Goal: Task Accomplishment & Management: Manage account settings

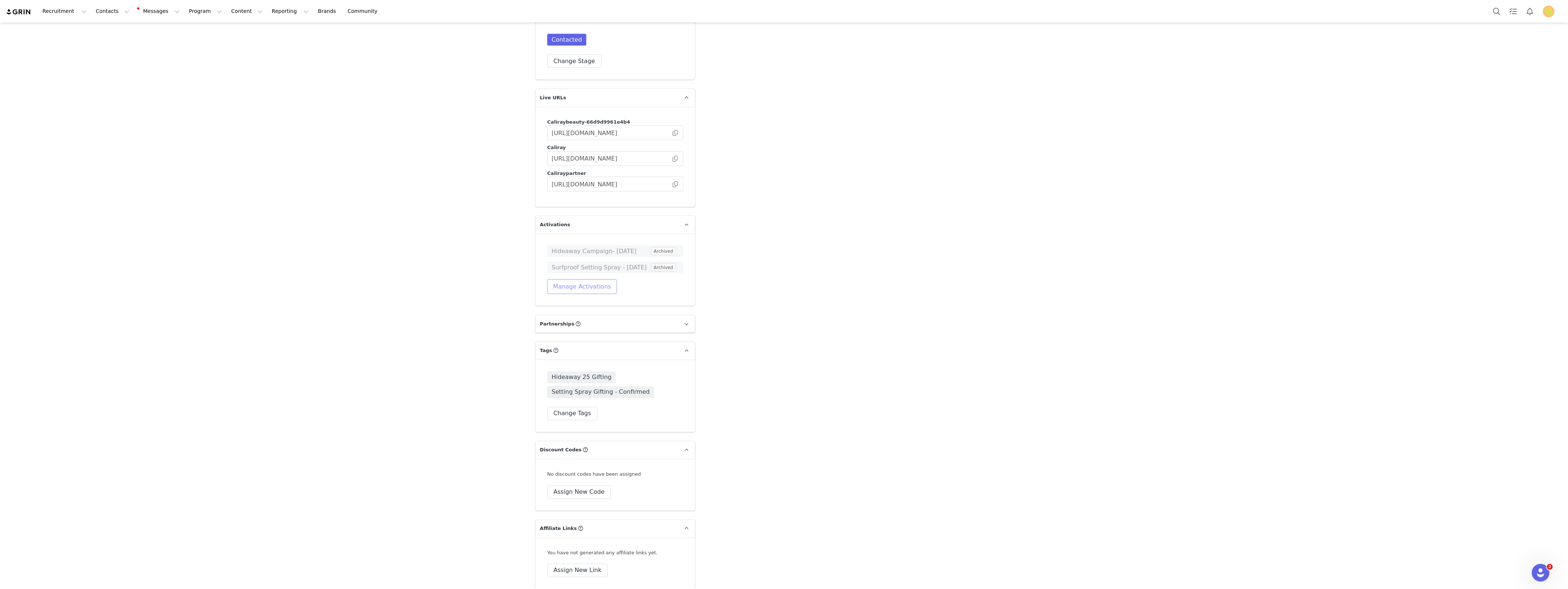
click at [580, 279] on button "Manage Activations" at bounding box center [582, 286] width 69 height 15
click at [553, 307] on div "Select Activation" at bounding box center [545, 307] width 43 height 11
click at [543, 334] on li "PJ Salvage x Caliray: 24hr Sleepover" at bounding box center [562, 333] width 86 height 12
click at [533, 322] on button "Apply" at bounding box center [533, 324] width 27 height 12
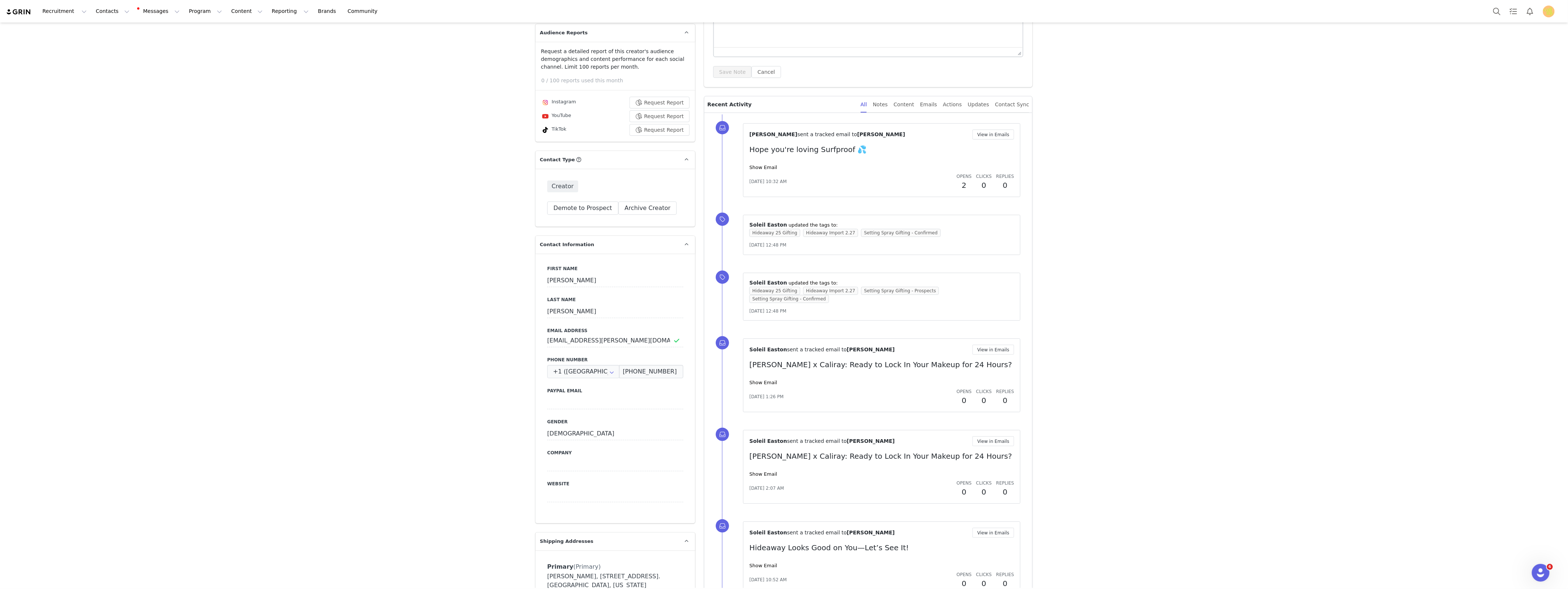
scroll to position [285, 0]
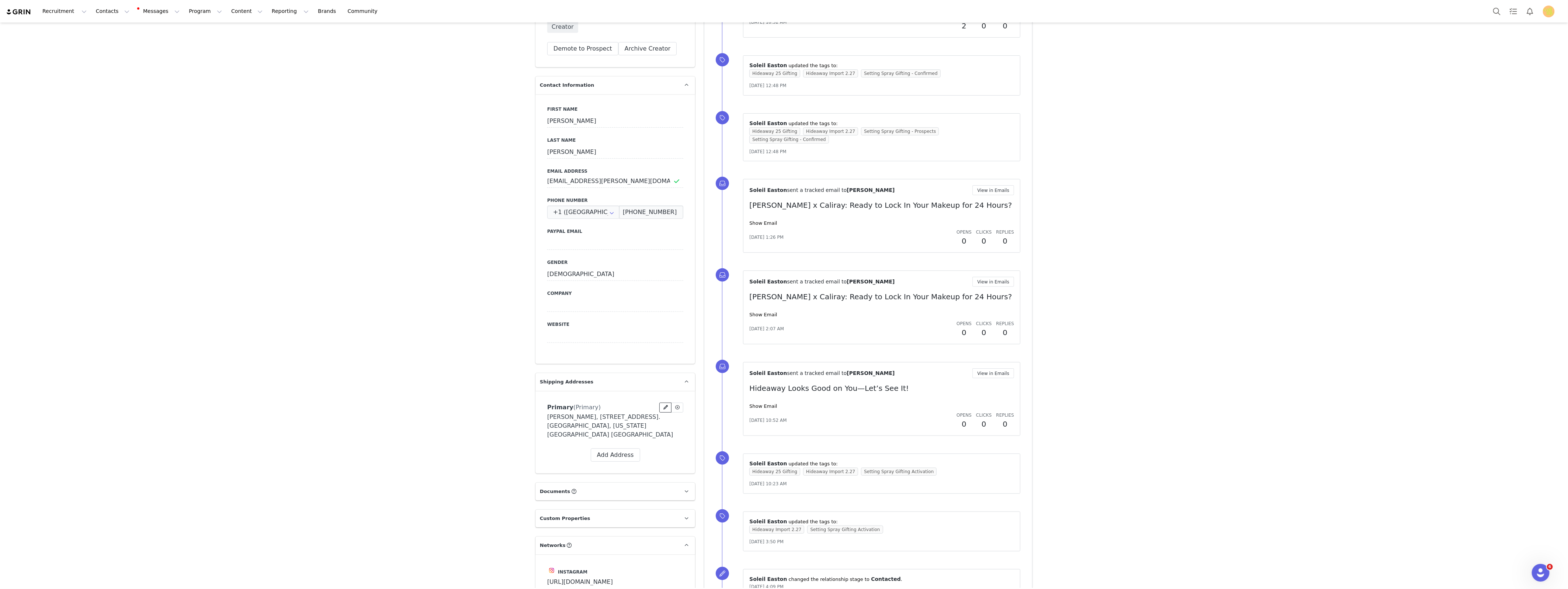
click at [664, 406] on icon at bounding box center [666, 407] width 4 height 4
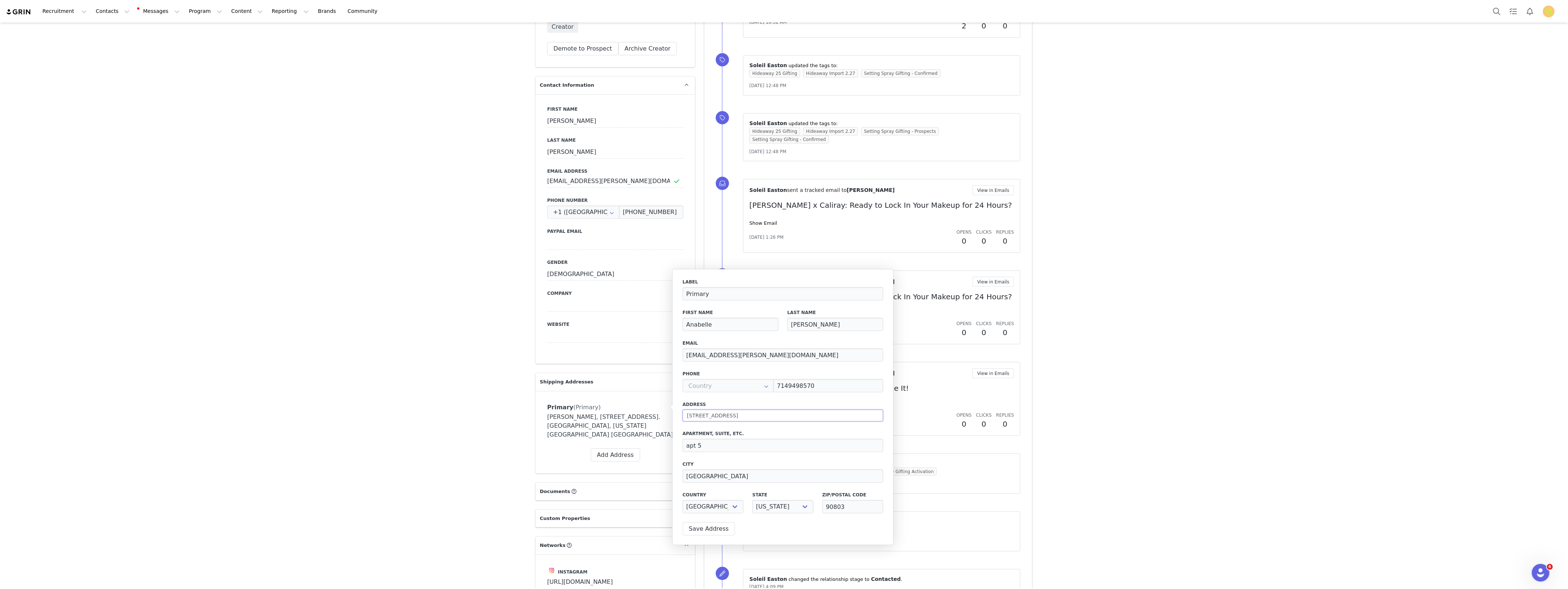
click at [701, 416] on input "3509 E ocean blvd Apt 5" at bounding box center [783, 415] width 200 height 12
paste input "6752 E Driscoll St Long Beach, CA, 9081"
type input "6752 E Driscoll St Long Beach, CA, 90815"
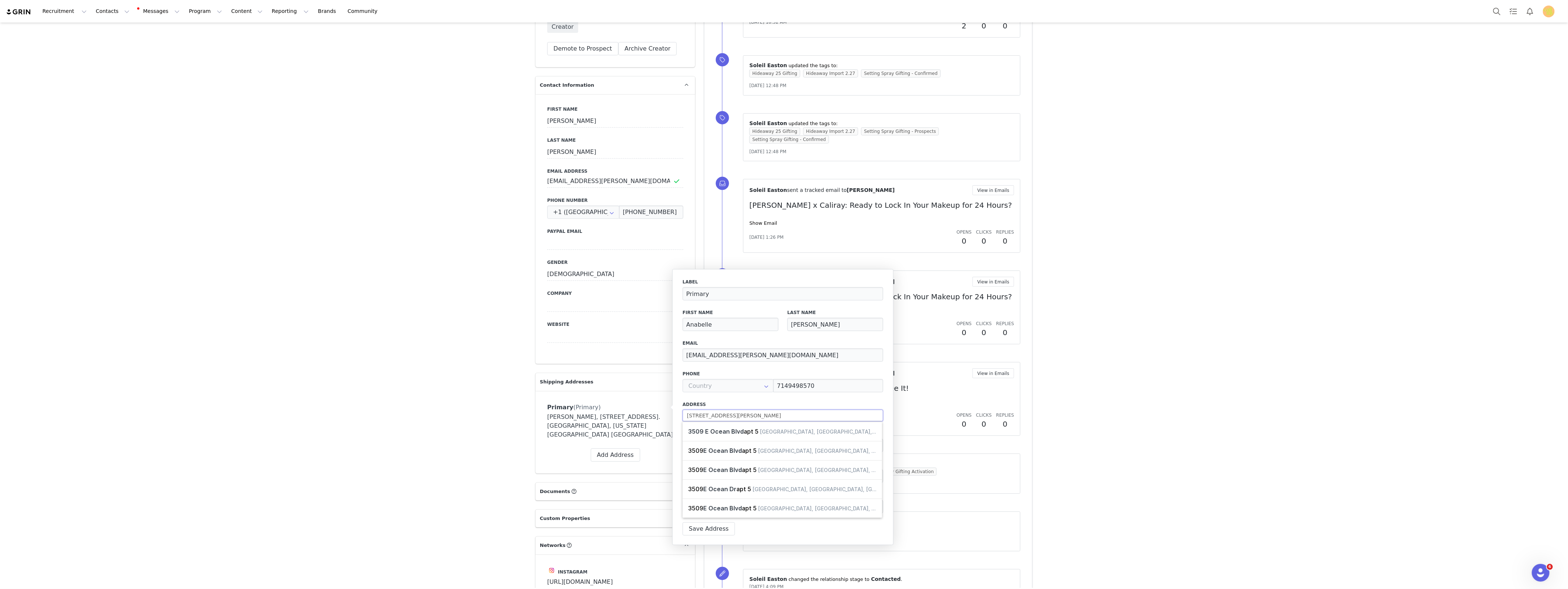
select select
type input "6752 E Driscoll St"
type input "Long Beach"
select select "[object Object]"
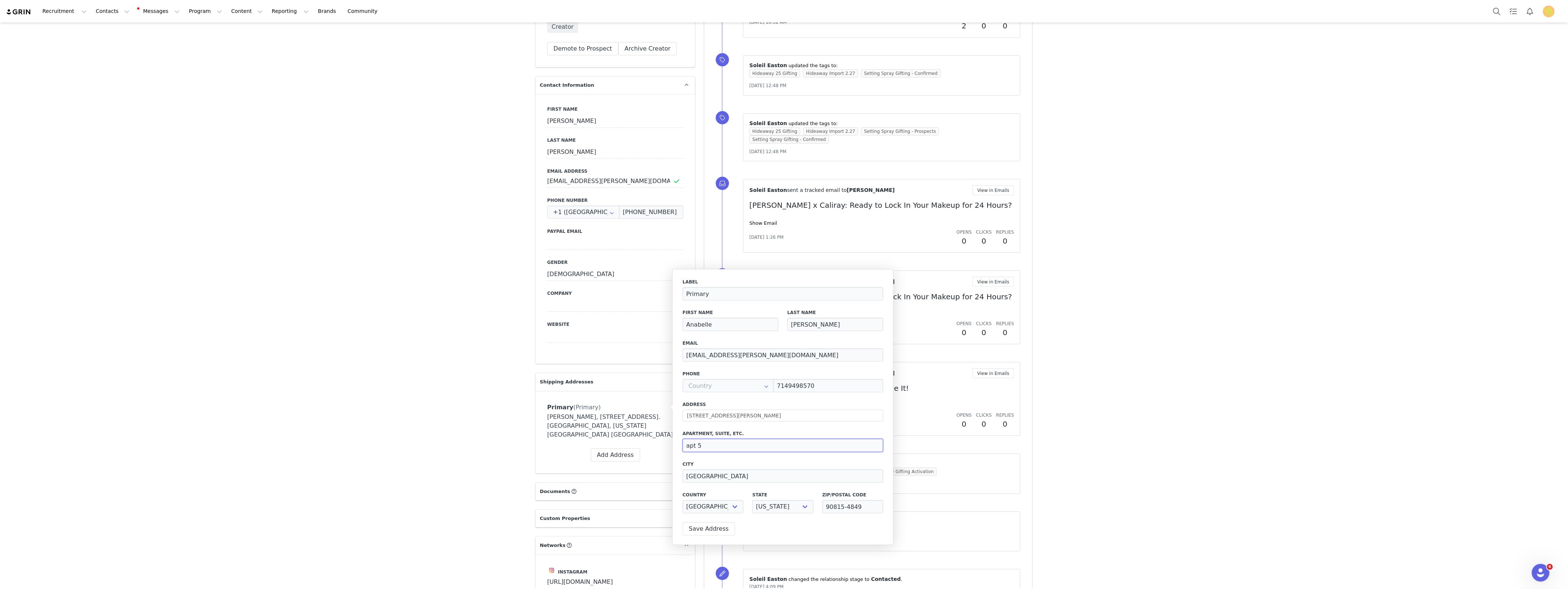
click at [713, 442] on input "apt 5" at bounding box center [783, 445] width 200 height 13
click at [700, 529] on button "Save Address" at bounding box center [709, 528] width 52 height 13
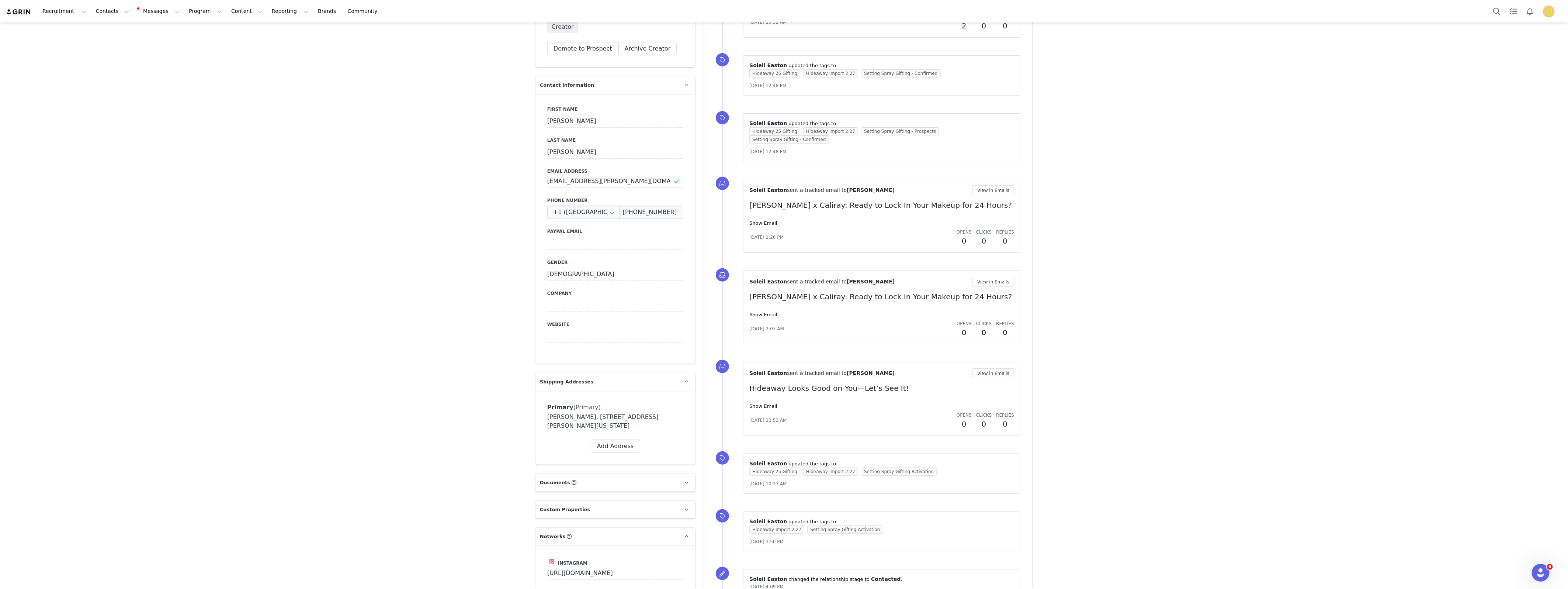
drag, startPoint x: 588, startPoint y: 425, endPoint x: 590, endPoint y: 417, distance: 8.2
click at [590, 417] on div "Anabelle Hooper, 6752 E Driscoll St. Long Beach, California 90815 United States" at bounding box center [615, 421] width 136 height 18
copy div "6752 E Driscoll St. Long Beach, California 90815"
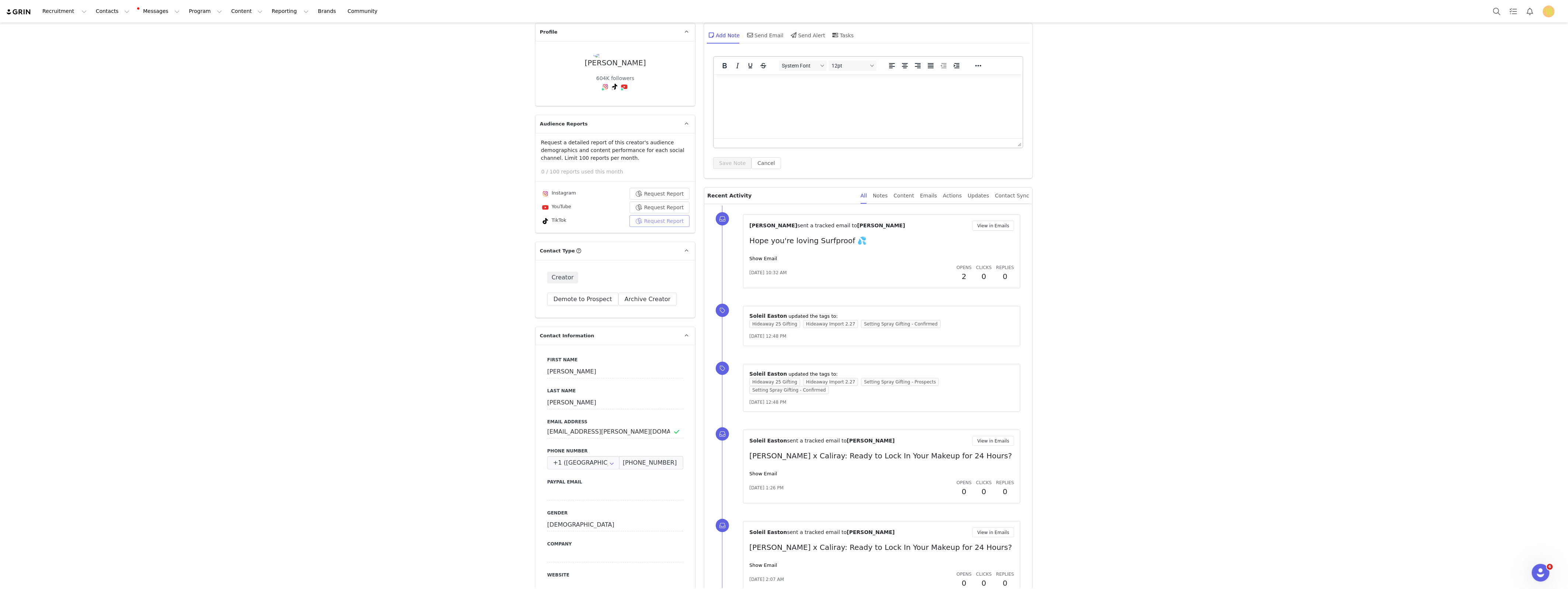
scroll to position [0, 0]
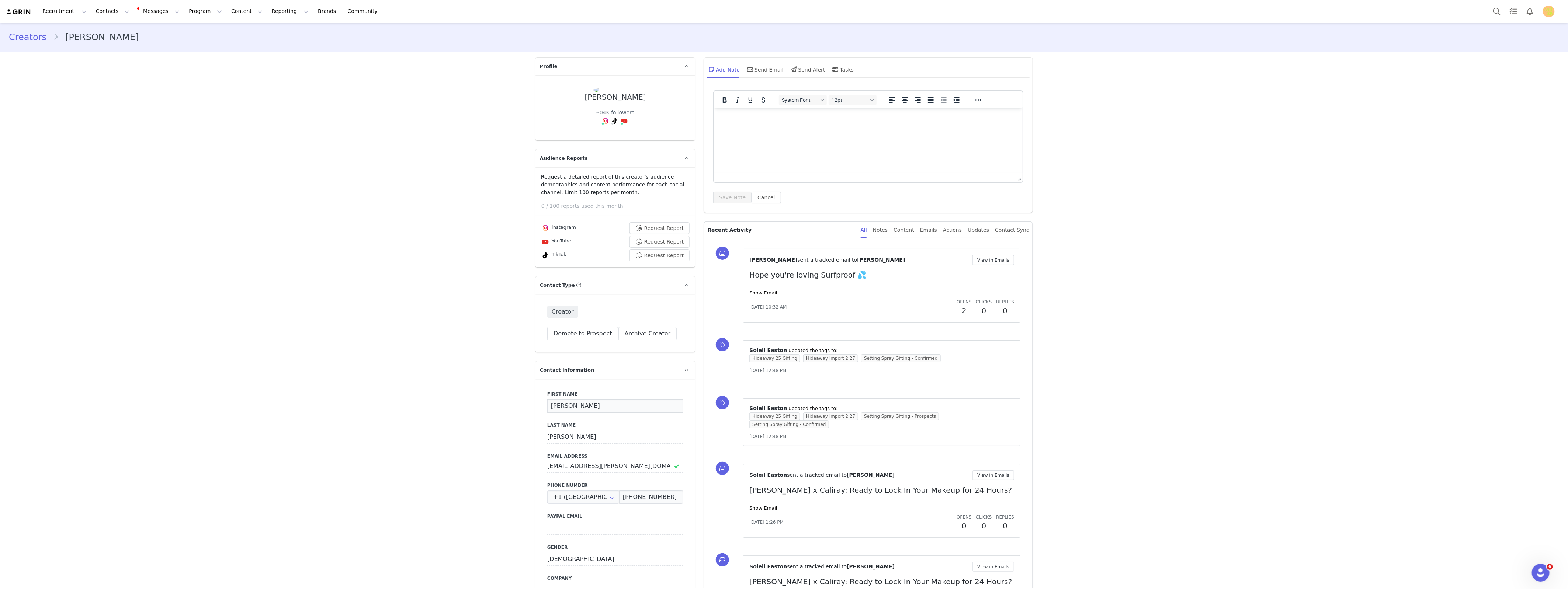
click at [567, 406] on input "Annabelle" at bounding box center [615, 406] width 136 height 13
click at [42, 564] on button "Save" at bounding box center [35, 571] width 39 height 21
click at [566, 406] on input "Annabele" at bounding box center [615, 406] width 136 height 13
type input "Annabelle"
click at [37, 578] on button "Save" at bounding box center [35, 571] width 39 height 21
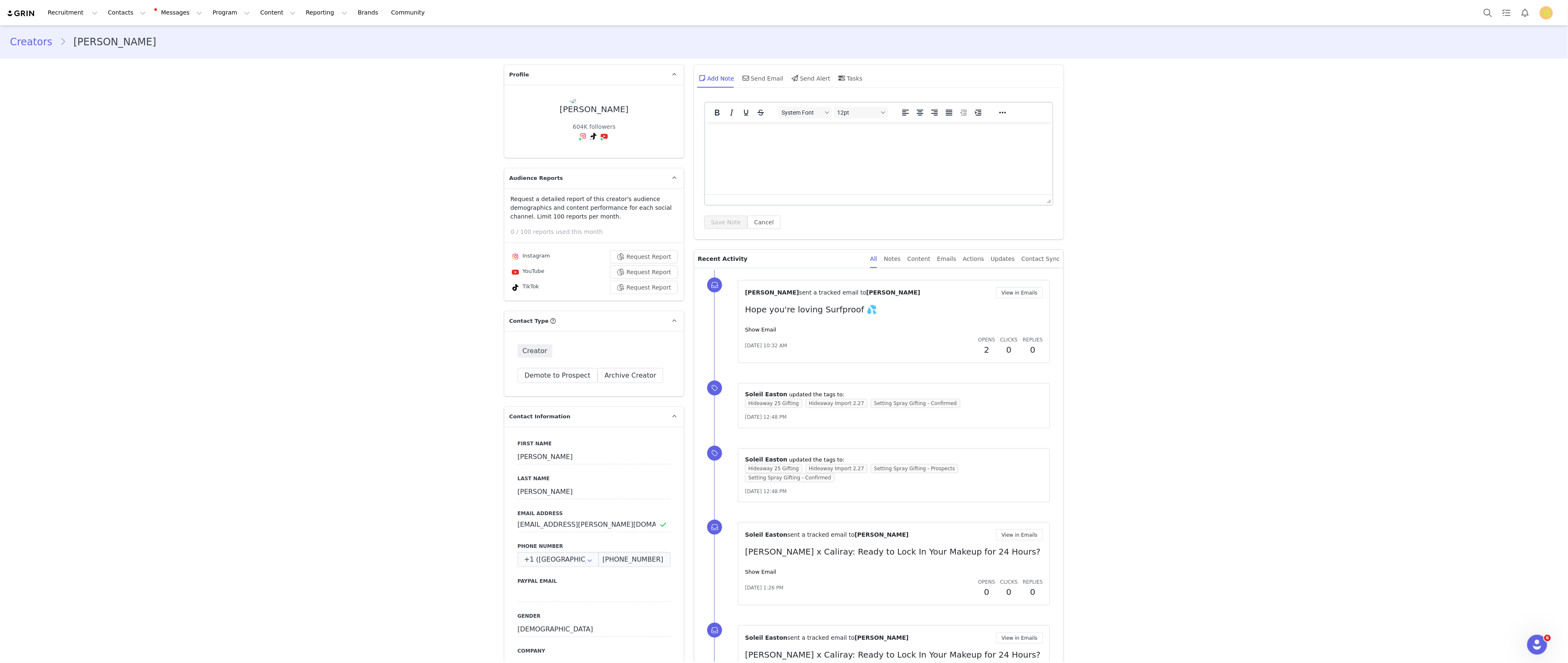
click at [37, 49] on link "Creators" at bounding box center [35, 41] width 50 height 15
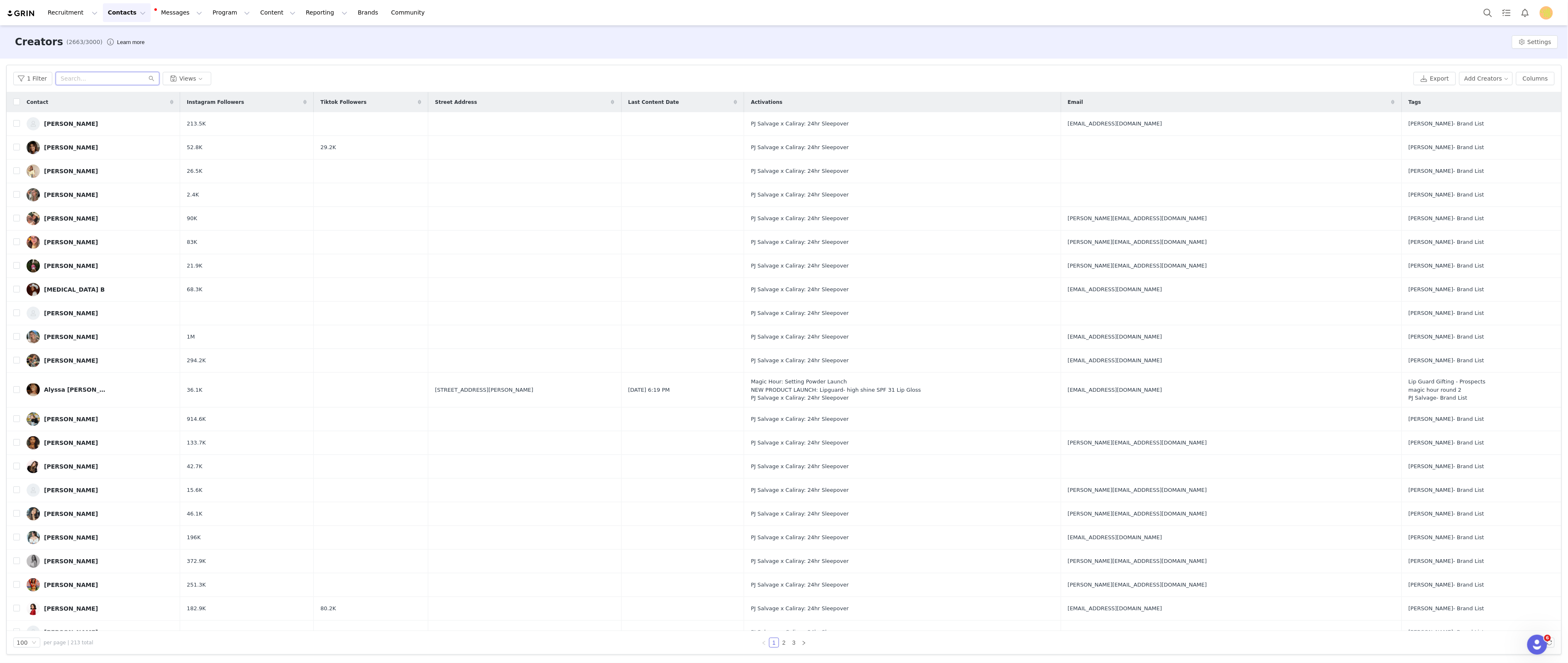
click at [70, 81] on input "text" at bounding box center [108, 78] width 104 height 14
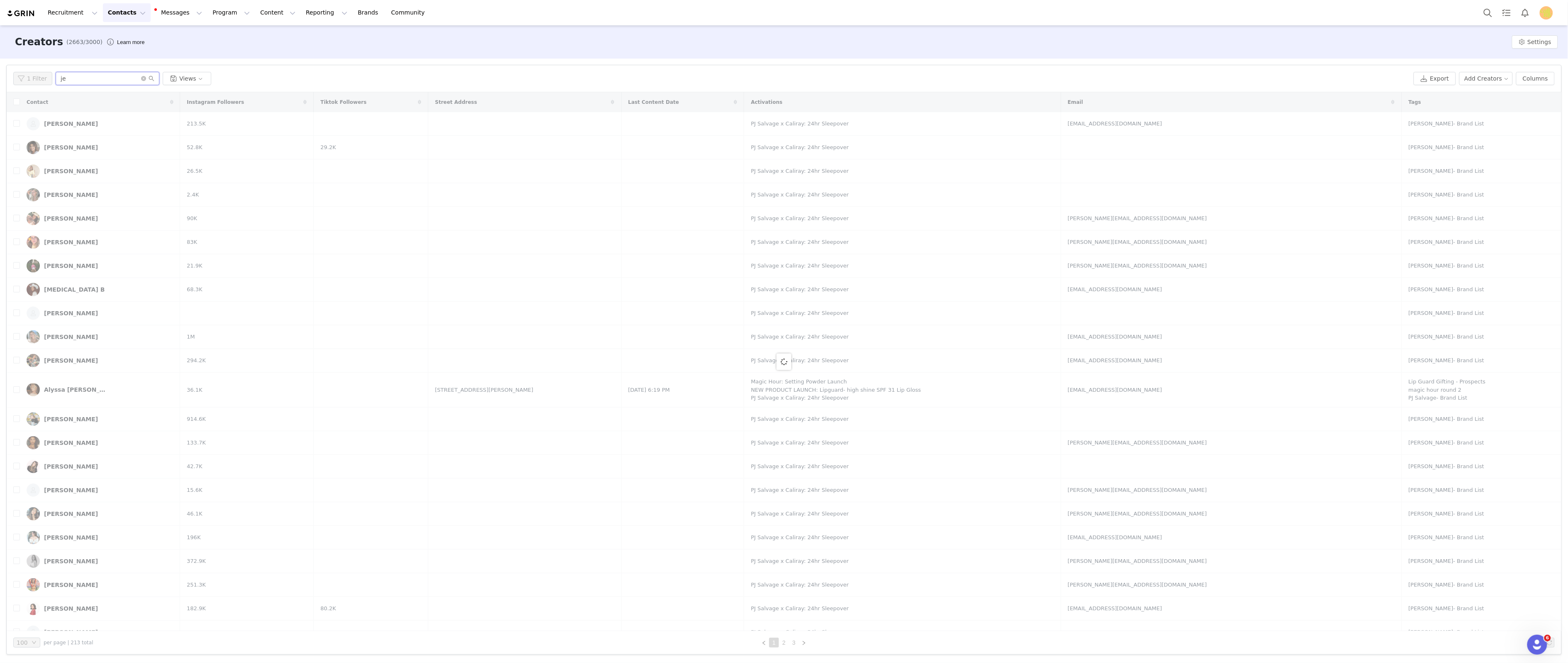
type input "j"
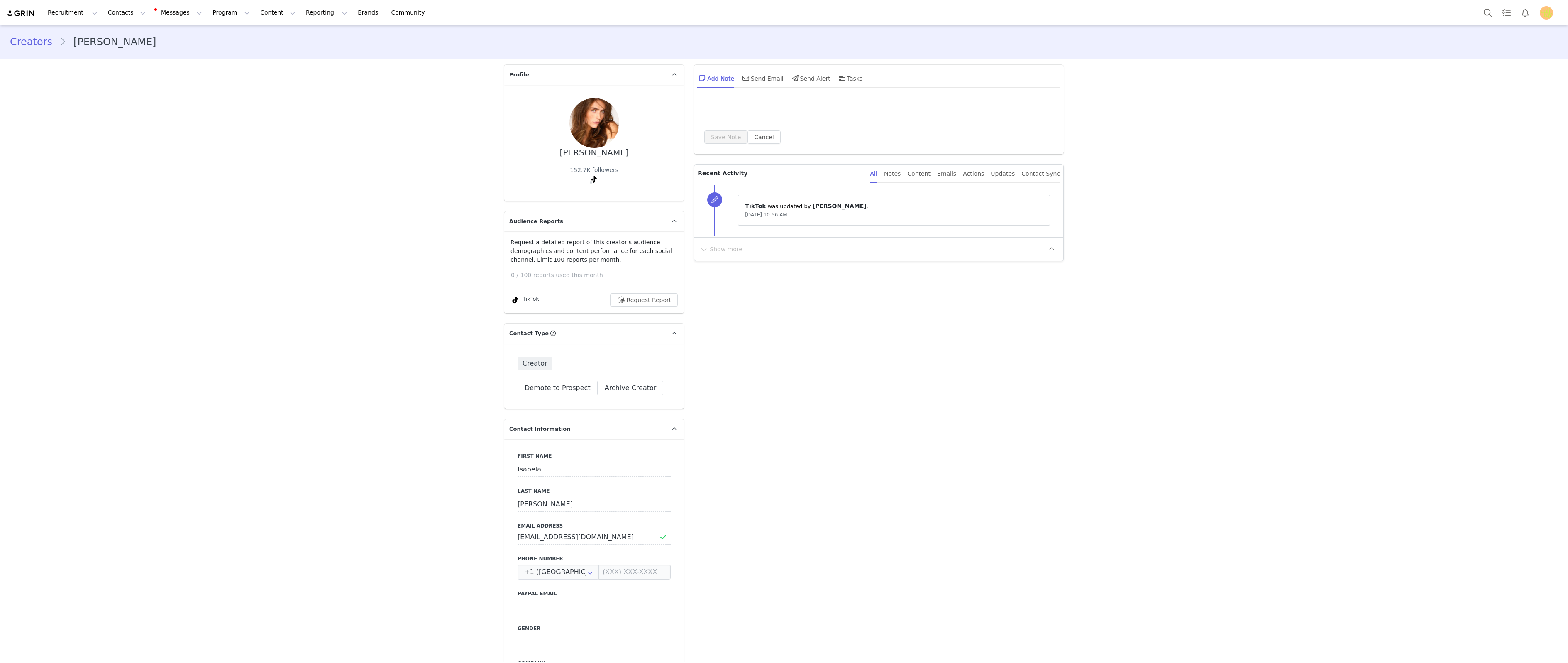
select select
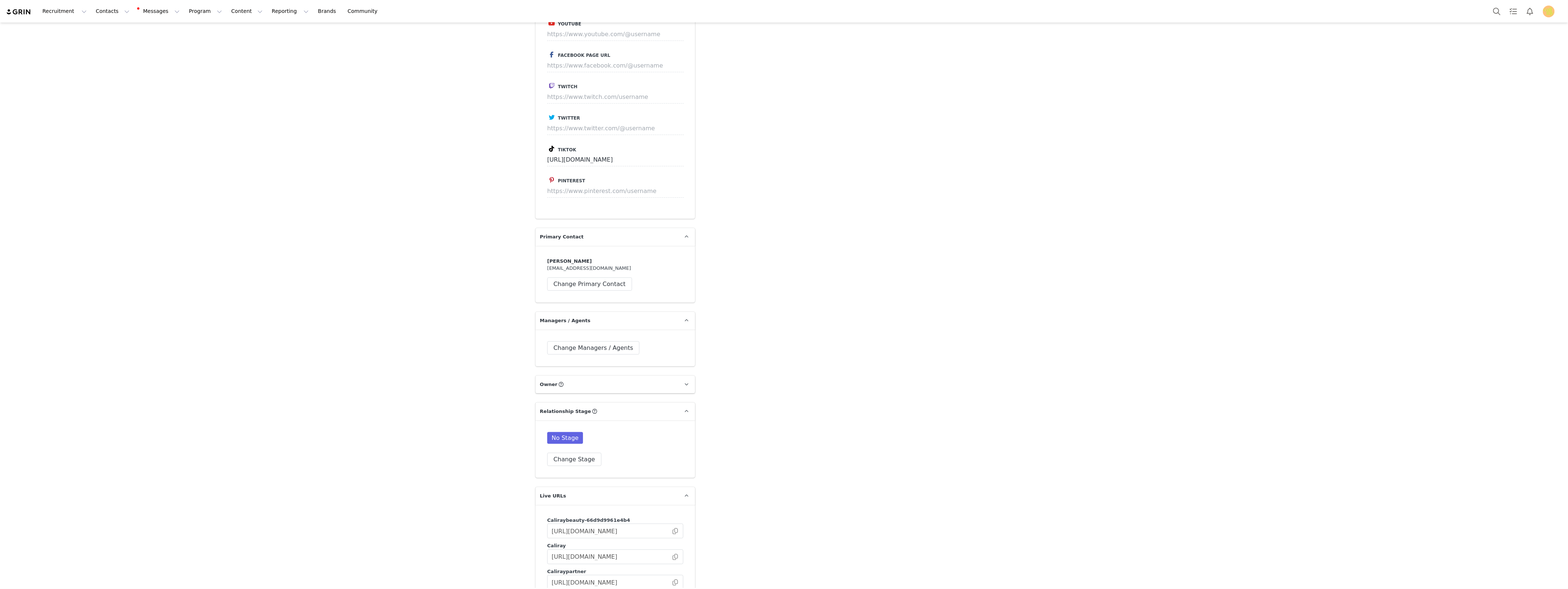
scroll to position [534, 0]
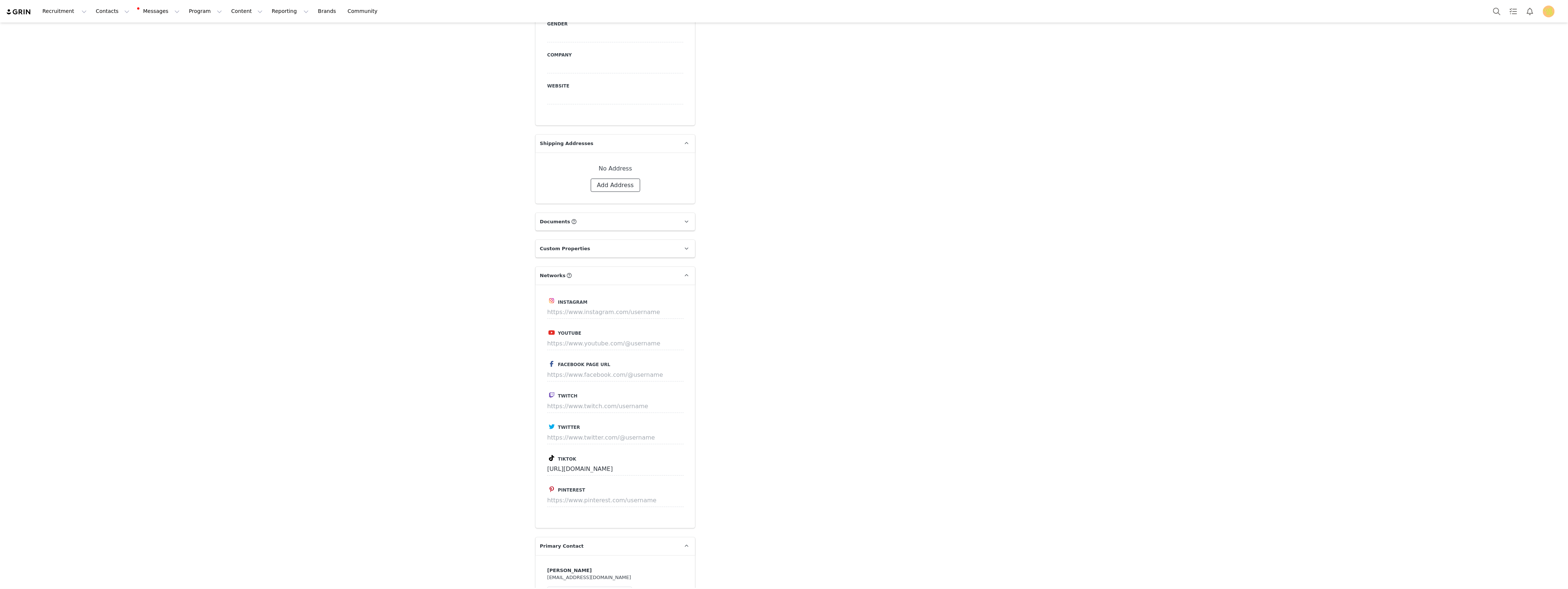
click at [600, 183] on button "Add Address" at bounding box center [616, 185] width 50 height 13
select select
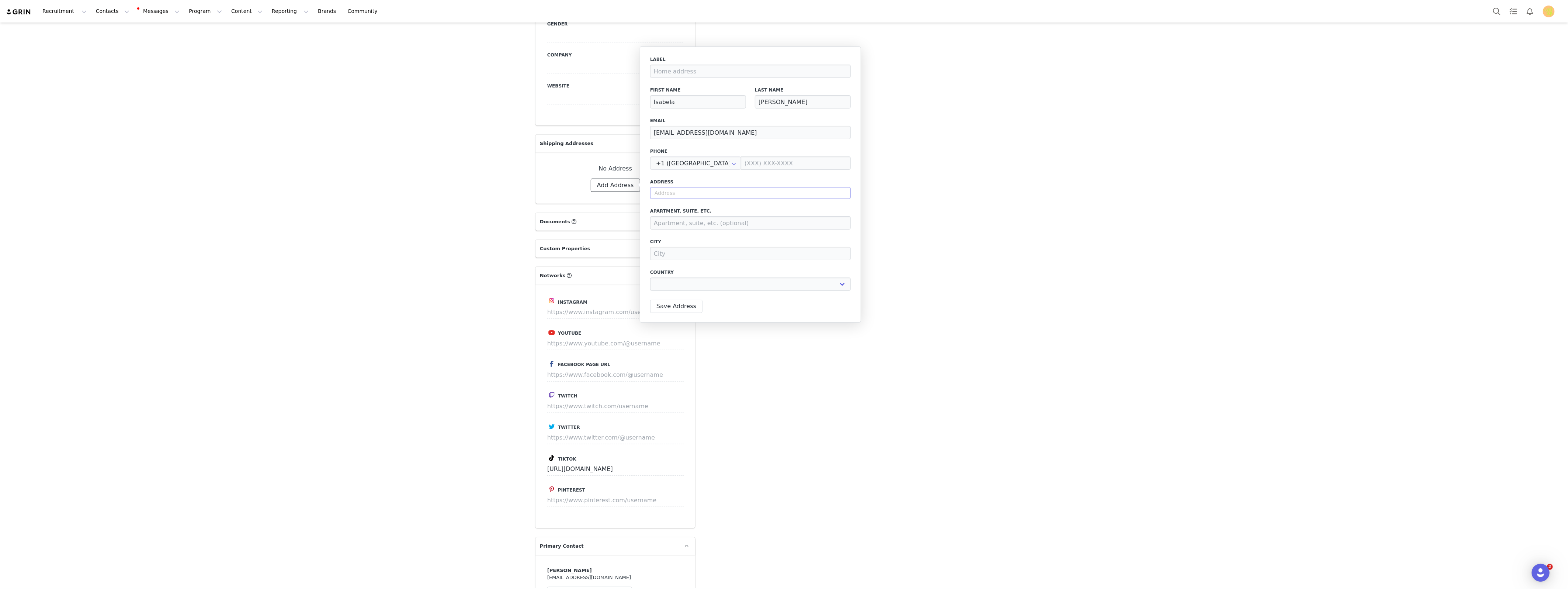
scroll to position [0, 0]
click at [655, 188] on input "text" at bounding box center [750, 193] width 200 height 12
paste input "[STREET_ADDRESS][PERSON_NAME][US_STATE]"
type input "[STREET_ADDRESS][PERSON_NAME][US_STATE]"
select select
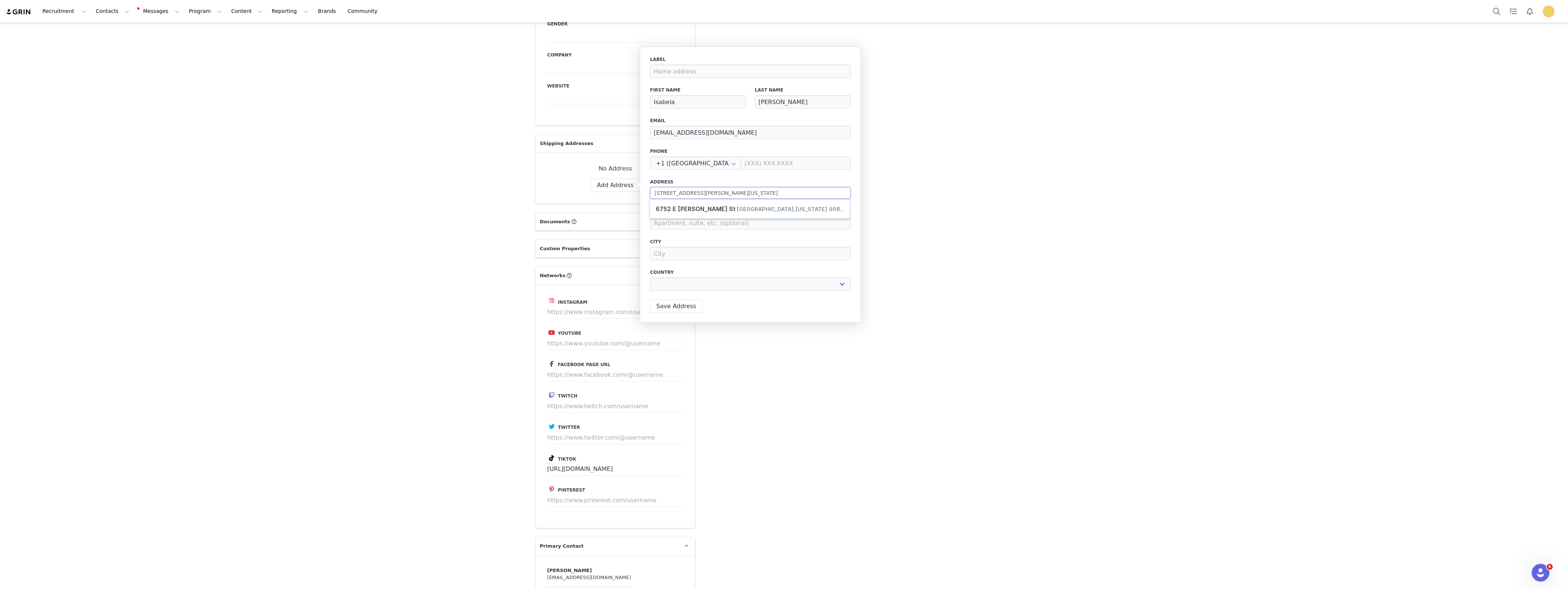
click at [691, 191] on input "[STREET_ADDRESS][PERSON_NAME][US_STATE]" at bounding box center [750, 193] width 200 height 12
paste input "[STREET_ADDRESS][PERSON_NAME]"
type input "[STREET_ADDRESS][PERSON_NAME]"
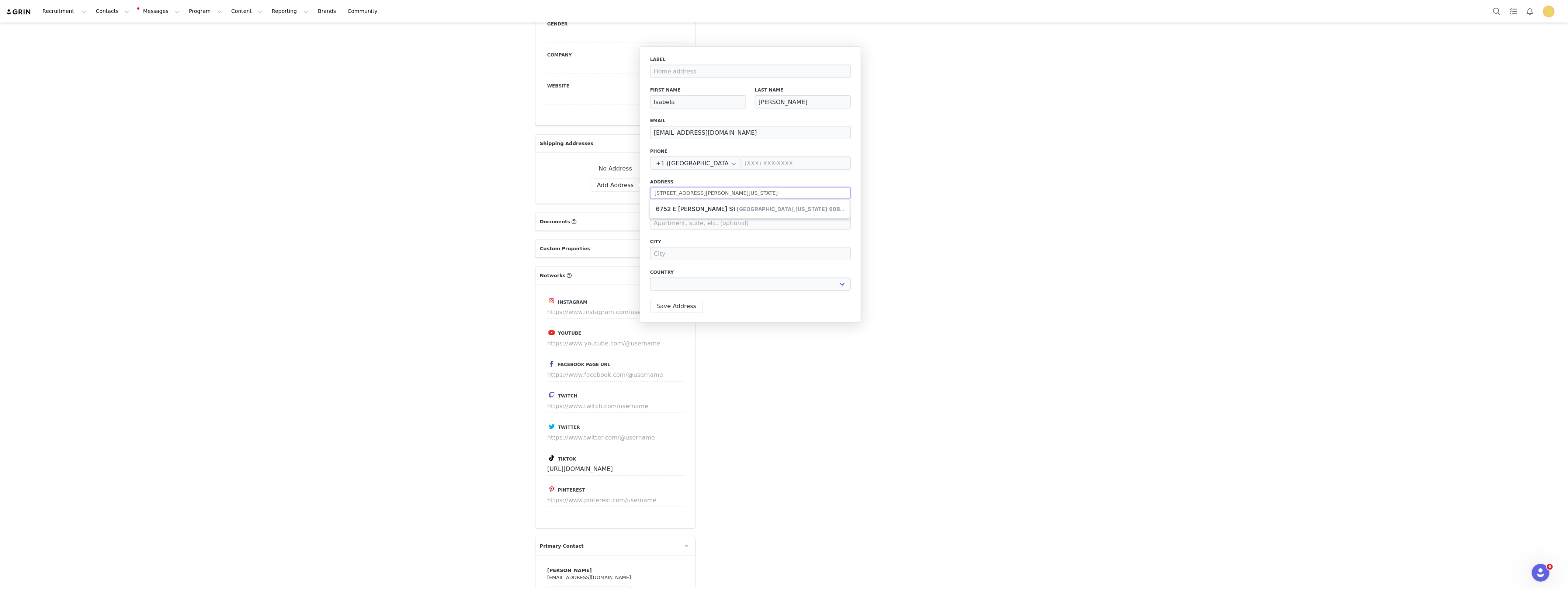
select select
type input "1409 Botham Jean Blvd"
type input "Dallas"
select select "[object Object]"
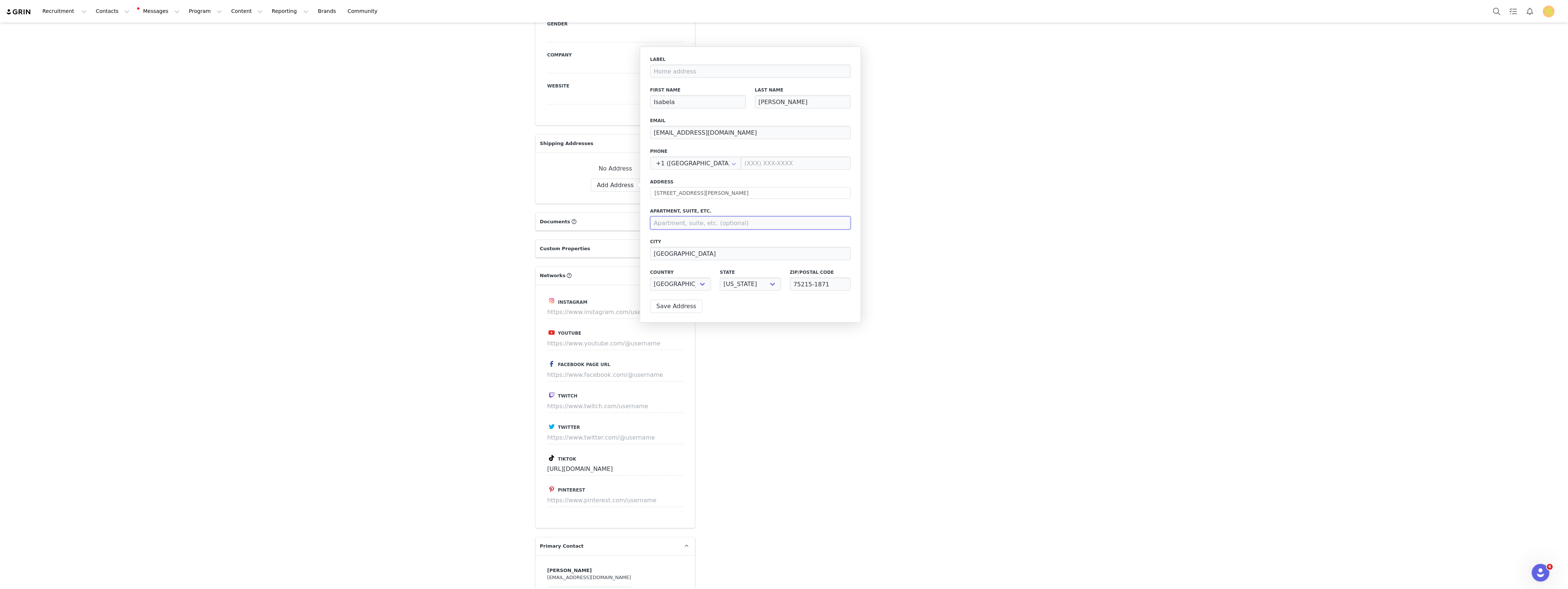
click at [671, 228] on input at bounding box center [750, 222] width 200 height 13
type input "apt 318"
click at [681, 308] on button "Save Address" at bounding box center [676, 306] width 52 height 13
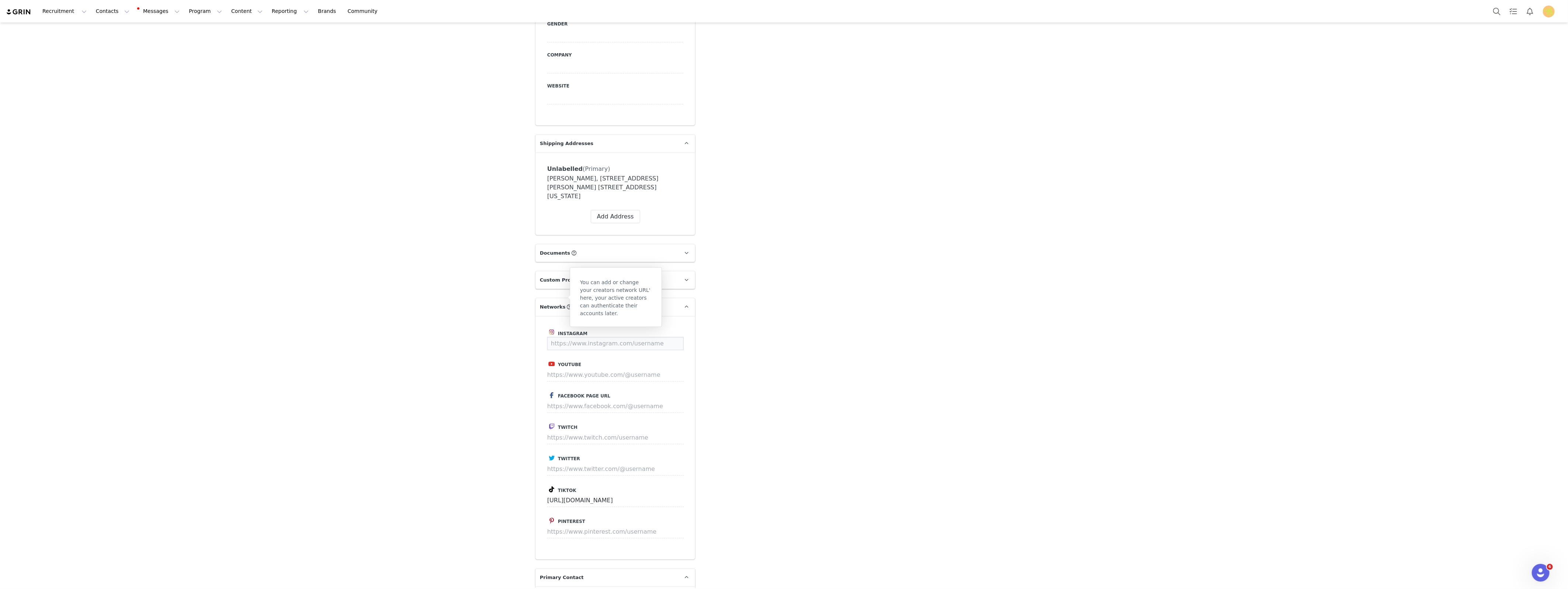
click at [557, 337] on input at bounding box center [615, 343] width 137 height 13
paste input "https://www.instagram.com/isabelarosebecker/?hl=en"
click at [680, 335] on div "Instagram https://www.instagram.com/isabelarosebecker/ Save Youtube Facebook Pa…" at bounding box center [616, 438] width 160 height 244
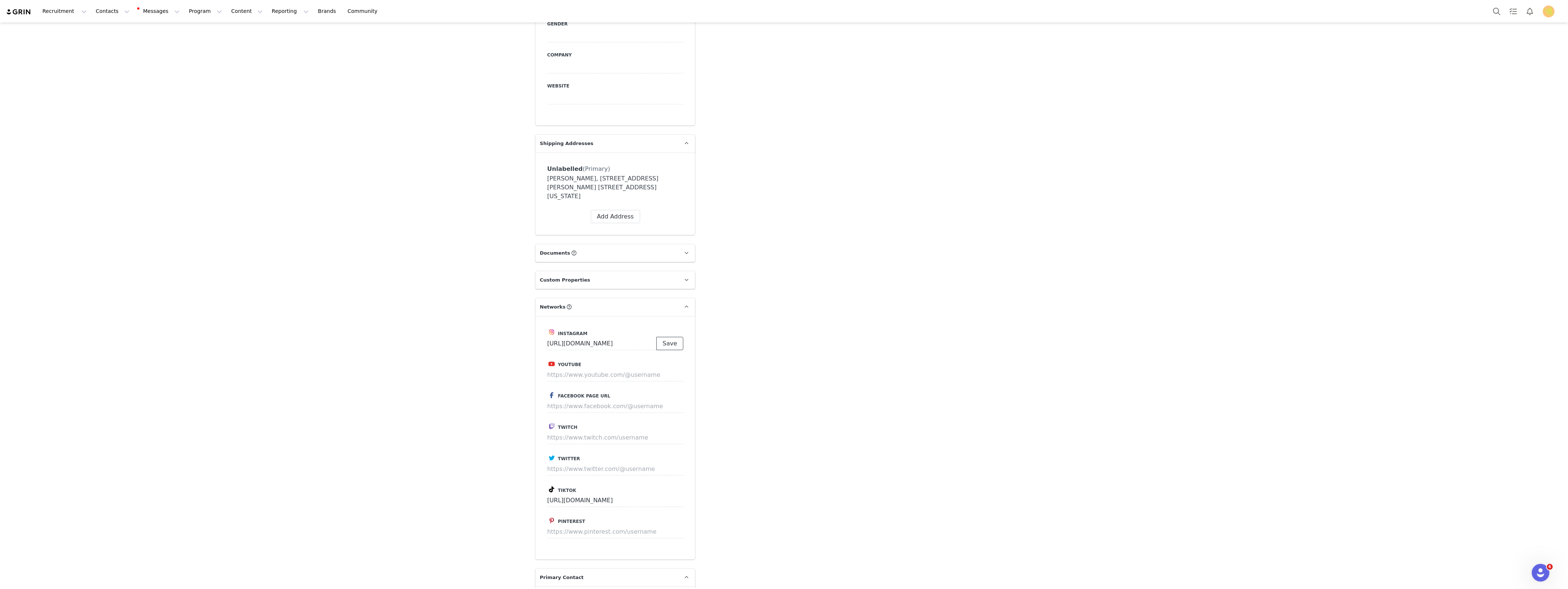
click at [676, 337] on button "Save" at bounding box center [670, 343] width 27 height 13
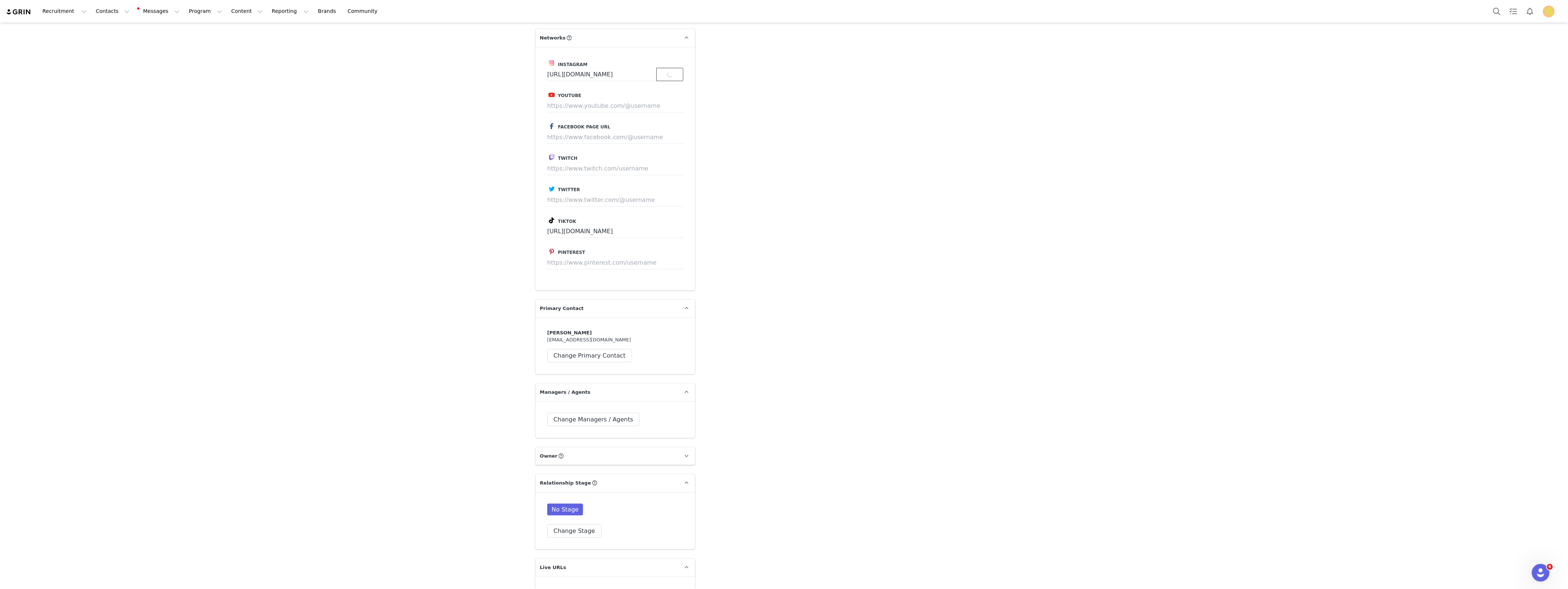
scroll to position [999, 0]
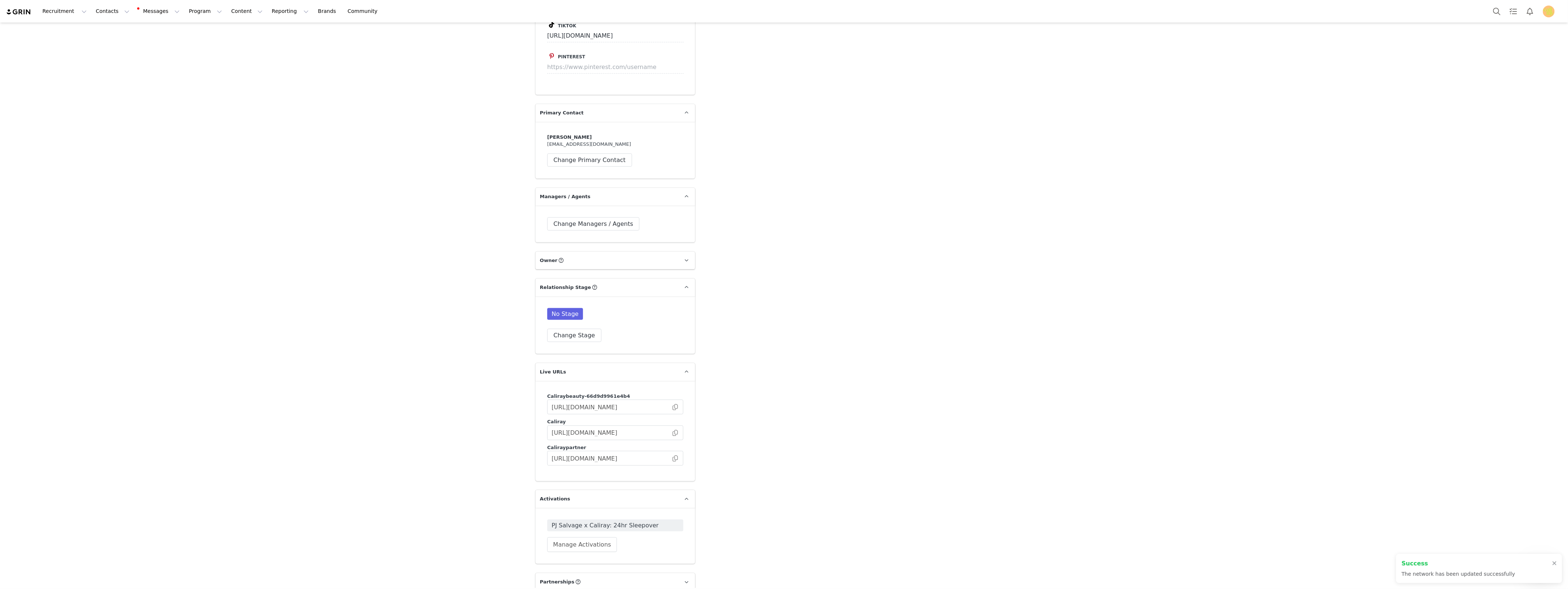
type input "https://www.instagram.com/isabelarosebecker"
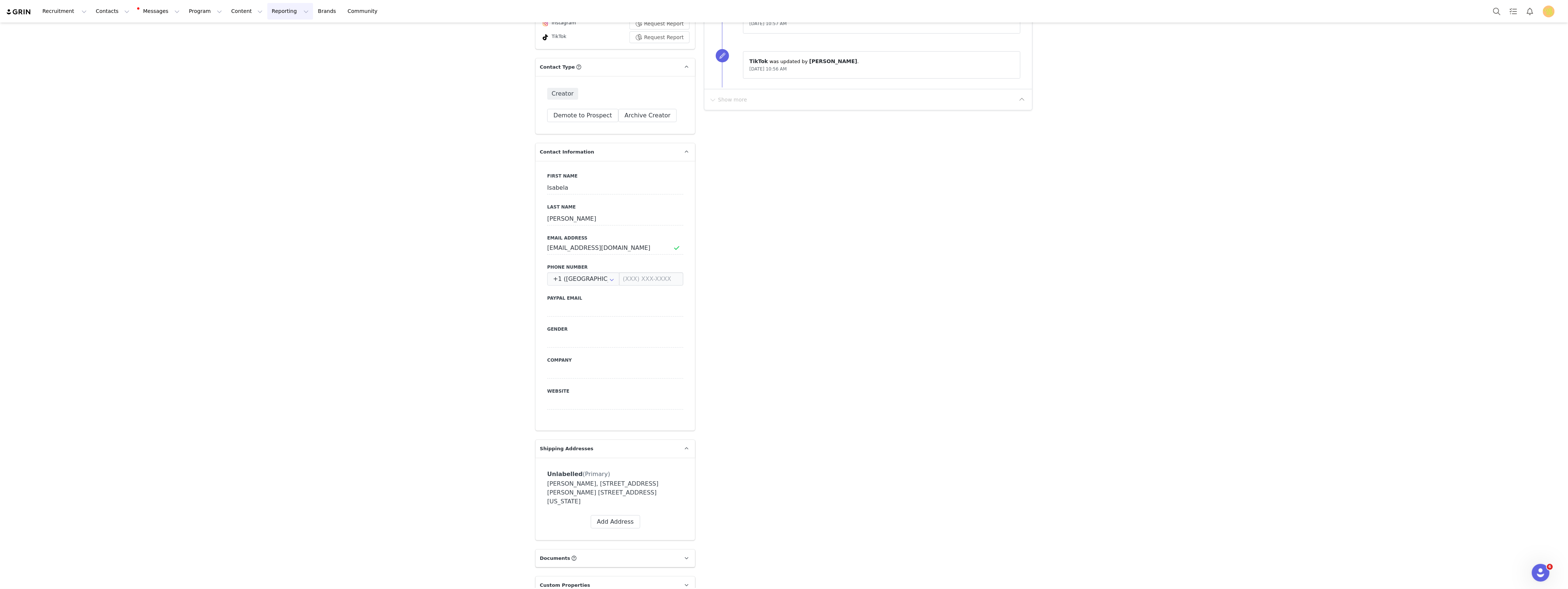
click at [272, 7] on button "Reporting Reporting" at bounding box center [290, 11] width 46 height 16
click at [226, 10] on button "Content Content" at bounding box center [246, 11] width 40 height 16
click at [190, 8] on button "Program Program" at bounding box center [205, 11] width 42 height 16
click at [193, 30] on p "Activations" at bounding box center [193, 33] width 28 height 8
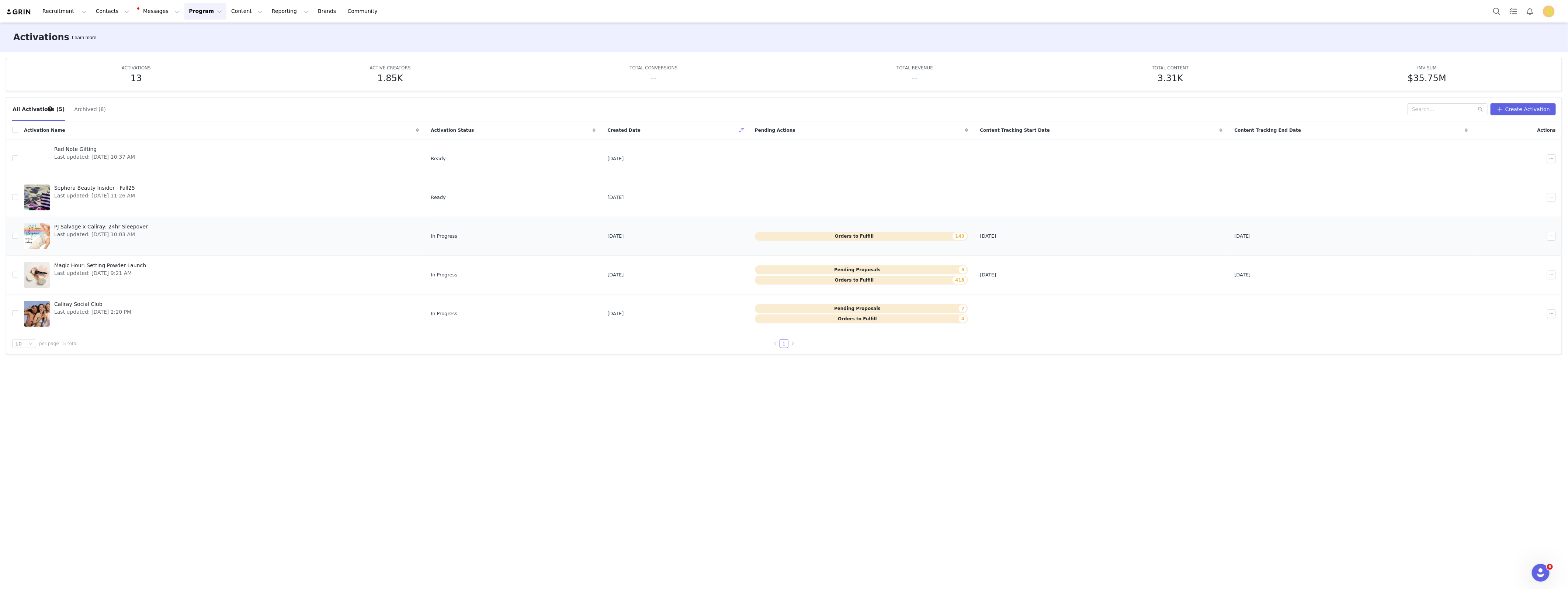
click at [144, 239] on div "PJ Salvage x Caliray: 24hr Sleepover Last updated: Sep 23, 2025 10:03 AM" at bounding box center [100, 236] width 103 height 30
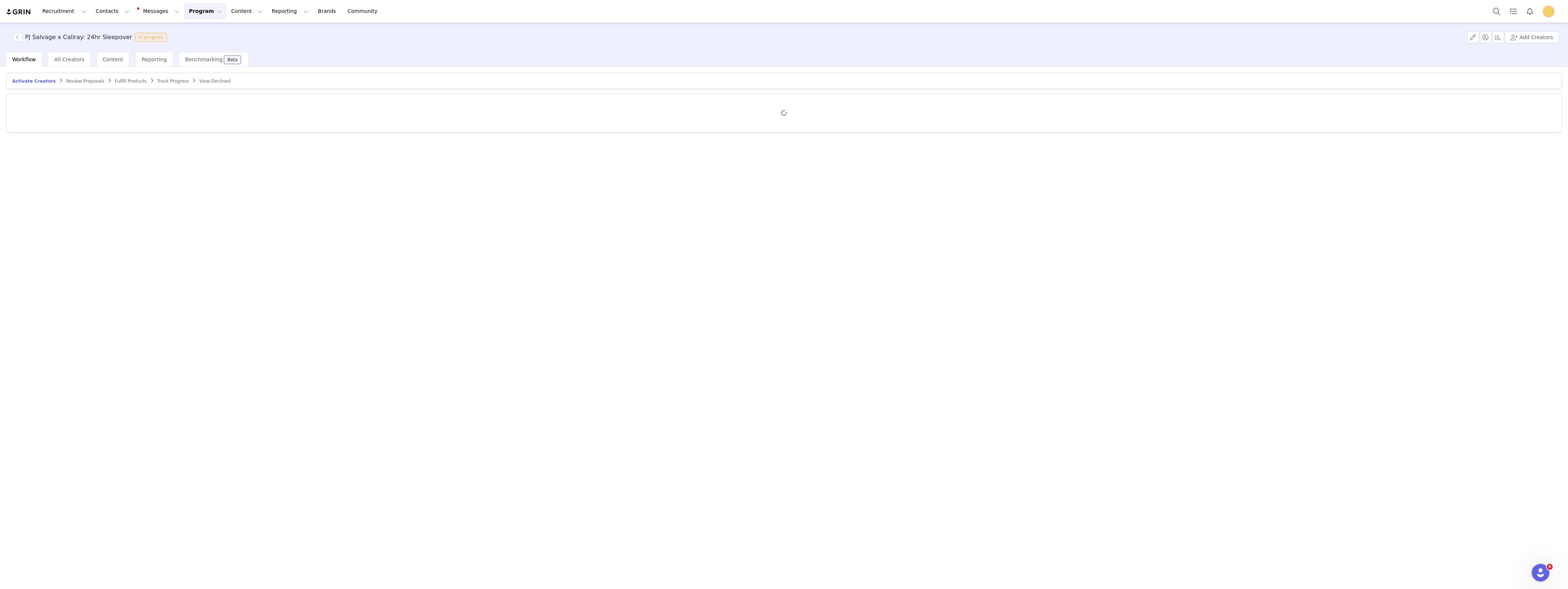
click at [86, 81] on span "Review Proposals" at bounding box center [85, 81] width 38 height 5
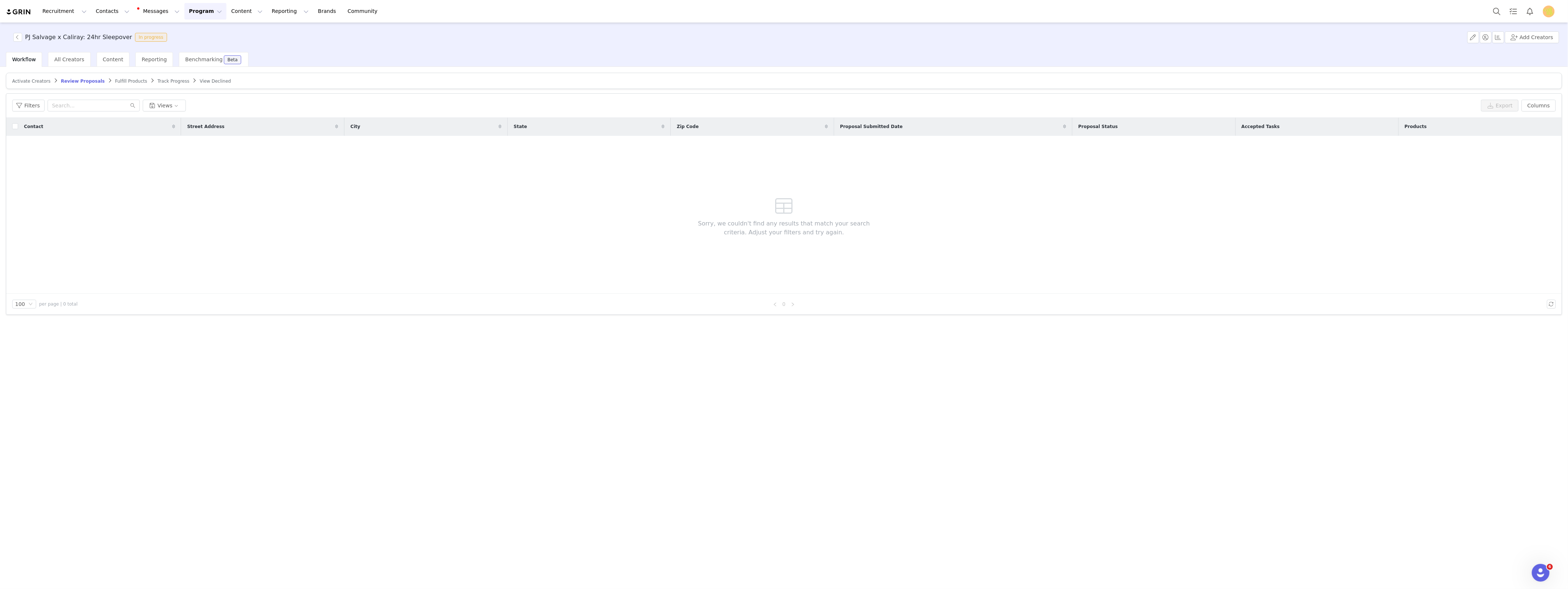
click at [19, 80] on span "Activate Creators" at bounding box center [31, 81] width 38 height 5
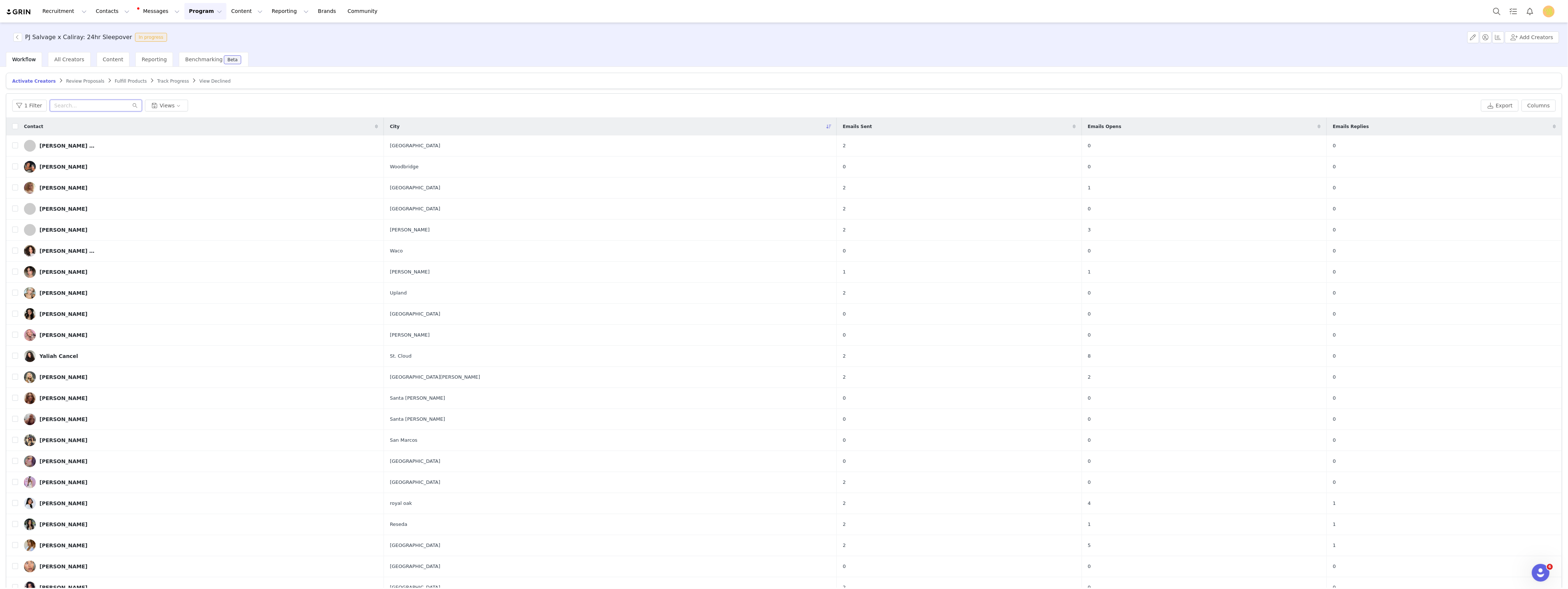
click at [78, 103] on input "text" at bounding box center [96, 105] width 92 height 12
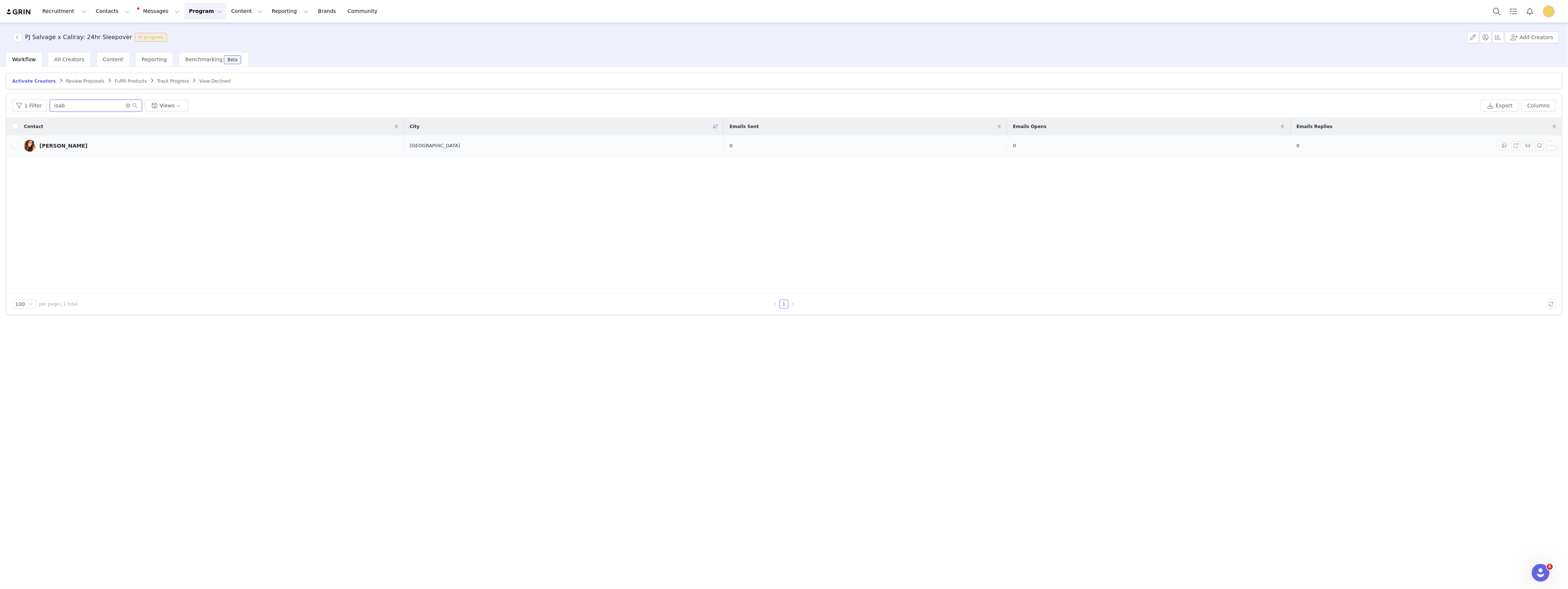
type input "isab"
click at [55, 145] on div "Isabela Becker" at bounding box center [64, 146] width 48 height 6
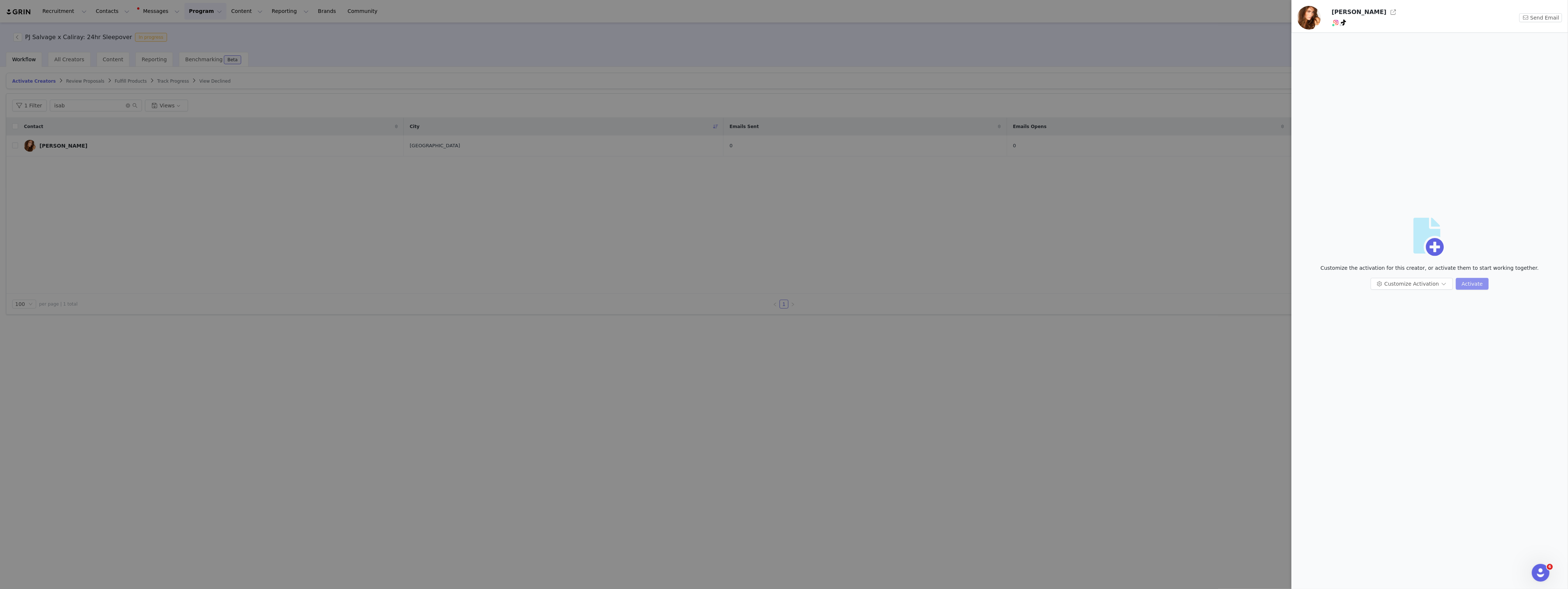
click at [1393, 286] on button "Activate" at bounding box center [1472, 283] width 33 height 12
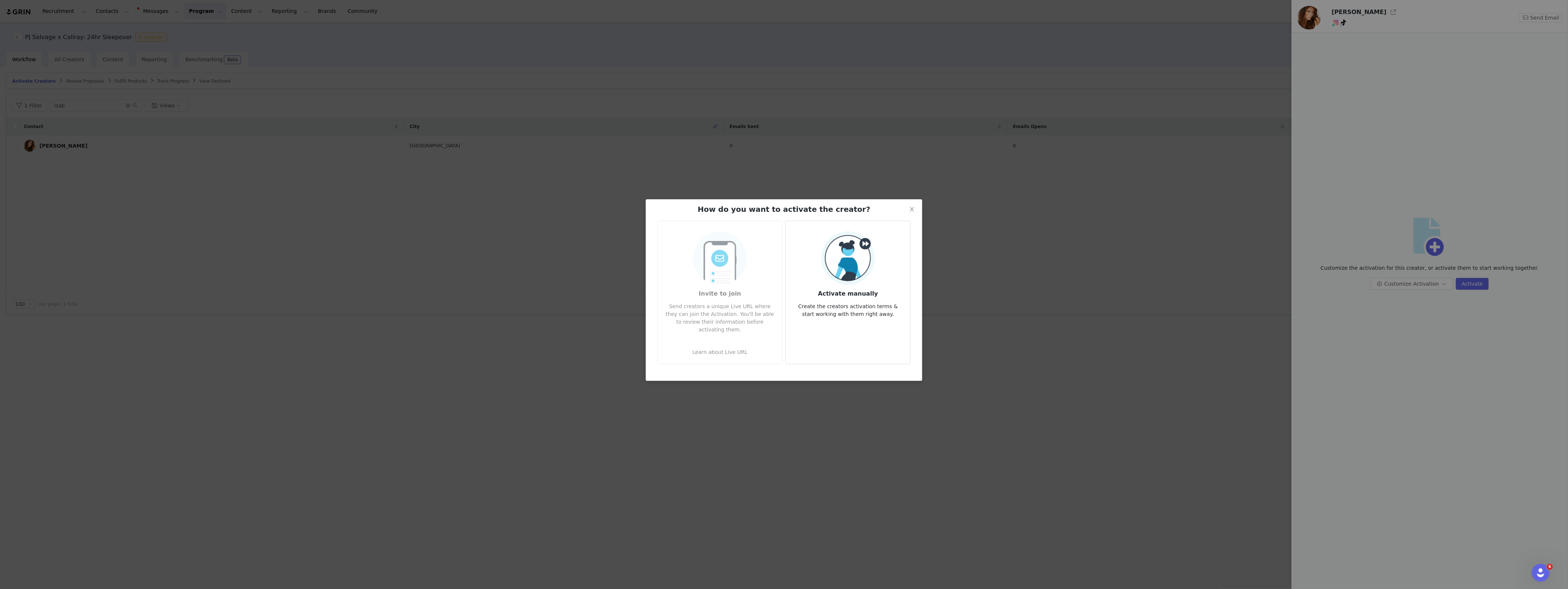
click at [850, 291] on h3 "Activate manually" at bounding box center [848, 291] width 113 height 13
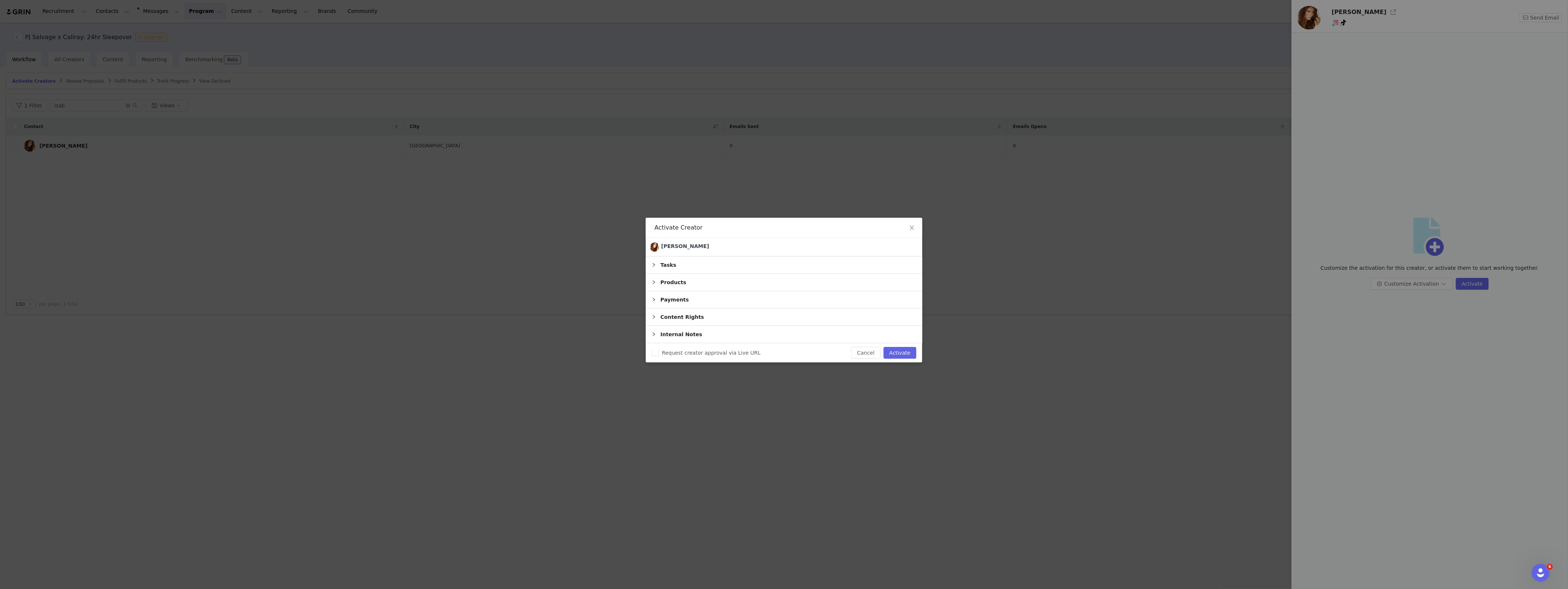
click at [676, 282] on div "Products" at bounding box center [784, 282] width 277 height 17
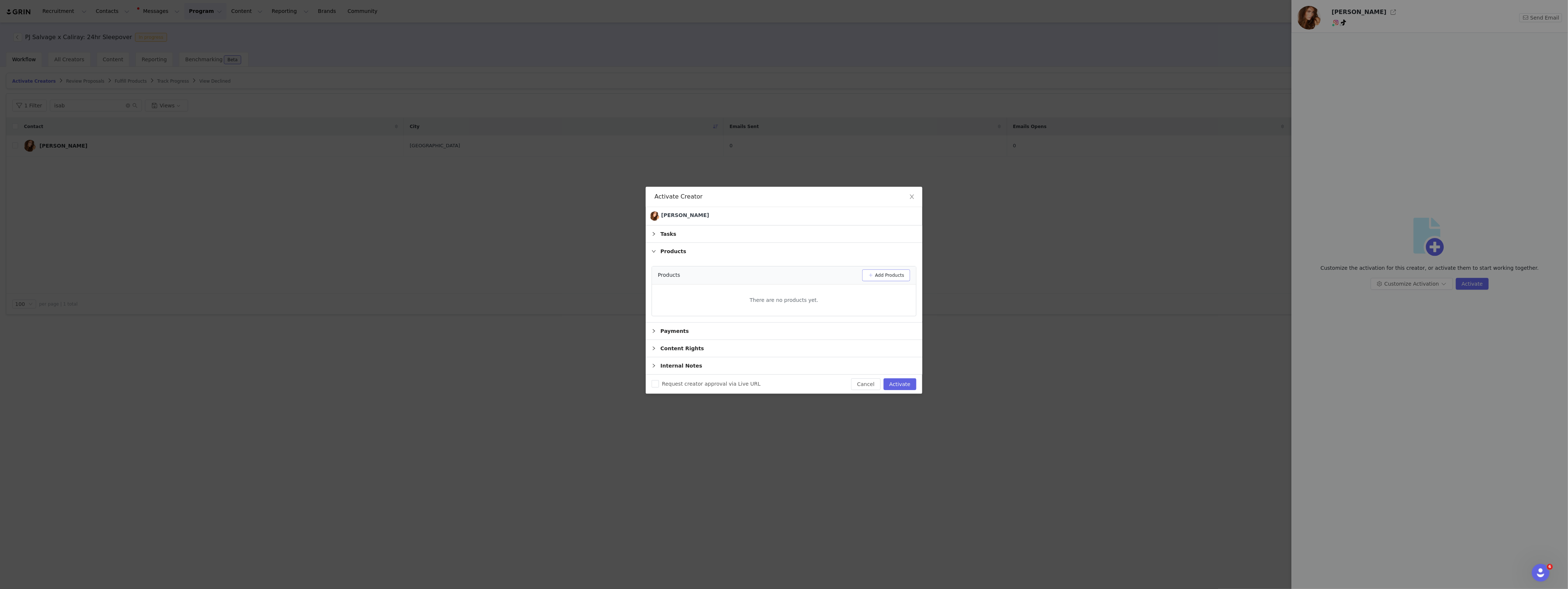
click at [875, 271] on button "Add Products" at bounding box center [886, 275] width 48 height 12
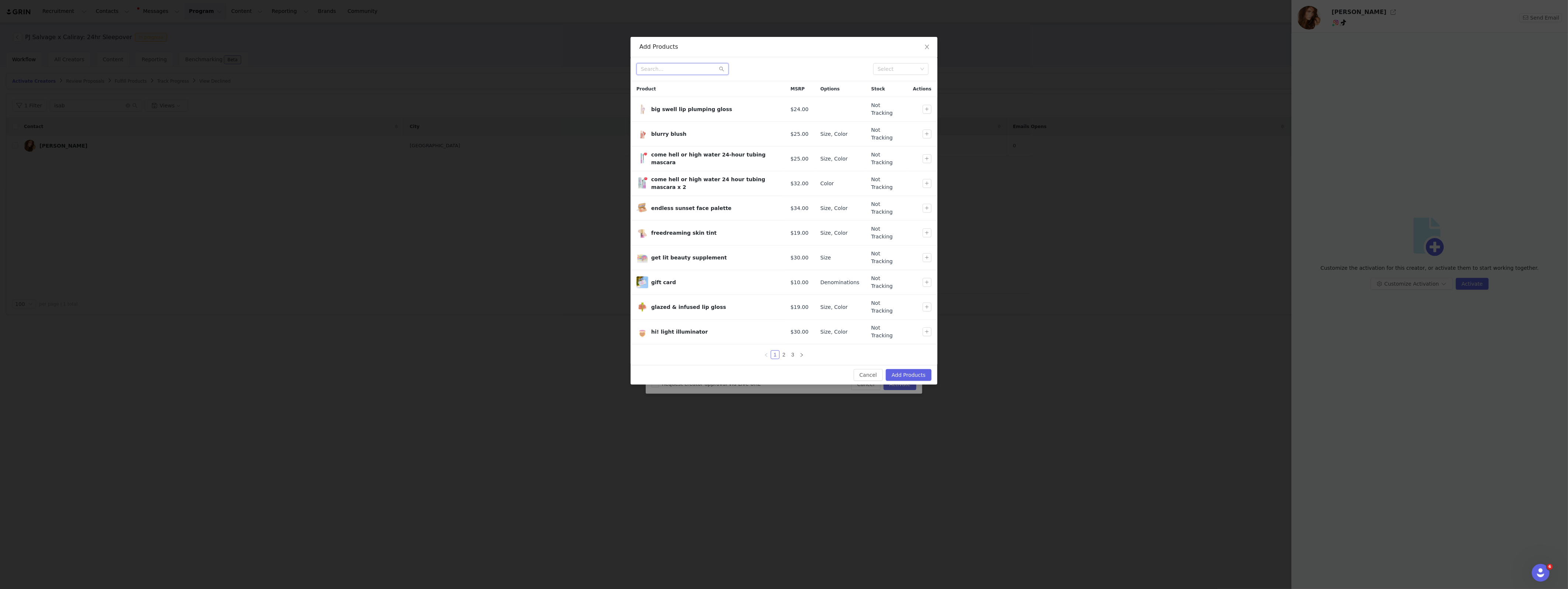
click at [691, 74] on input "text" at bounding box center [682, 69] width 92 height 12
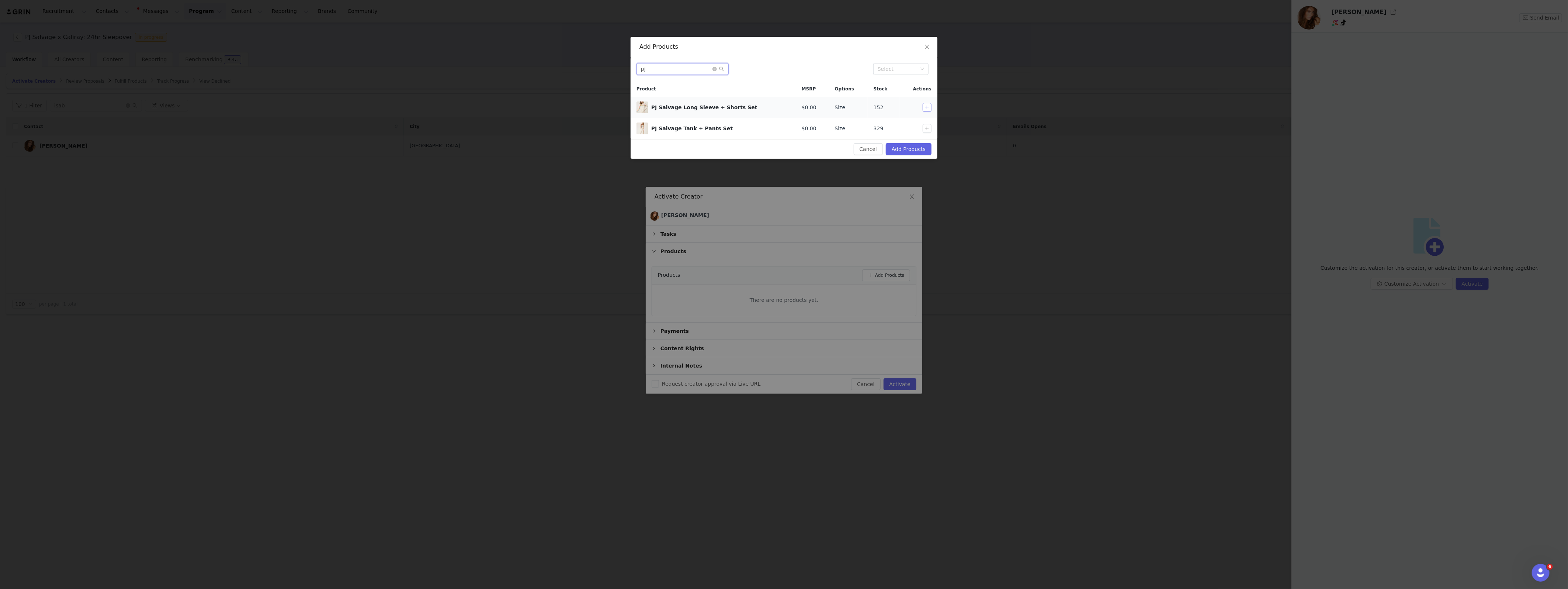
type input "pj"
click at [926, 108] on button "button" at bounding box center [927, 107] width 9 height 9
click at [918, 147] on button "Add Products" at bounding box center [909, 149] width 46 height 12
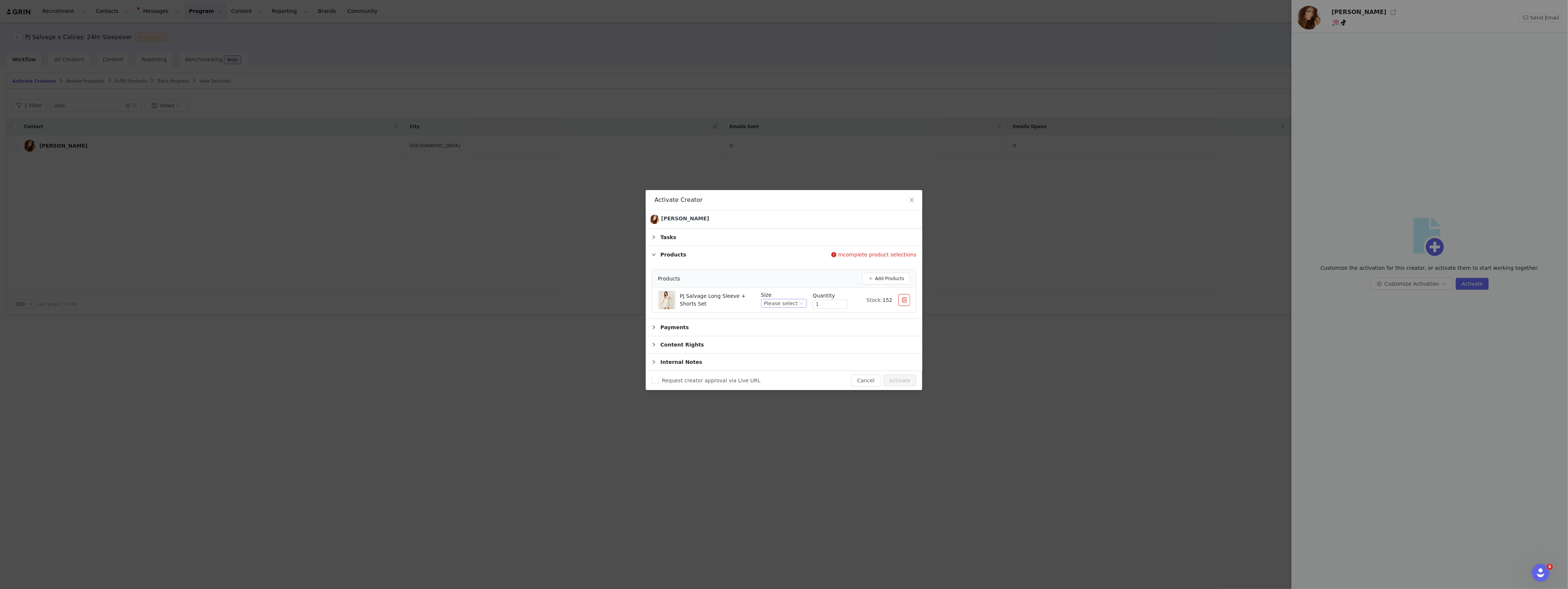
click at [793, 302] on div "Please select" at bounding box center [780, 303] width 33 height 8
click at [784, 327] on li "X-Small" at bounding box center [785, 328] width 44 height 12
click at [901, 382] on button "Activate" at bounding box center [900, 380] width 33 height 12
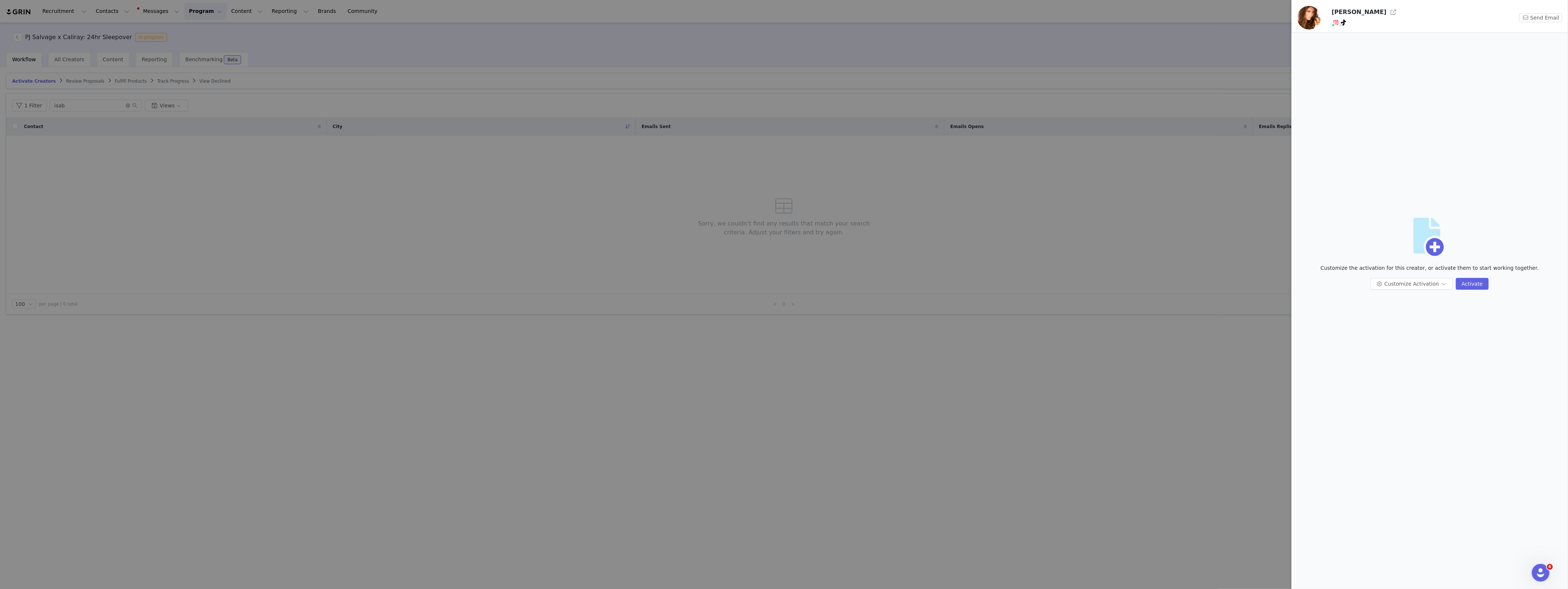
click at [395, 56] on div at bounding box center [784, 294] width 1568 height 589
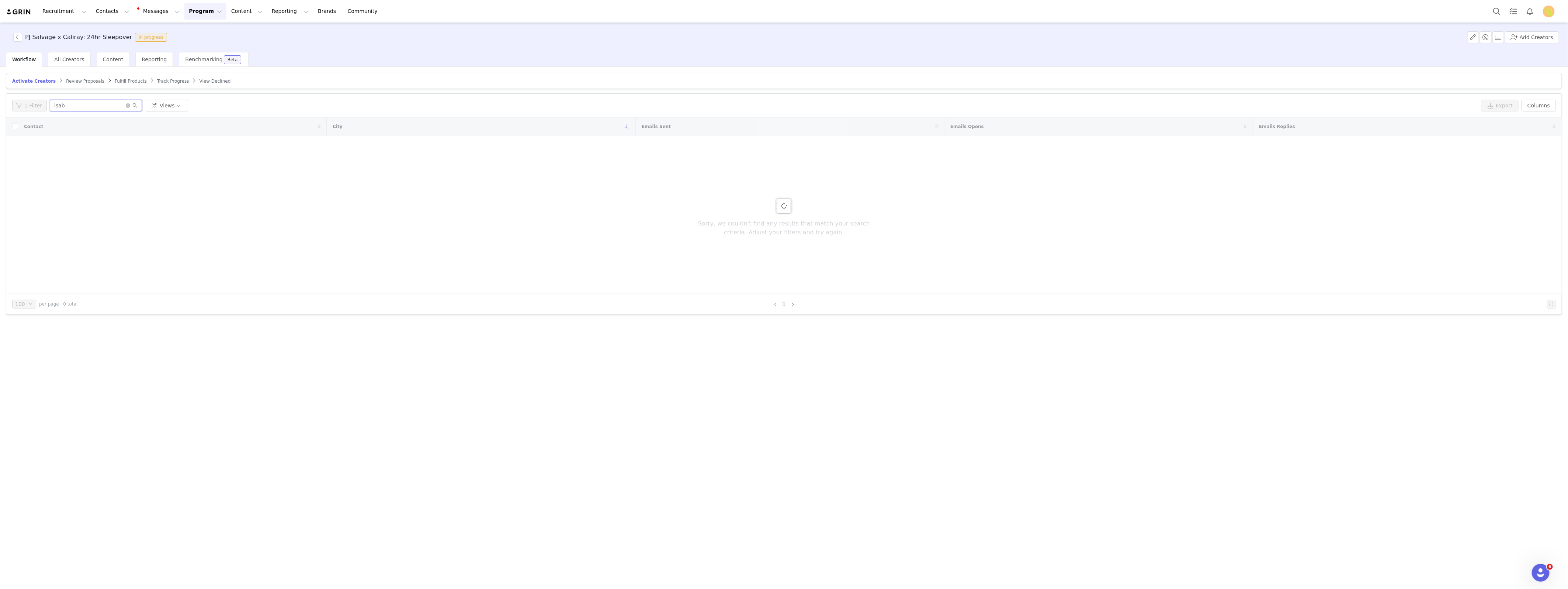
click at [67, 107] on input "isab" at bounding box center [96, 105] width 92 height 12
type input "annab"
click at [68, 146] on div "Annabelle Hooper" at bounding box center [64, 146] width 48 height 6
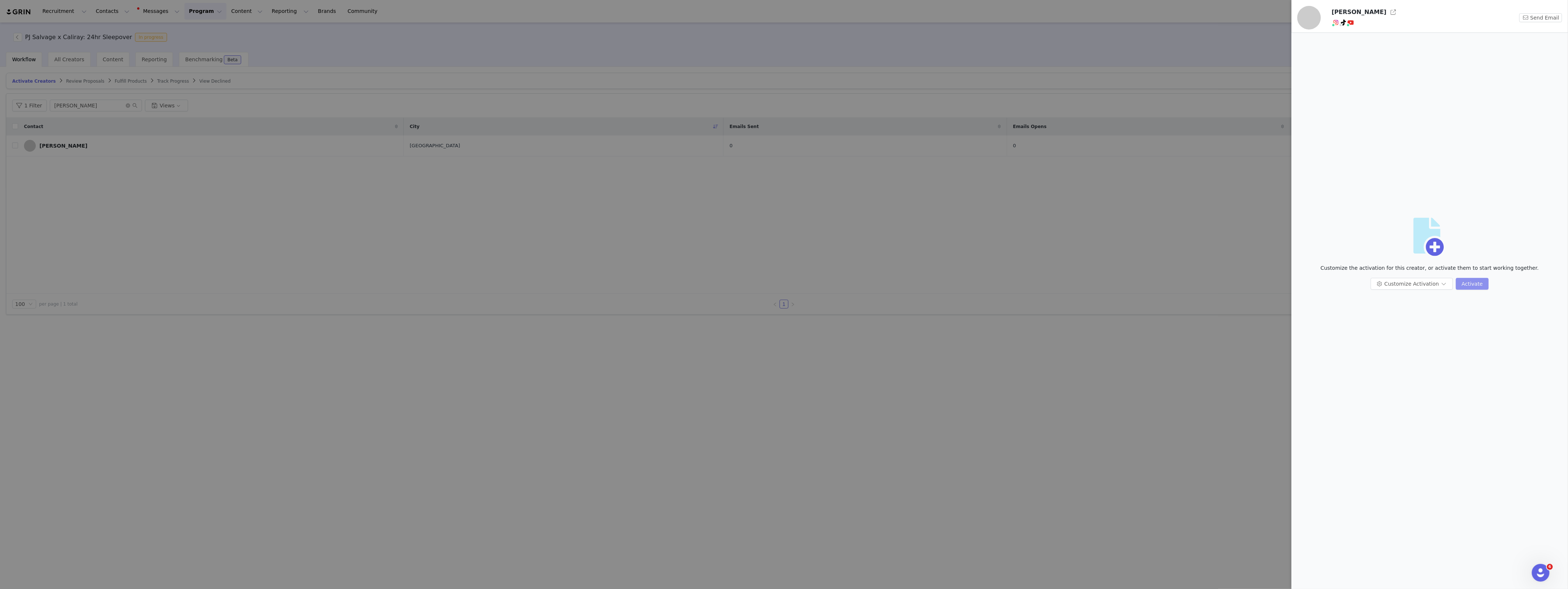
click at [1393, 286] on button "Activate" at bounding box center [1472, 283] width 33 height 12
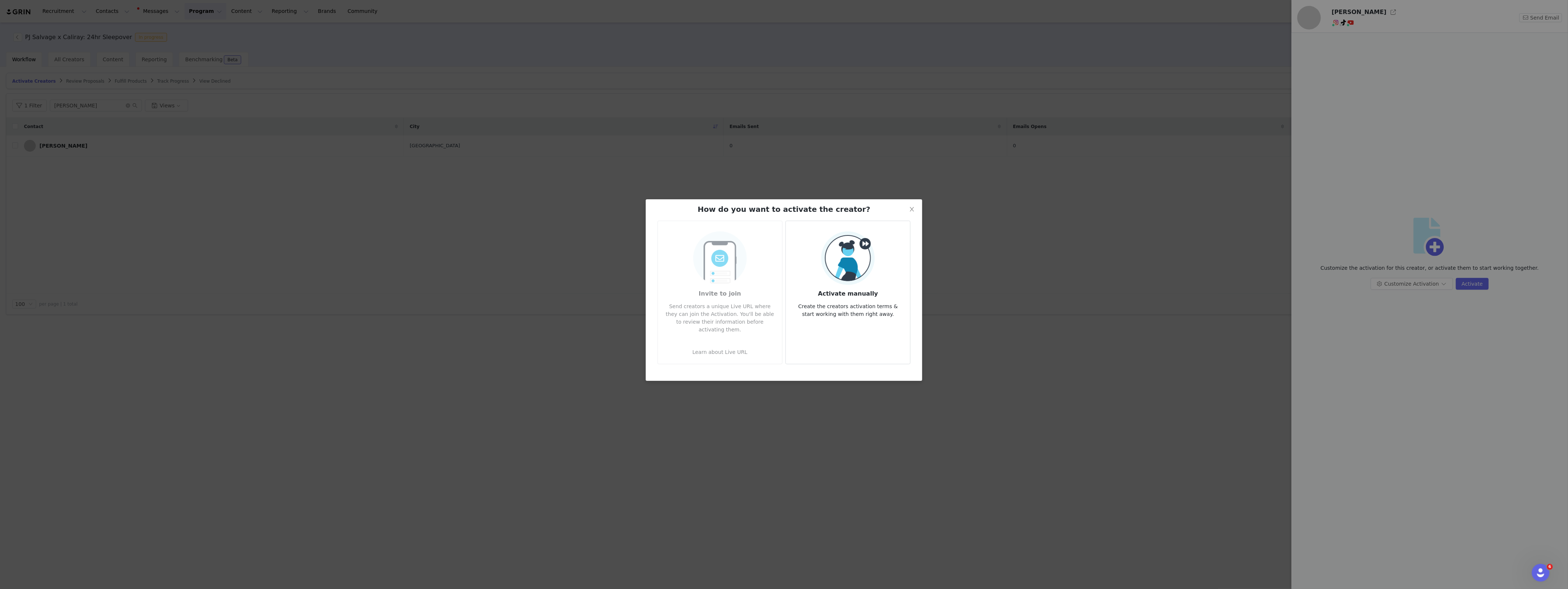
click at [875, 292] on h3 "Activate manually" at bounding box center [848, 291] width 113 height 13
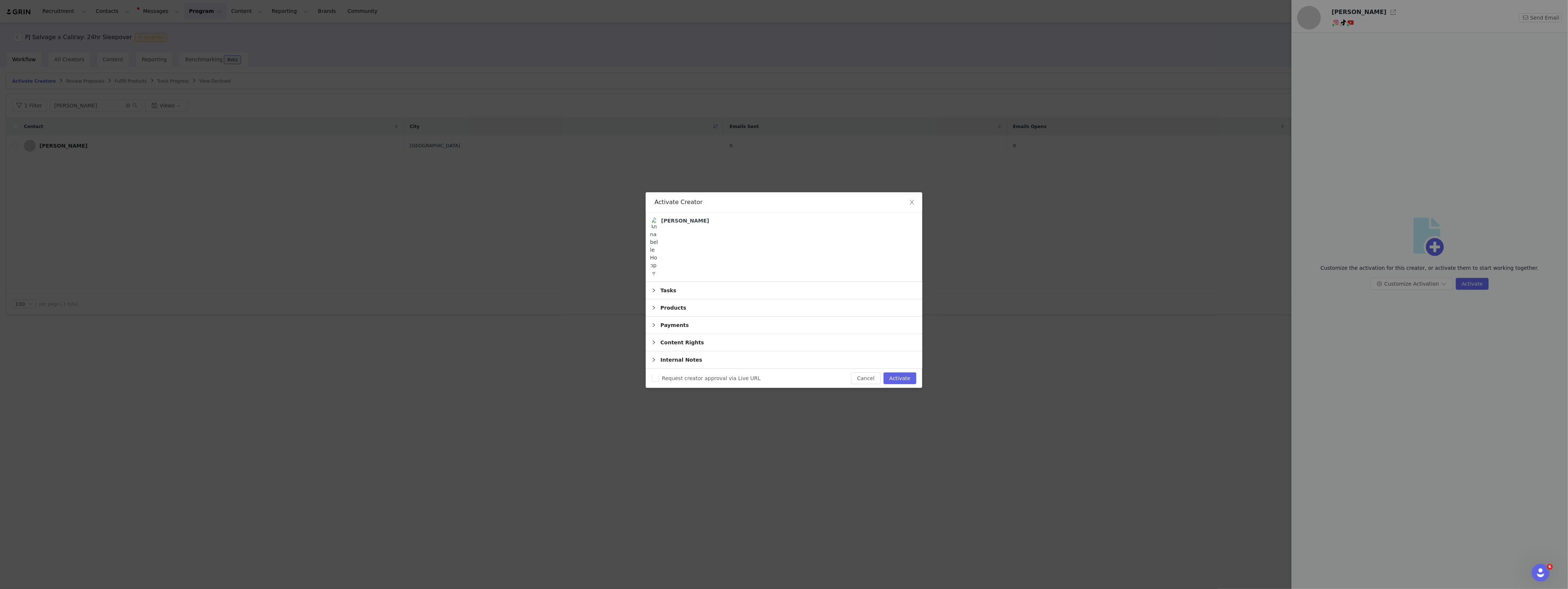
click at [670, 305] on div "Products" at bounding box center [784, 308] width 277 height 17
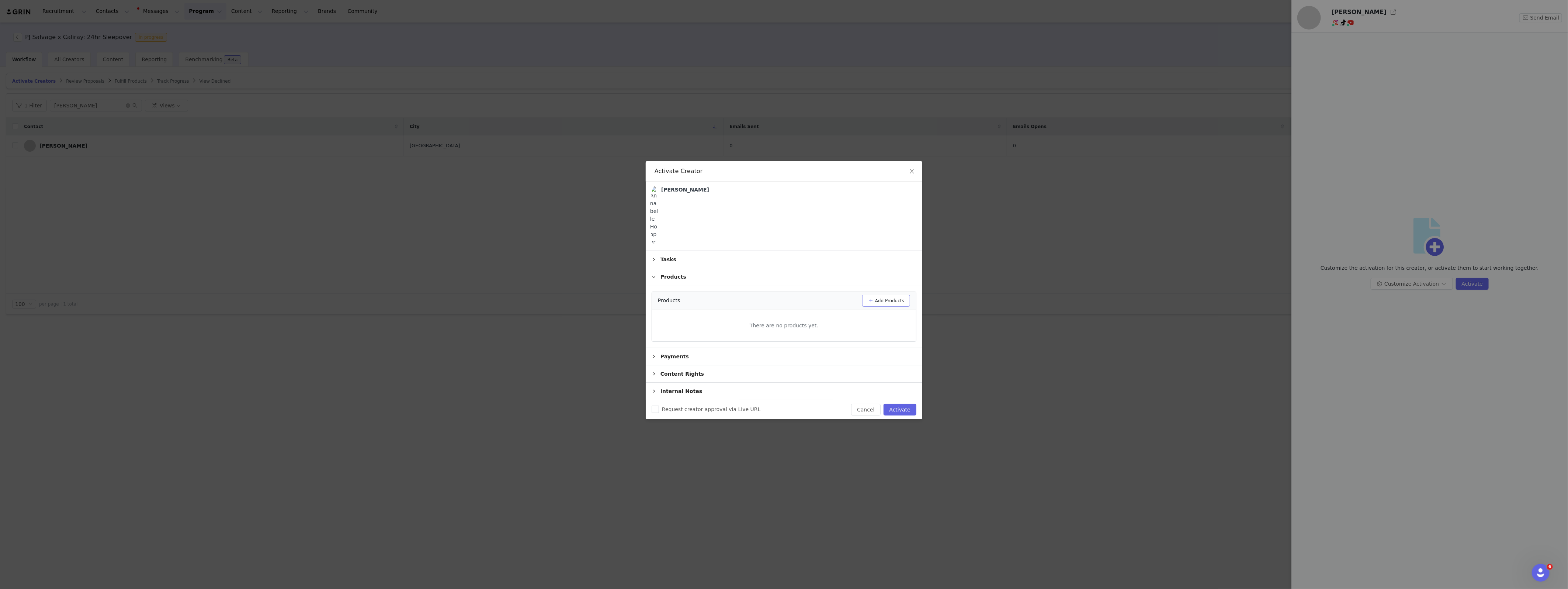
click at [875, 298] on button "Add Products" at bounding box center [886, 300] width 48 height 12
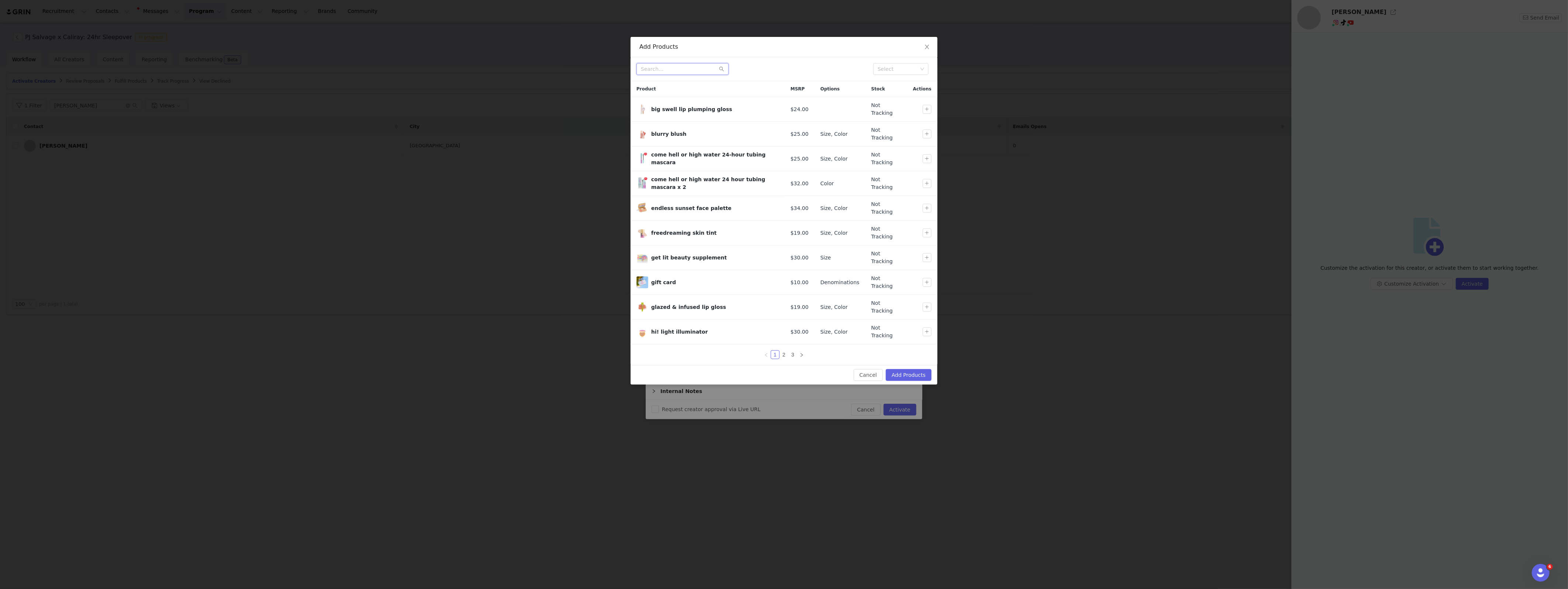
click at [679, 72] on input "text" at bounding box center [682, 69] width 92 height 12
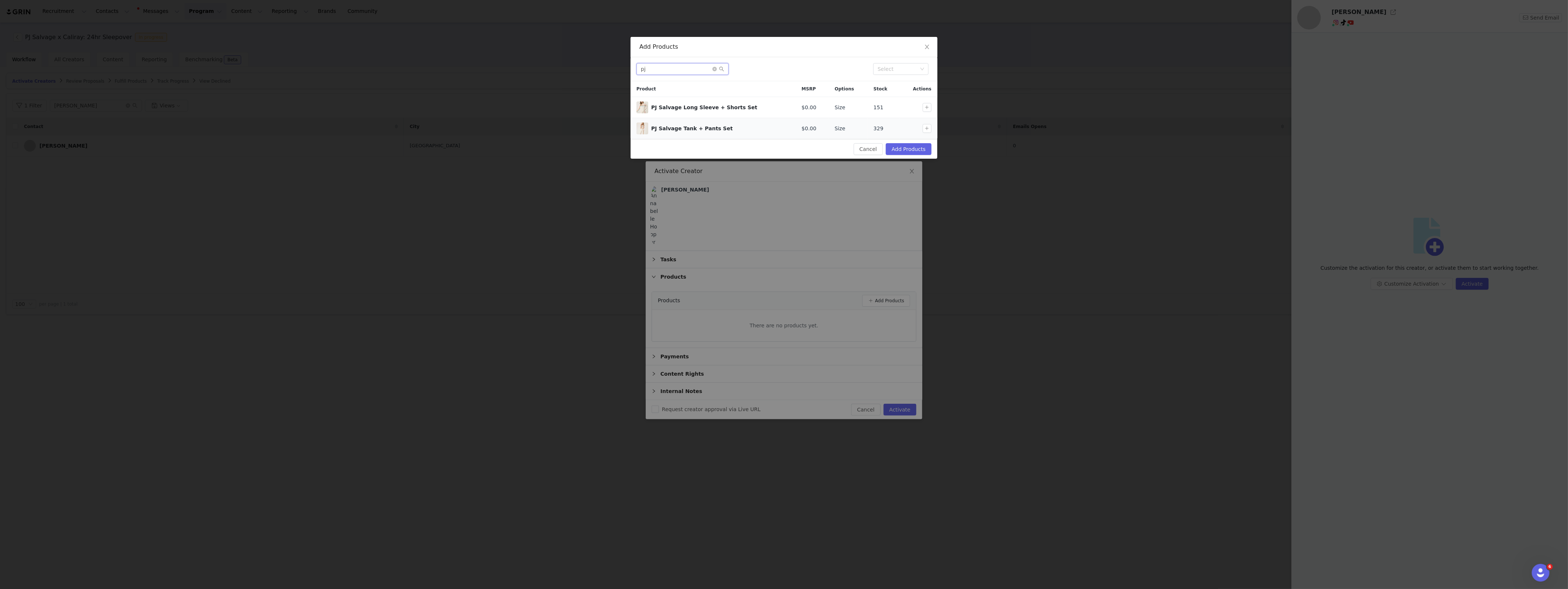
type input "pj"
click at [703, 130] on div "PJ Salvage Tank + Pants Set" at bounding box center [720, 128] width 139 height 8
click at [928, 132] on button "button" at bounding box center [927, 128] width 9 height 9
click at [912, 147] on button "Add Products" at bounding box center [909, 149] width 46 height 12
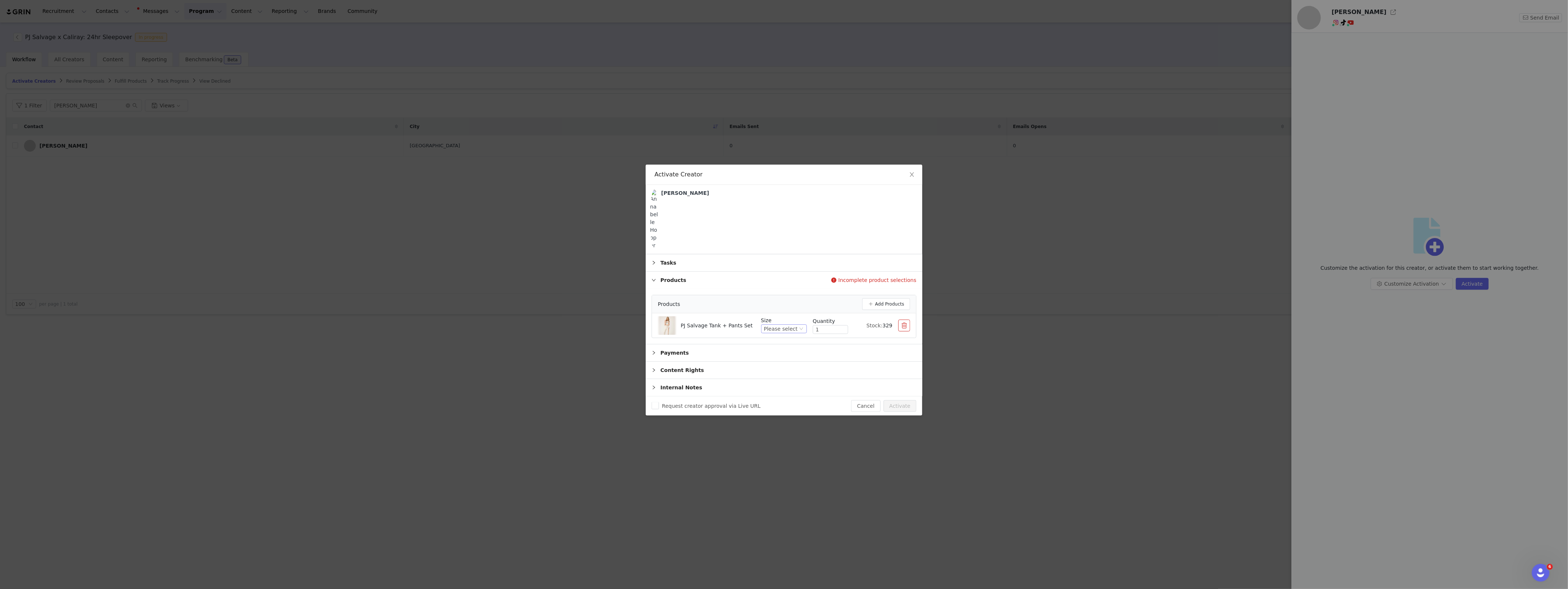
click at [790, 328] on div "Please select" at bounding box center [784, 328] width 46 height 9
drag, startPoint x: 790, startPoint y: 372, endPoint x: 798, endPoint y: 368, distance: 8.9
click at [790, 373] on li "Medium" at bounding box center [785, 373] width 44 height 12
click at [899, 404] on button "Activate" at bounding box center [900, 406] width 33 height 12
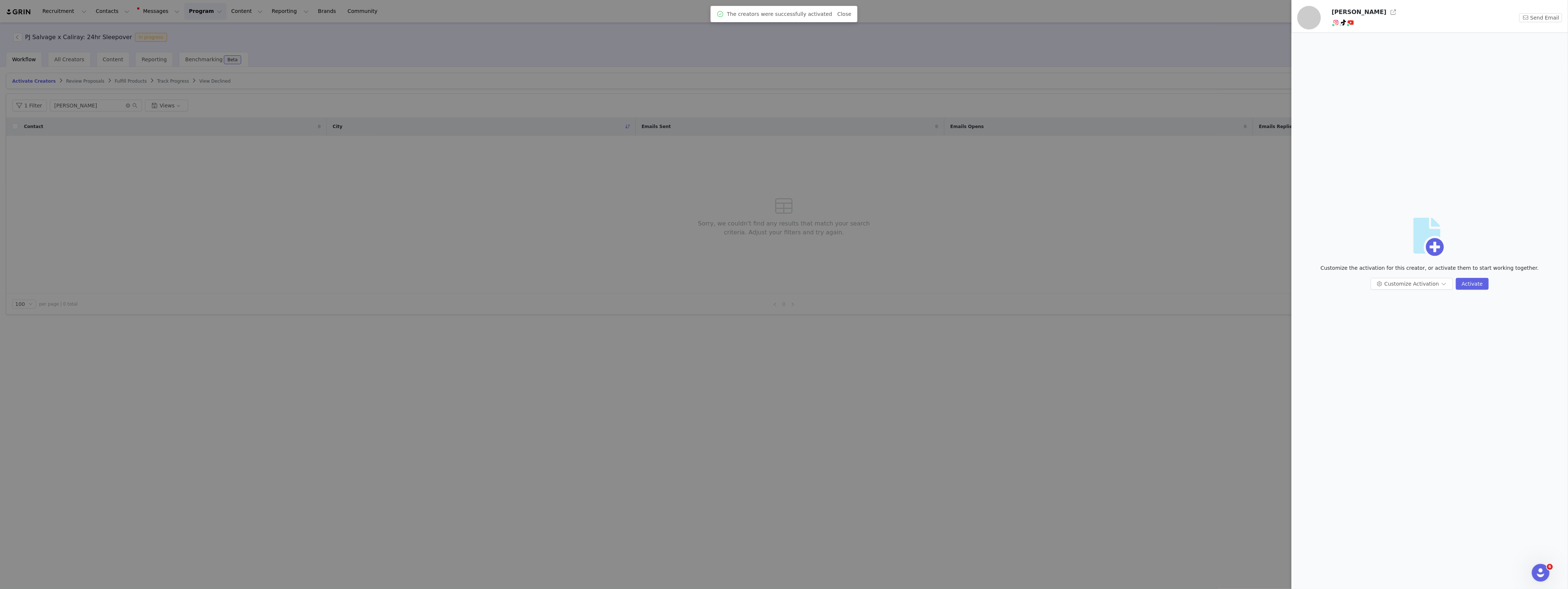
click at [72, 106] on div at bounding box center [784, 294] width 1568 height 589
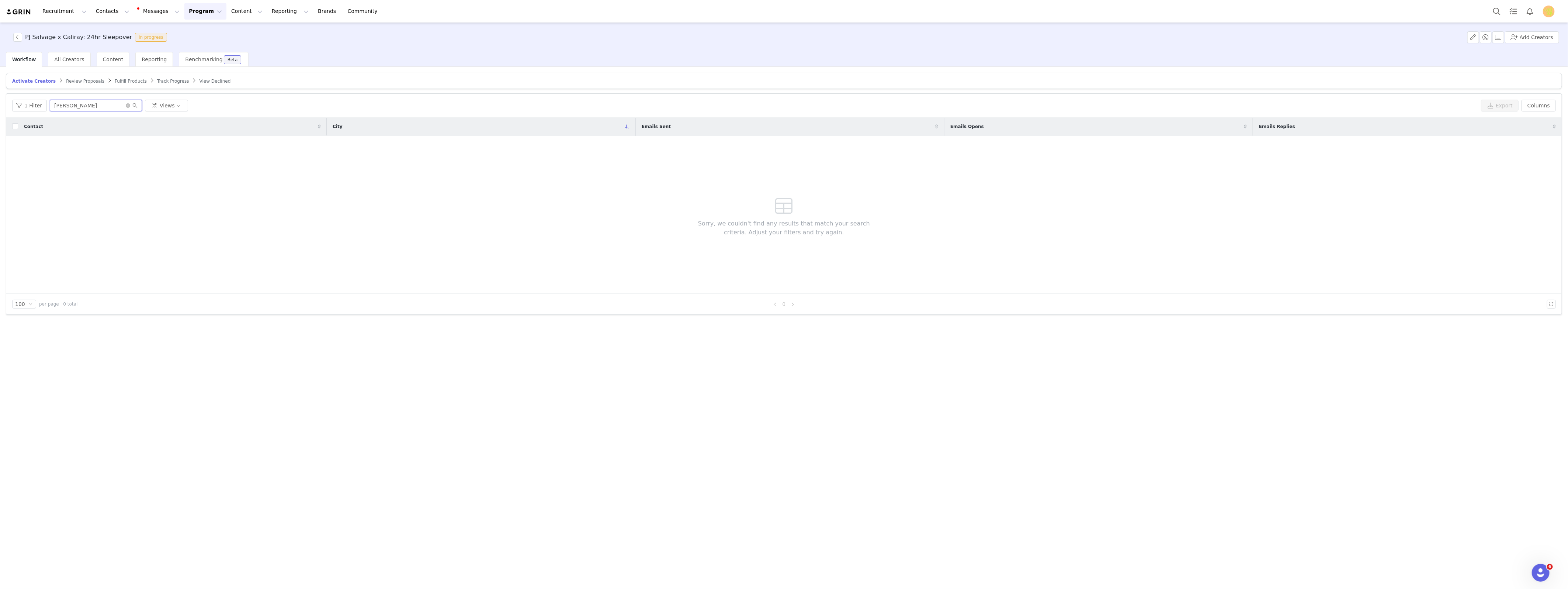
click at [76, 105] on input "annab" at bounding box center [96, 105] width 92 height 12
type input "katie"
click at [53, 145] on div "Katie Stewart" at bounding box center [64, 146] width 48 height 6
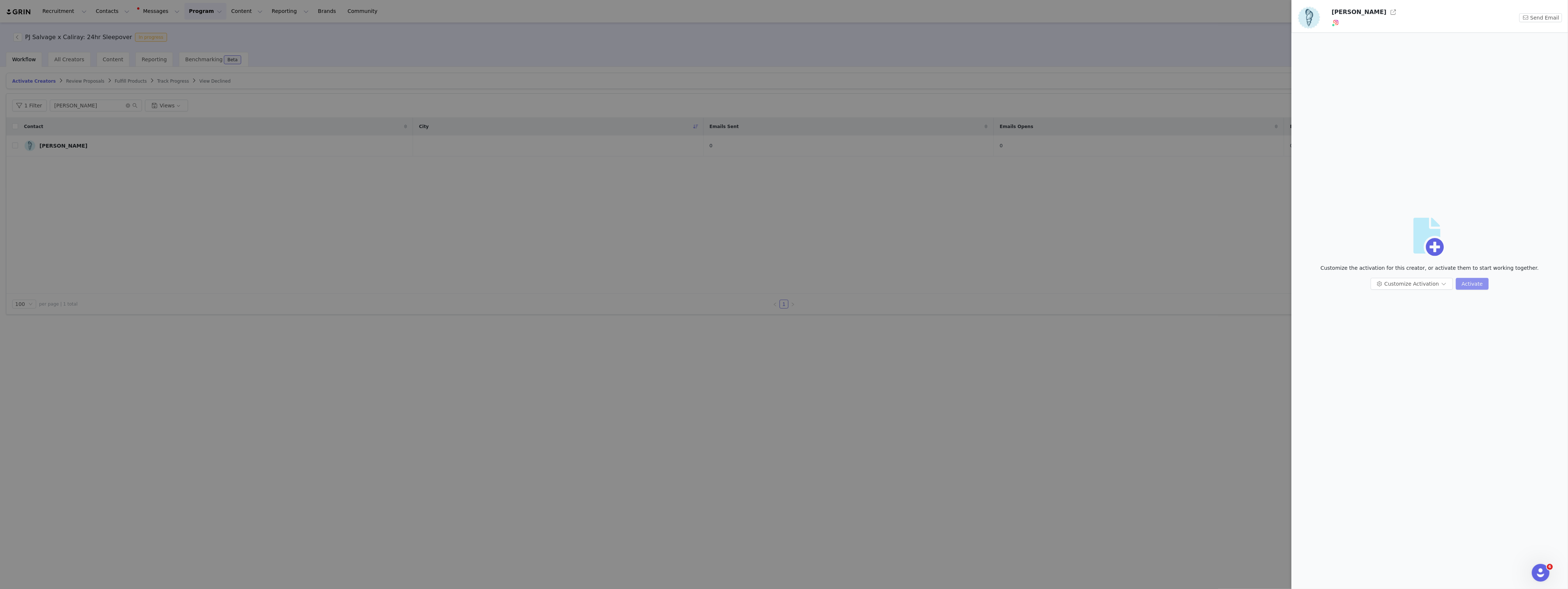
click at [1393, 285] on button "Activate" at bounding box center [1472, 283] width 33 height 12
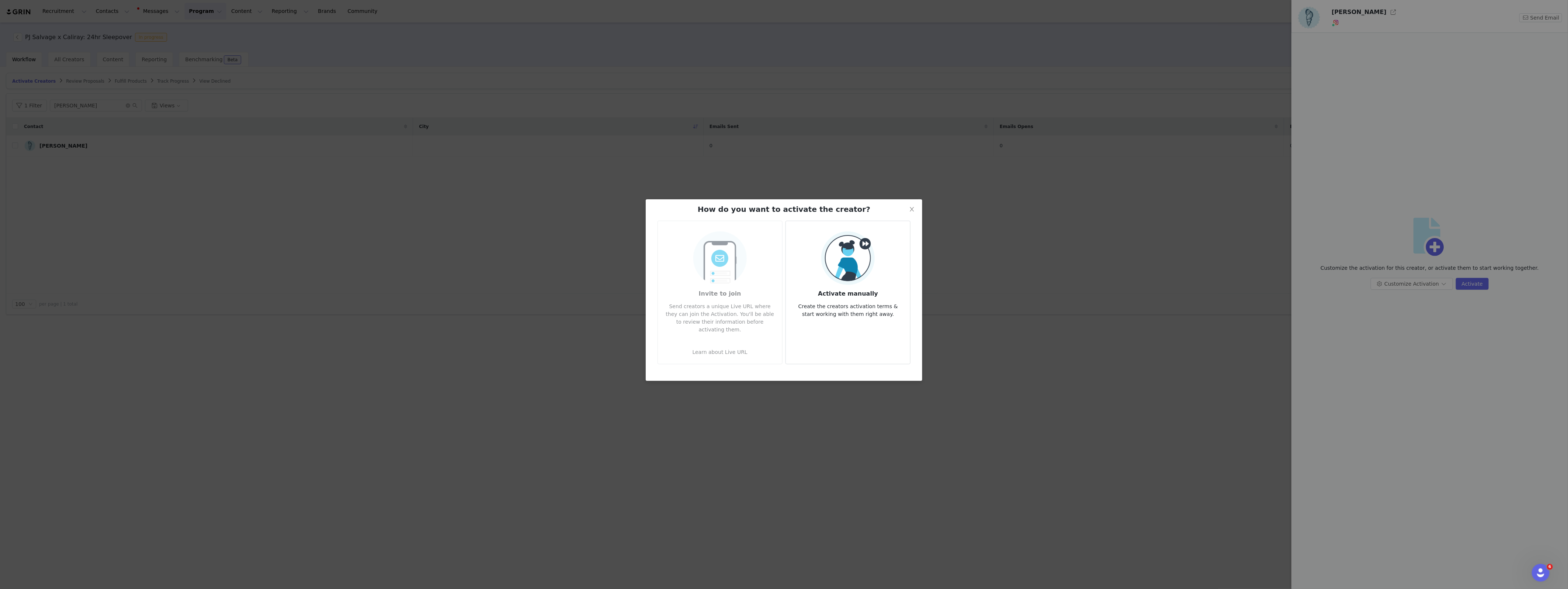
click at [864, 298] on p "Create the creators activation terms & start working with them right away." at bounding box center [848, 308] width 113 height 20
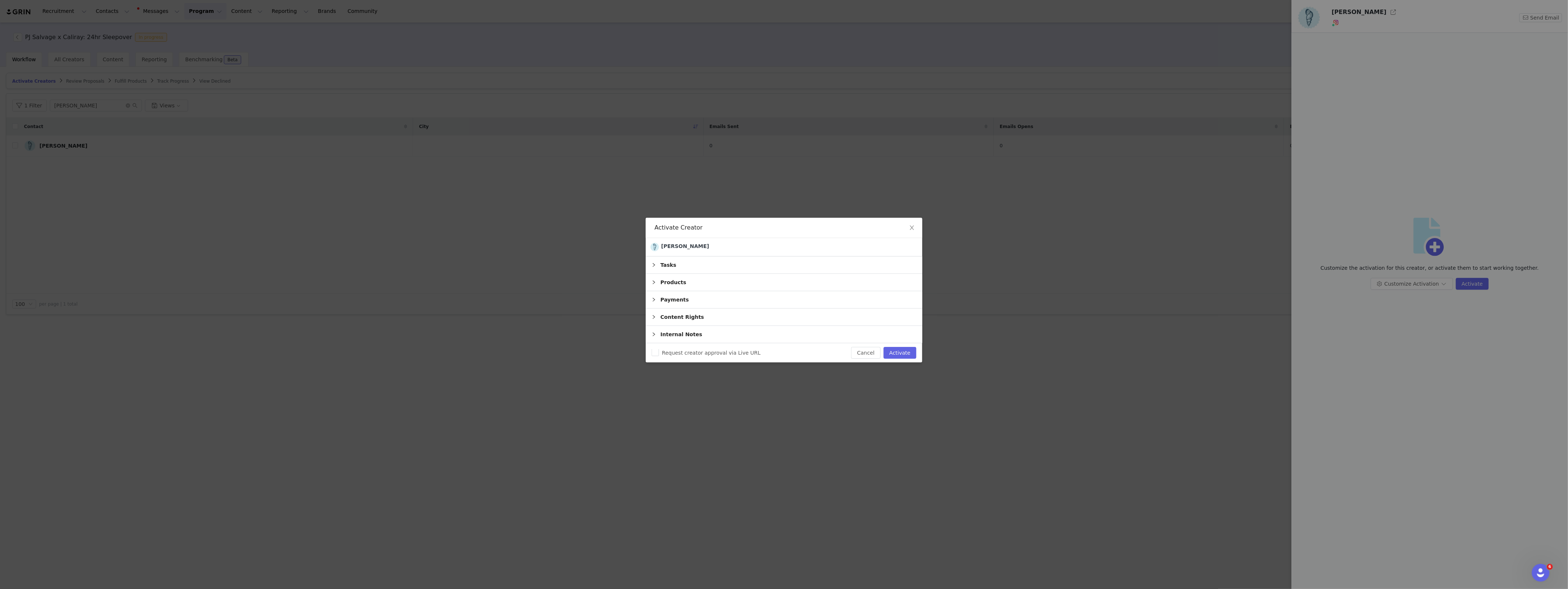
click at [664, 280] on div "Products" at bounding box center [784, 282] width 277 height 17
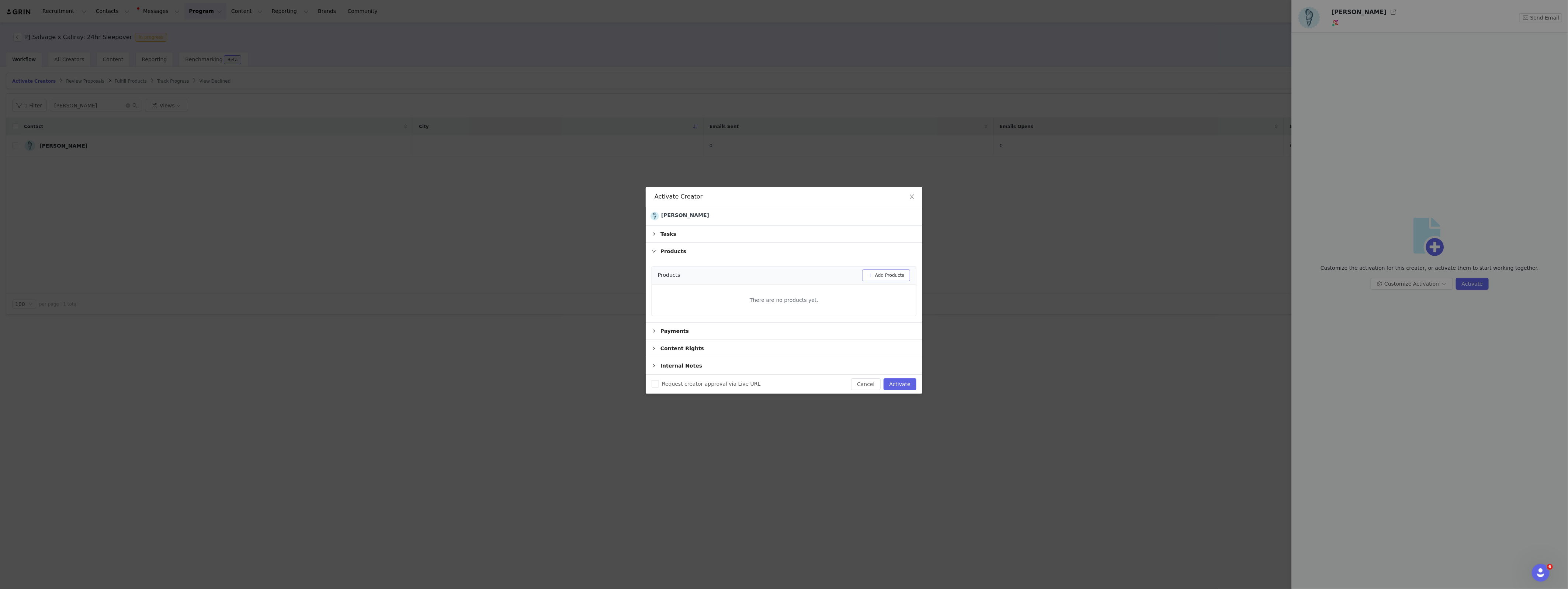
click at [894, 276] on button "Add Products" at bounding box center [886, 275] width 48 height 12
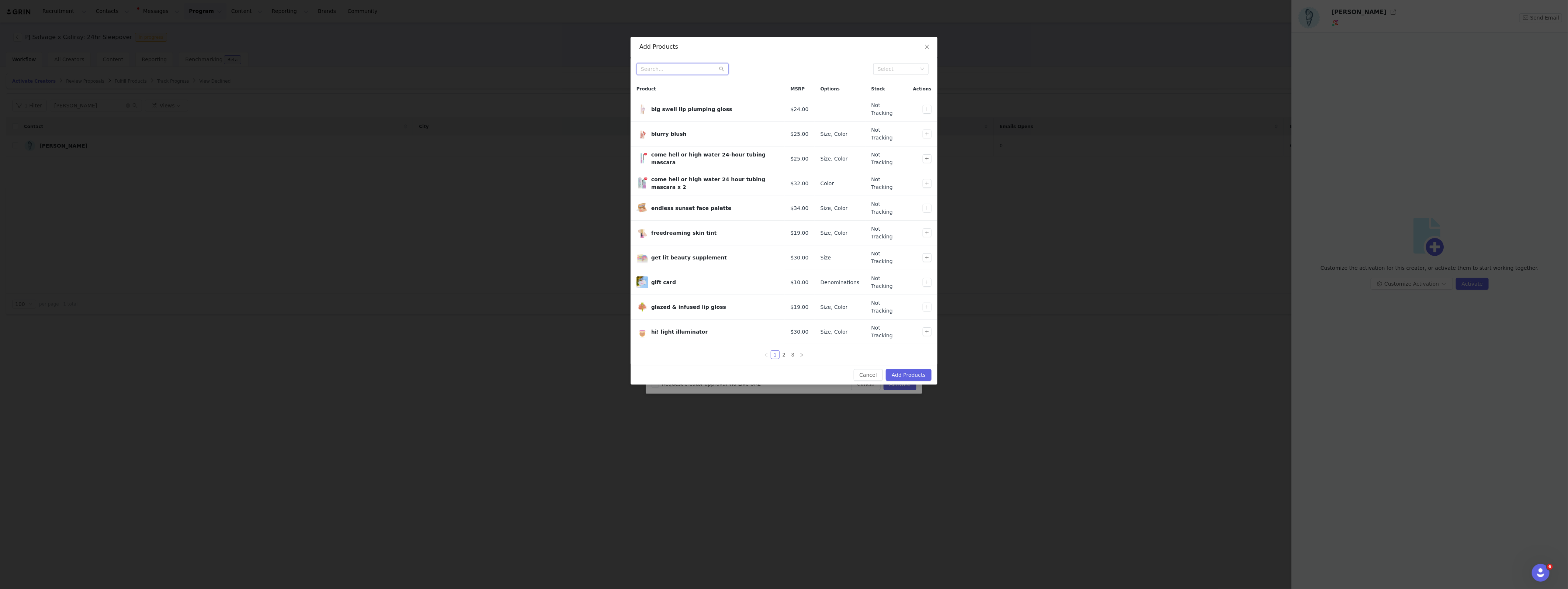
click at [682, 72] on input "text" at bounding box center [682, 69] width 92 height 12
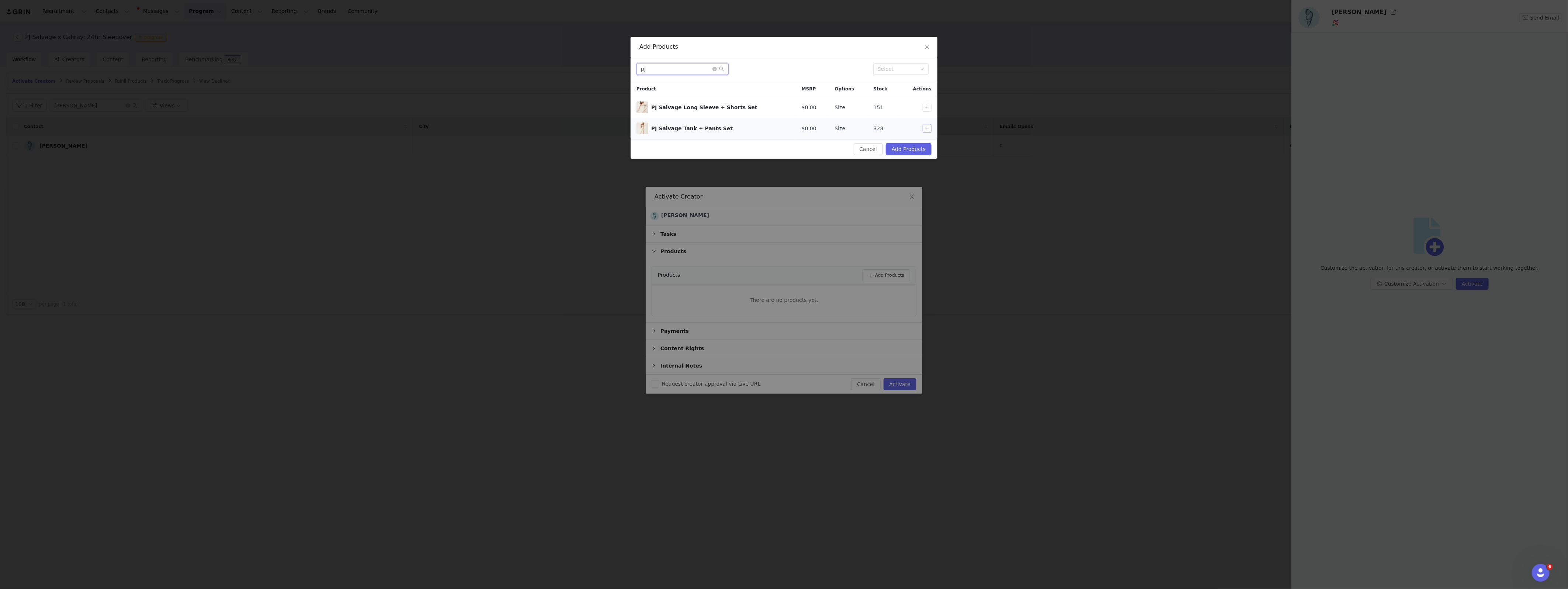
type input "pj"
click at [930, 130] on button "button" at bounding box center [927, 128] width 9 height 9
click at [913, 151] on button "Add Products" at bounding box center [909, 149] width 46 height 12
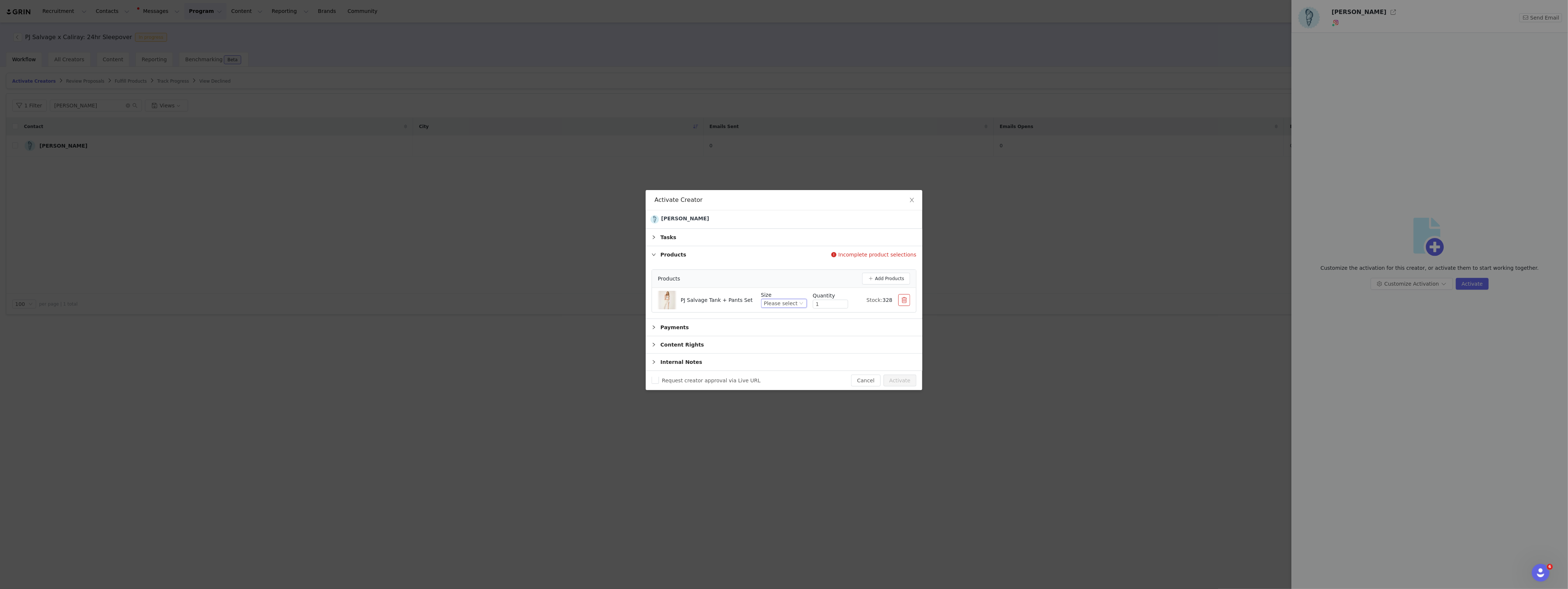
click at [788, 302] on div "Please select" at bounding box center [780, 303] width 33 height 8
click at [781, 339] on li "Small" at bounding box center [785, 340] width 44 height 12
click at [901, 380] on button "Activate" at bounding box center [900, 380] width 33 height 12
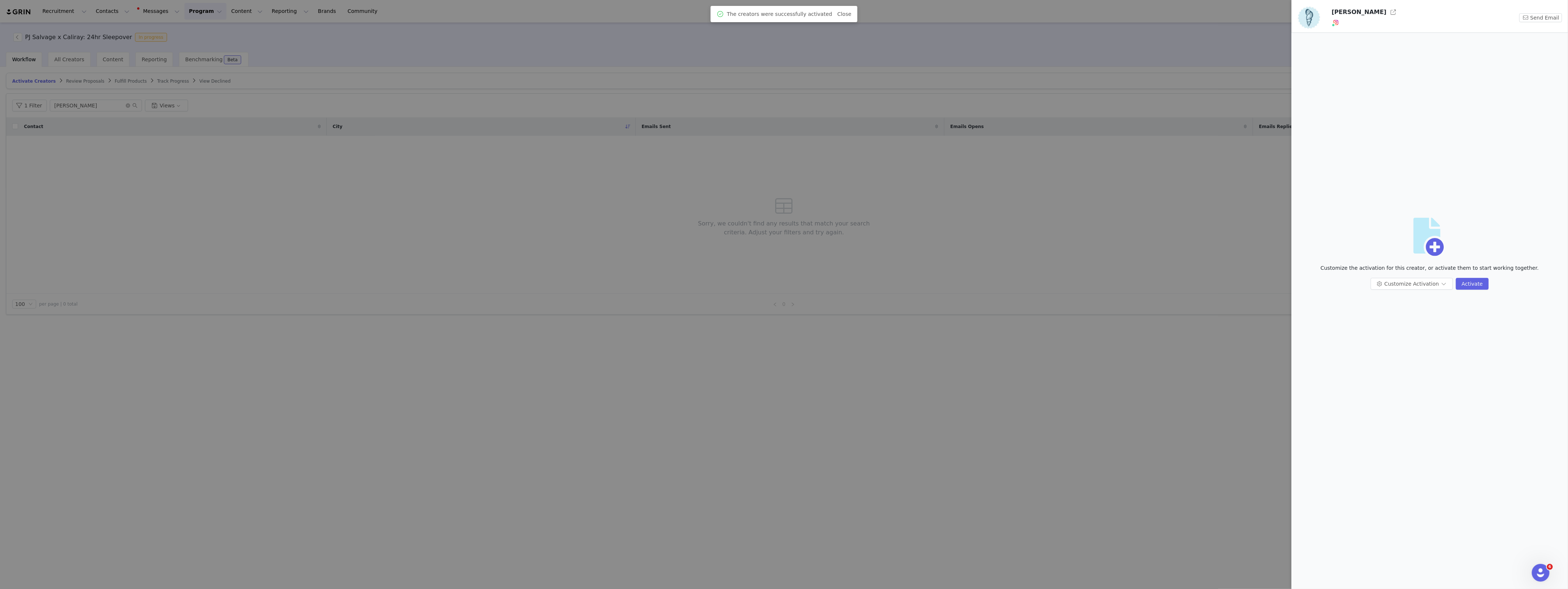
click at [318, 84] on div at bounding box center [784, 294] width 1568 height 589
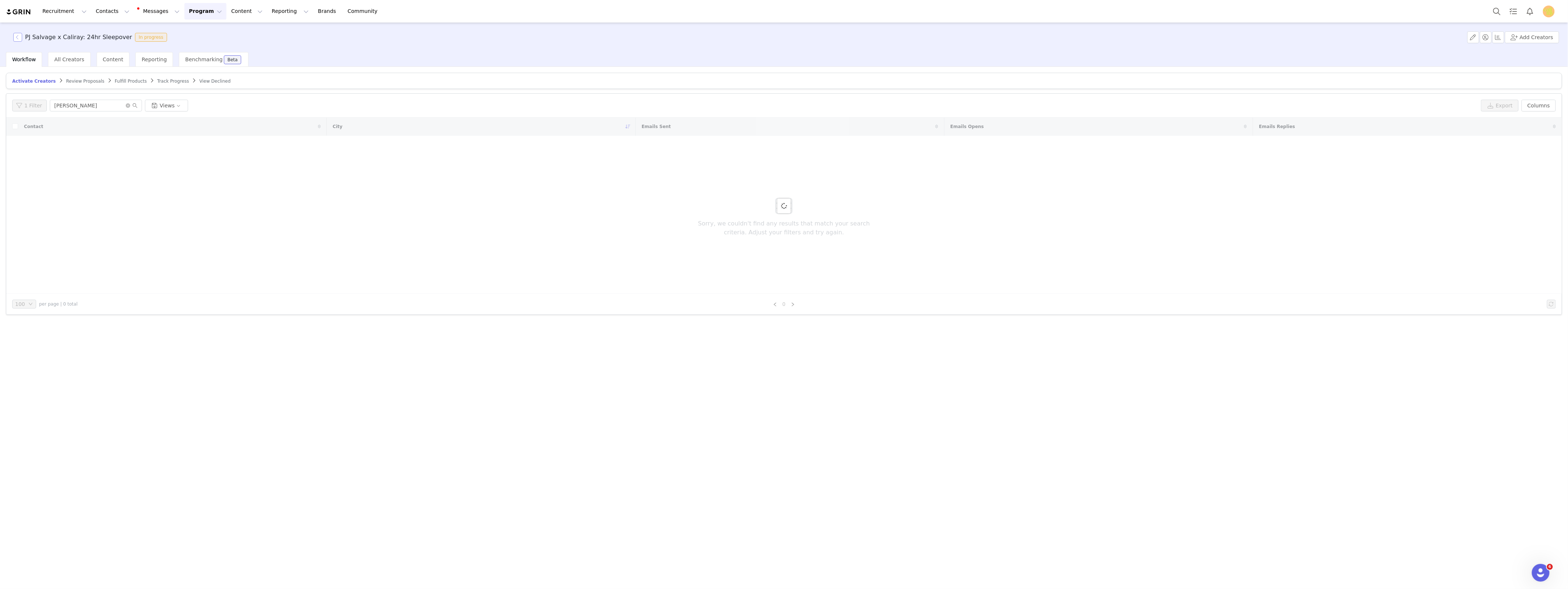
click at [21, 38] on button "button" at bounding box center [18, 37] width 9 height 9
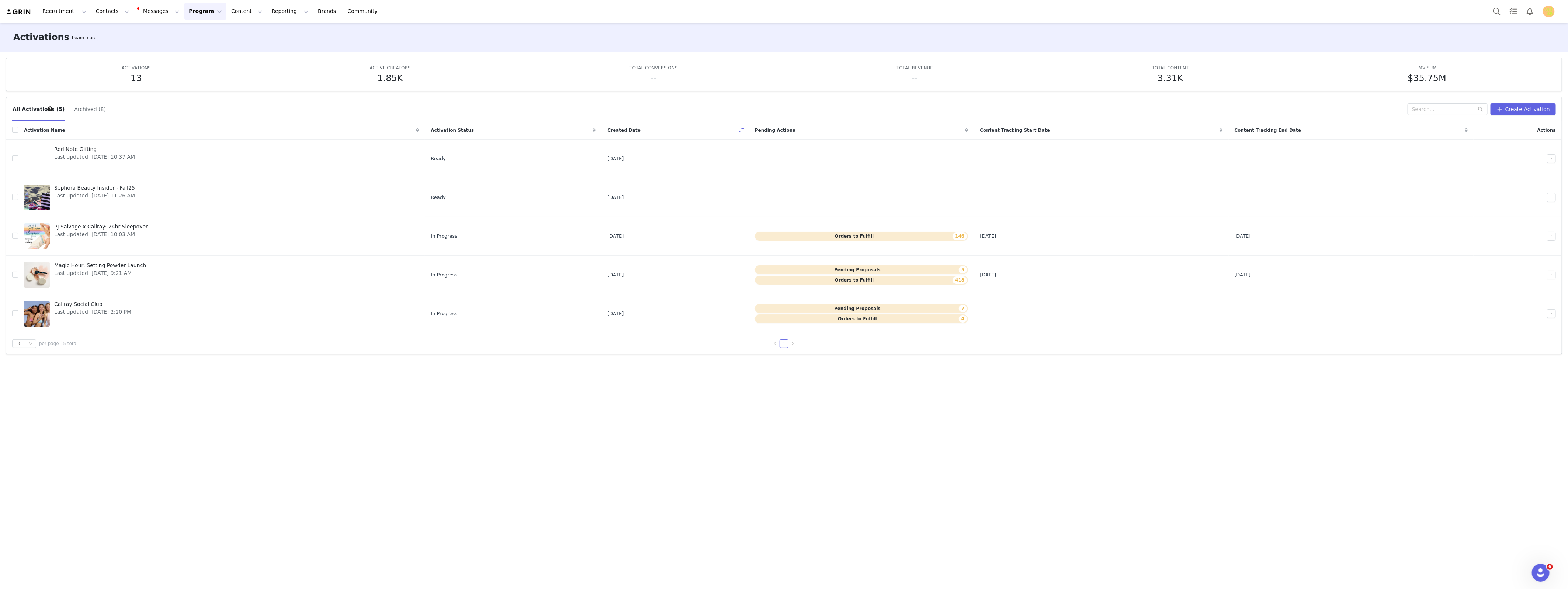
click at [97, 2] on div "Recruitment Recruitment Creator Search Curated Lists Landing Pages Web Extensio…" at bounding box center [784, 11] width 1568 height 23
click at [100, 13] on button "Contacts Contacts" at bounding box center [113, 11] width 42 height 16
click at [108, 28] on link "Creators" at bounding box center [115, 32] width 58 height 13
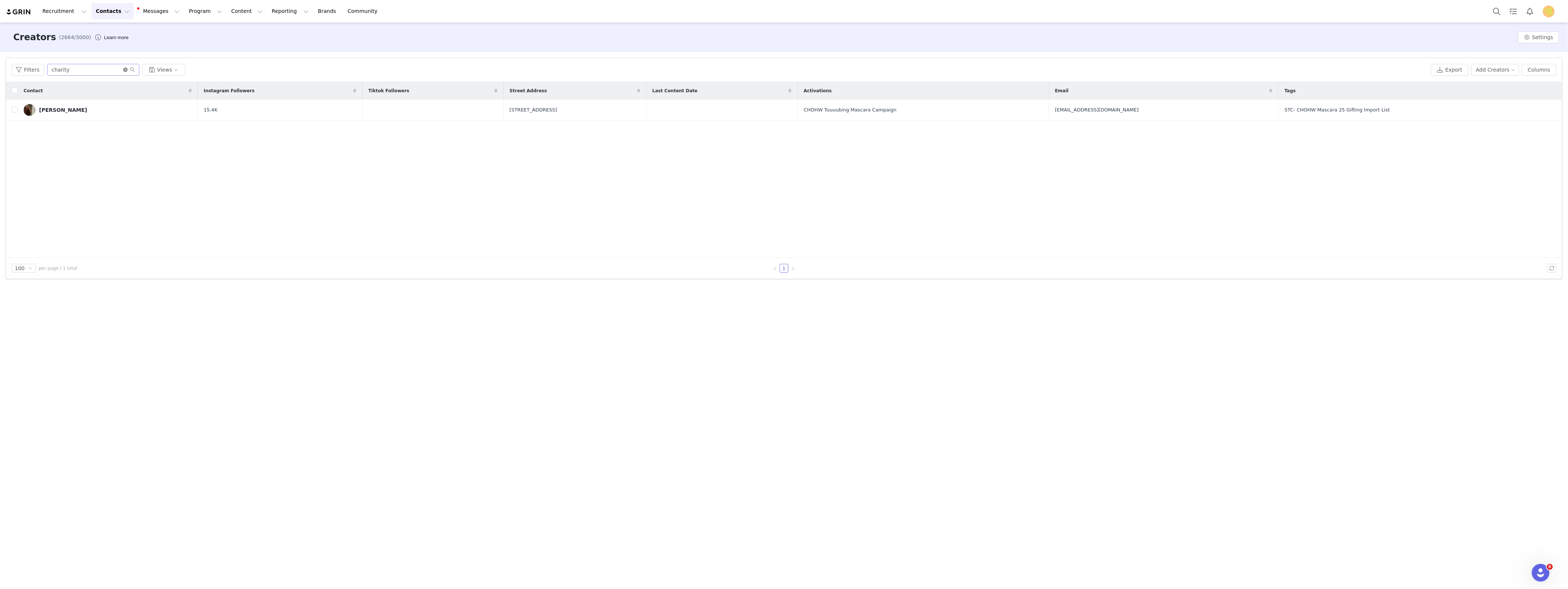
click at [124, 69] on icon "icon: close-circle" at bounding box center [125, 69] width 4 height 4
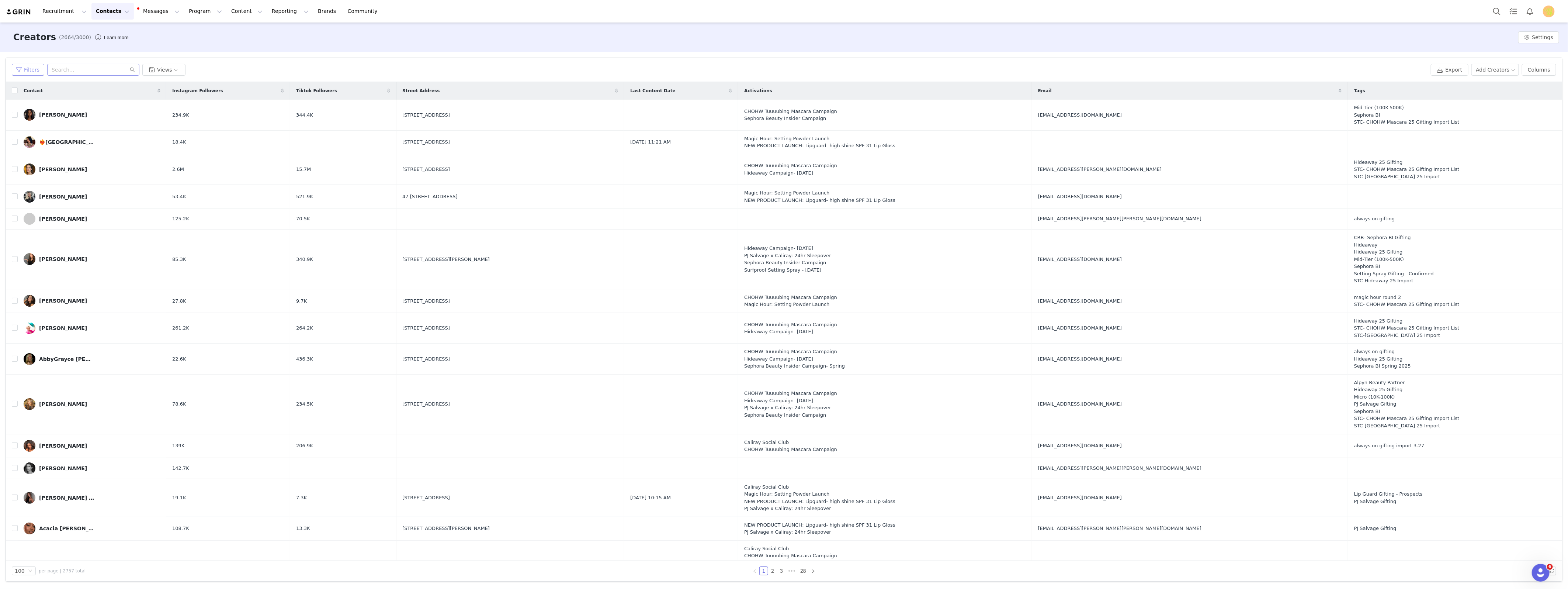
click at [25, 69] on button "Filters" at bounding box center [28, 69] width 33 height 12
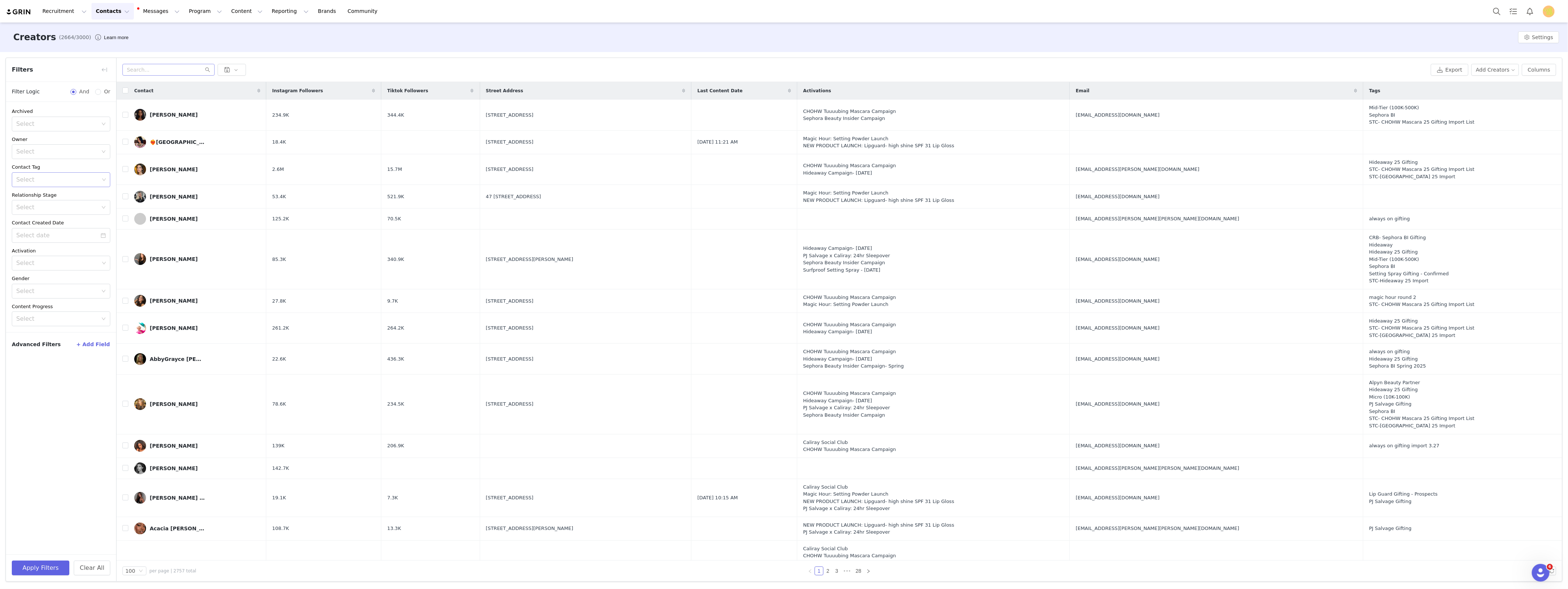
click at [108, 180] on div "Select" at bounding box center [61, 179] width 98 height 15
type input "pj"
click at [61, 209] on li "[PERSON_NAME]- Brand List" at bounding box center [61, 208] width 98 height 12
click at [57, 569] on button "Apply Filters" at bounding box center [40, 568] width 57 height 15
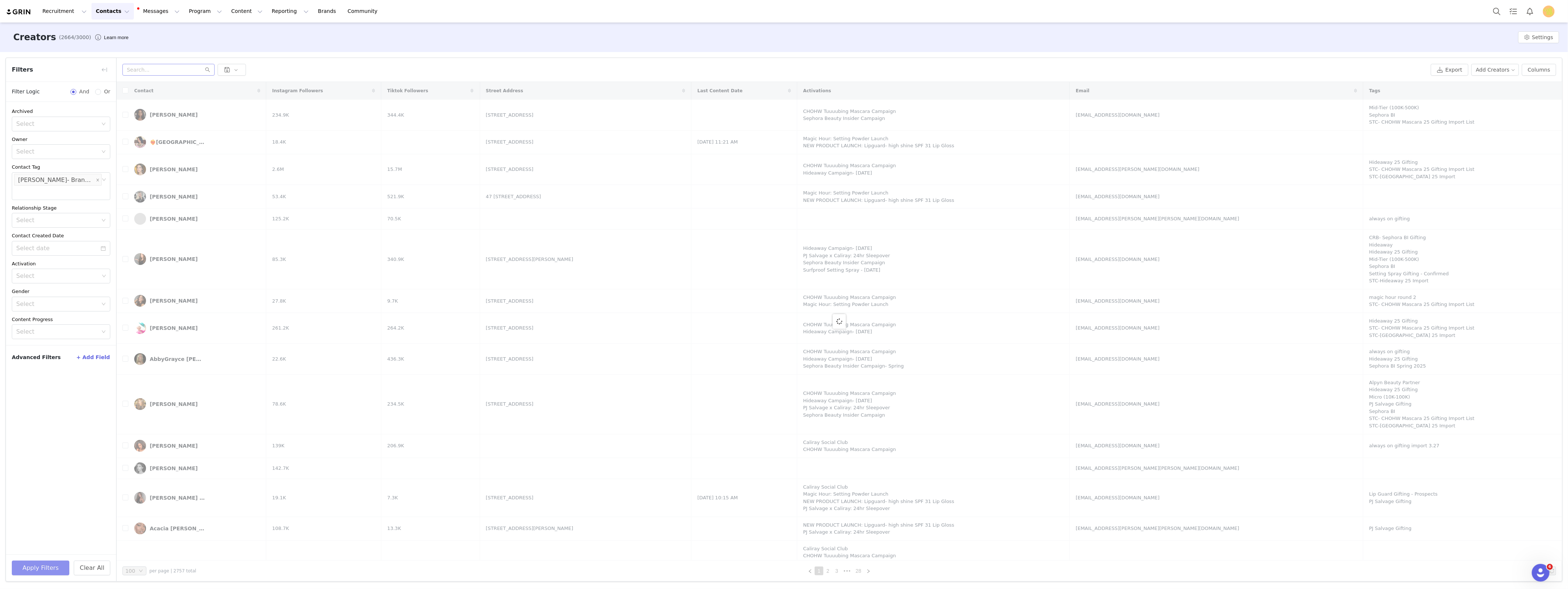
click at [58, 561] on button "Apply Filters" at bounding box center [40, 568] width 57 height 15
click at [60, 468] on div "Archived Select Owner Select Contact Tag Select PJ Salvage- Brand List Relation…" at bounding box center [61, 328] width 110 height 452
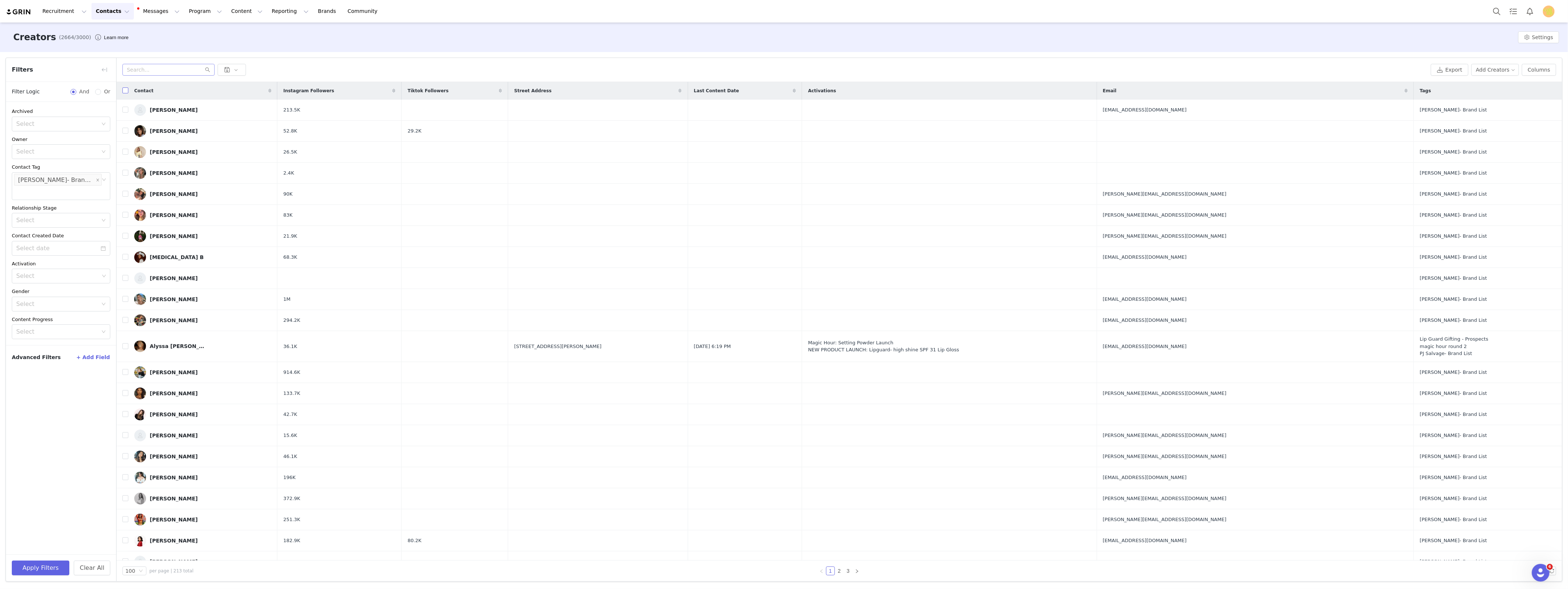
click at [127, 92] on input "checkbox" at bounding box center [125, 91] width 6 height 6
checkbox input "true"
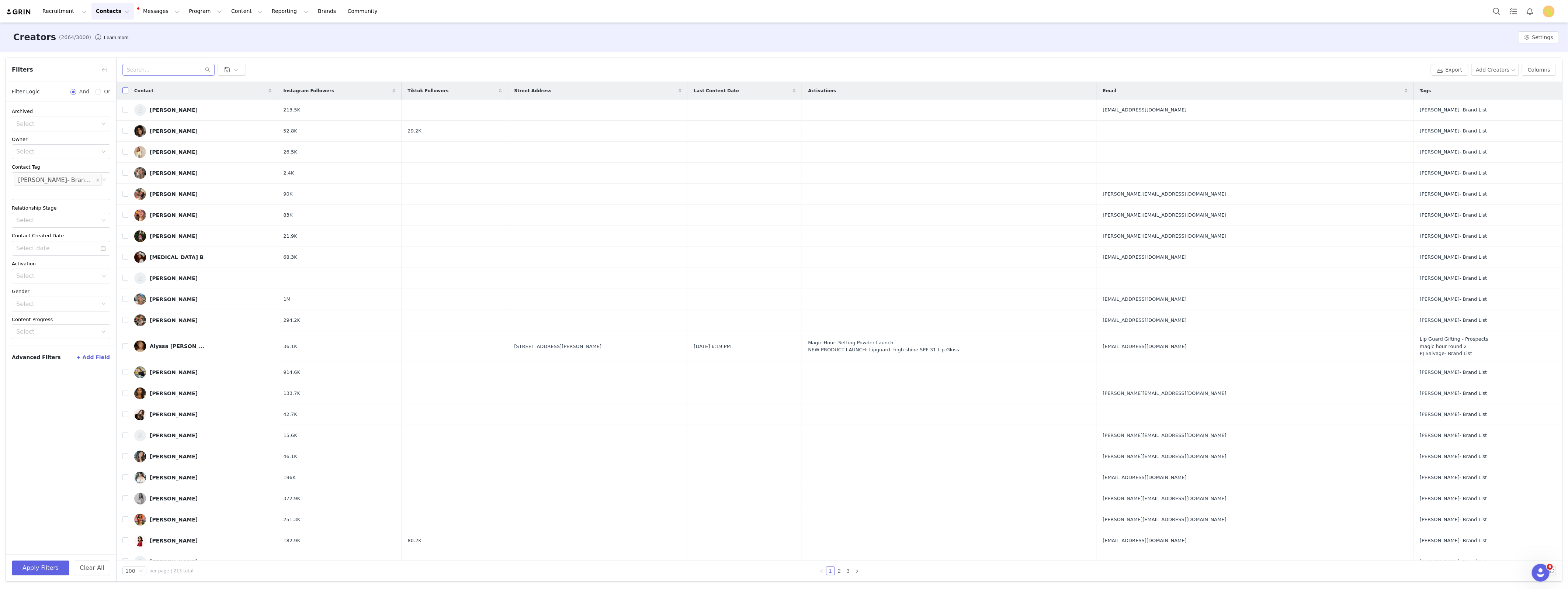
checkbox input "true"
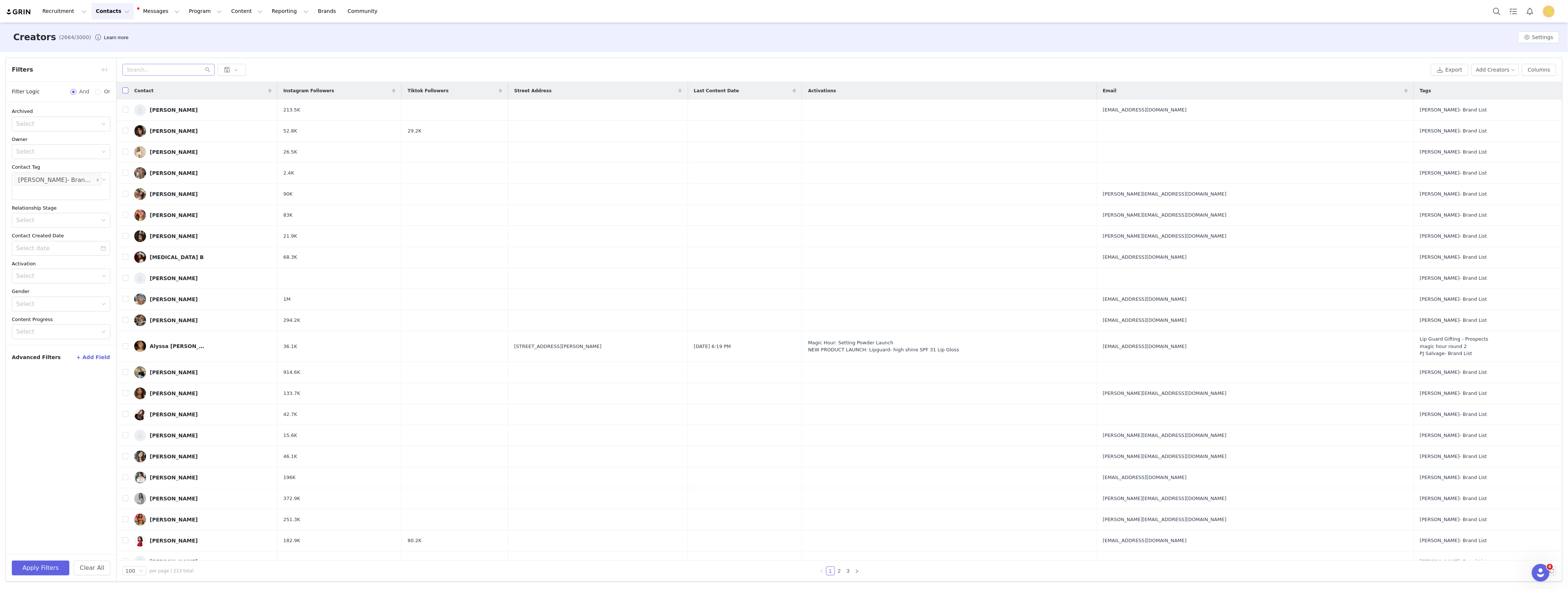
checkbox input "true"
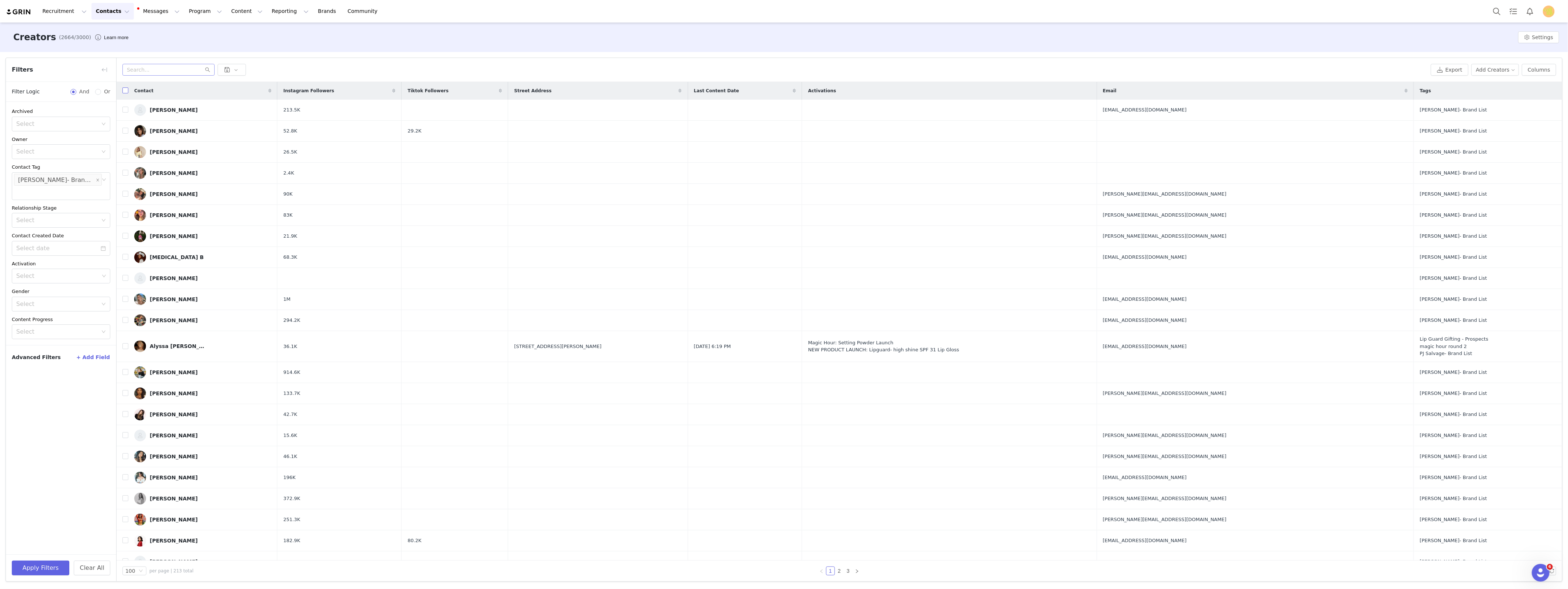
checkbox input "true"
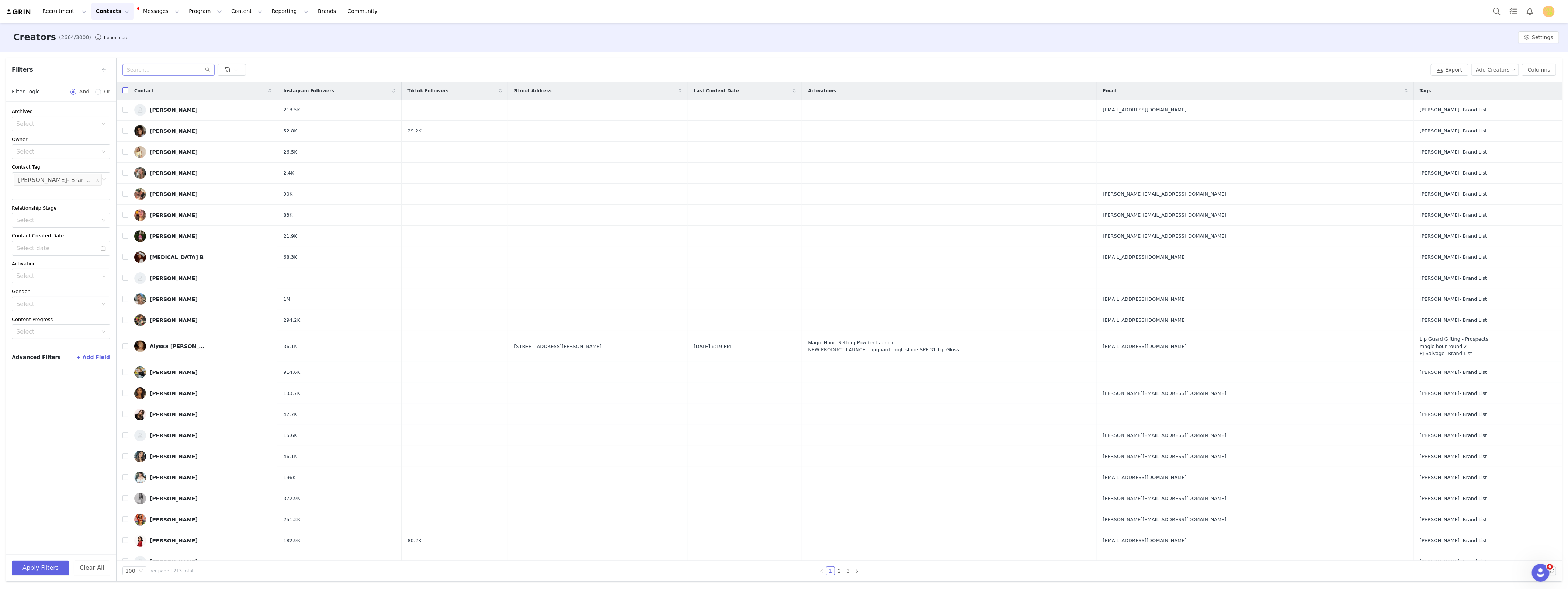
checkbox input "true"
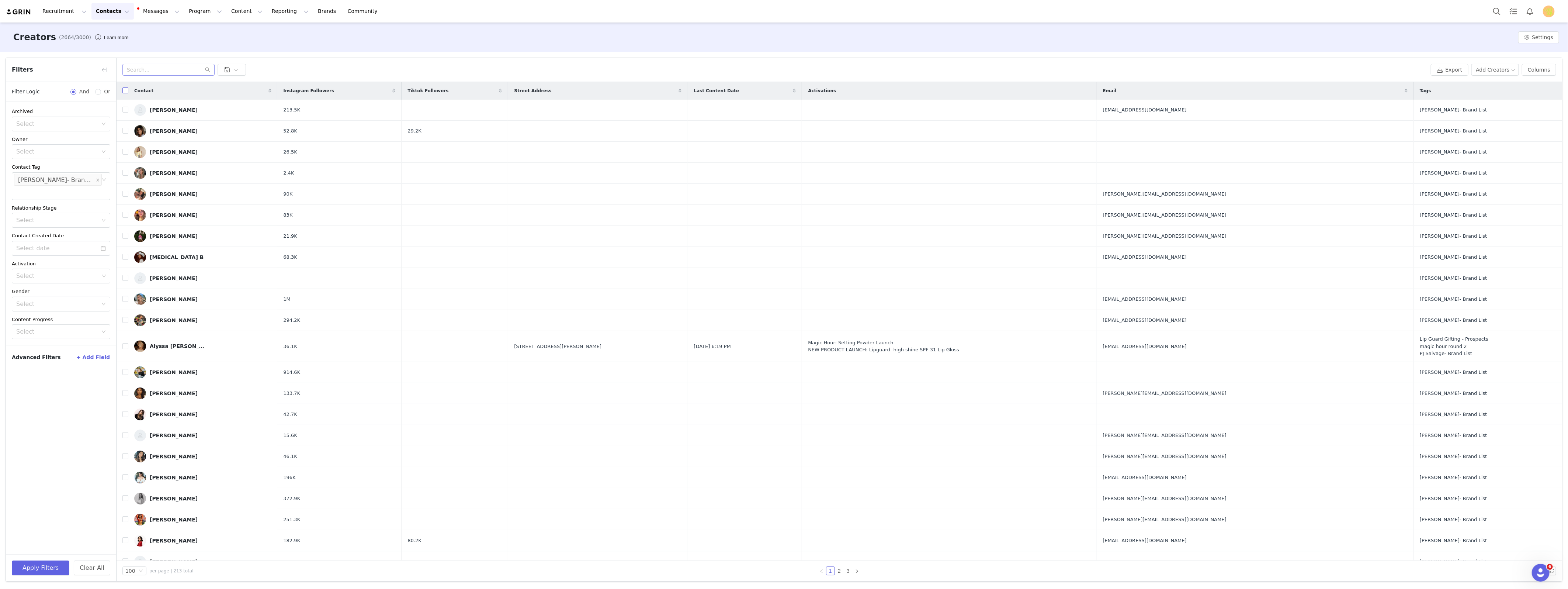
checkbox input "true"
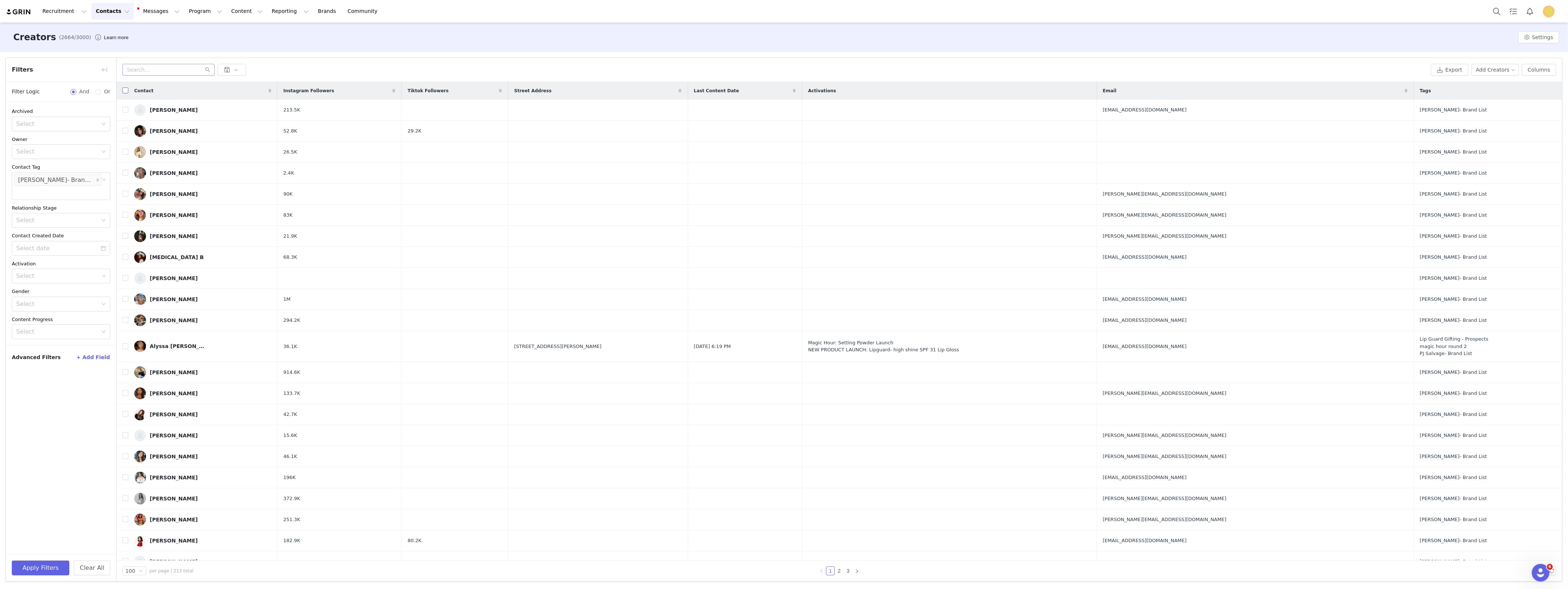
checkbox input "true"
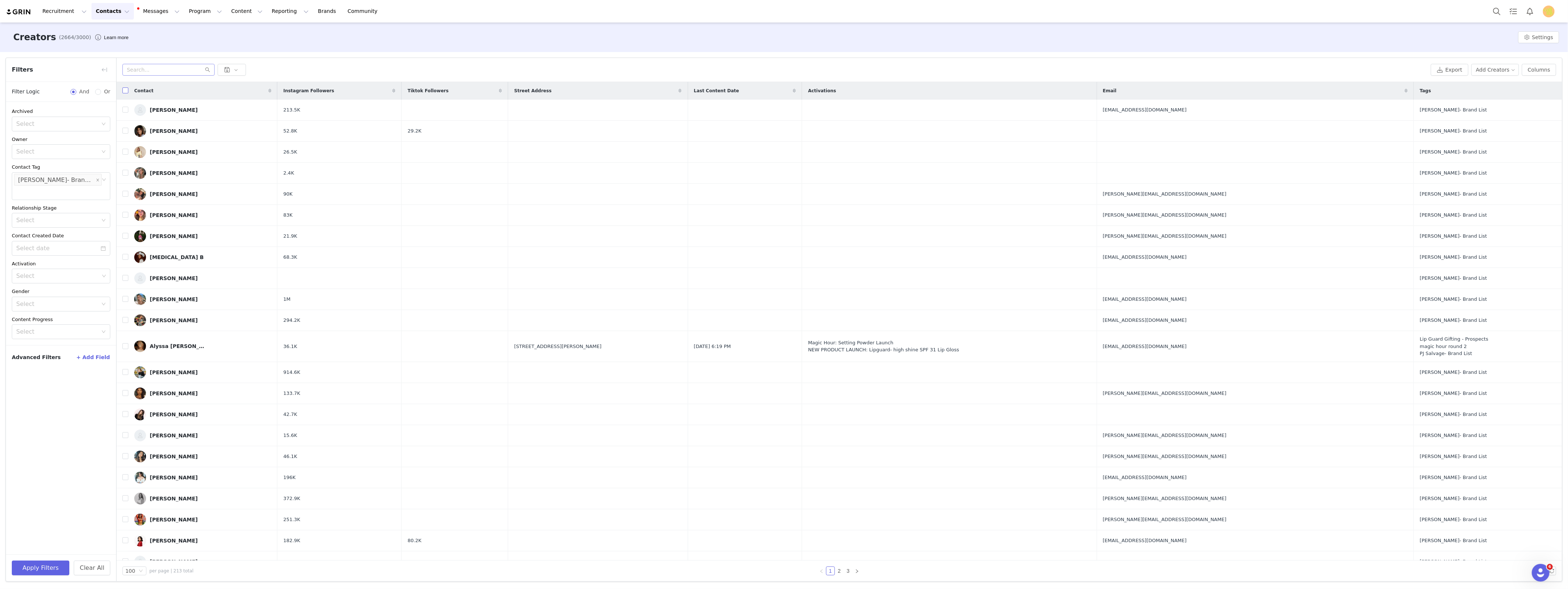
checkbox input "true"
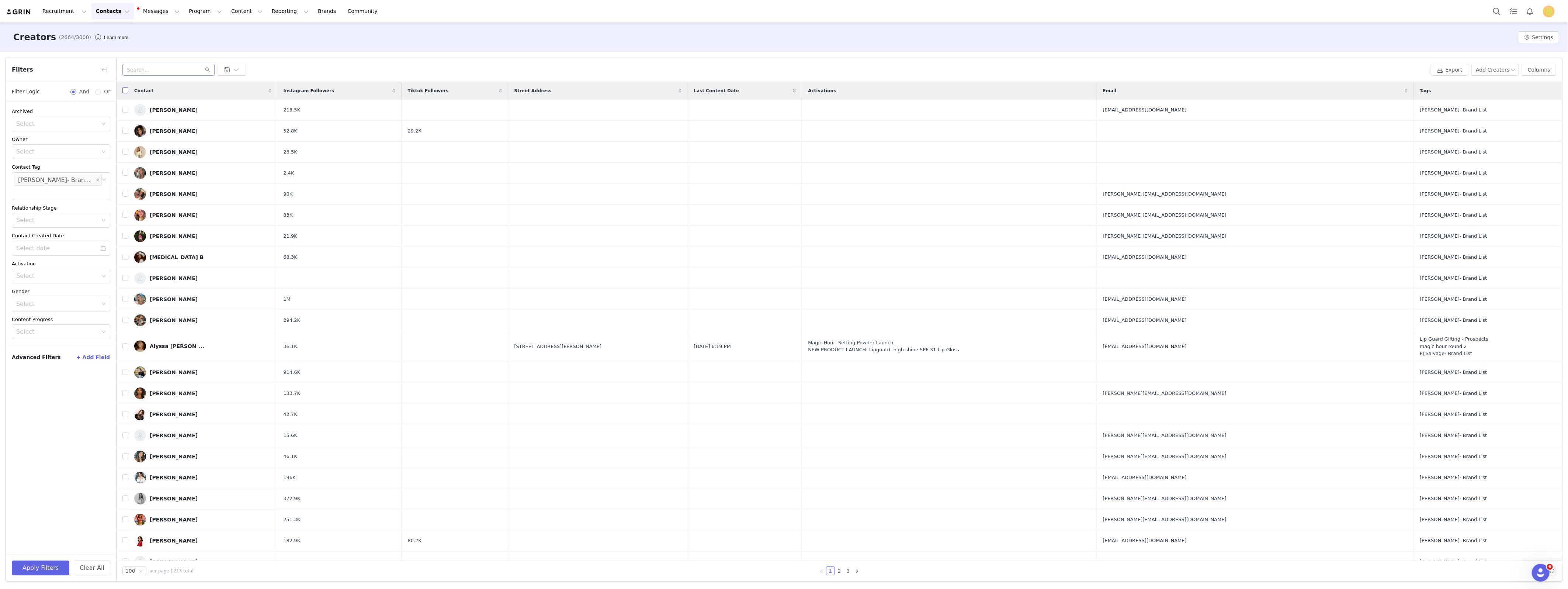
checkbox input "true"
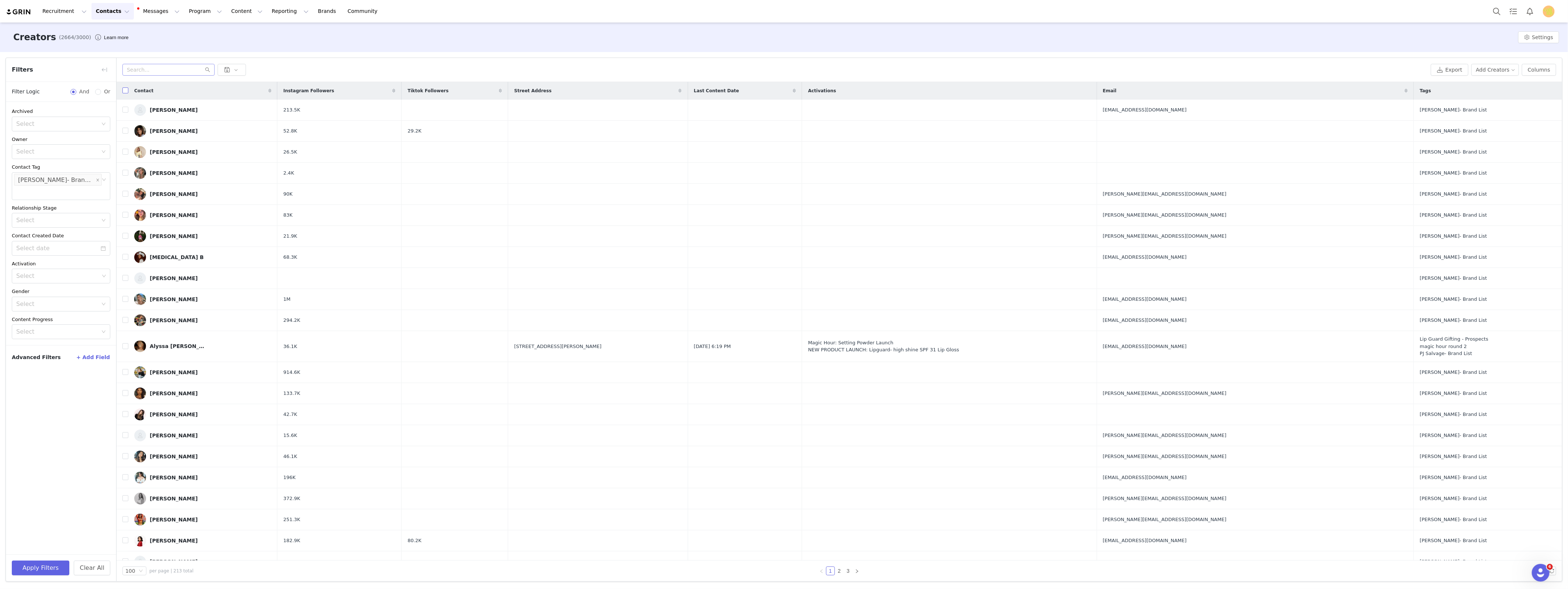
checkbox input "true"
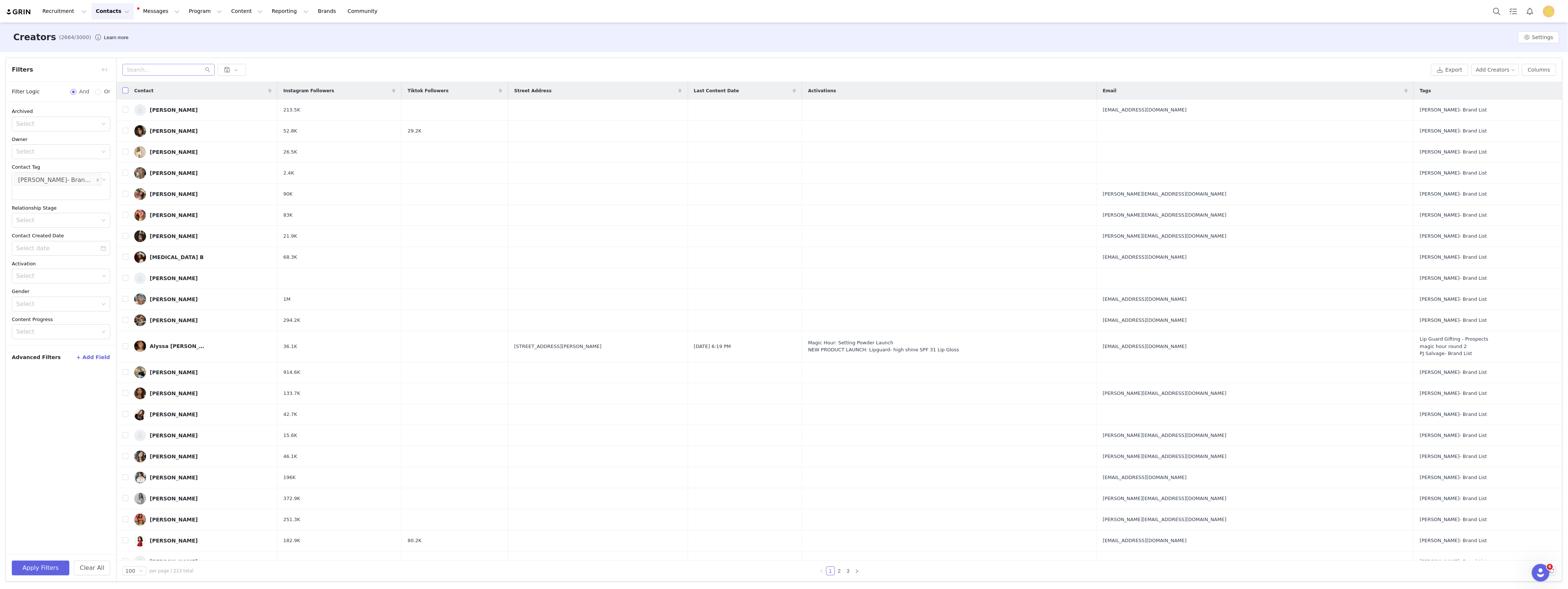
checkbox input "true"
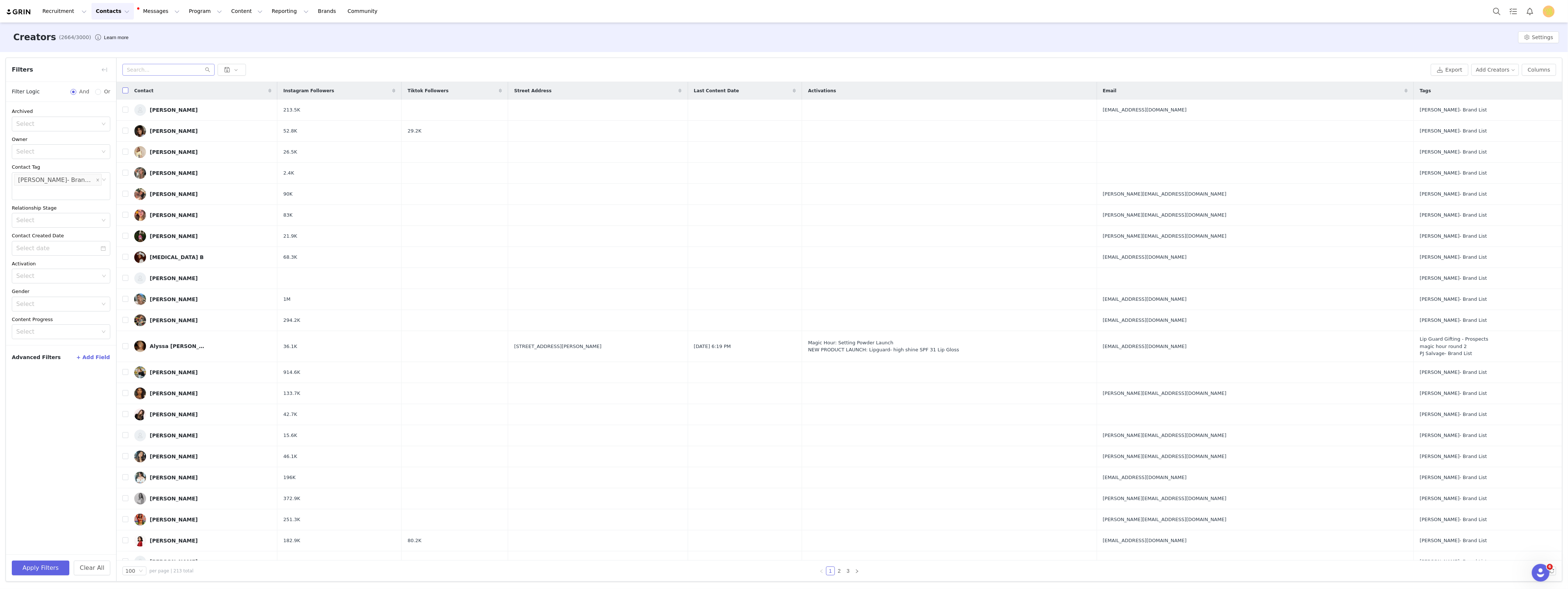
checkbox input "true"
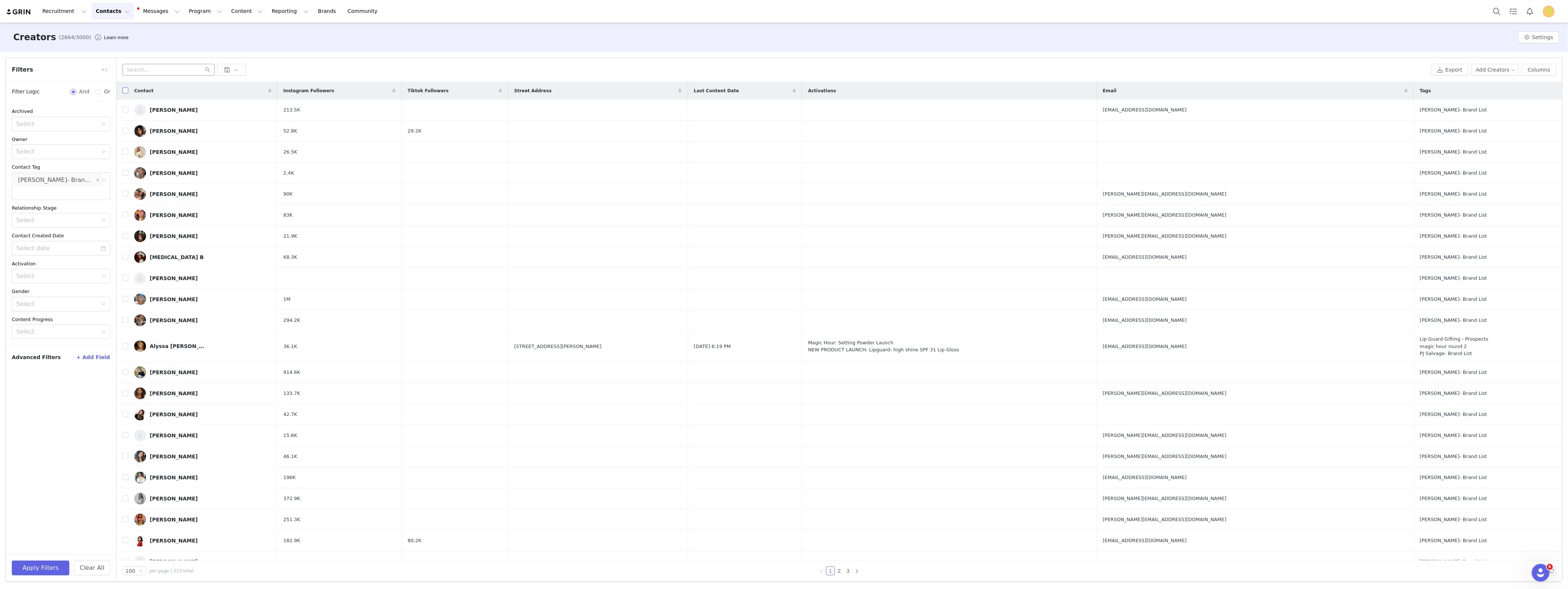
checkbox input "true"
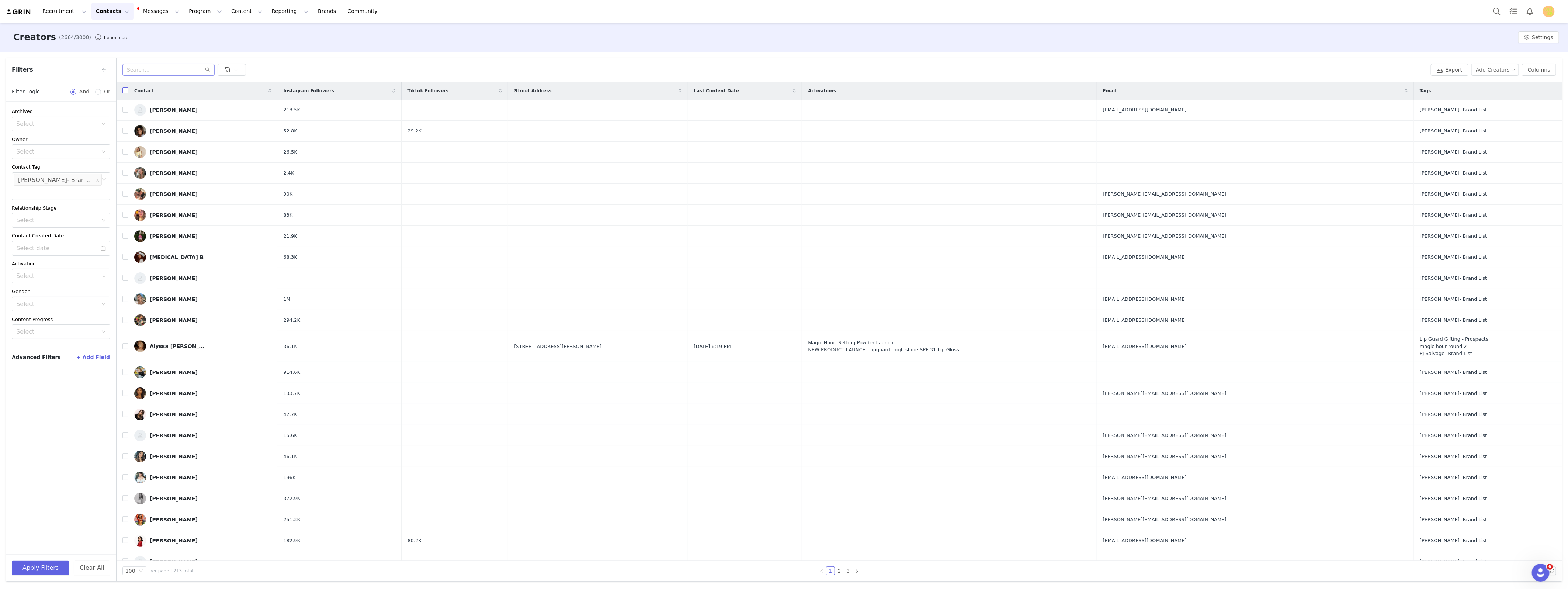
checkbox input "true"
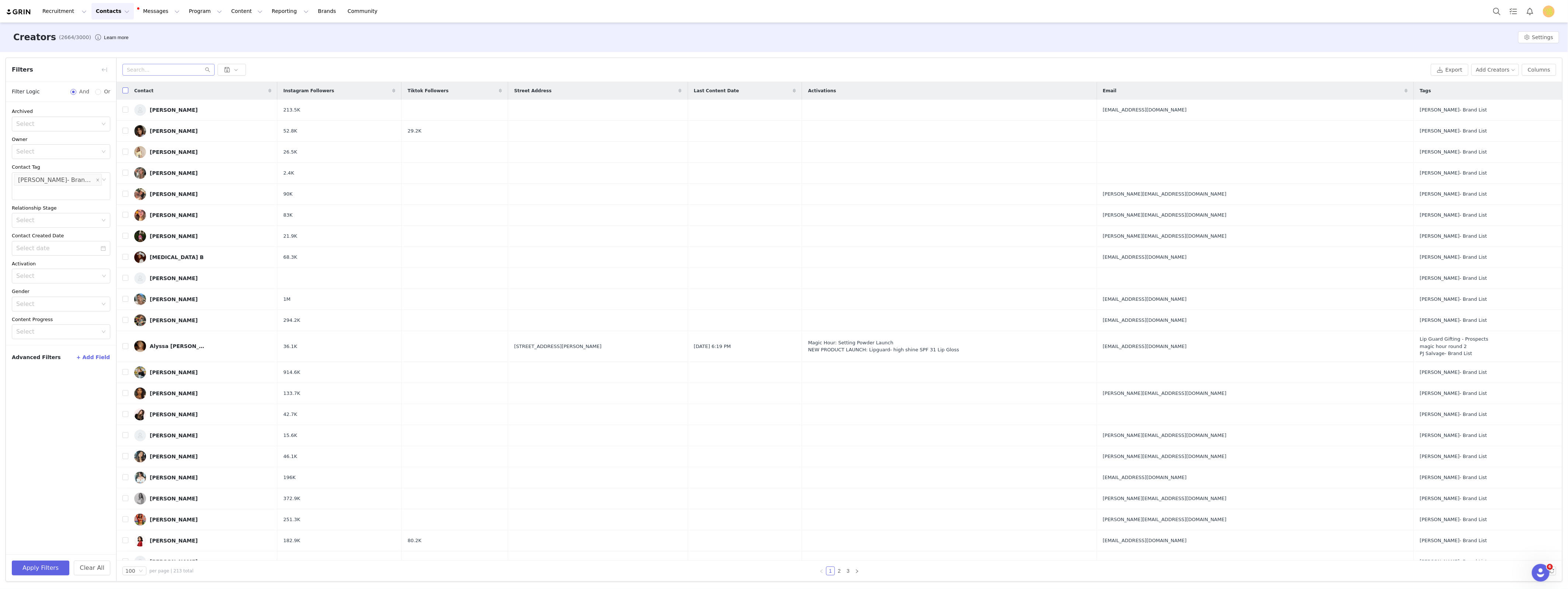
checkbox input "true"
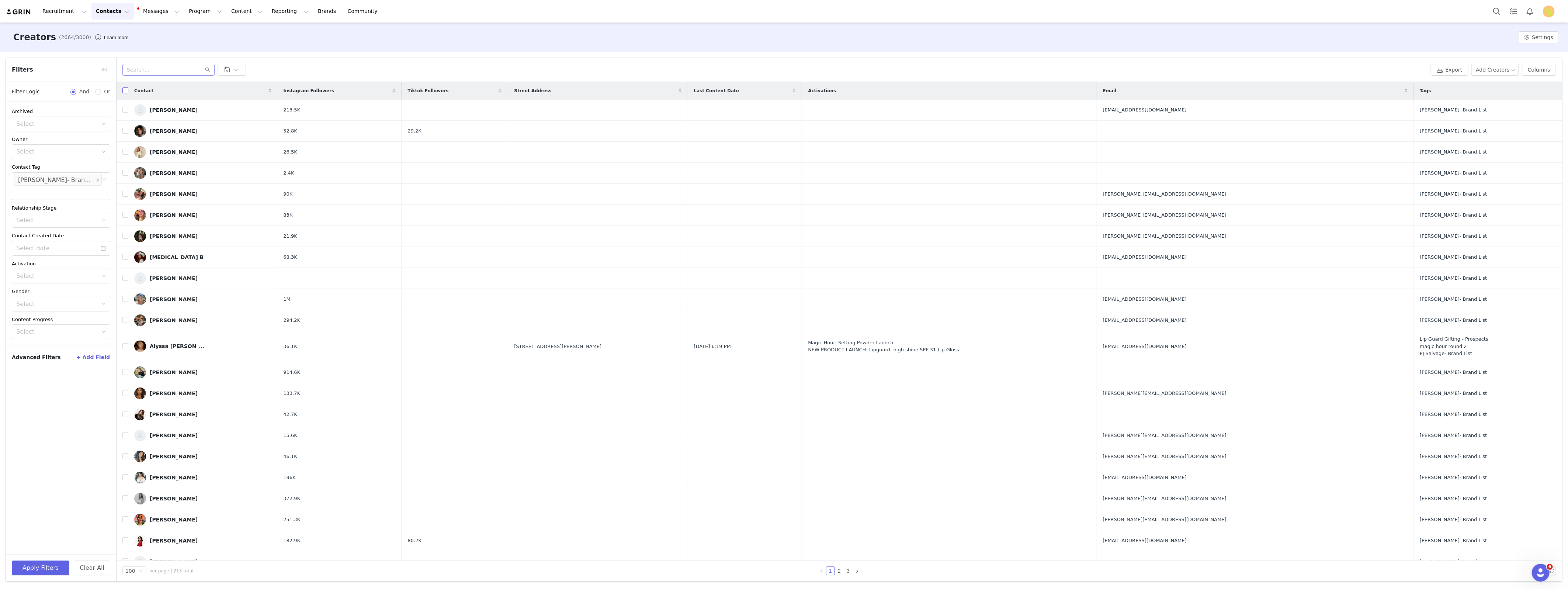
checkbox input "true"
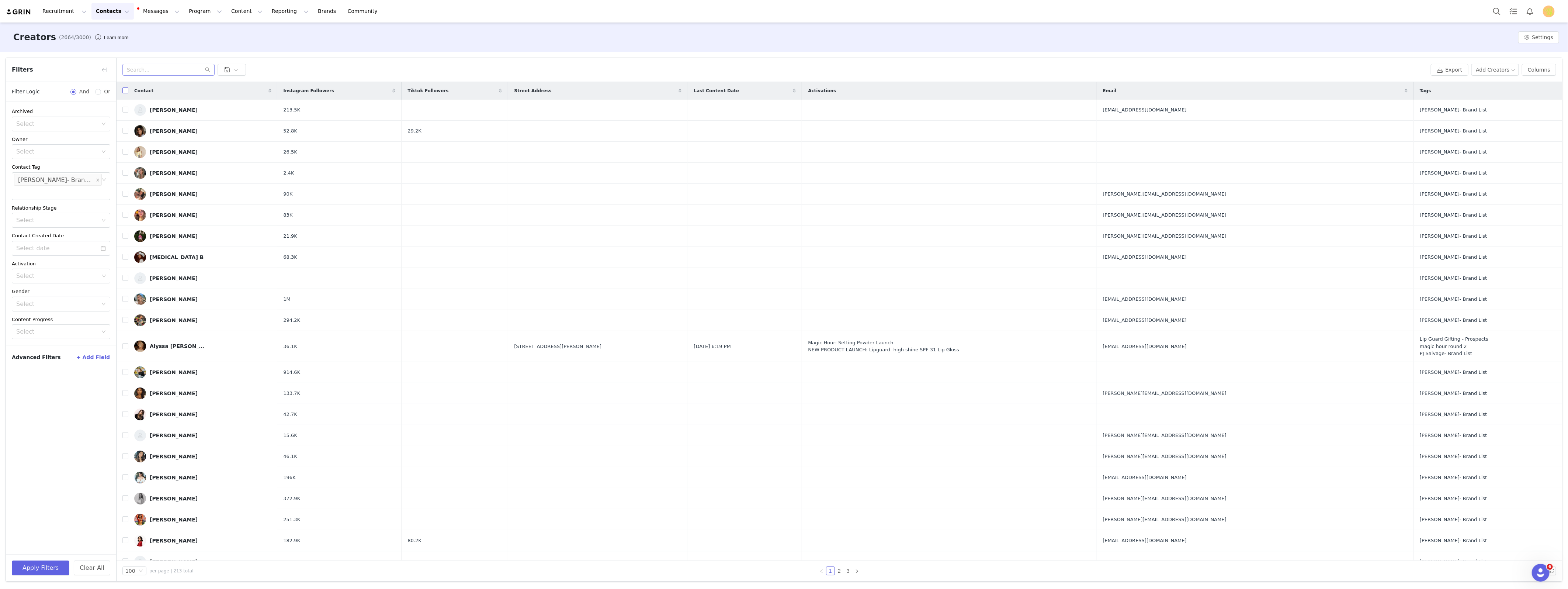
checkbox input "true"
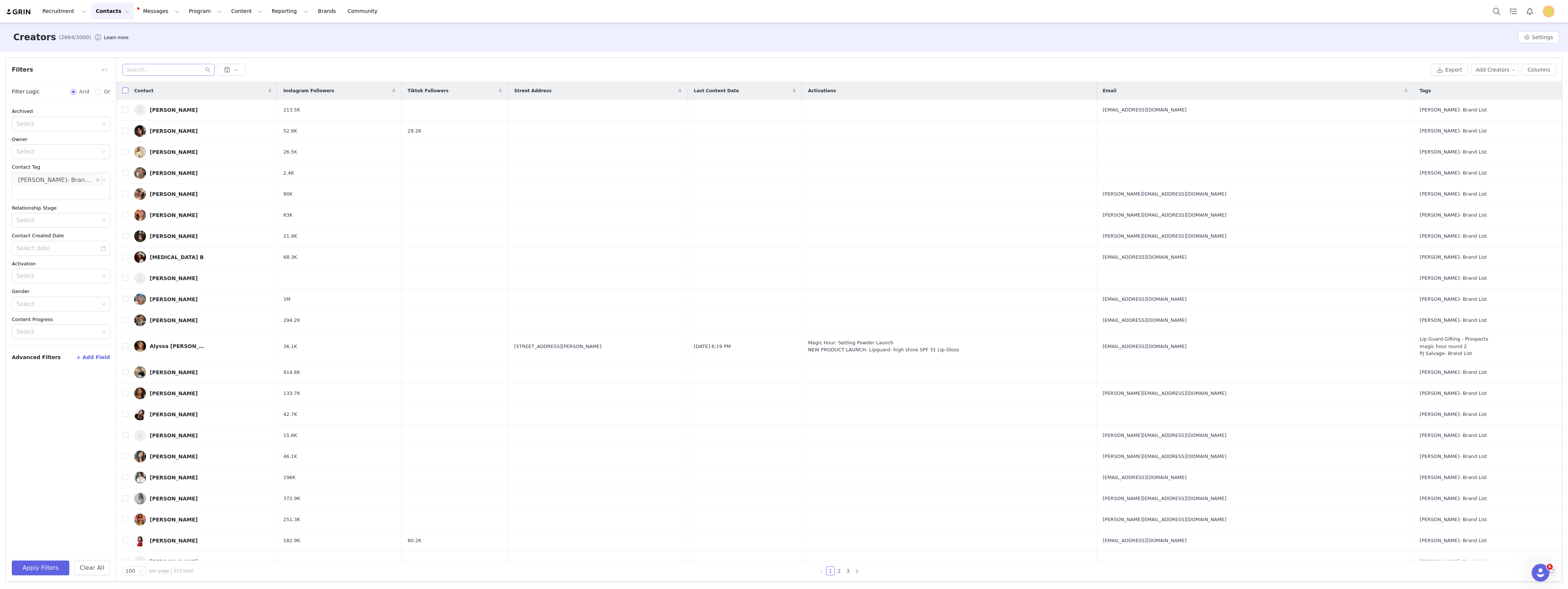
checkbox input "true"
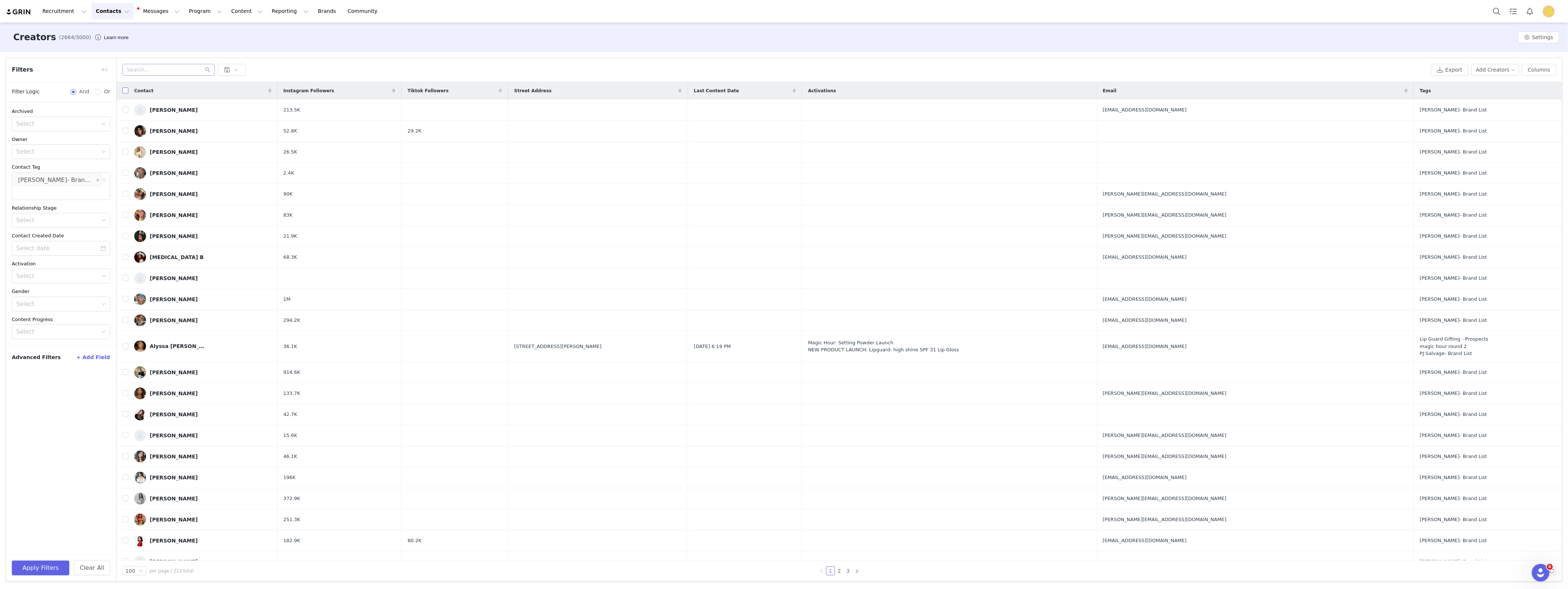
checkbox input "true"
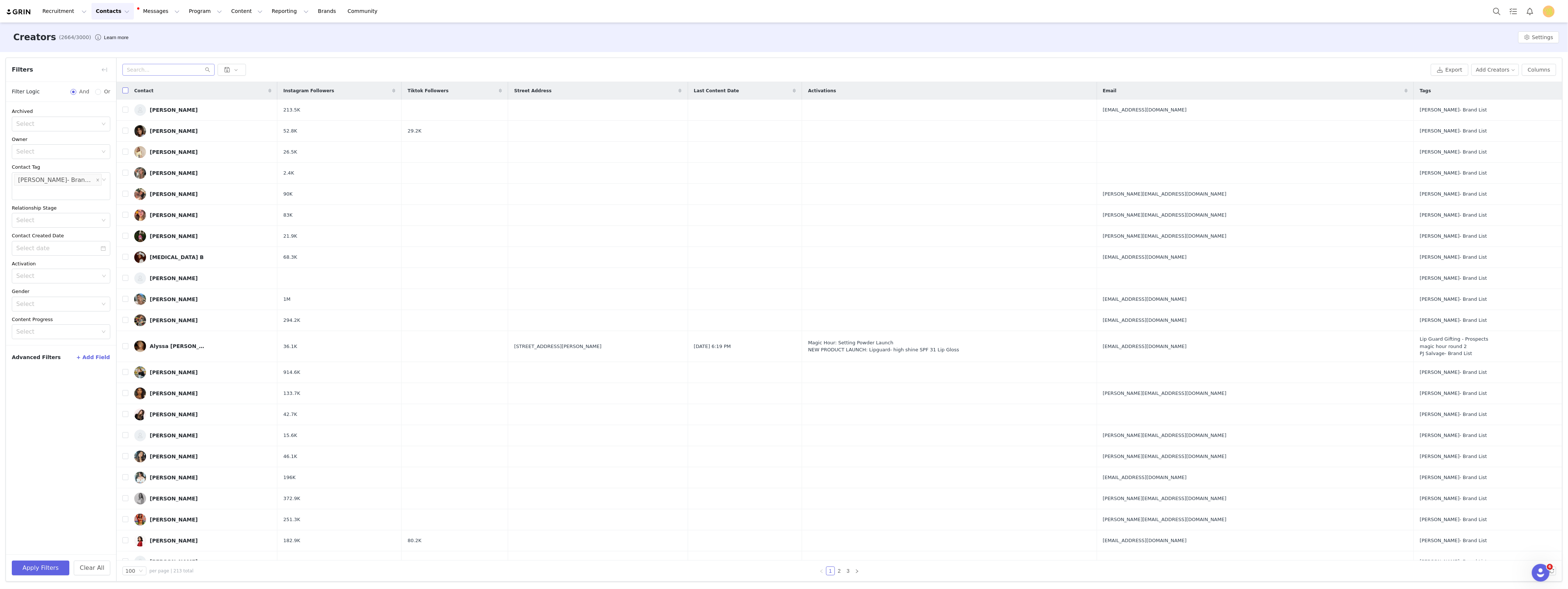
checkbox input "true"
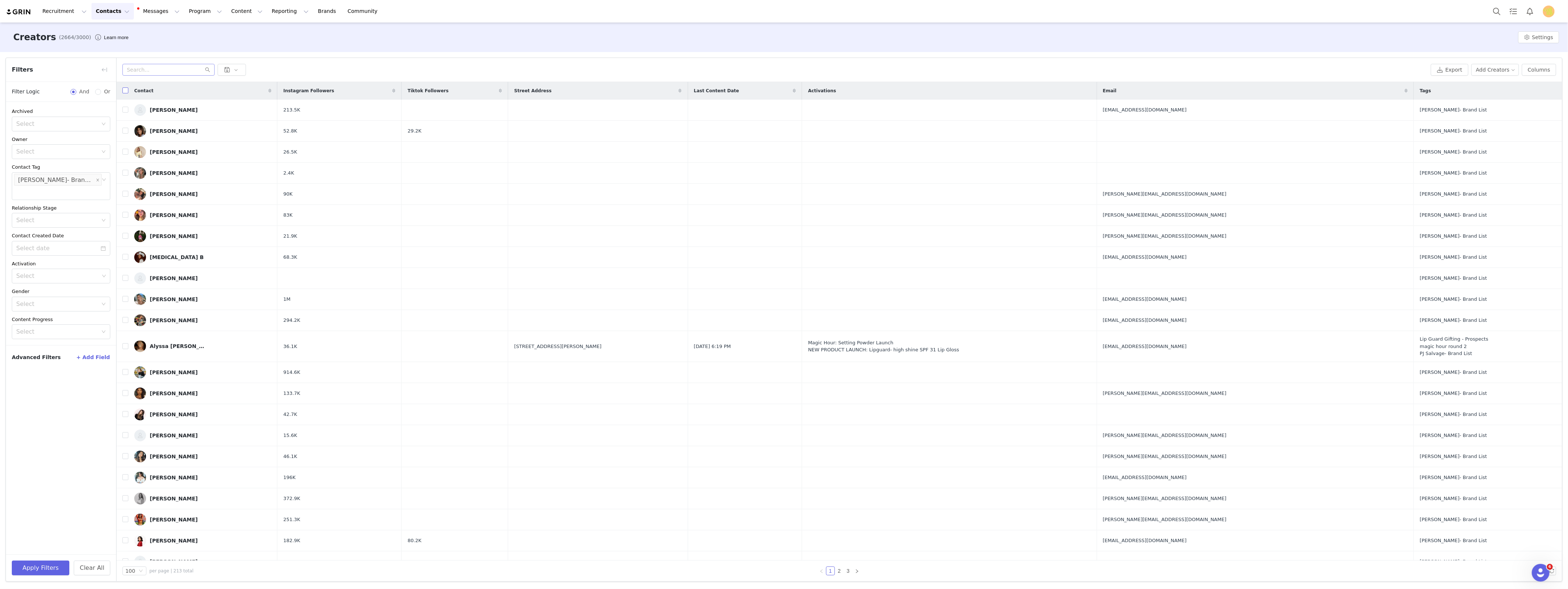
checkbox input "true"
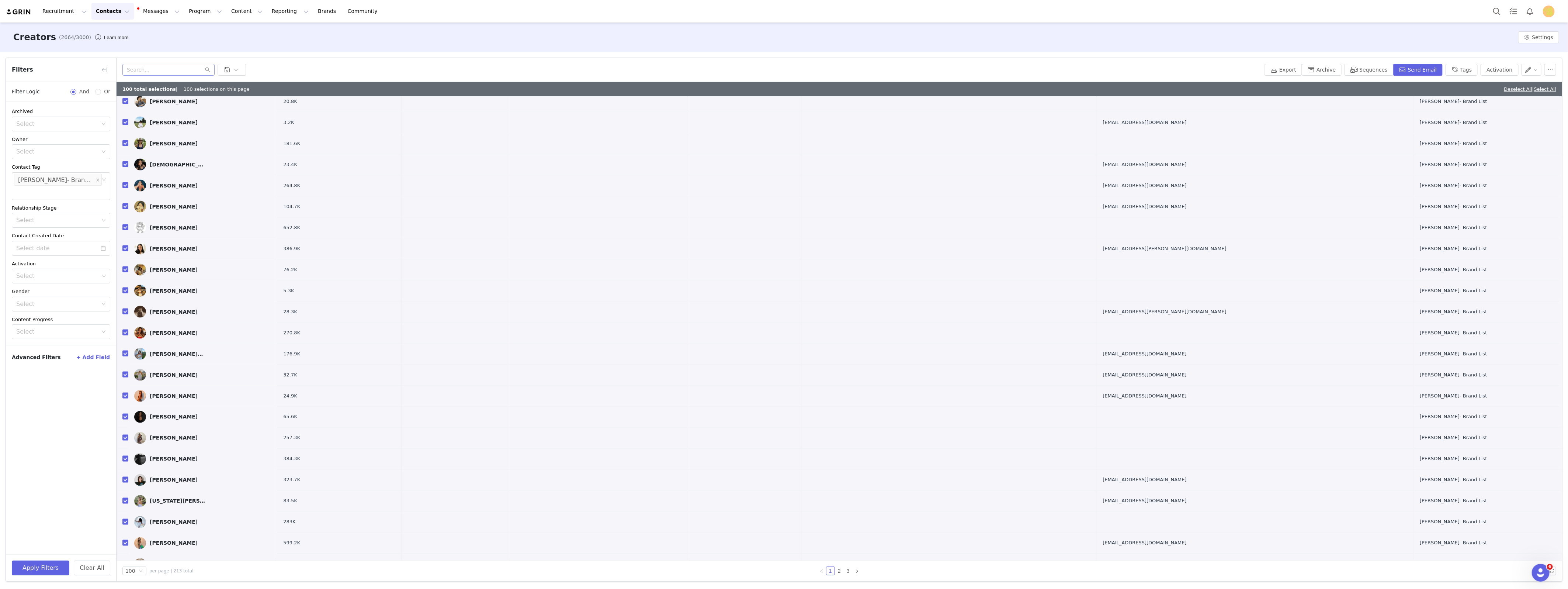
scroll to position [1510, 0]
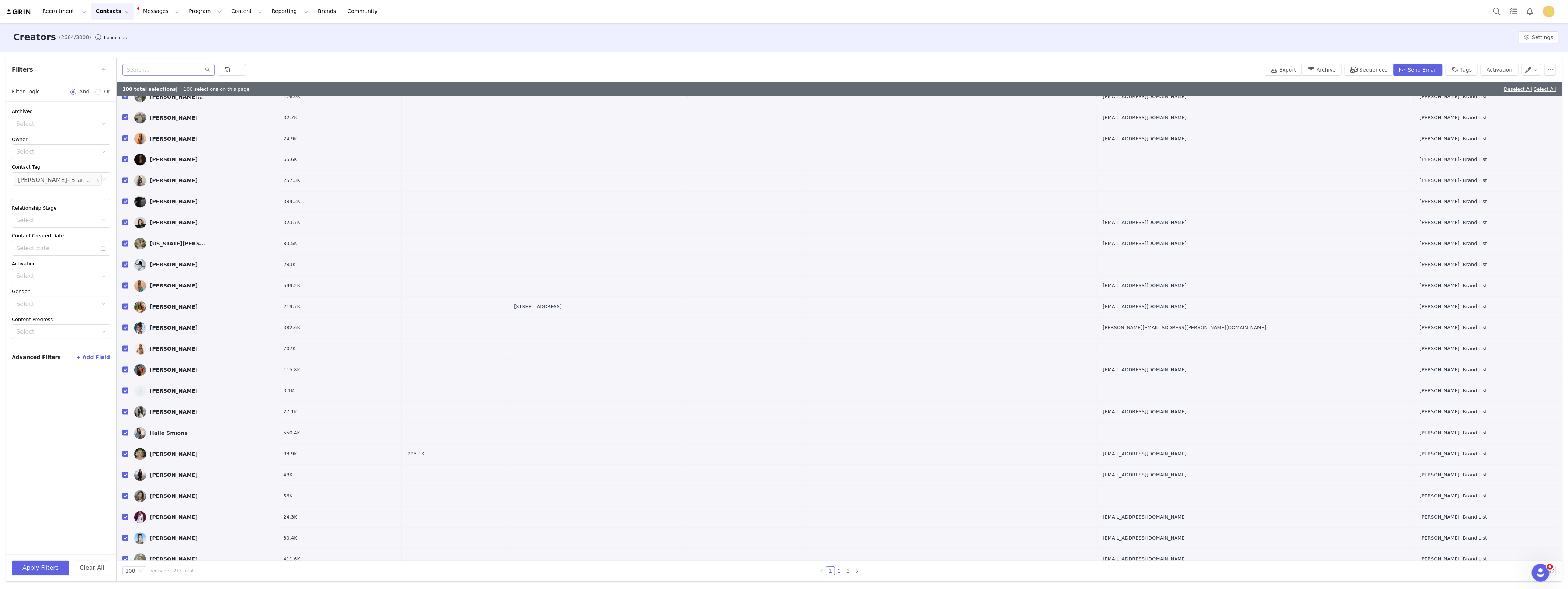
click at [841, 571] on link "2" at bounding box center [838, 570] width 8 height 8
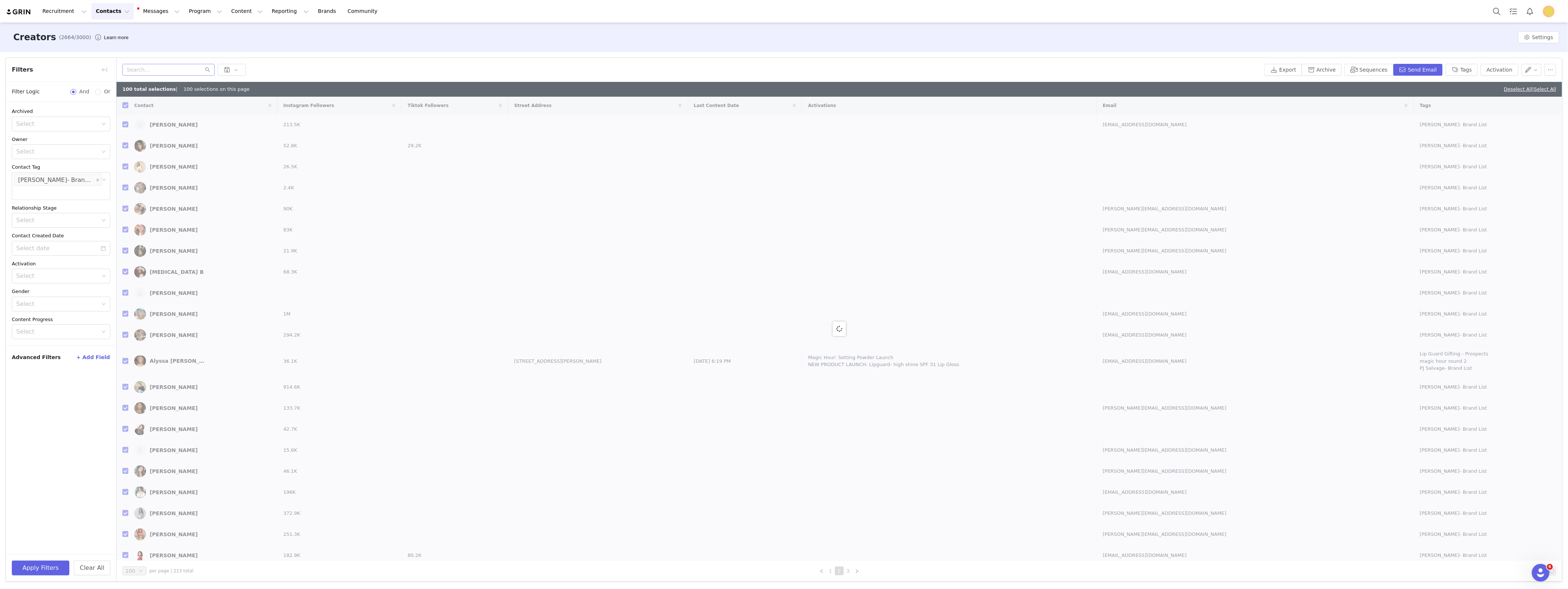
checkbox input "false"
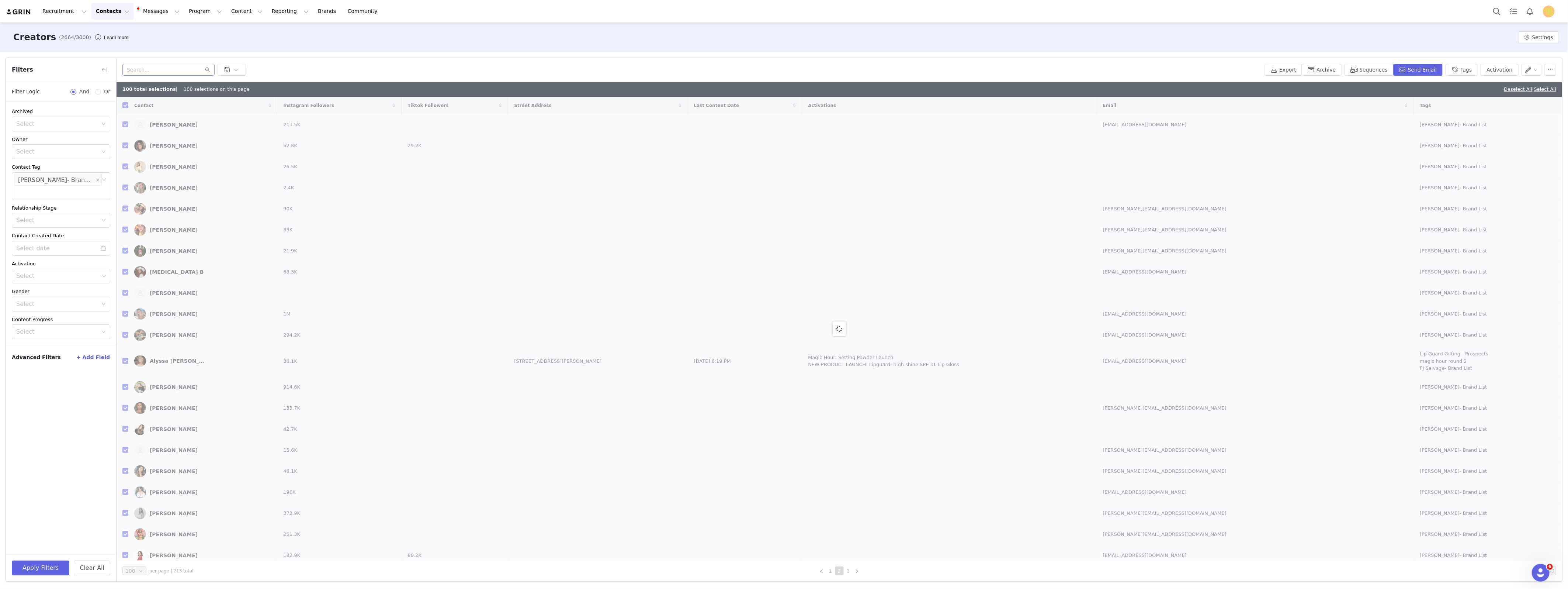
checkbox input "false"
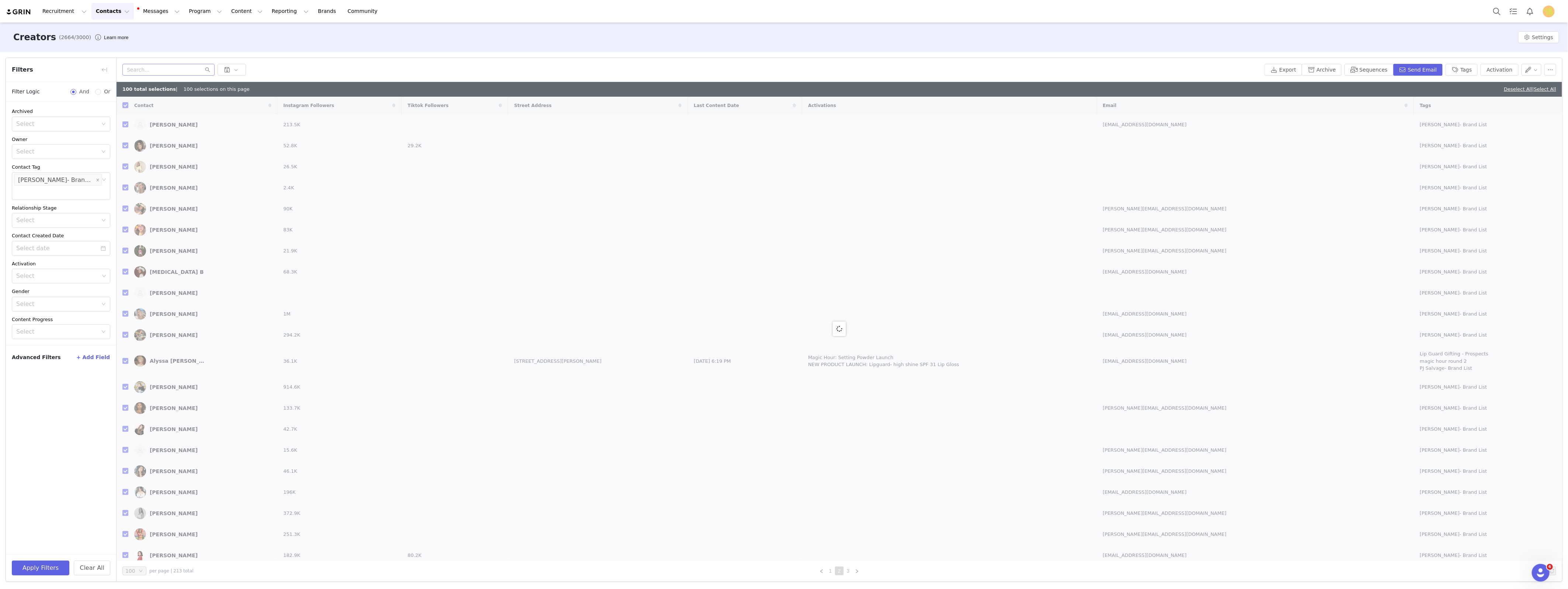
checkbox input "false"
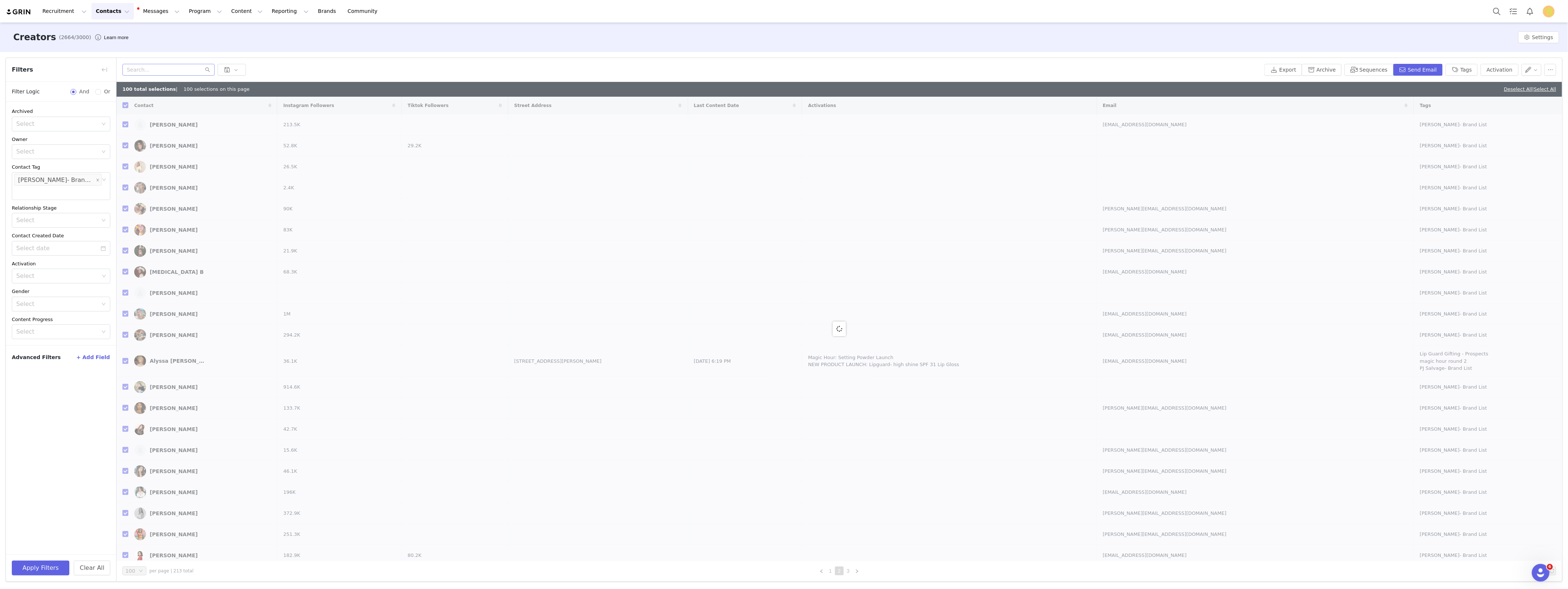
checkbox input "false"
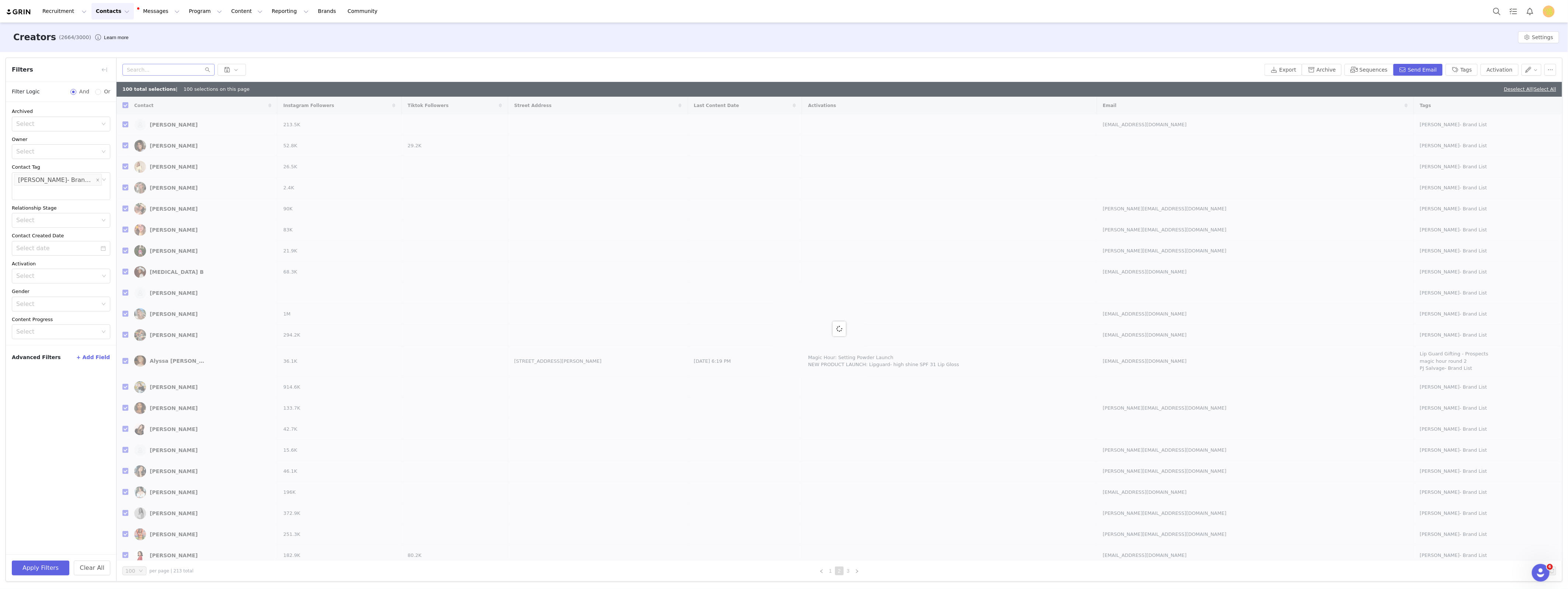
checkbox input "false"
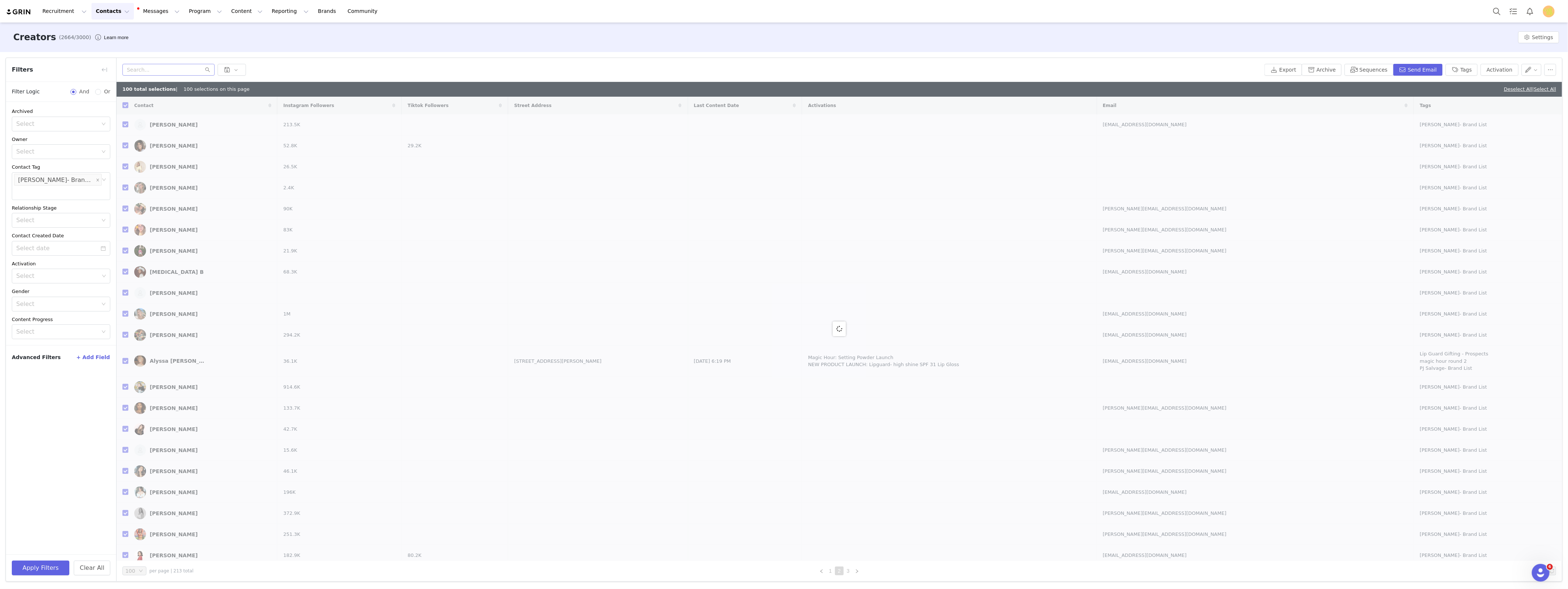
checkbox input "false"
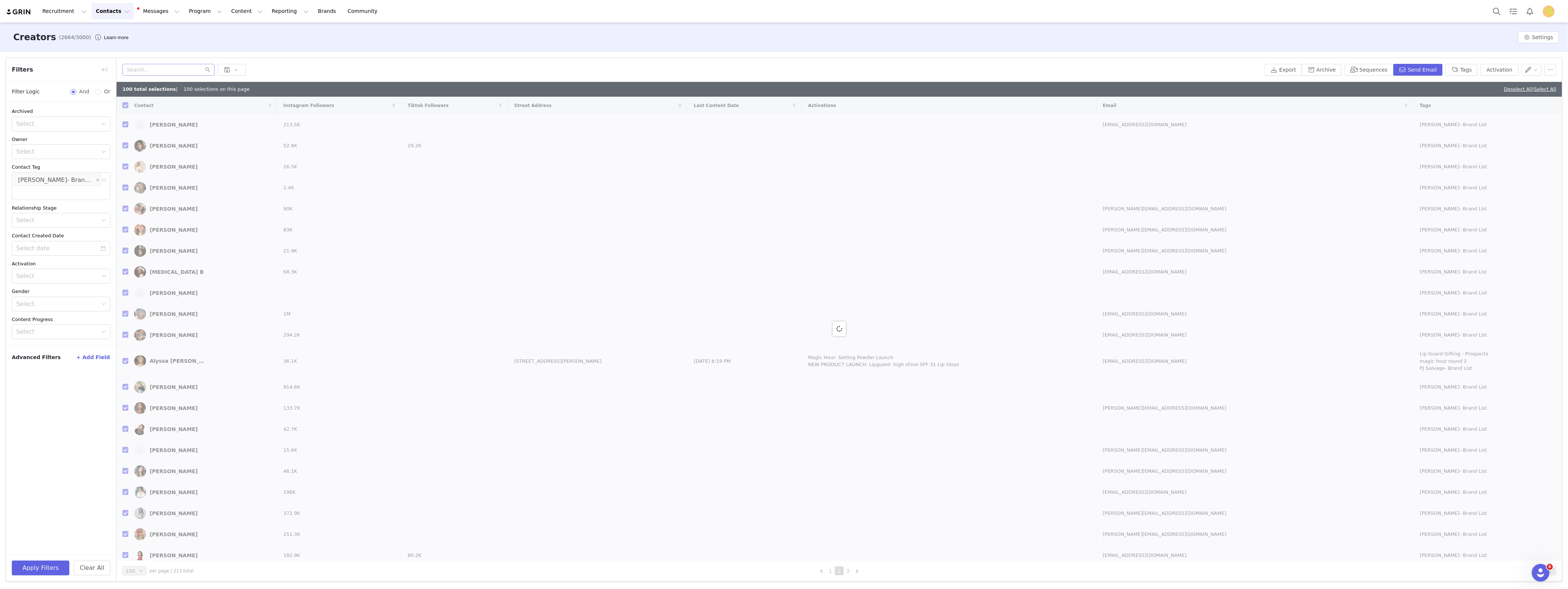
checkbox input "false"
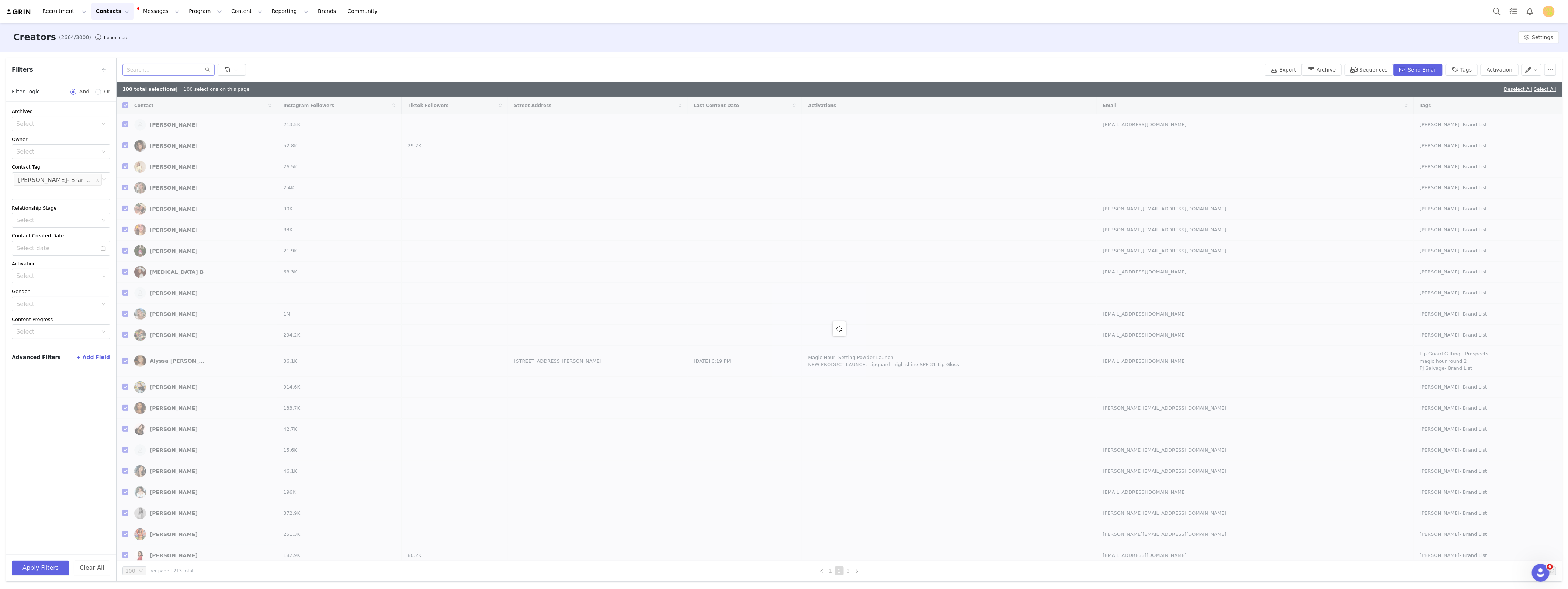
checkbox input "false"
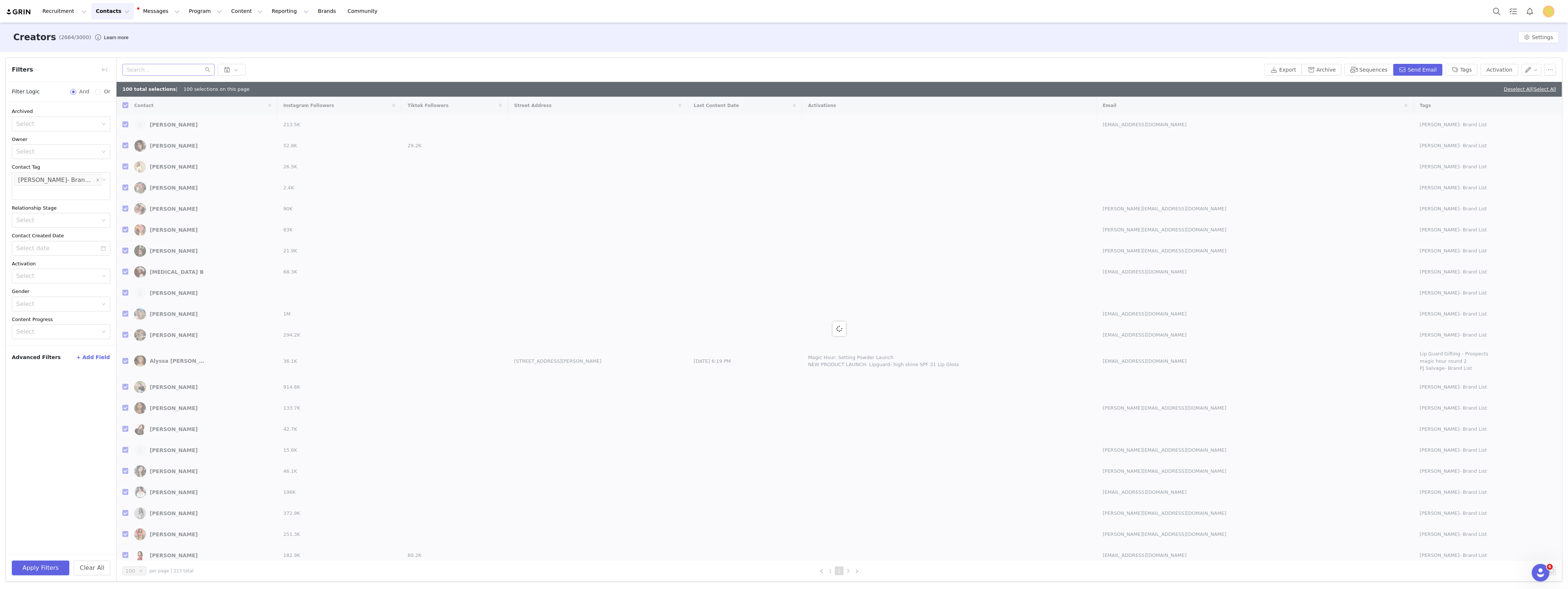
checkbox input "false"
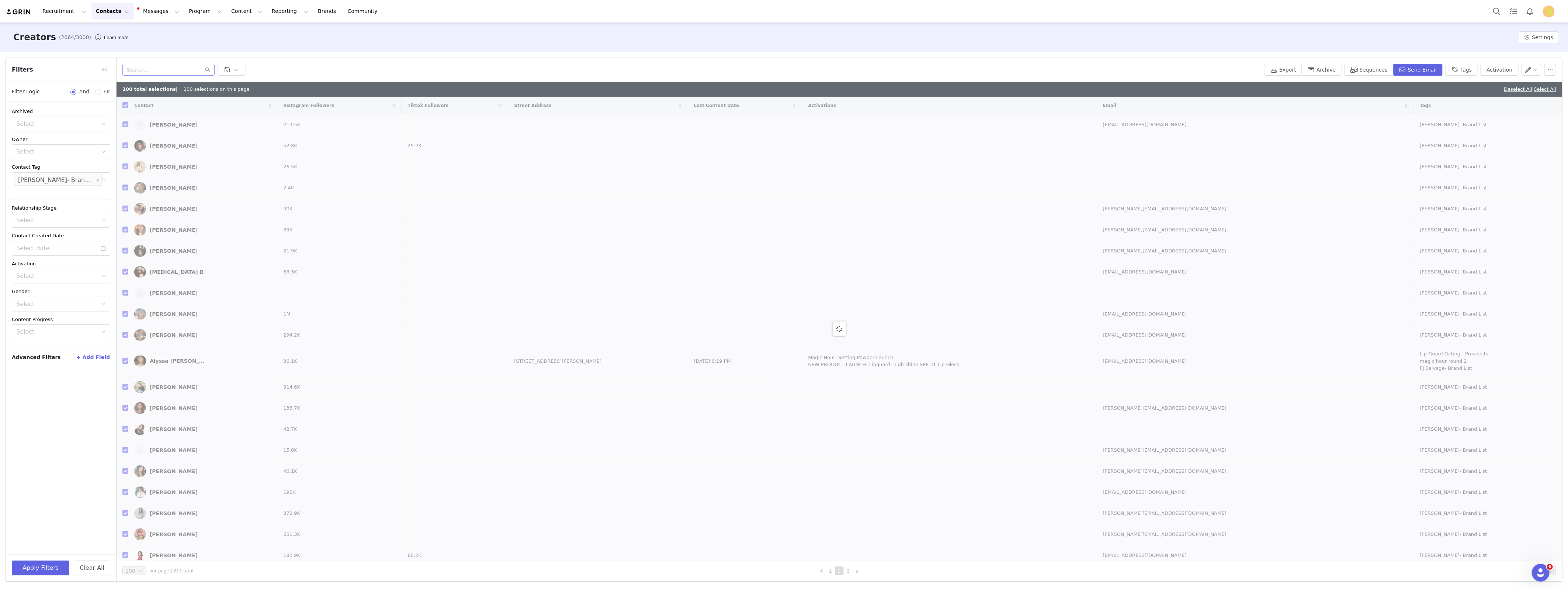
checkbox input "false"
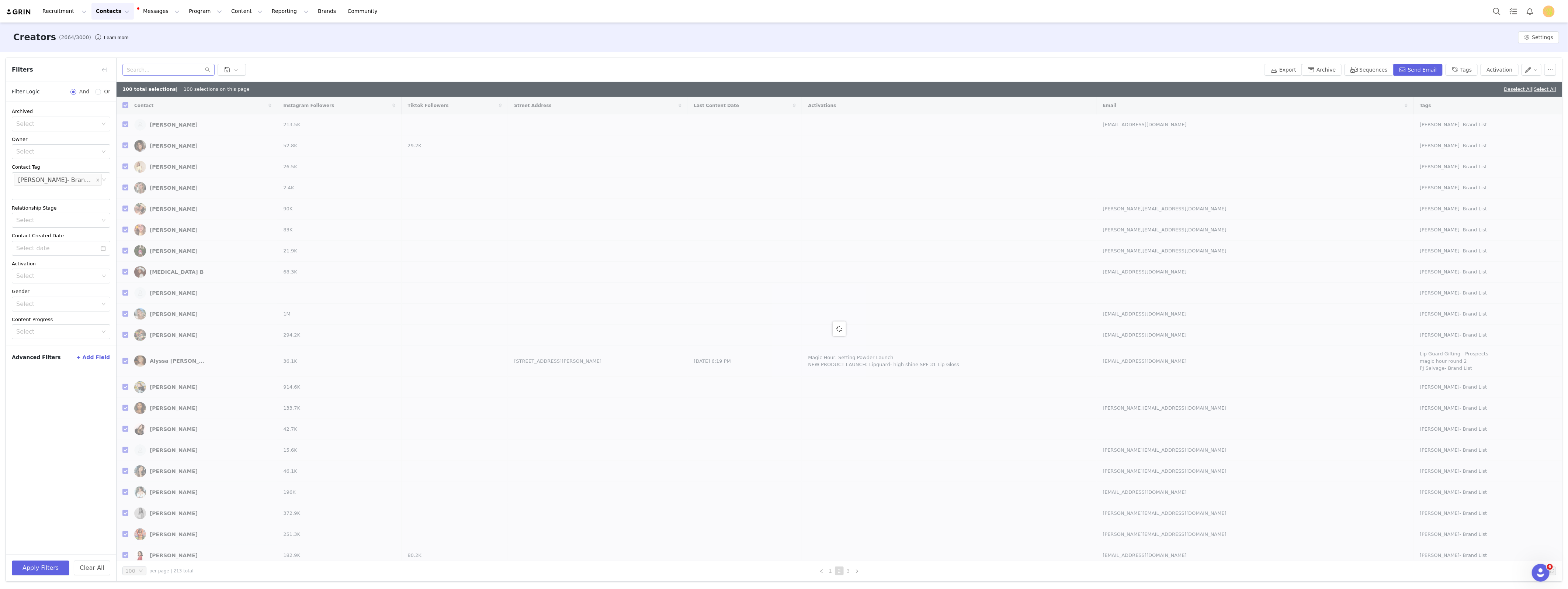
checkbox input "false"
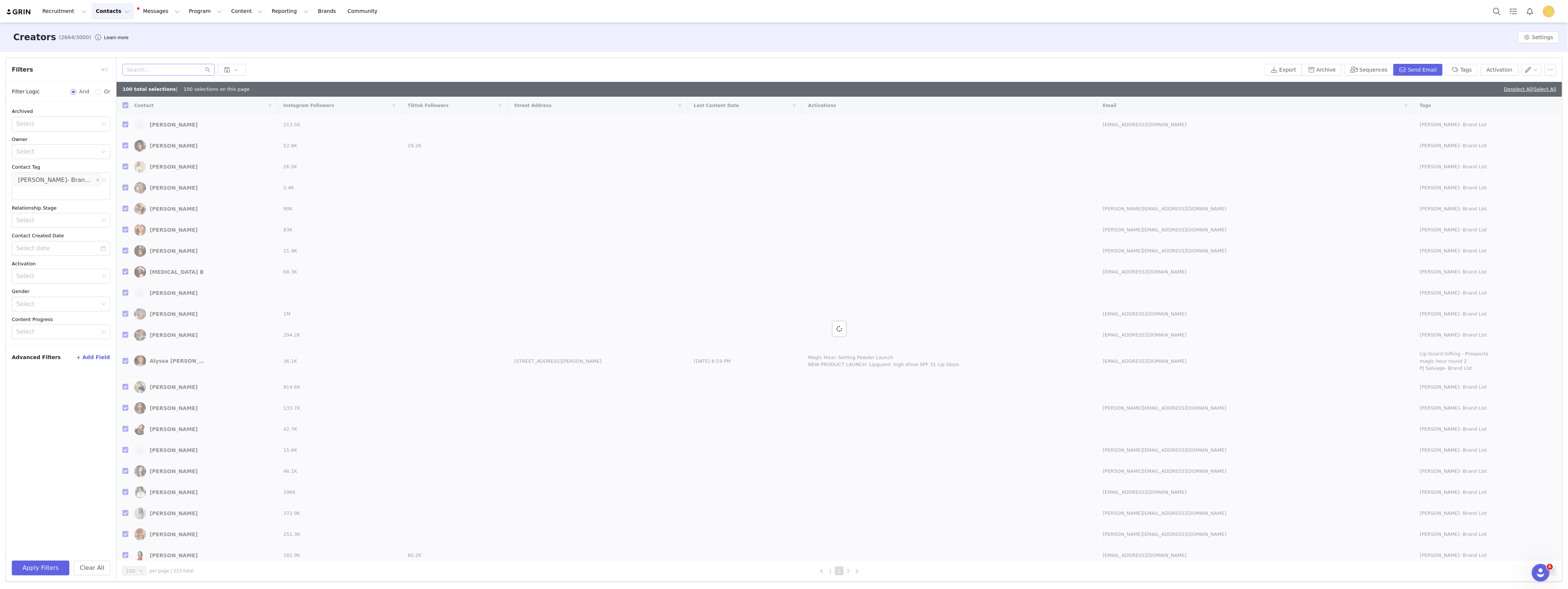
checkbox input "false"
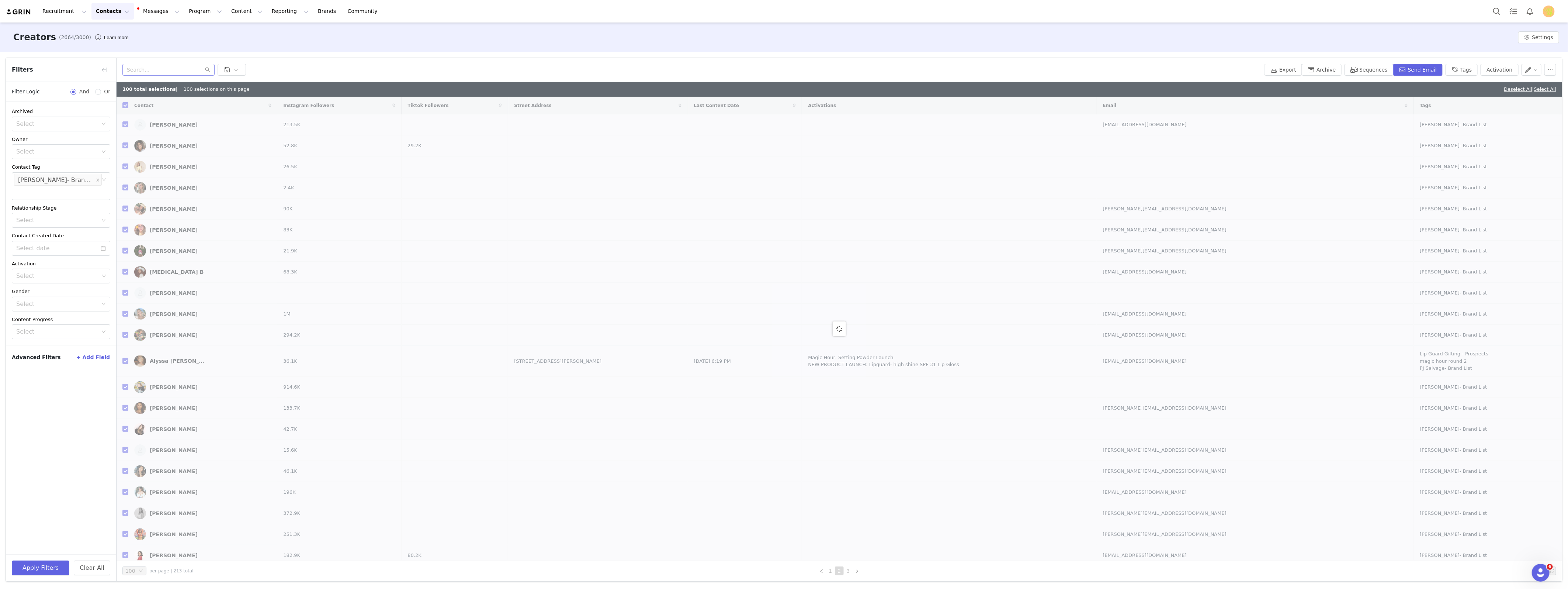
checkbox input "false"
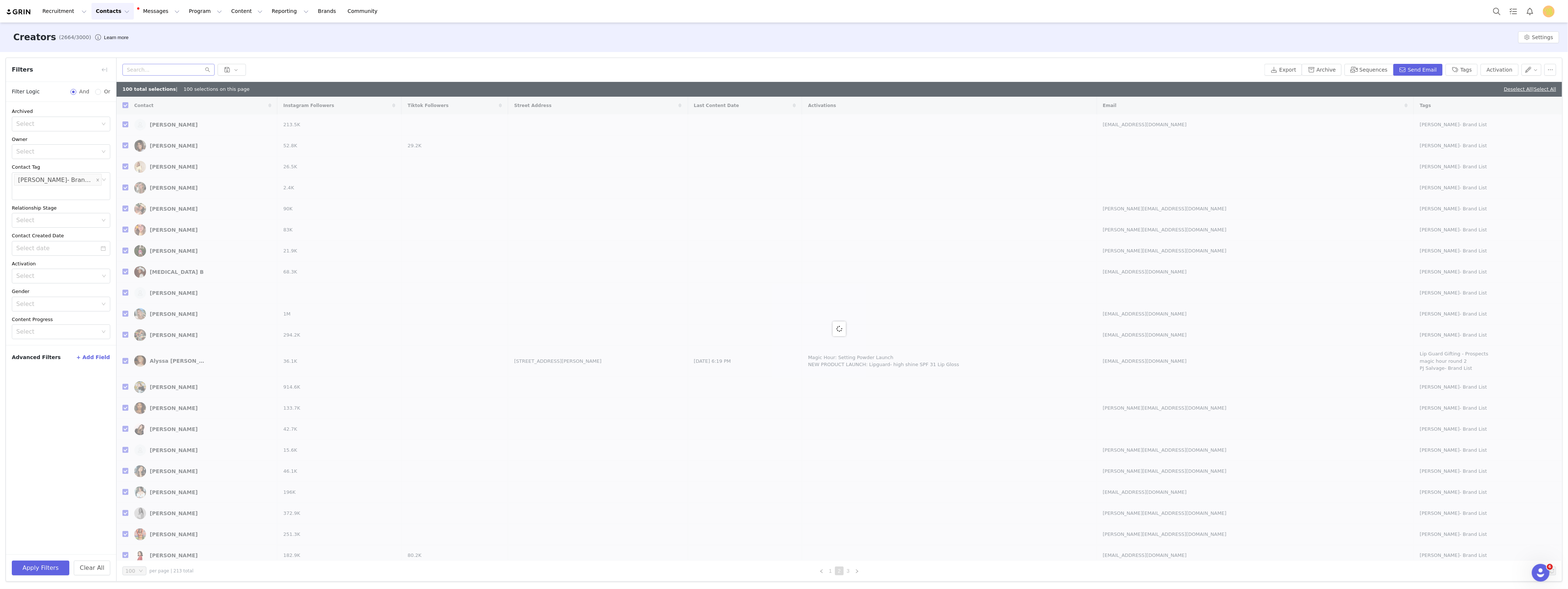
checkbox input "false"
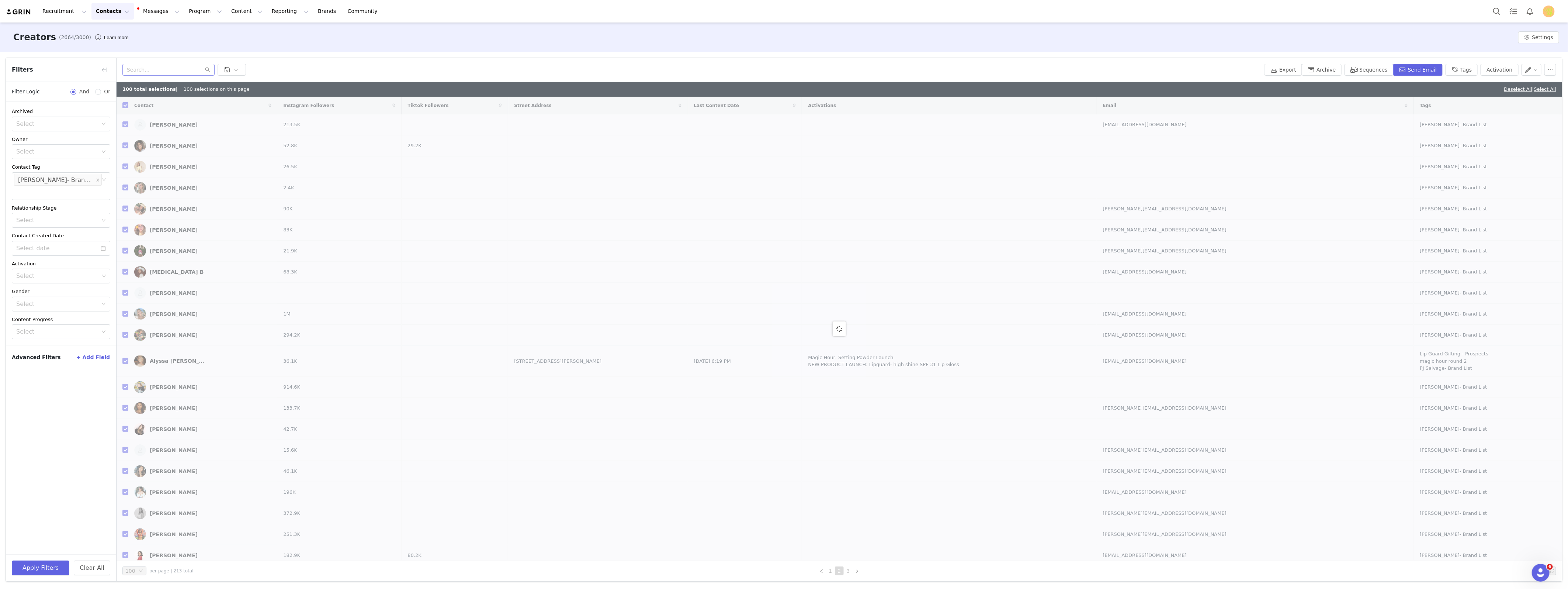
checkbox input "false"
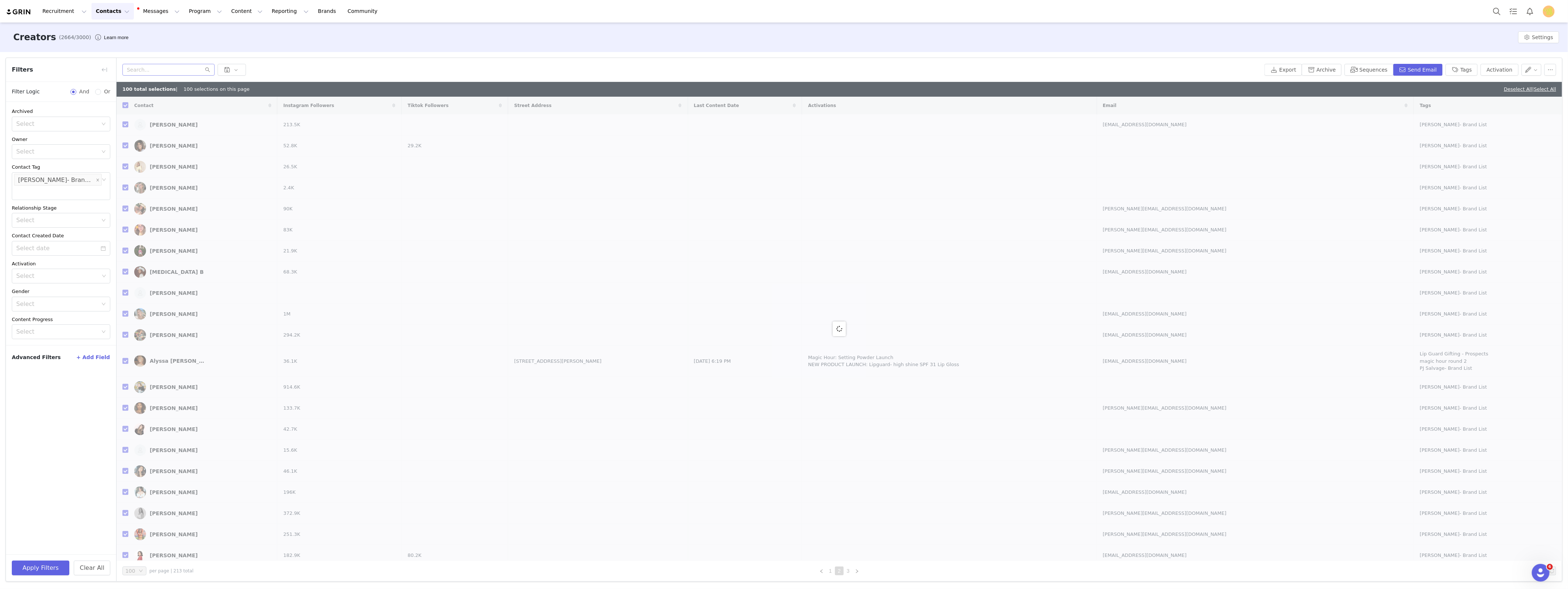
checkbox input "false"
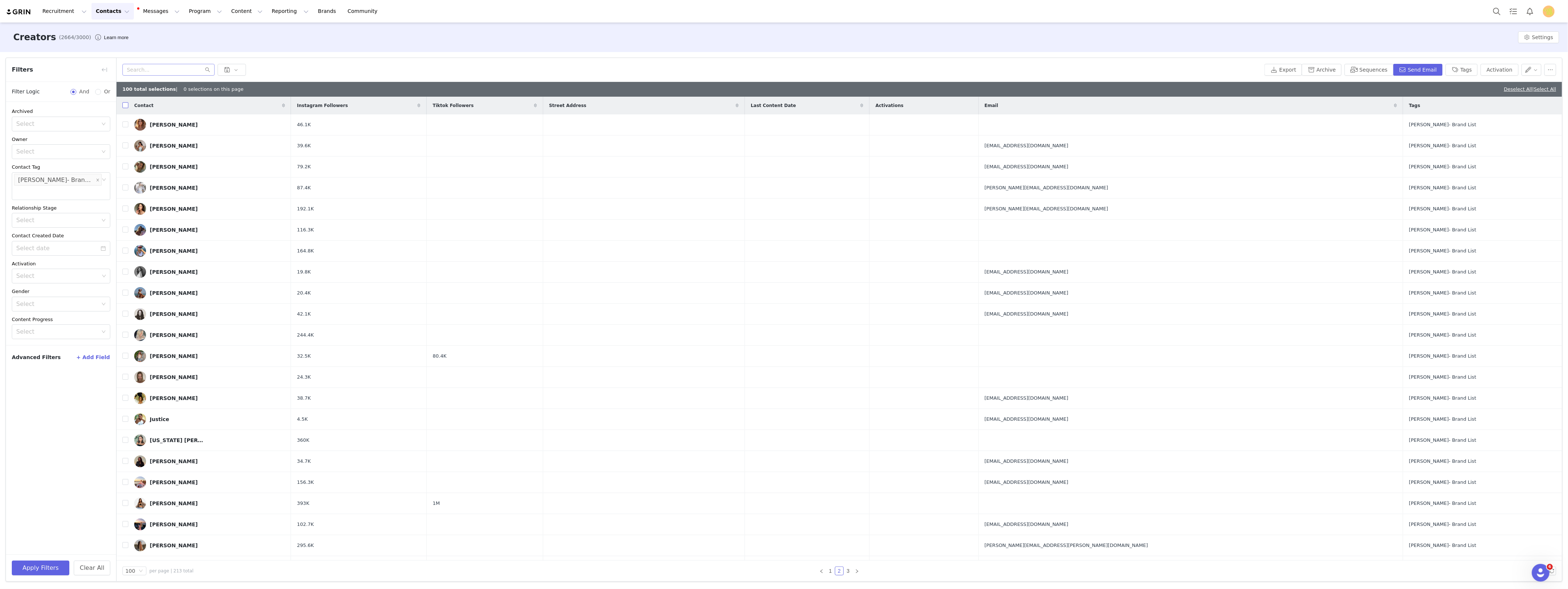
click at [126, 104] on input "checkbox" at bounding box center [125, 105] width 6 height 6
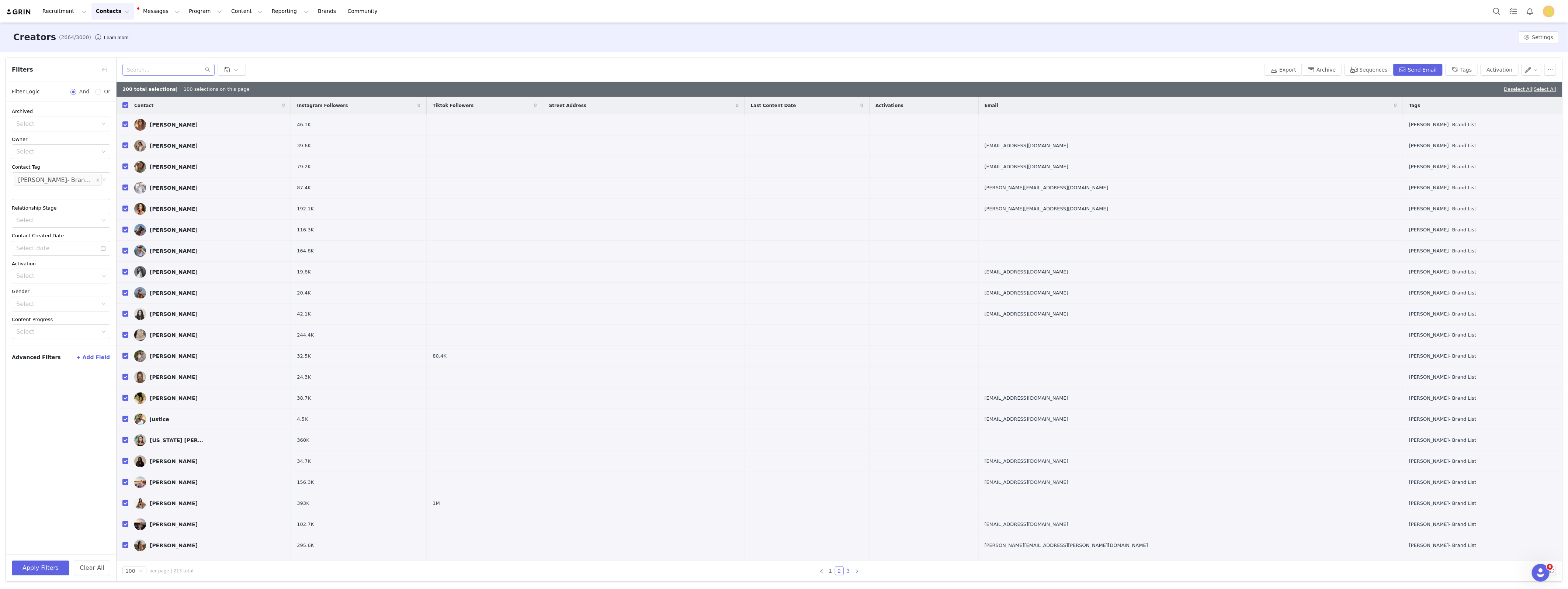
click at [848, 569] on link "3" at bounding box center [848, 570] width 8 height 8
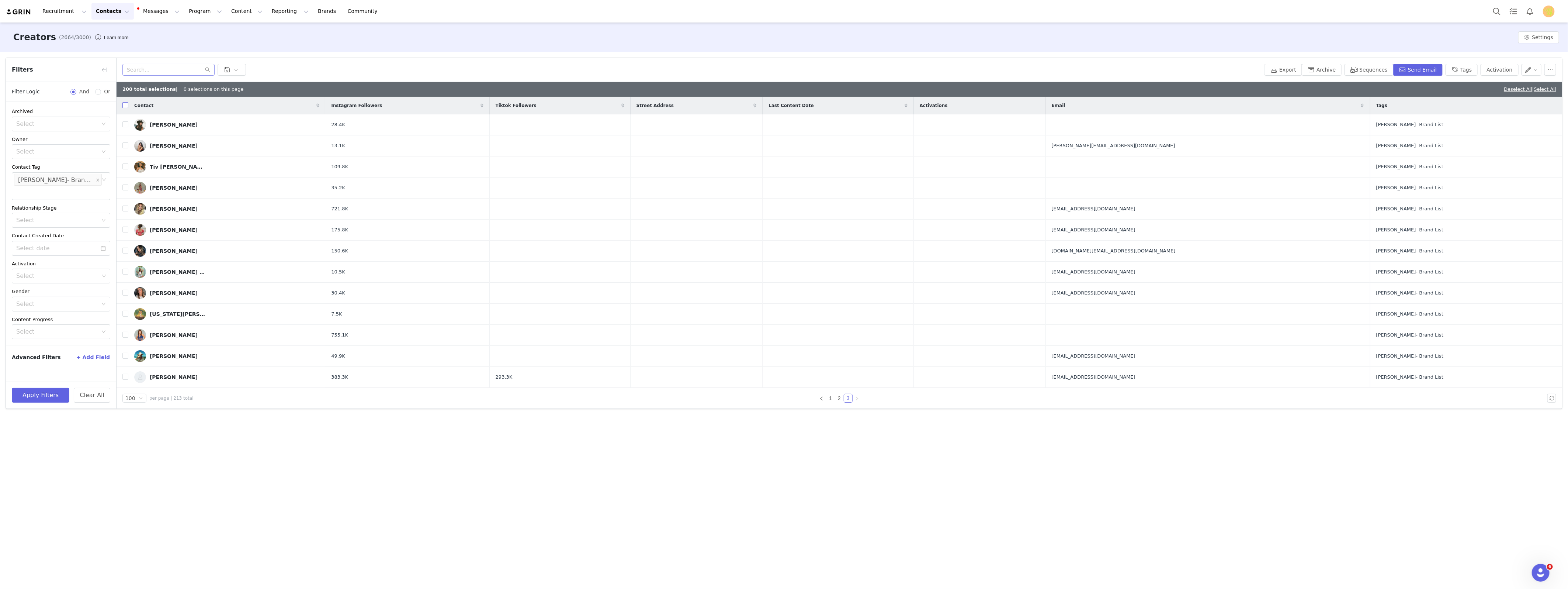
click at [127, 106] on input "checkbox" at bounding box center [125, 105] width 6 height 6
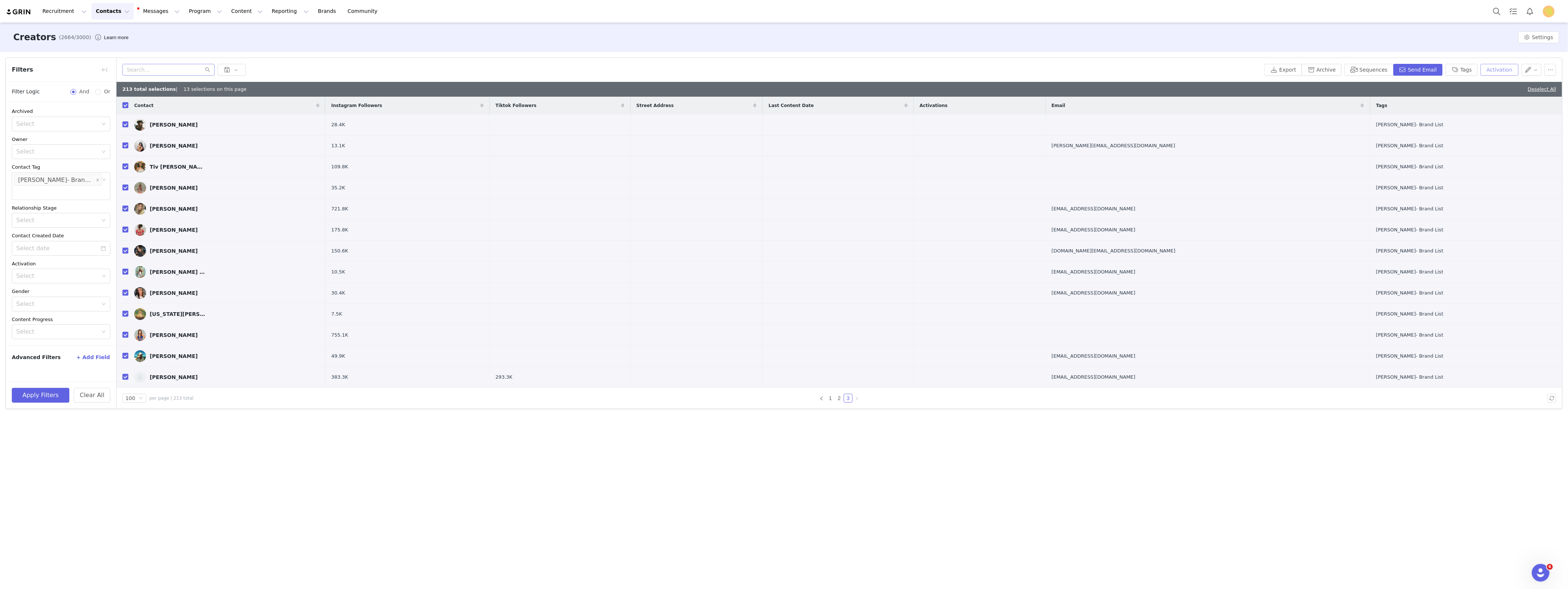
click at [1393, 69] on button "Activation" at bounding box center [1499, 69] width 38 height 12
click at [1393, 96] on icon "icon: down" at bounding box center [1508, 97] width 4 height 4
click at [1393, 122] on li "PJ Salvage x Caliray: 24hr Sleepover" at bounding box center [1472, 123] width 86 height 12
click at [1393, 116] on button "Apply" at bounding box center [1443, 115] width 27 height 12
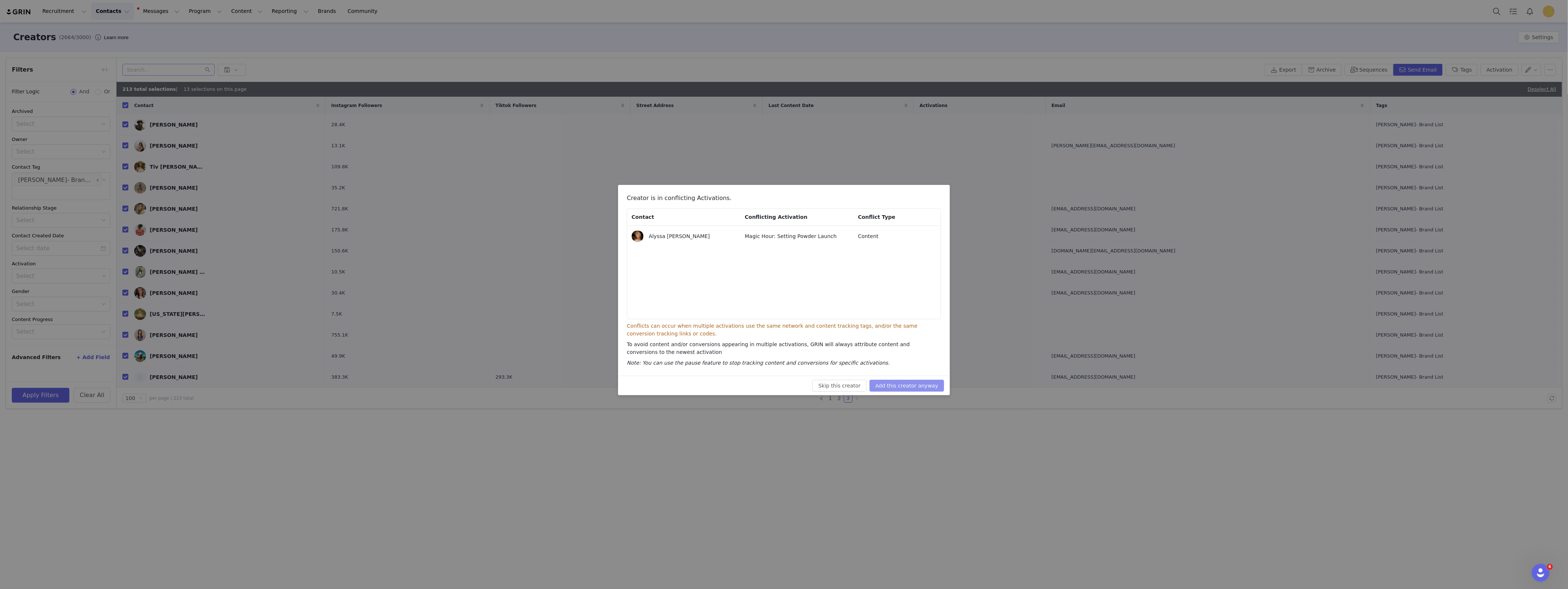
click at [923, 387] on button "Add this creator anyway" at bounding box center [906, 385] width 74 height 12
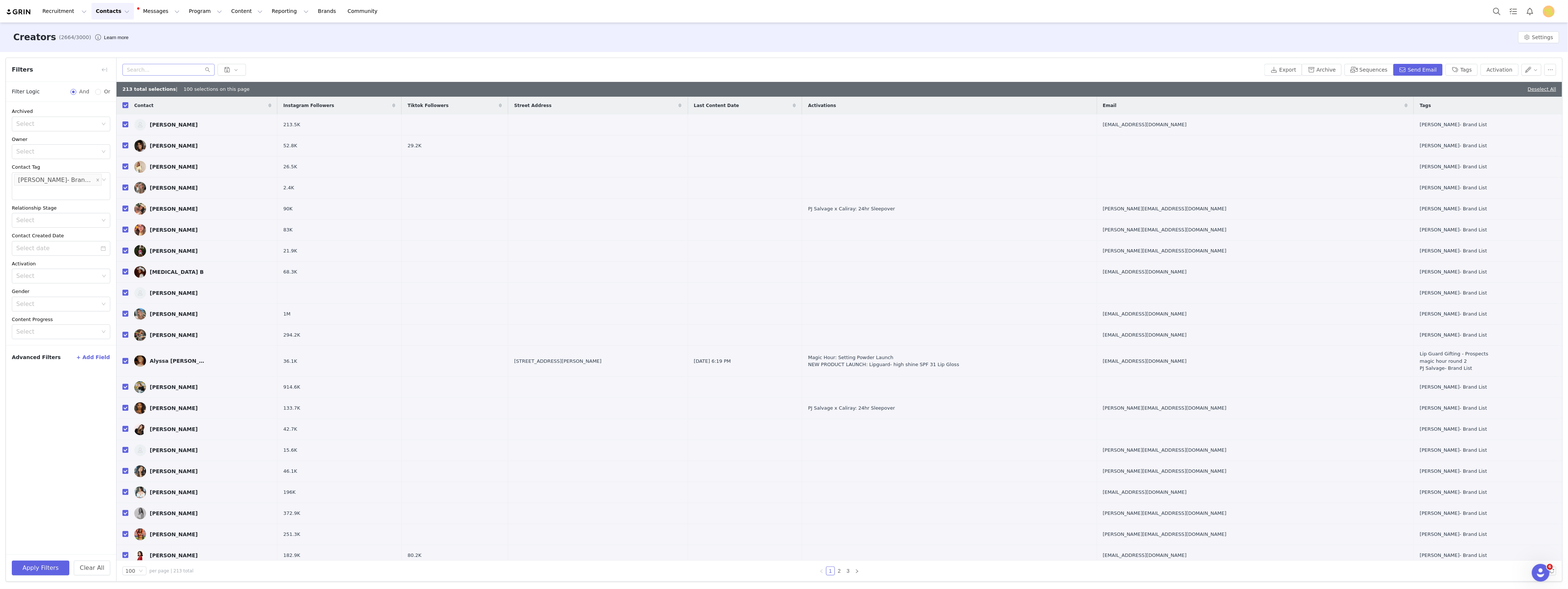
click at [284, 38] on div "Creators (2664/3000) Learn more Settings" at bounding box center [784, 38] width 1568 height 30
click at [230, 9] on button "Content Content" at bounding box center [246, 11] width 40 height 16
click at [186, 11] on button "Program Program" at bounding box center [205, 11] width 42 height 16
click at [184, 32] on p "Activations" at bounding box center [193, 33] width 28 height 8
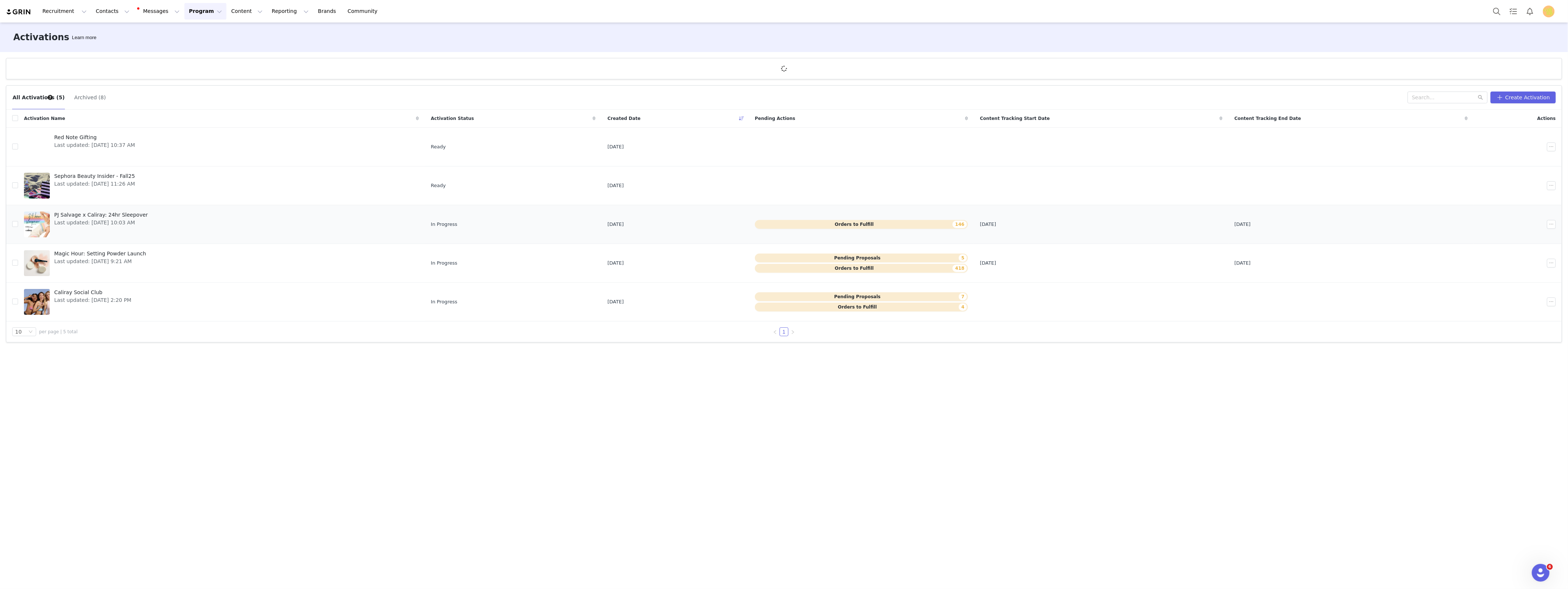
click at [116, 222] on span "Last updated: Sep 23, 2025 10:03 AM" at bounding box center [101, 222] width 93 height 8
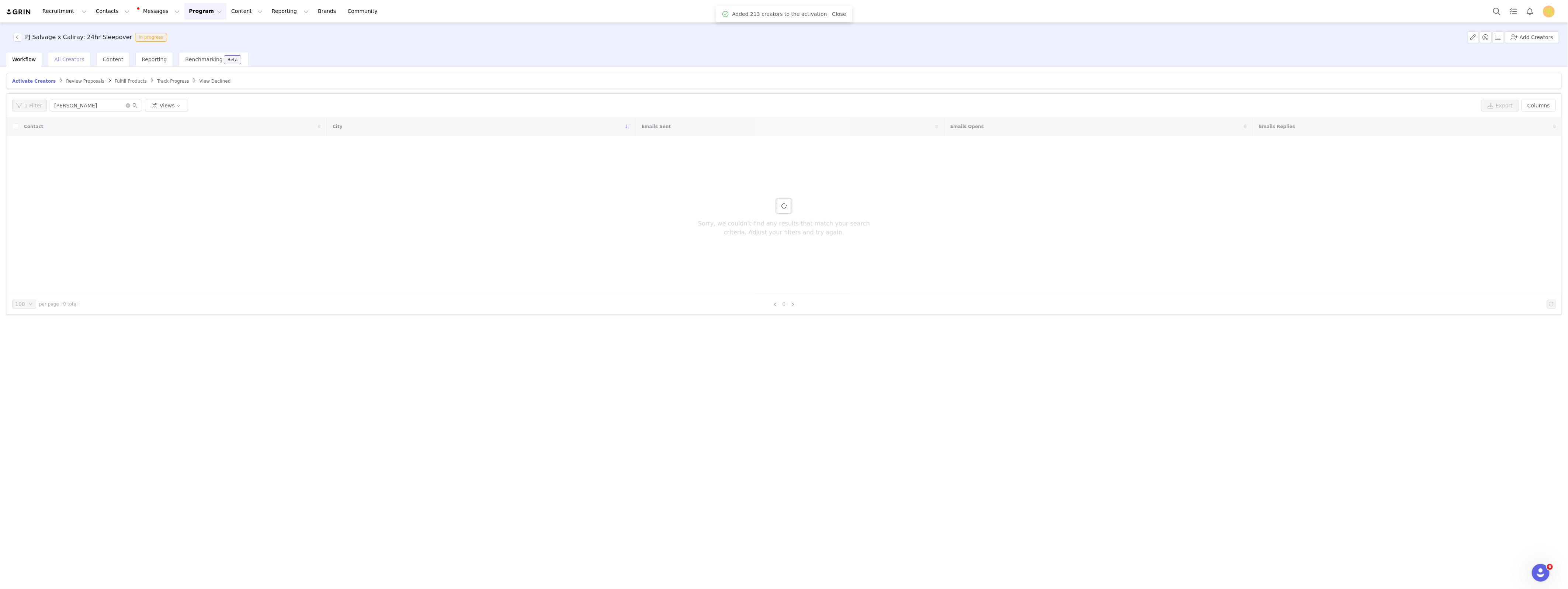
click at [67, 57] on span "All Creators" at bounding box center [69, 59] width 30 height 6
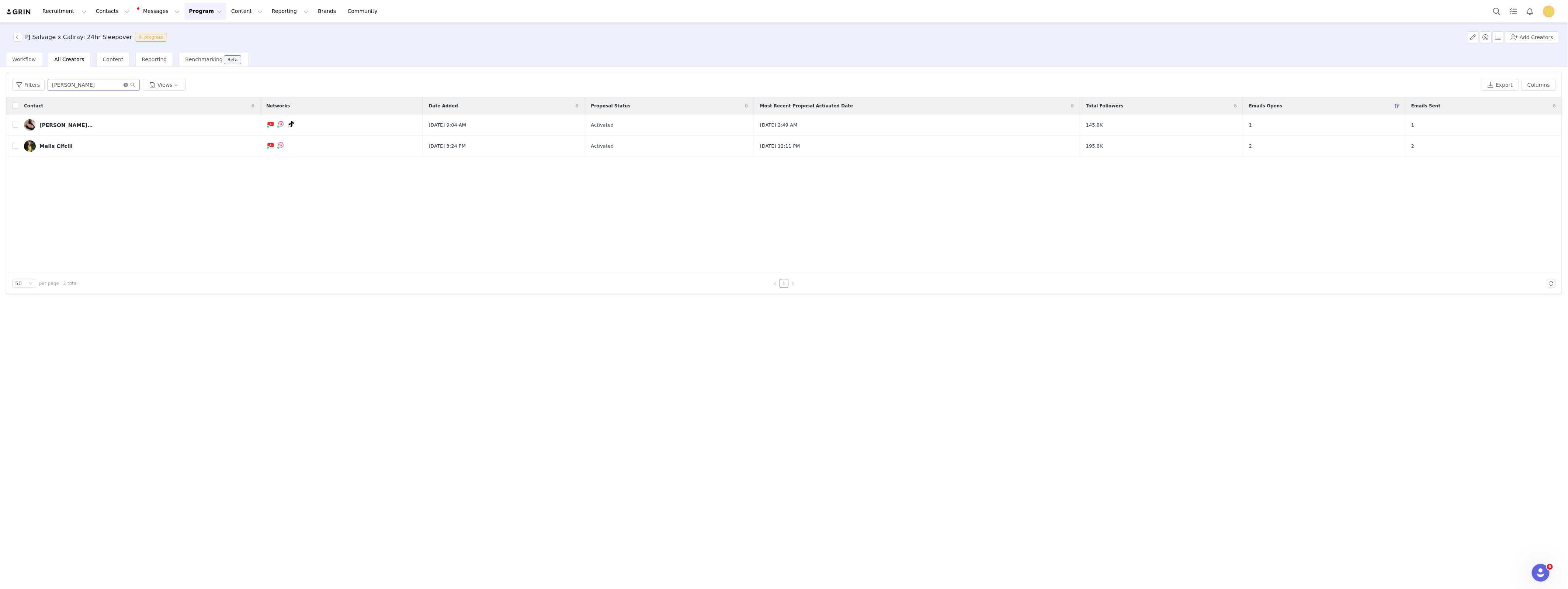
click at [126, 85] on icon "icon: close-circle" at bounding box center [126, 85] width 4 height 4
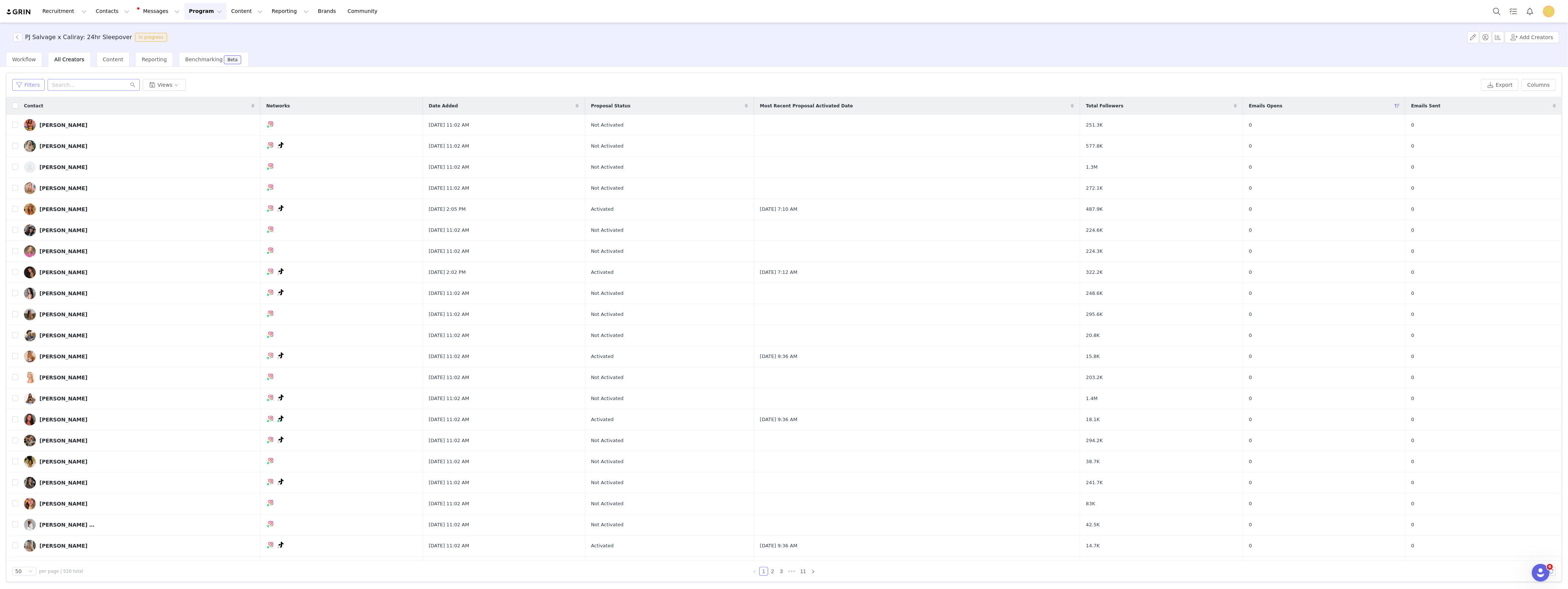
click at [25, 88] on button "Filters" at bounding box center [28, 85] width 33 height 12
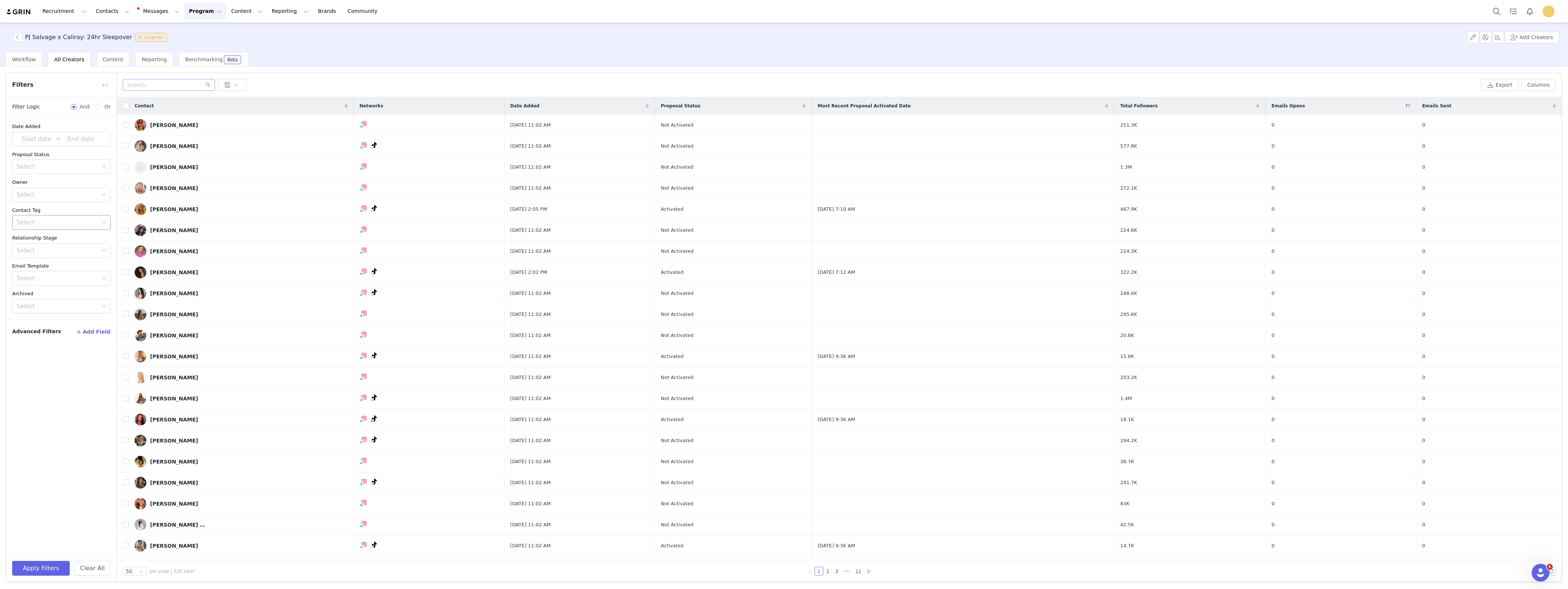
click at [105, 221] on icon "icon: down" at bounding box center [104, 222] width 4 height 4
click at [67, 247] on li "[PERSON_NAME]- Brand List" at bounding box center [61, 251] width 98 height 12
click at [48, 567] on button "Apply Filters" at bounding box center [40, 568] width 57 height 15
click at [129, 108] on div "Contact" at bounding box center [241, 105] width 225 height 18
click at [126, 104] on input "checkbox" at bounding box center [126, 105] width 6 height 6
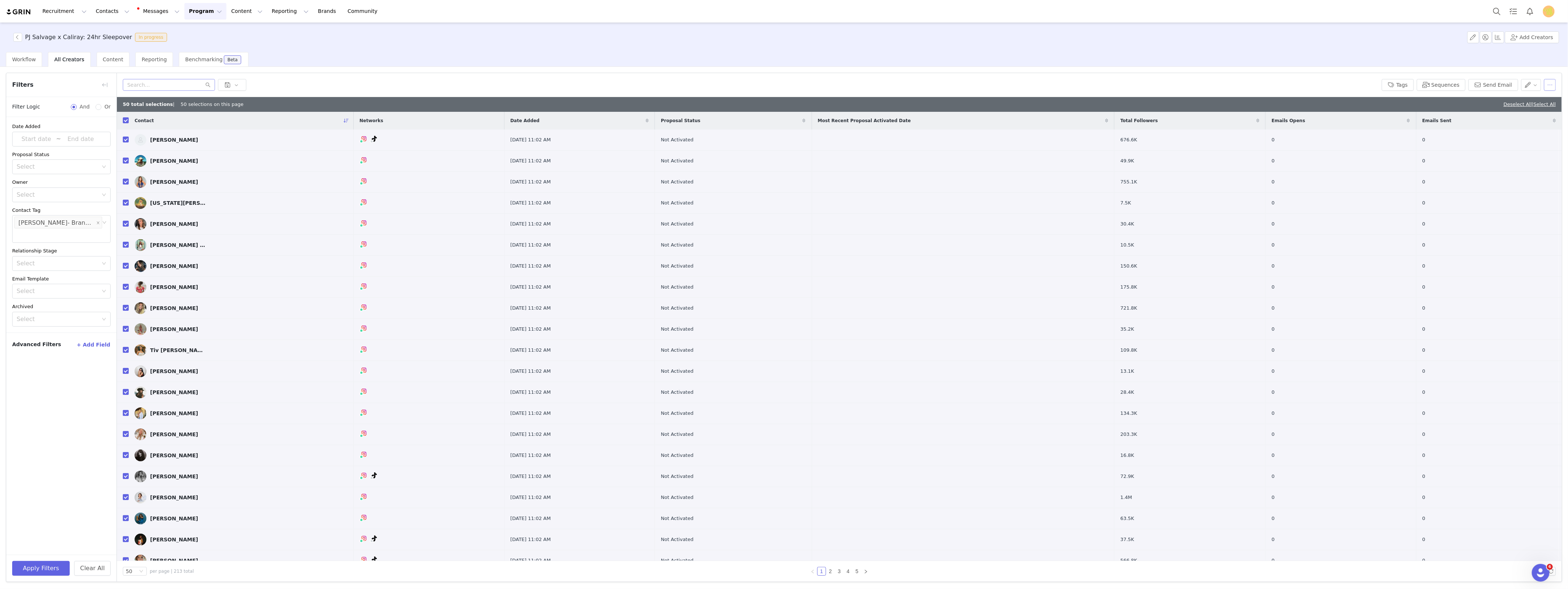
click at [1393, 88] on button "button" at bounding box center [1550, 85] width 12 height 12
click at [1276, 89] on div at bounding box center [749, 85] width 1253 height 12
click at [24, 57] on span "Workflow" at bounding box center [23, 59] width 23 height 6
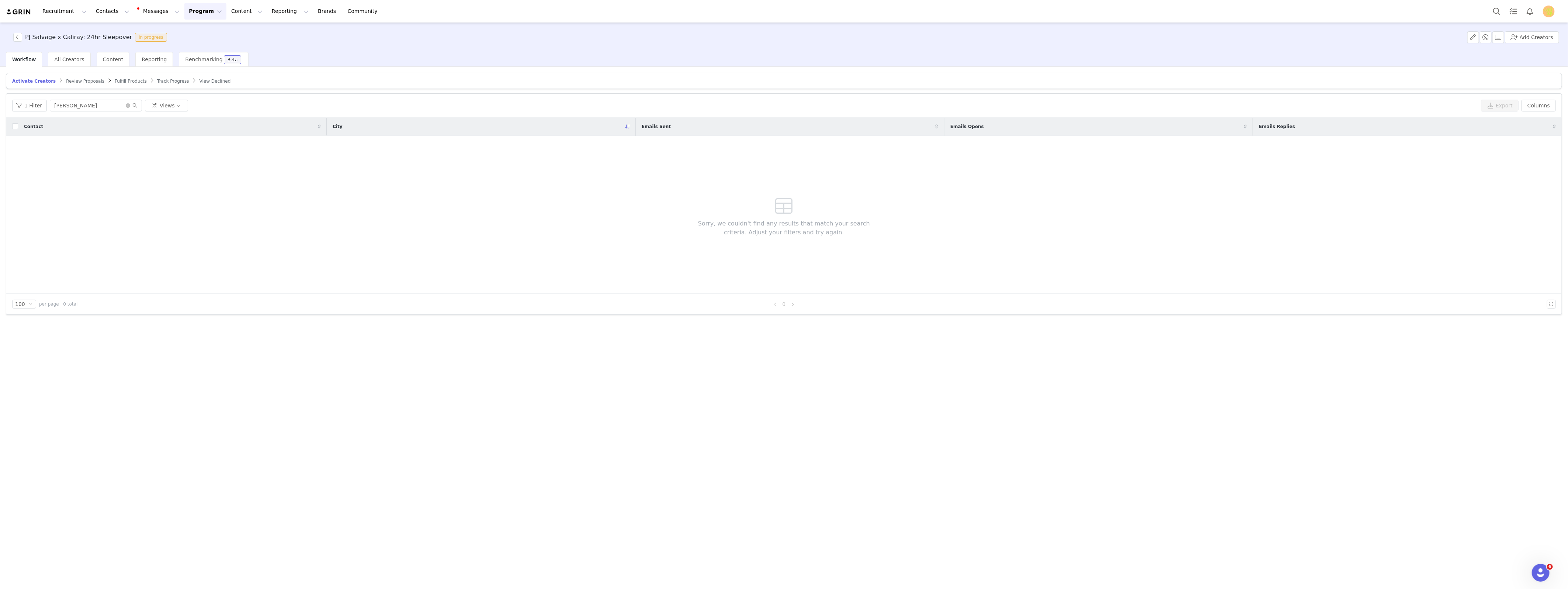
click at [32, 81] on span "Activate Creators" at bounding box center [33, 81] width 43 height 5
click at [126, 108] on input "katie" at bounding box center [96, 105] width 92 height 12
click at [128, 106] on span at bounding box center [132, 105] width 12 height 5
click at [127, 105] on icon "icon: close-circle" at bounding box center [128, 105] width 4 height 4
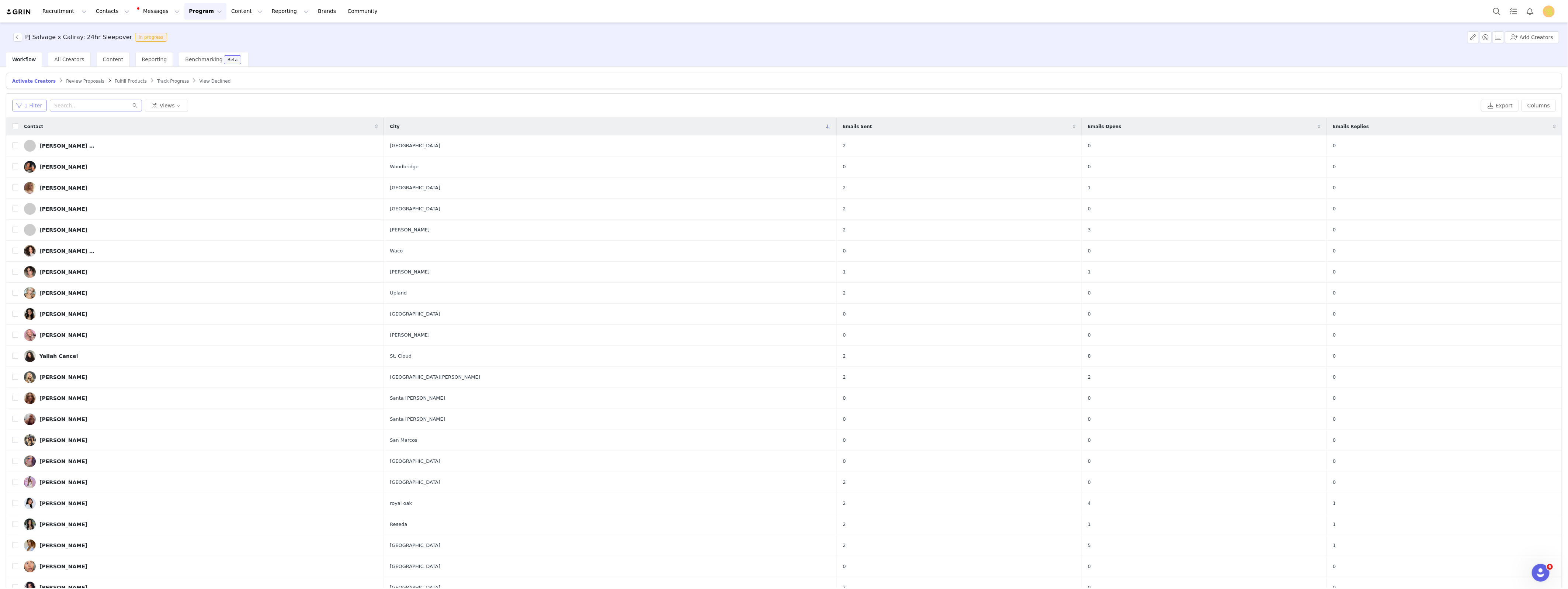
click at [33, 102] on button "1 Filter" at bounding box center [29, 105] width 35 height 12
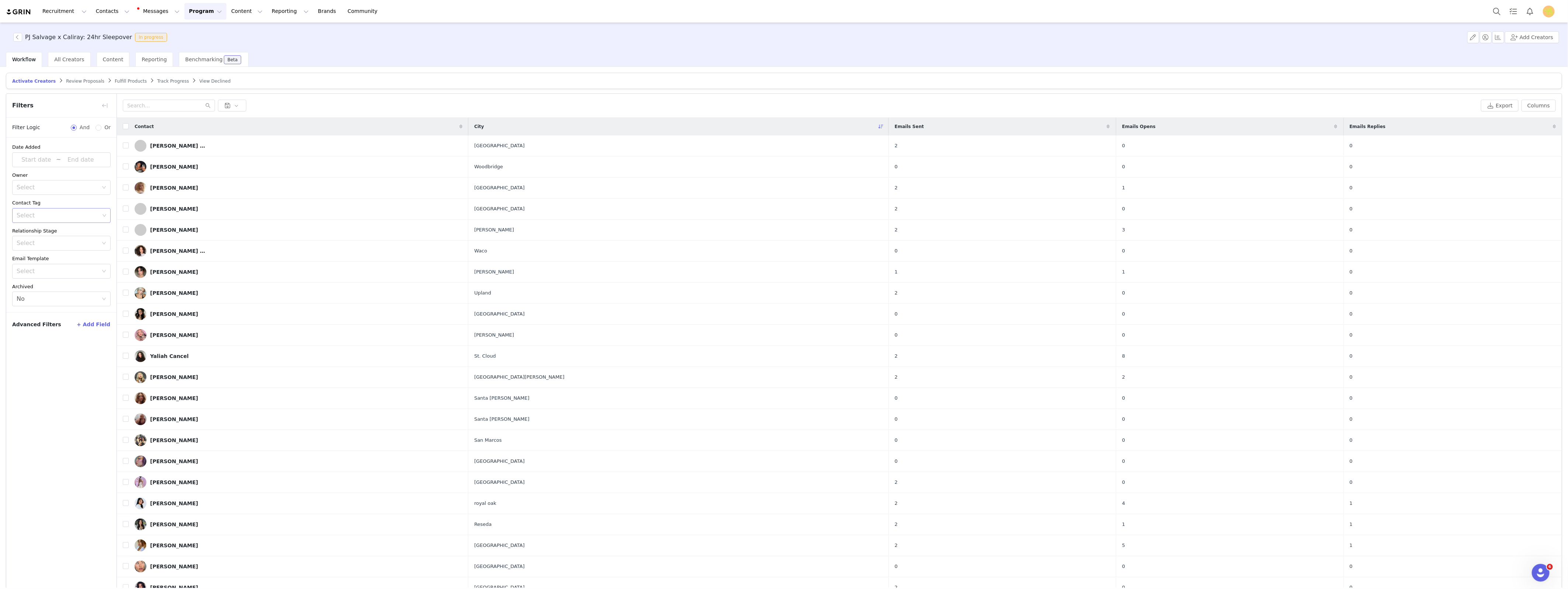
click at [46, 221] on div "Select" at bounding box center [58, 215] width 88 height 14
click at [71, 246] on li "[PERSON_NAME]- Brand List" at bounding box center [61, 244] width 98 height 12
click at [79, 376] on div "Date Added ~ Owner Select Contact Tag Select PJ Salvage- Brand List Relationshi…" at bounding box center [62, 363] width 110 height 452
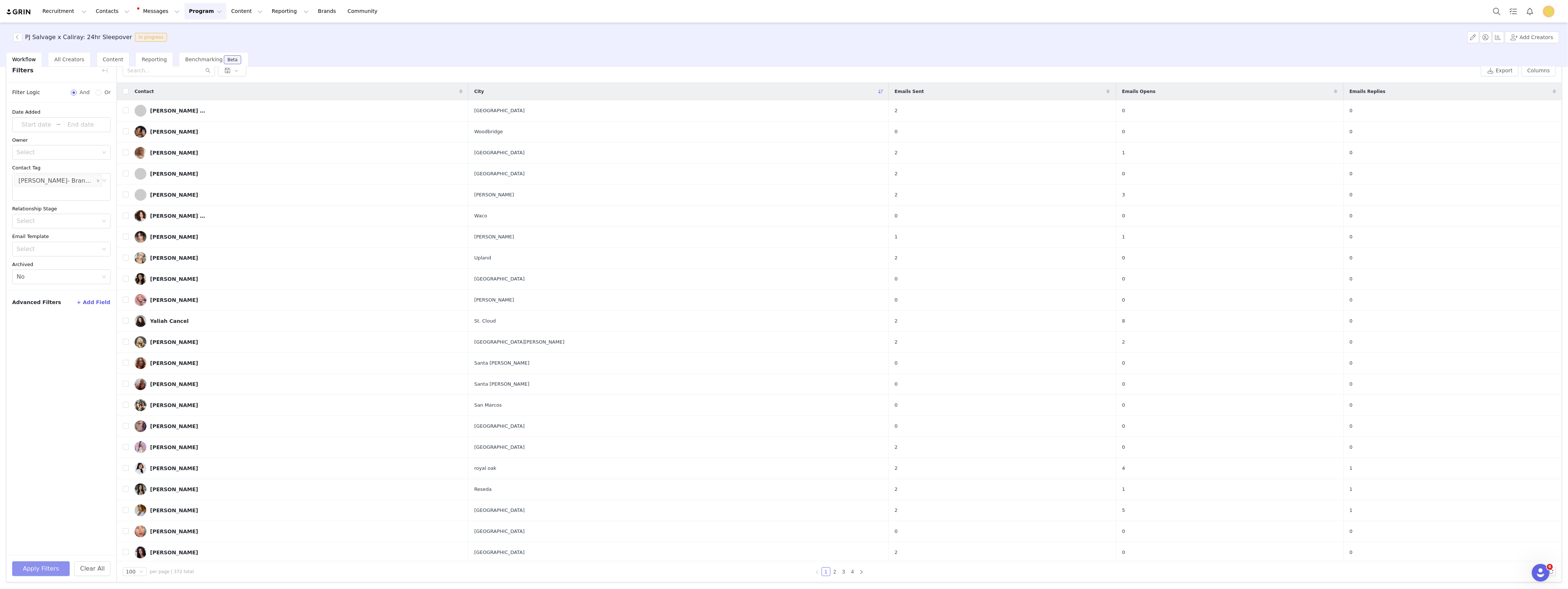
click at [36, 564] on button "Apply Filters" at bounding box center [40, 568] width 57 height 15
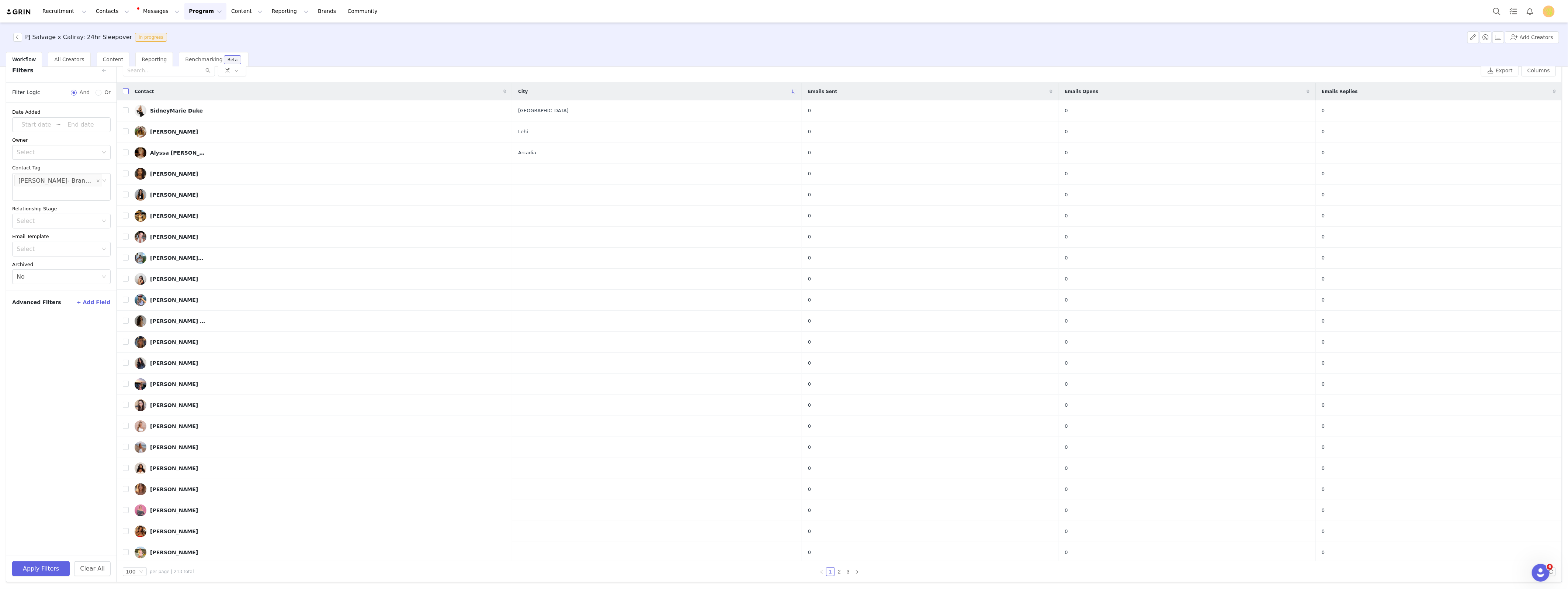
click at [128, 91] on input "checkbox" at bounding box center [126, 91] width 6 height 6
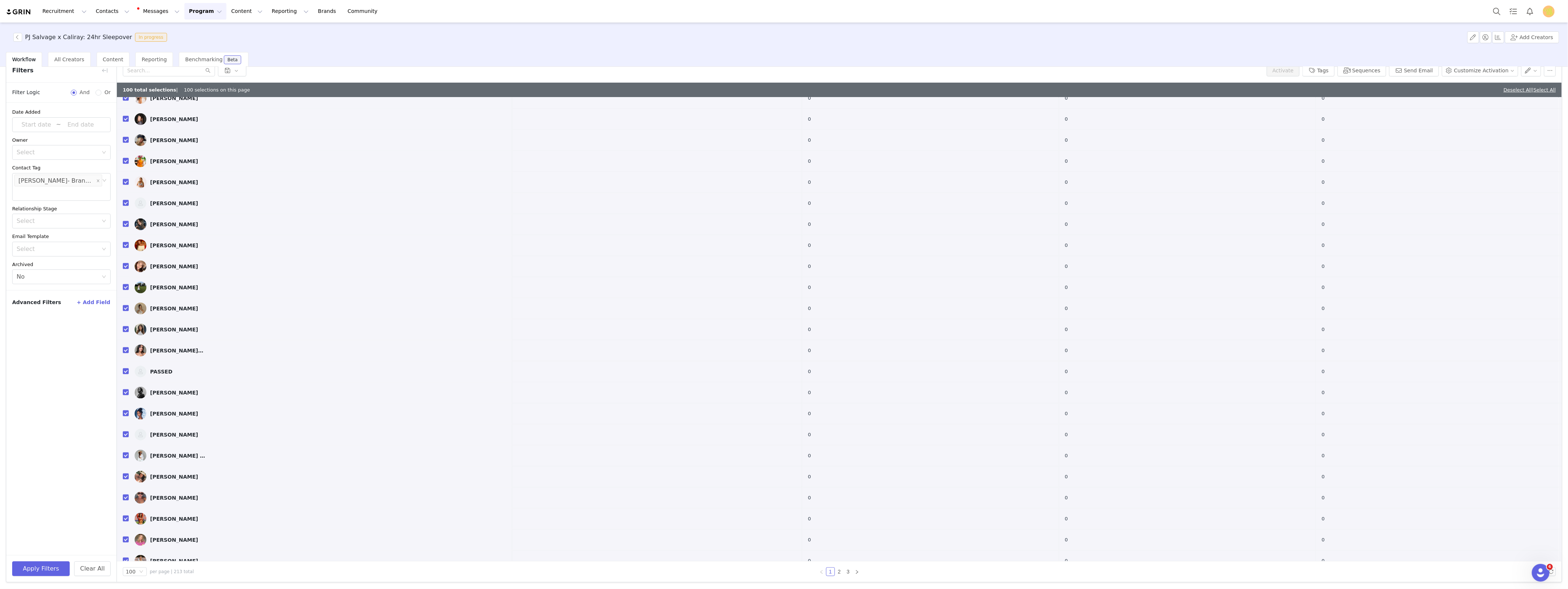
scroll to position [1665, 0]
click at [838, 573] on link "2" at bounding box center [838, 571] width 8 height 8
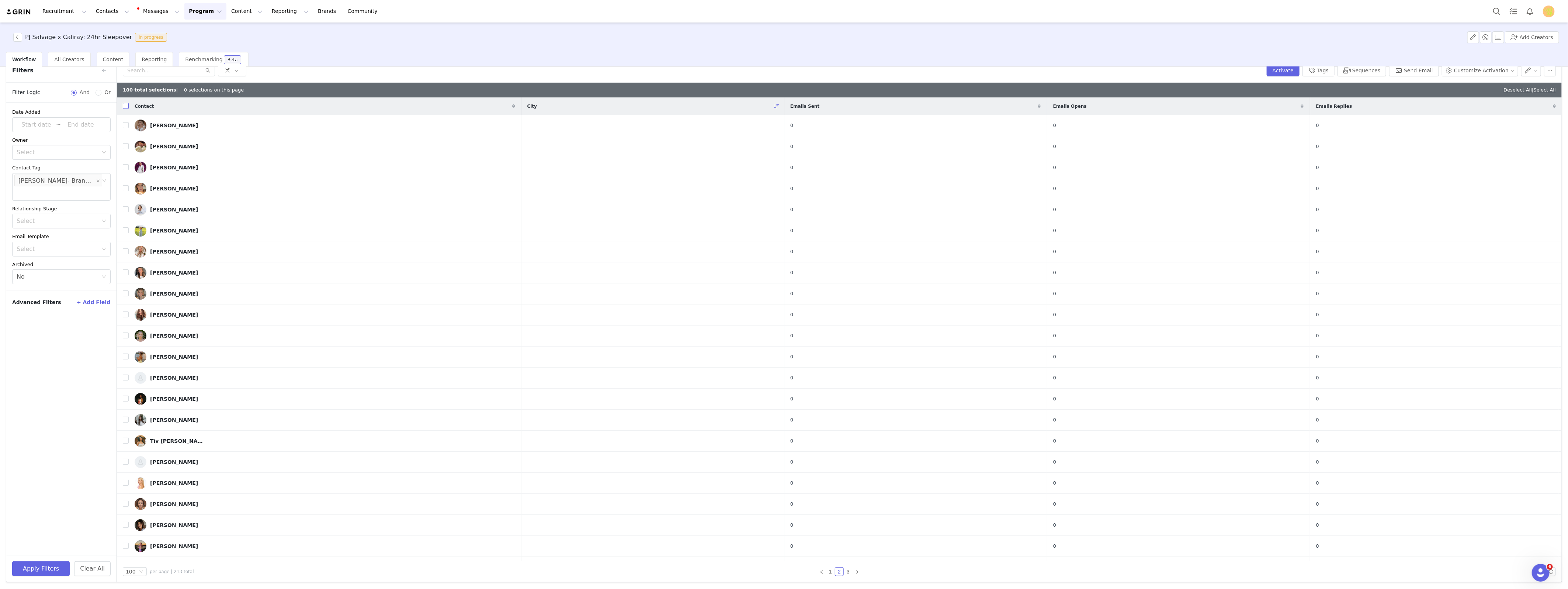
click at [127, 106] on input "checkbox" at bounding box center [126, 105] width 6 height 6
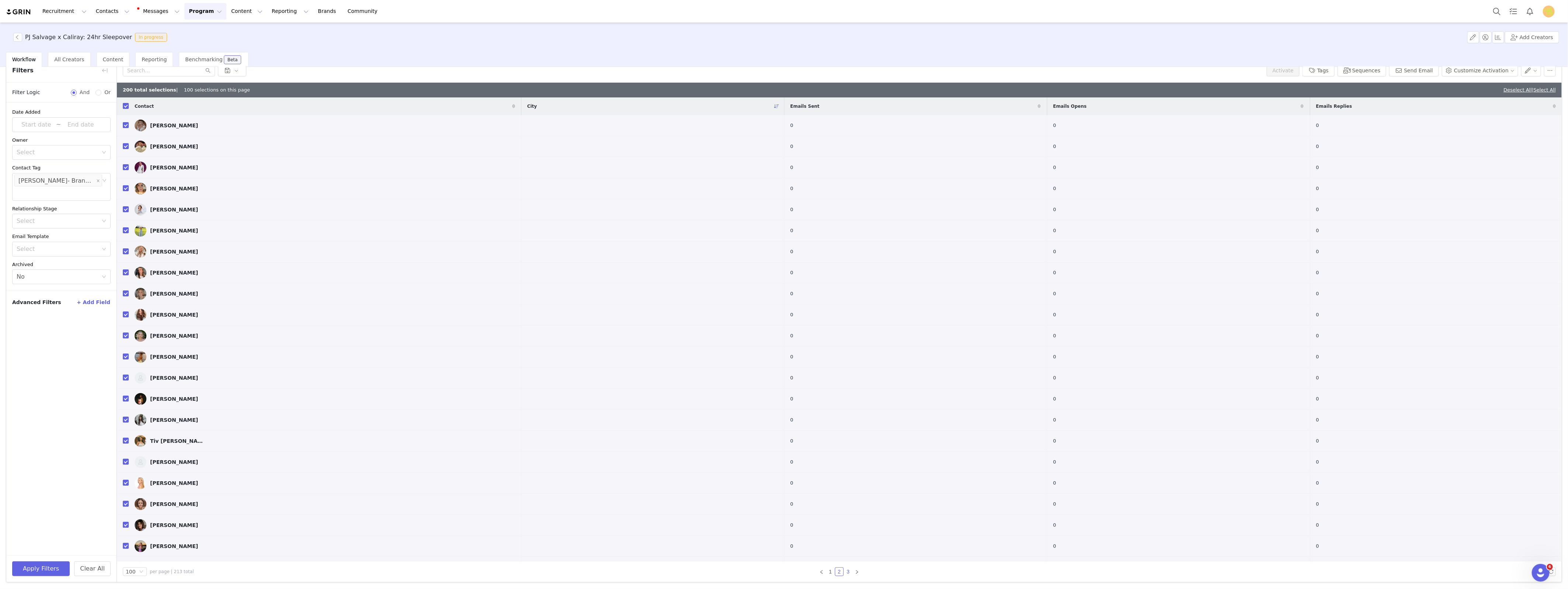
click at [845, 572] on link "3" at bounding box center [848, 571] width 8 height 8
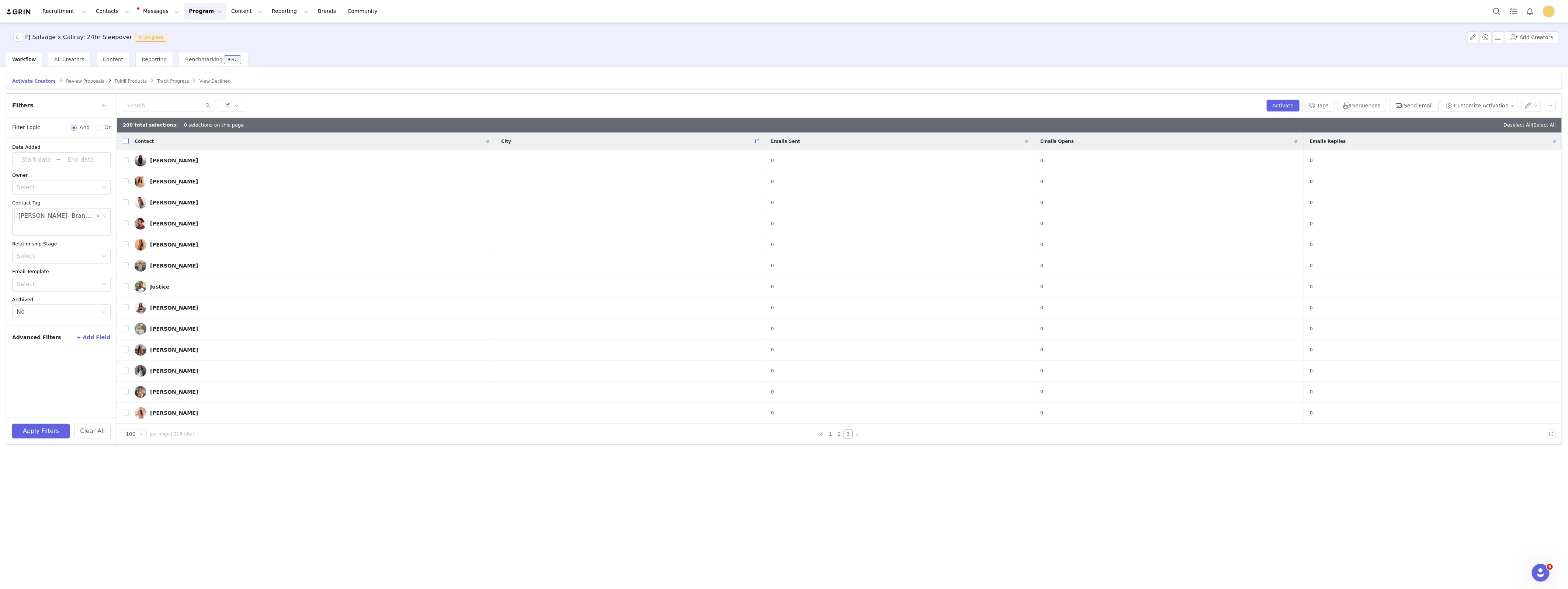
click at [127, 141] on input "checkbox" at bounding box center [126, 141] width 6 height 6
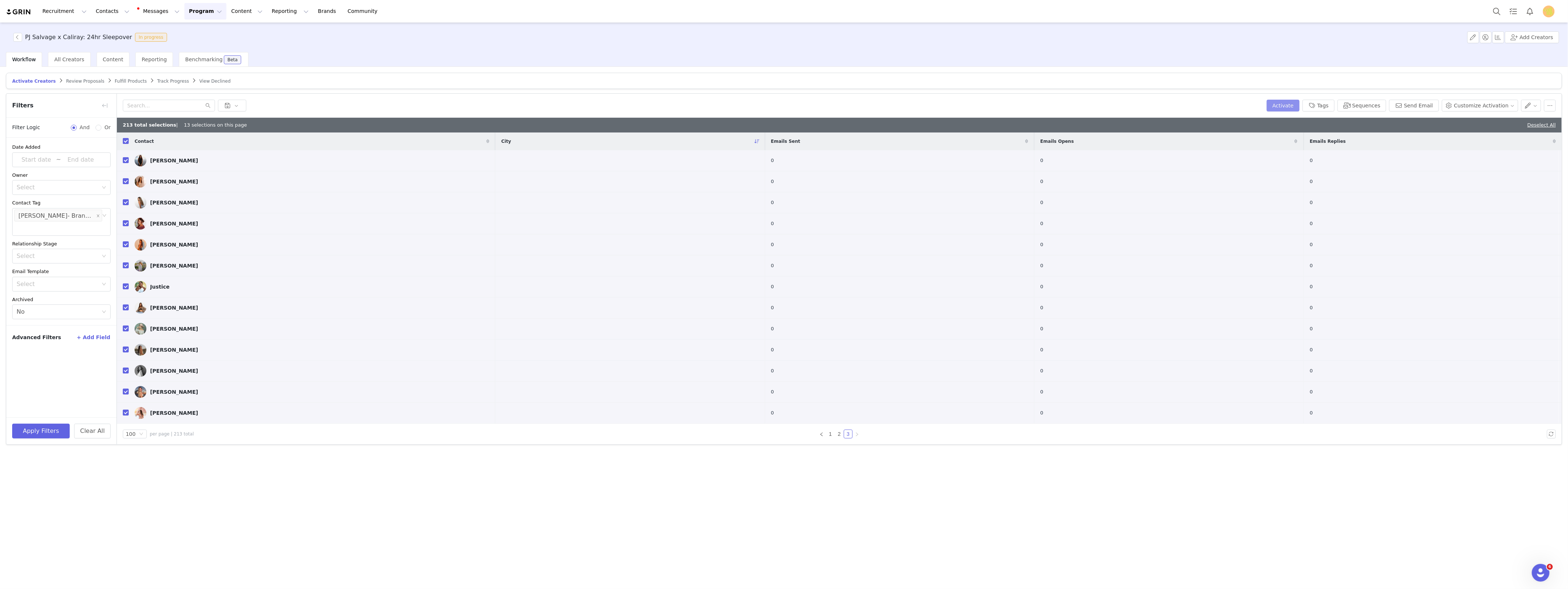
click at [1289, 108] on button "Activate" at bounding box center [1283, 105] width 33 height 12
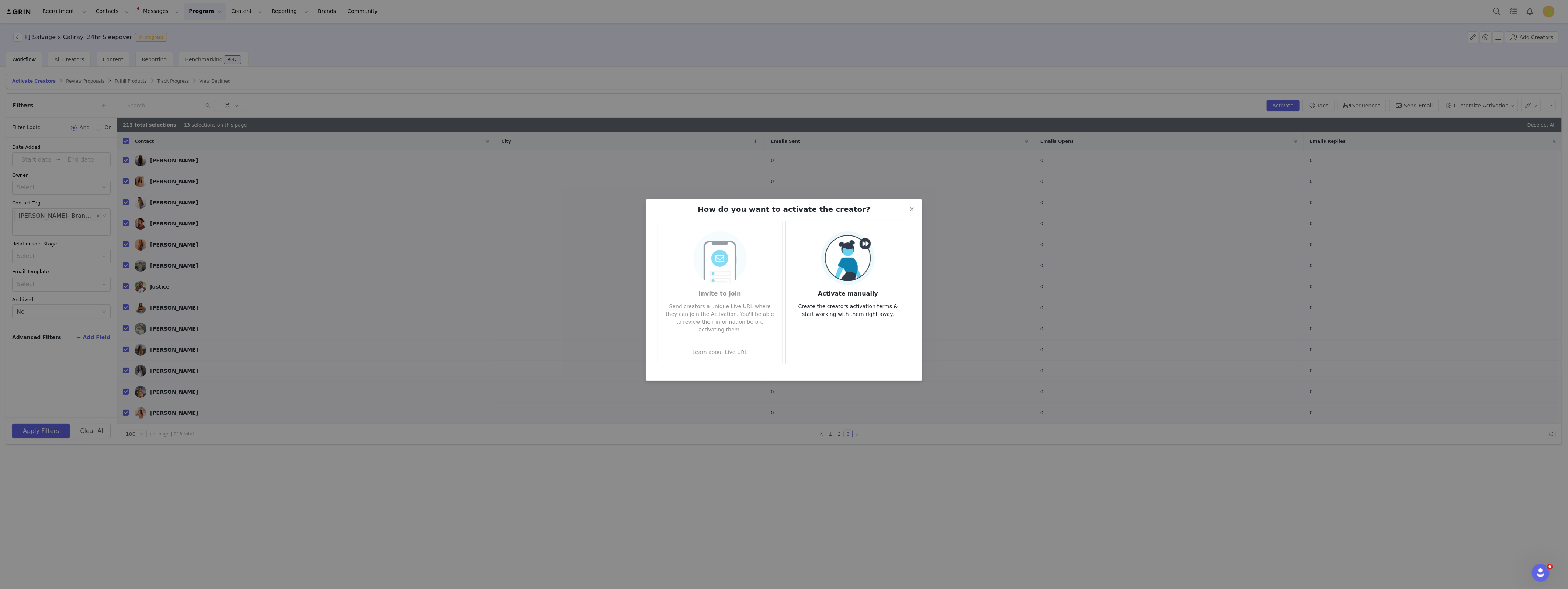
click at [846, 319] on article "Activate manually Create the creators activation terms & start working with the…" at bounding box center [848, 292] width 125 height 144
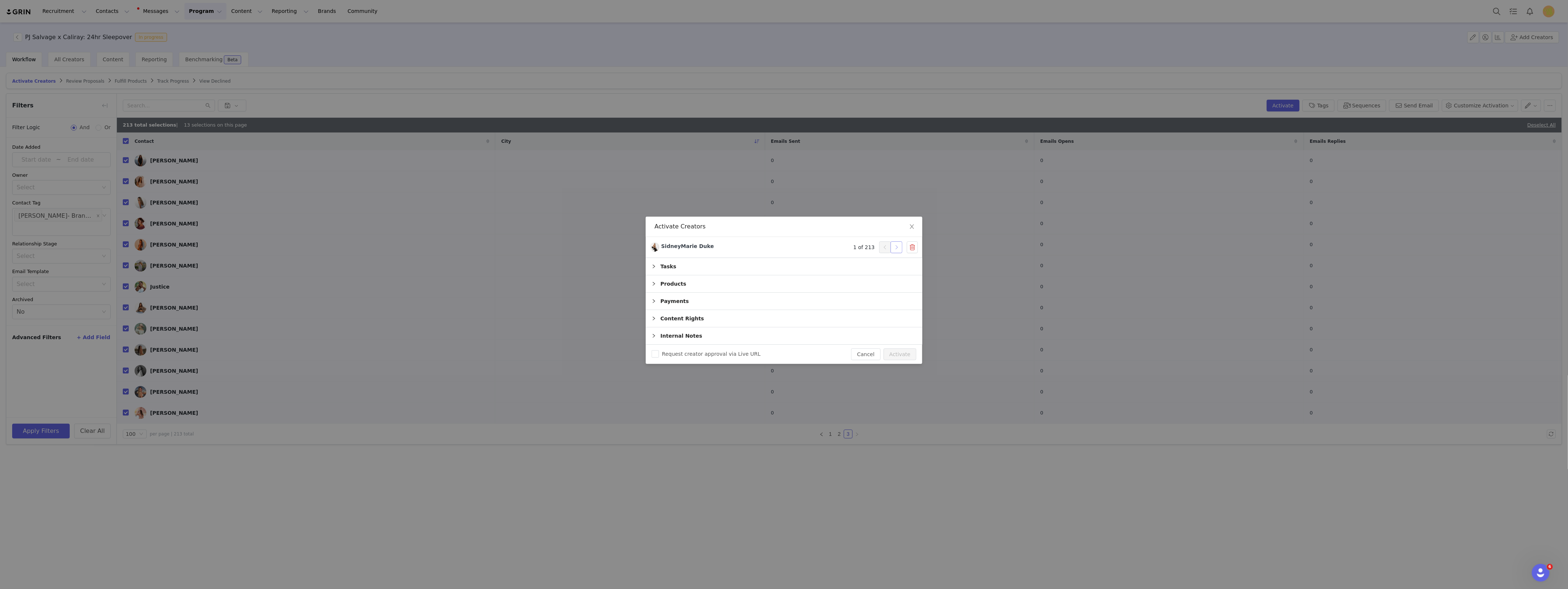
click at [897, 248] on button "button" at bounding box center [897, 247] width 12 height 12
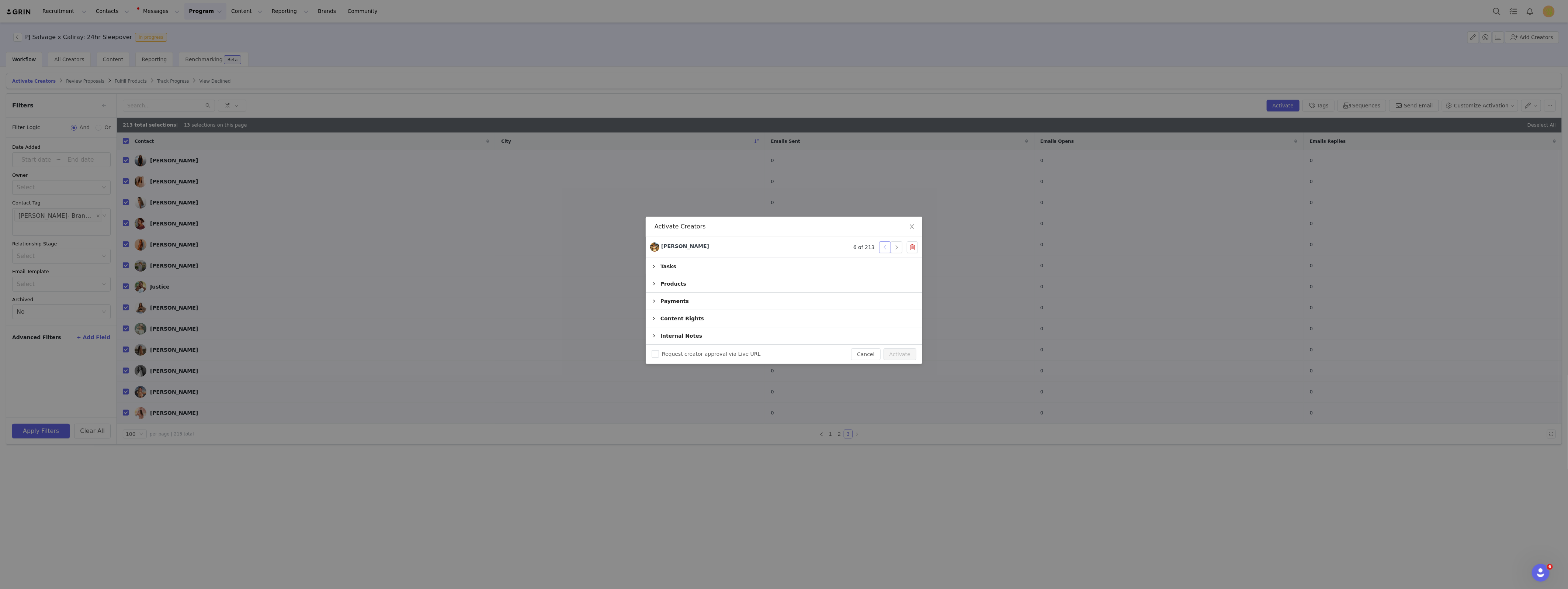
click at [884, 248] on button "button" at bounding box center [884, 247] width 12 height 12
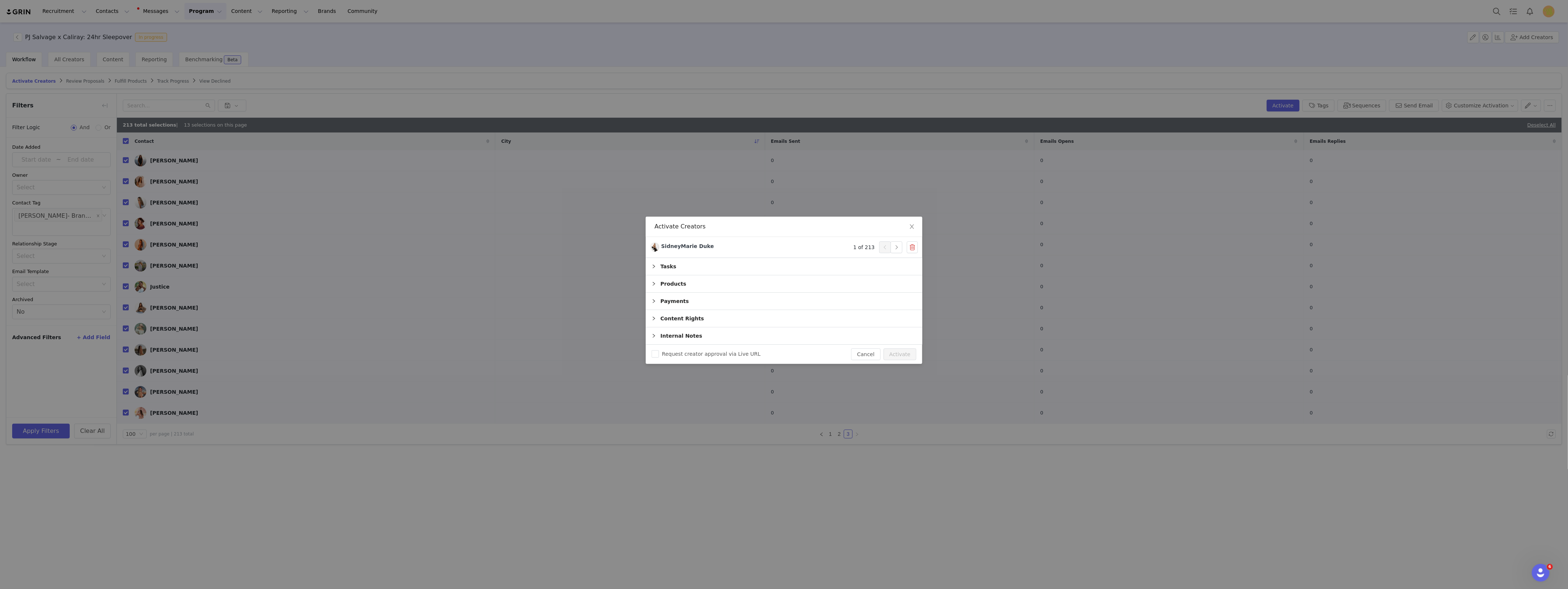
click at [682, 285] on div "Products" at bounding box center [784, 284] width 277 height 17
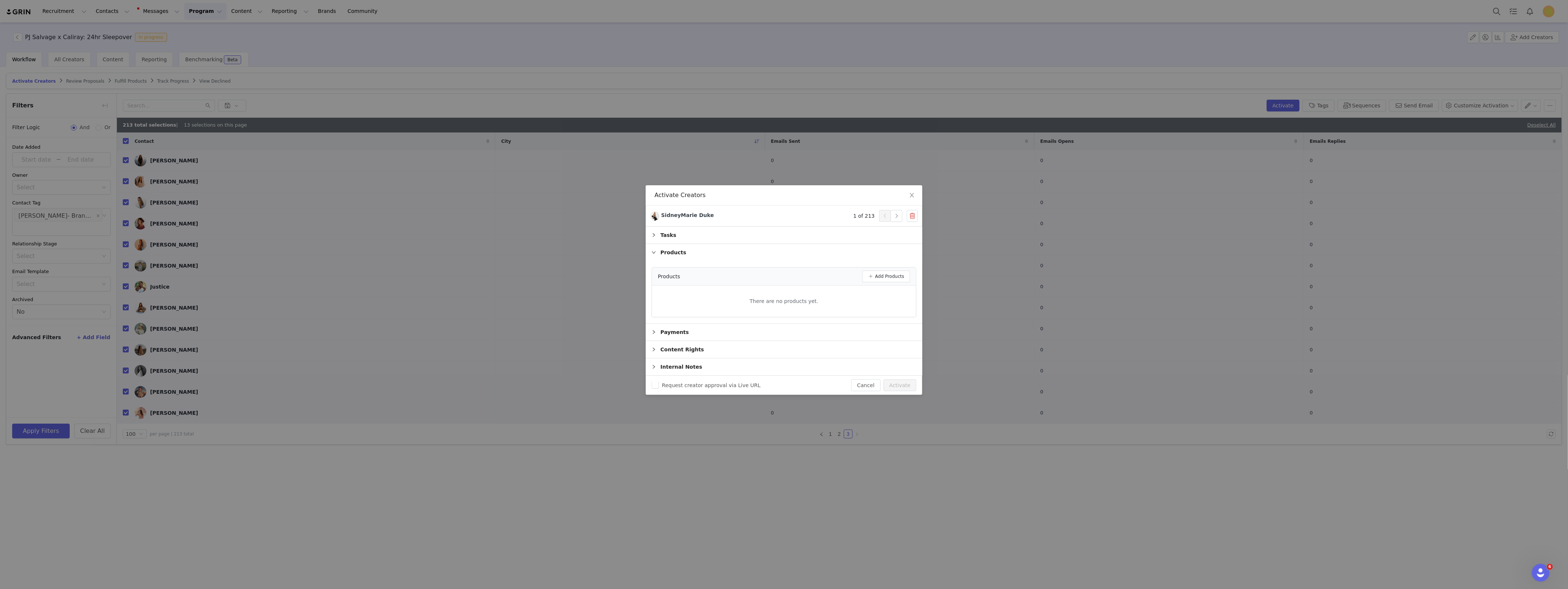
click at [674, 236] on div "Tasks" at bounding box center [784, 235] width 277 height 17
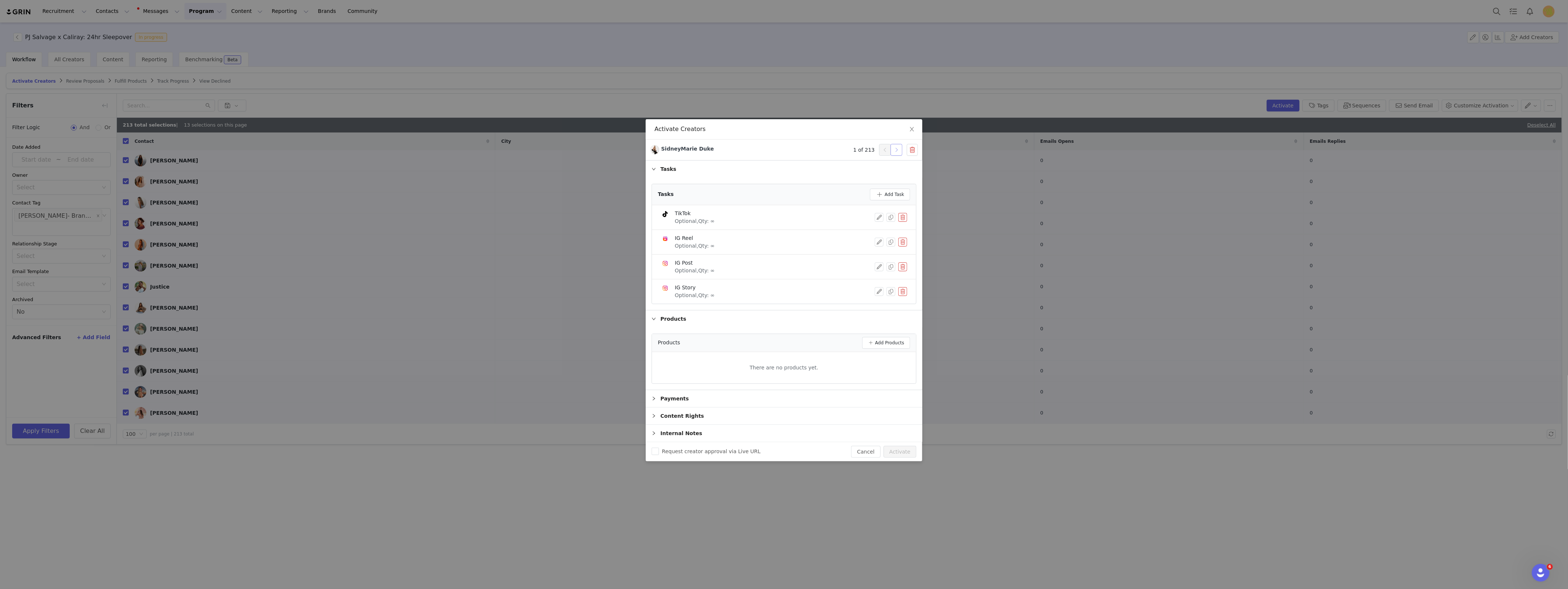
click at [897, 151] on button "button" at bounding box center [897, 149] width 12 height 12
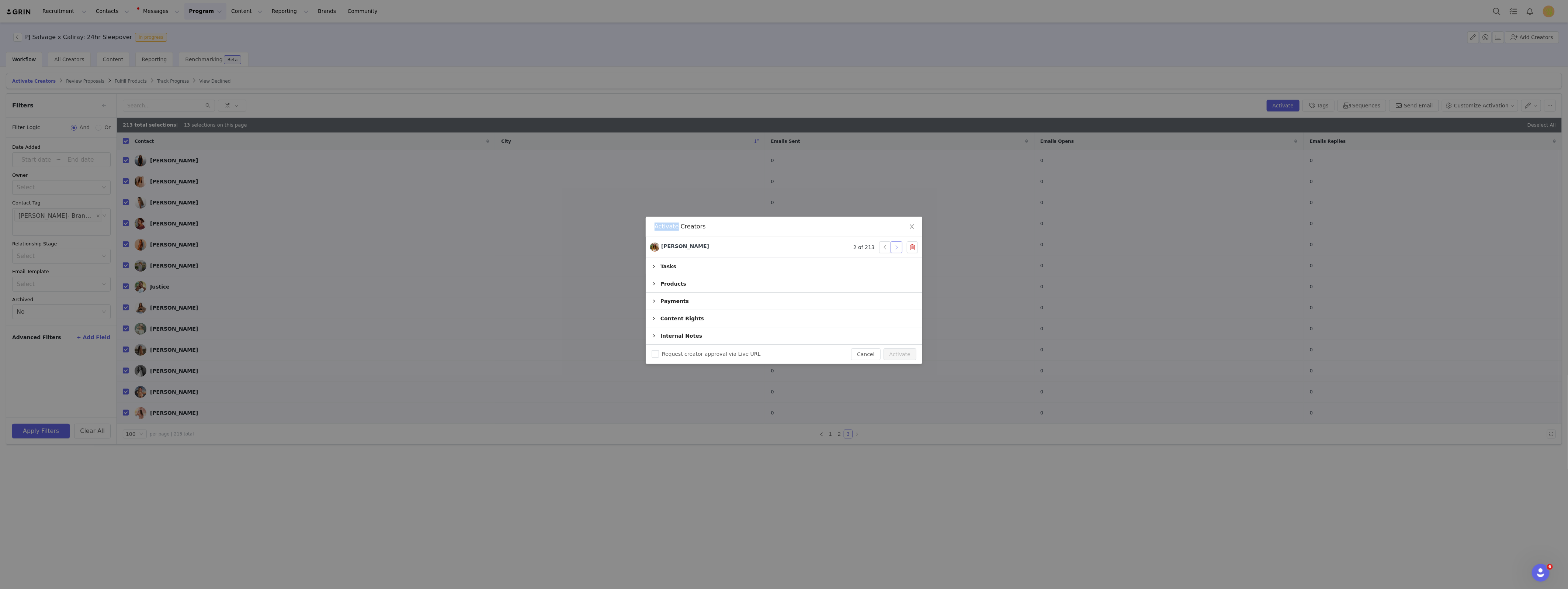
click at [897, 151] on div "Activate Creators Grace Weston 2 of 213 Tasks Products Payments Content Rights …" at bounding box center [784, 294] width 1568 height 589
click at [900, 248] on button "button" at bounding box center [897, 247] width 12 height 12
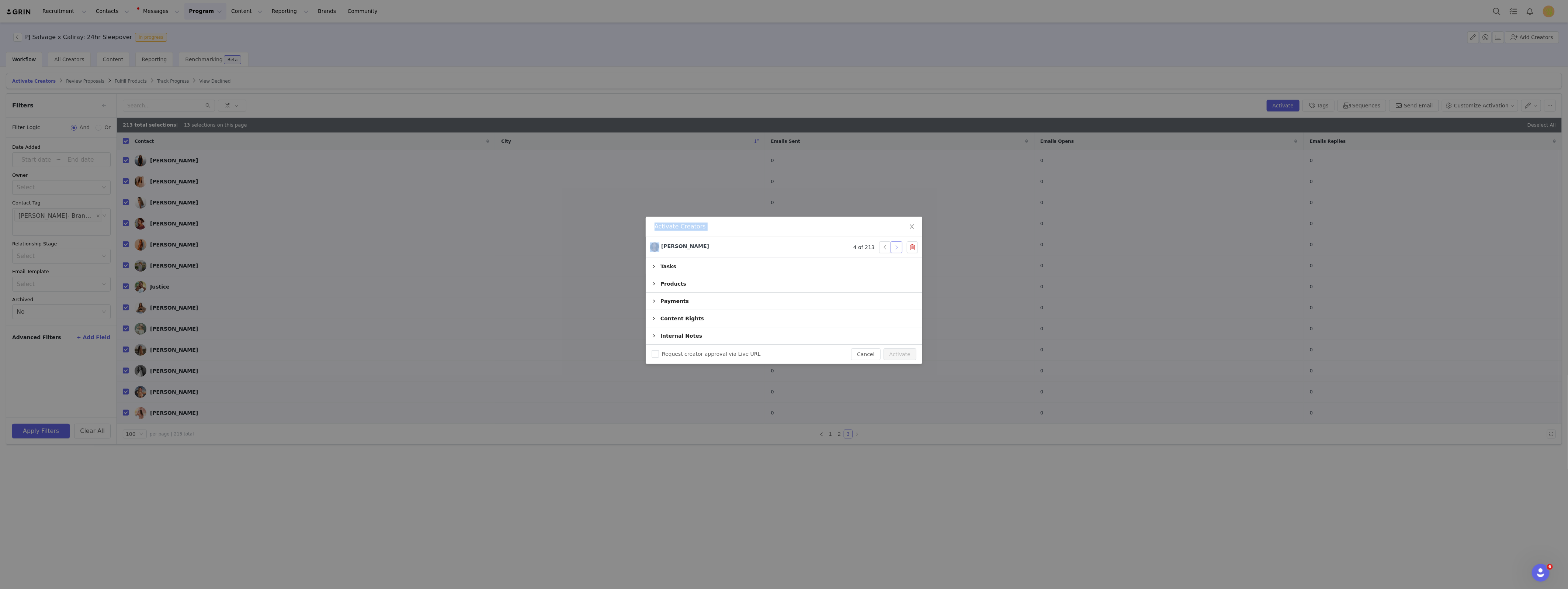
click at [900, 248] on button "button" at bounding box center [897, 247] width 12 height 12
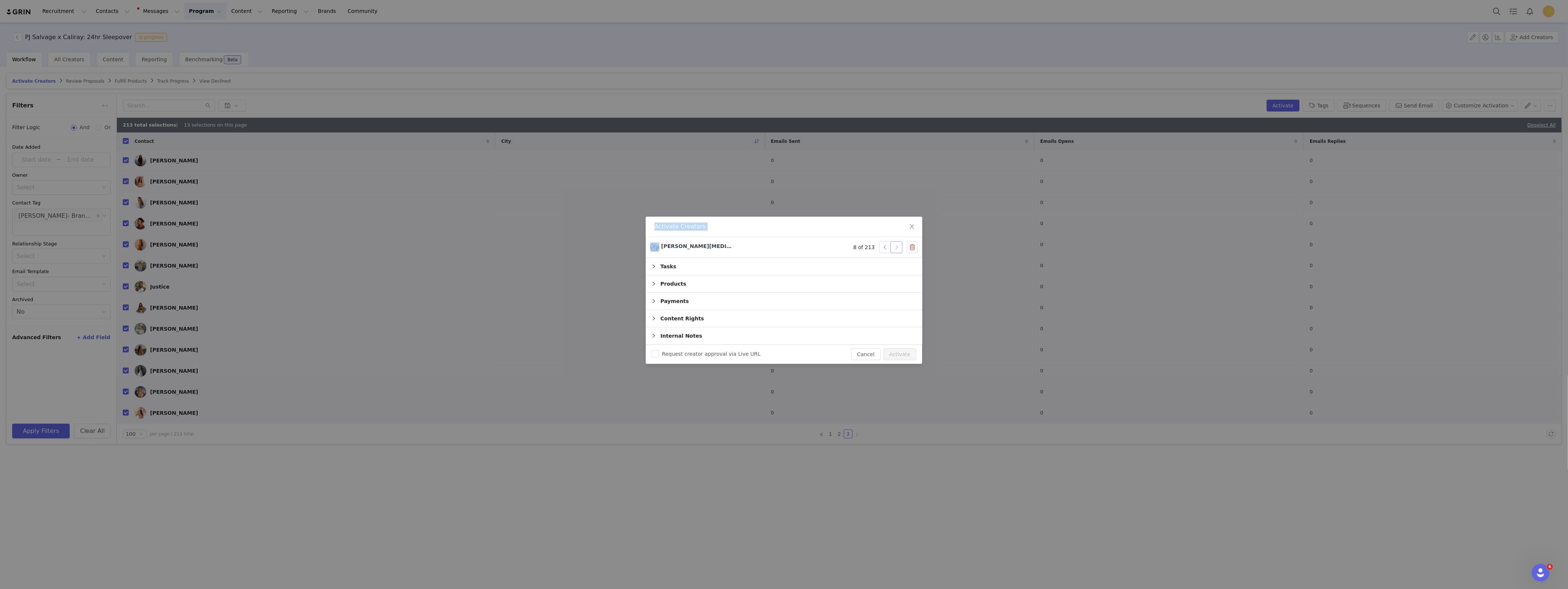
click at [900, 248] on button "button" at bounding box center [897, 247] width 12 height 12
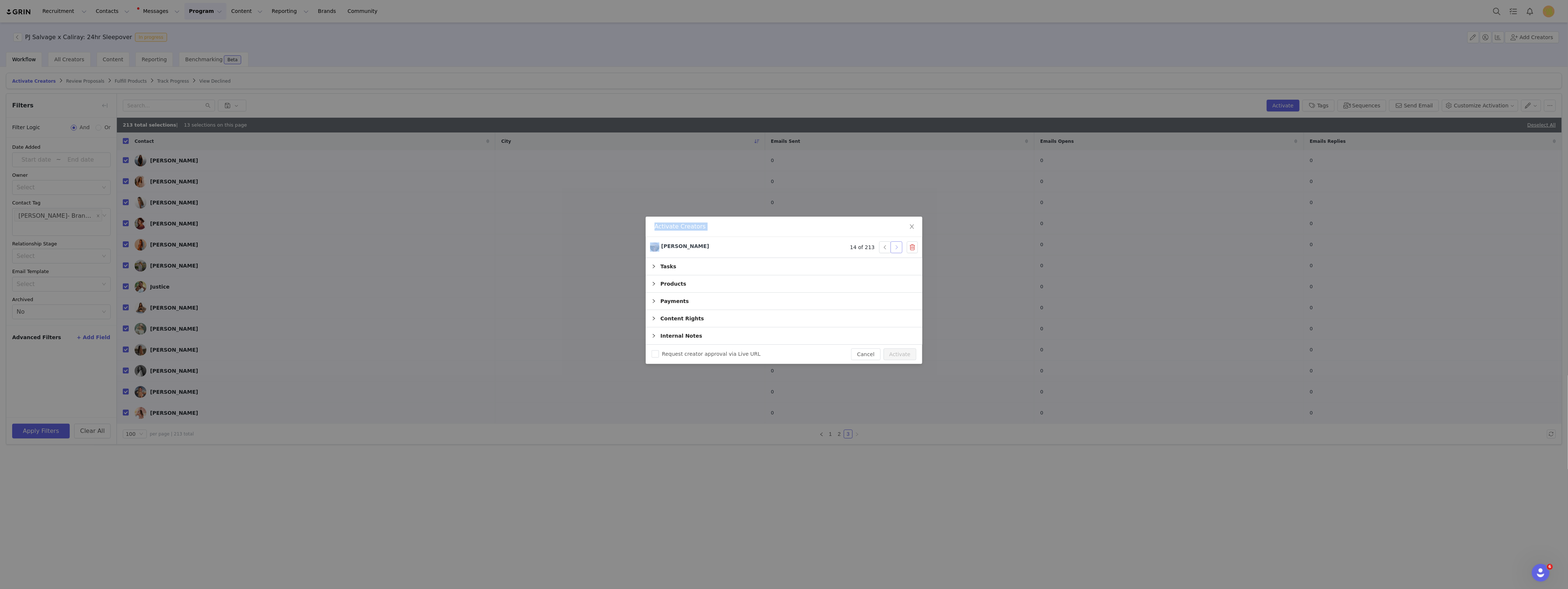
click at [900, 248] on button "button" at bounding box center [897, 247] width 12 height 12
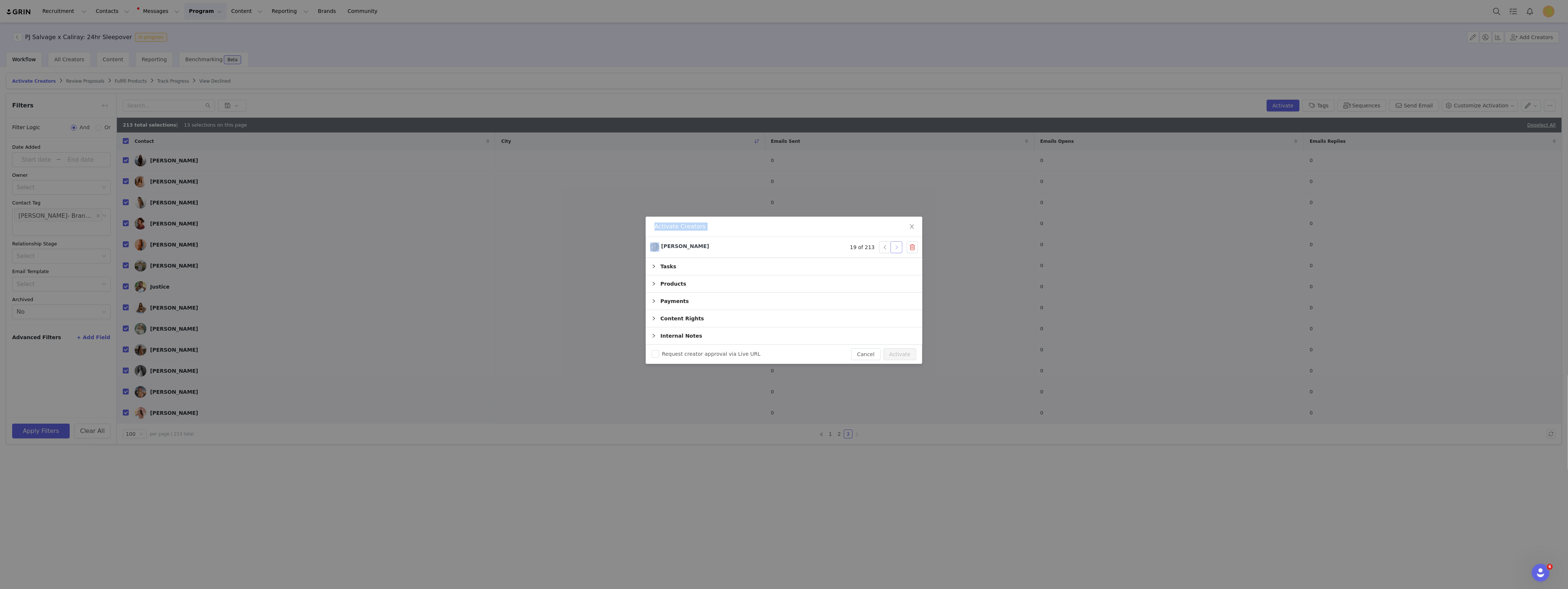
click at [900, 248] on button "button" at bounding box center [897, 247] width 12 height 12
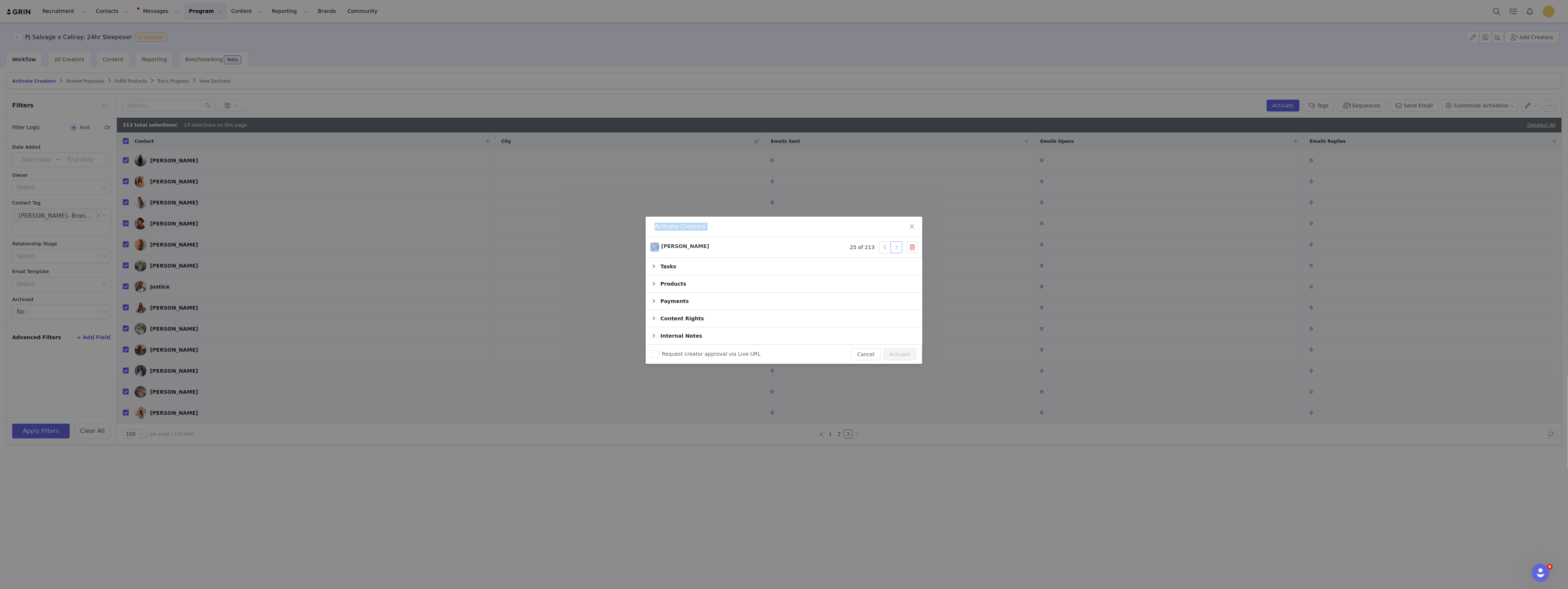
click at [900, 248] on button "button" at bounding box center [897, 247] width 12 height 12
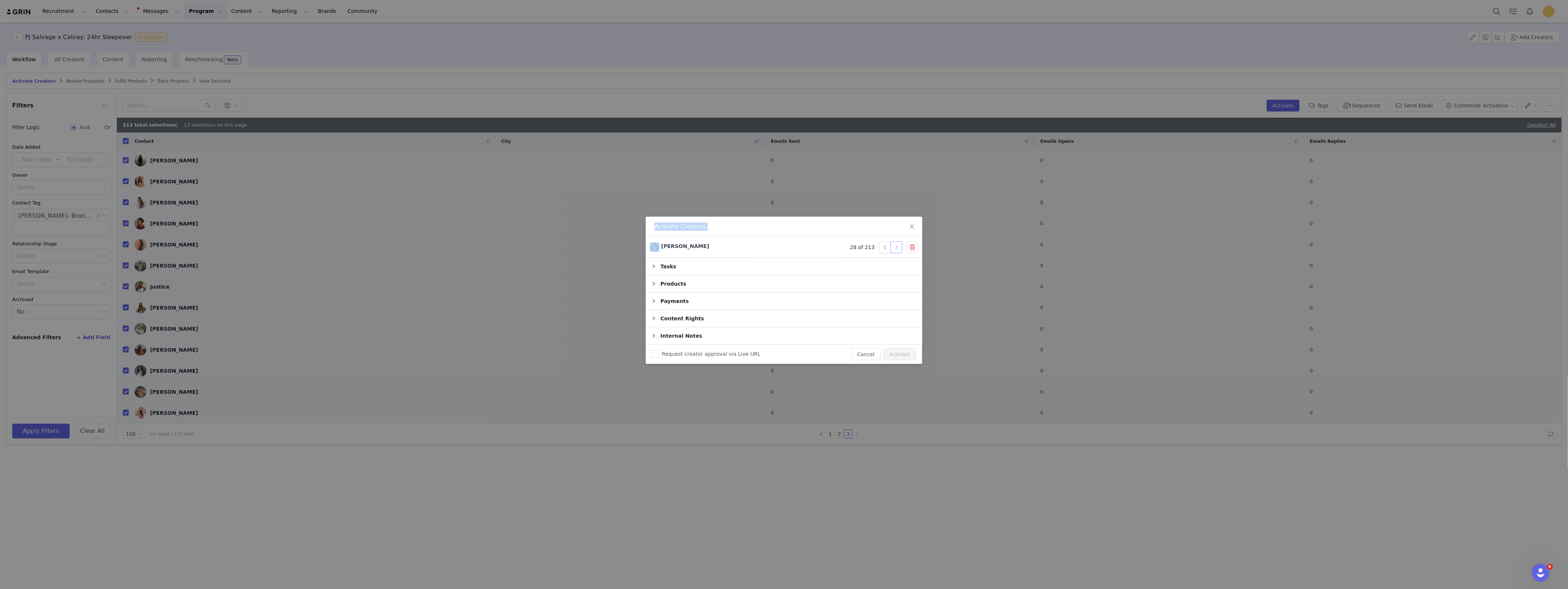
click at [900, 248] on button "button" at bounding box center [897, 247] width 12 height 12
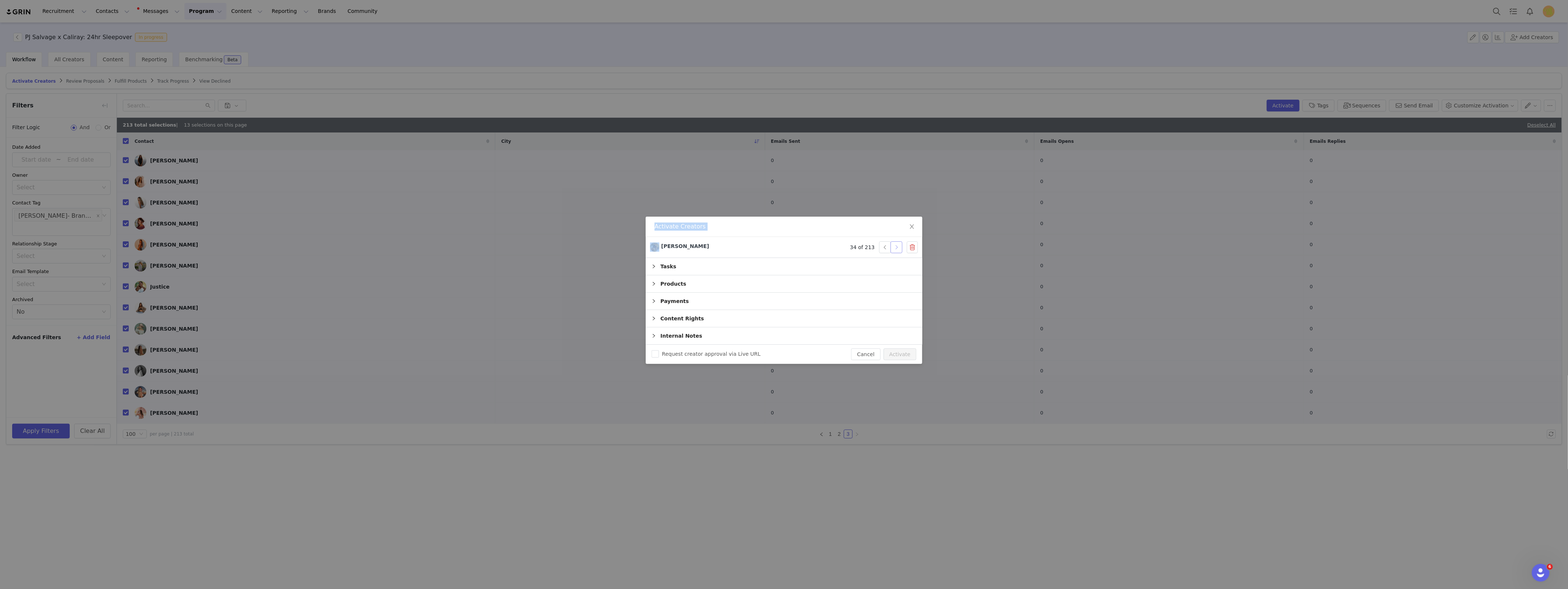
click at [900, 248] on button "button" at bounding box center [897, 247] width 12 height 12
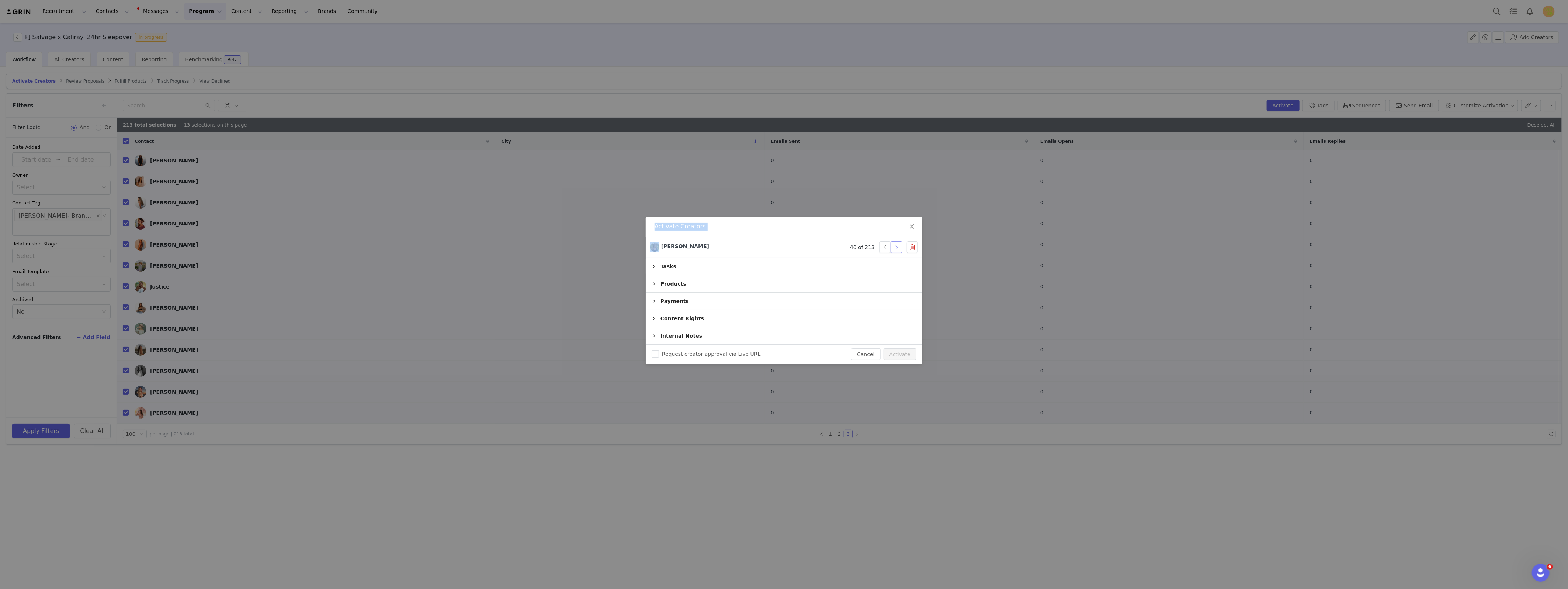
click at [900, 248] on button "button" at bounding box center [897, 247] width 12 height 12
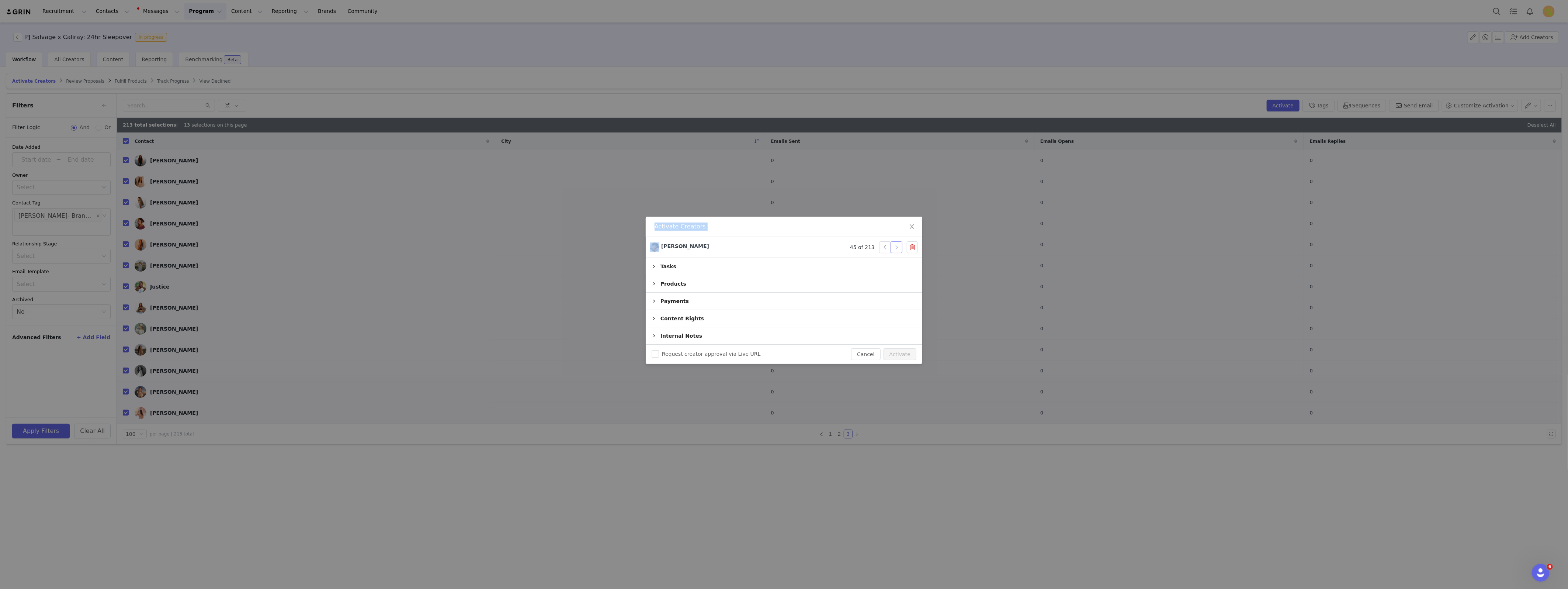
click at [900, 248] on button "button" at bounding box center [897, 247] width 12 height 12
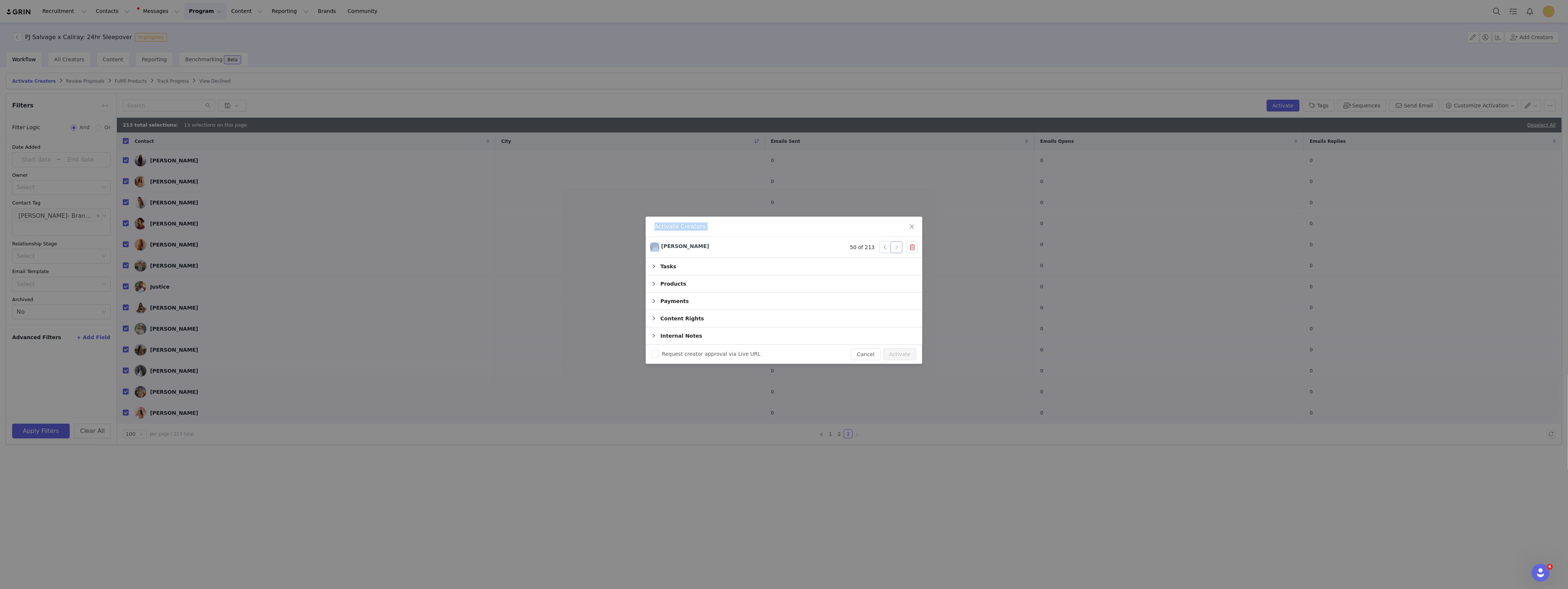
click at [900, 248] on button "button" at bounding box center [897, 247] width 12 height 12
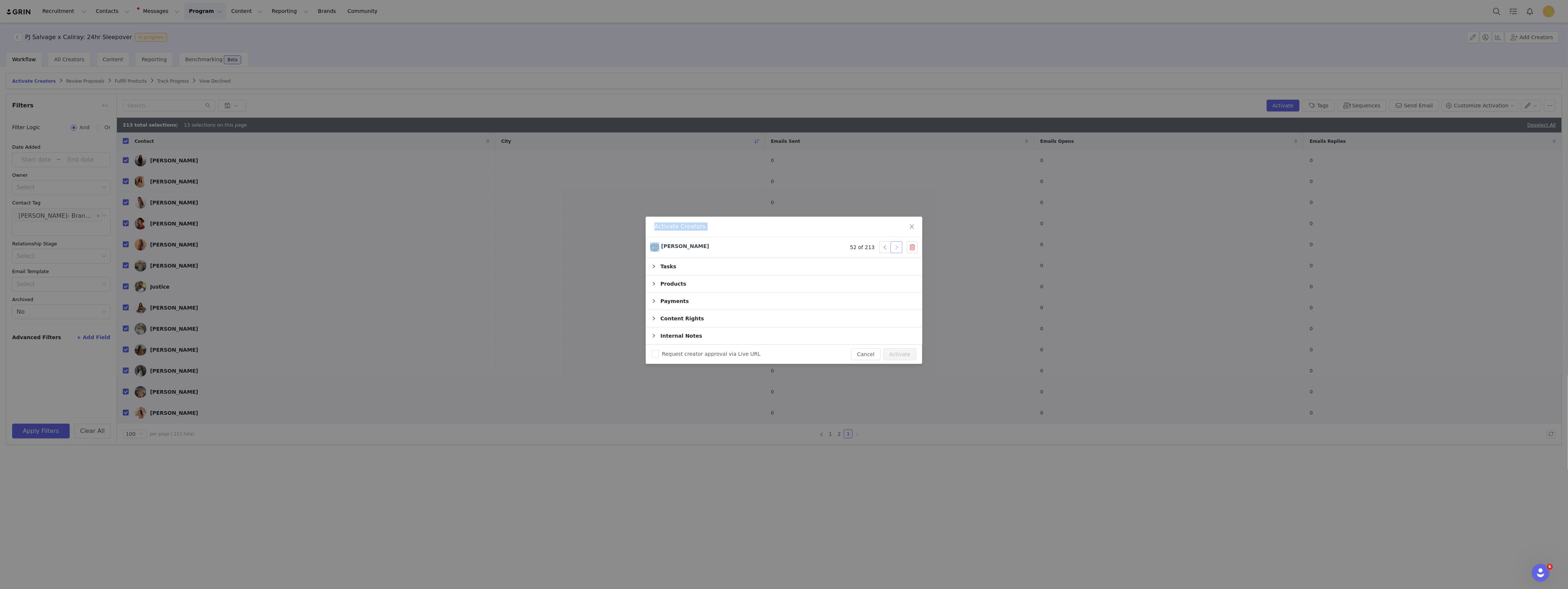
click at [900, 248] on button "button" at bounding box center [897, 247] width 12 height 12
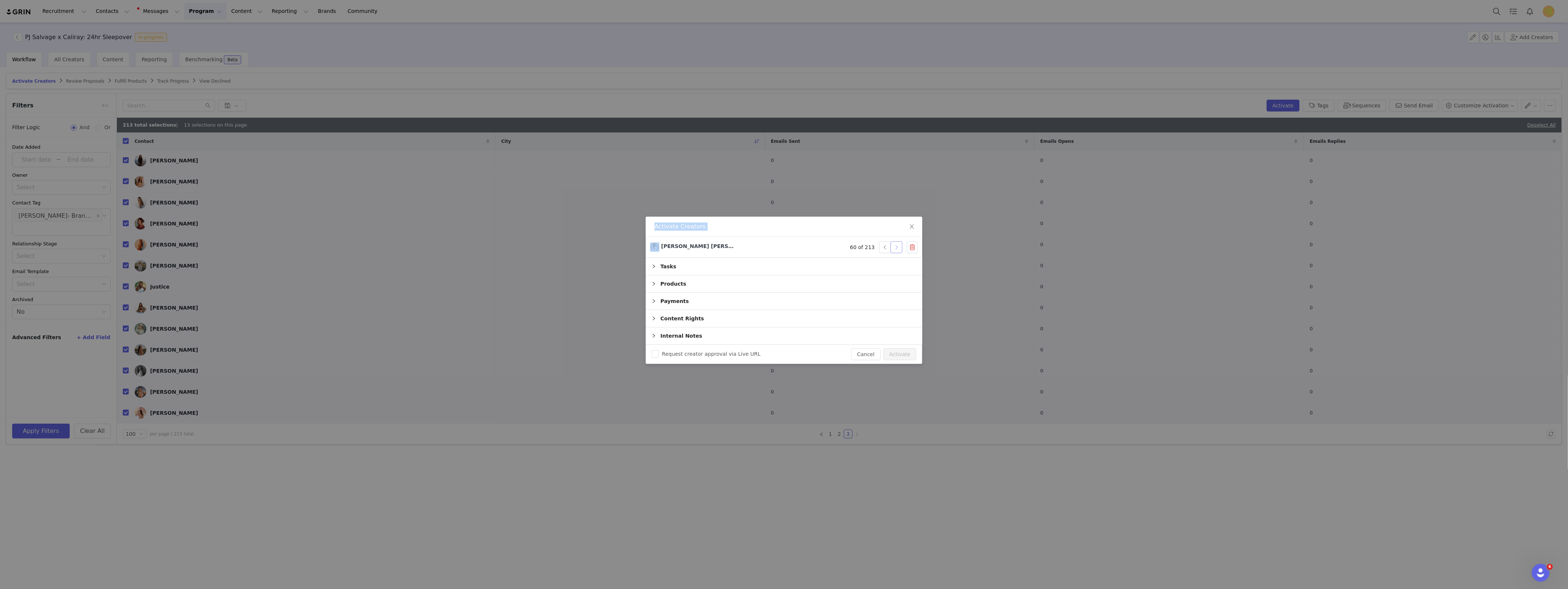
click at [900, 248] on button "button" at bounding box center [897, 247] width 12 height 12
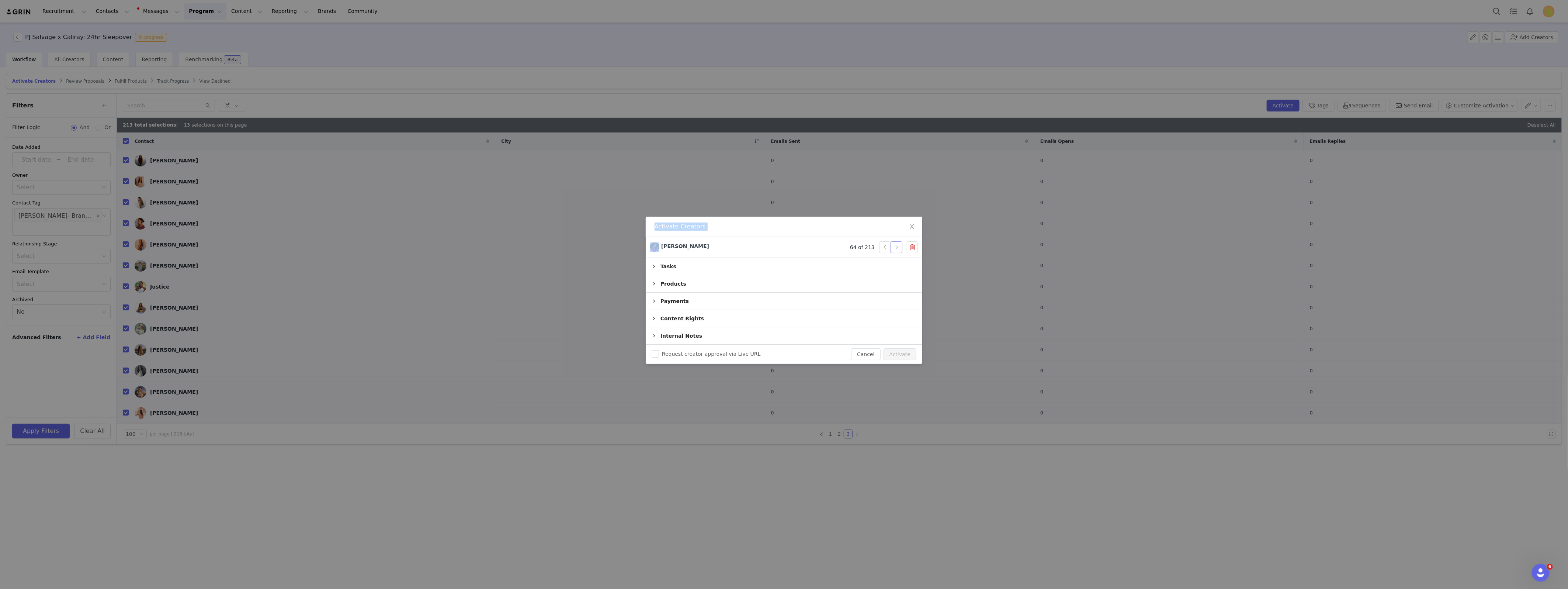
click at [900, 248] on button "button" at bounding box center [897, 247] width 12 height 12
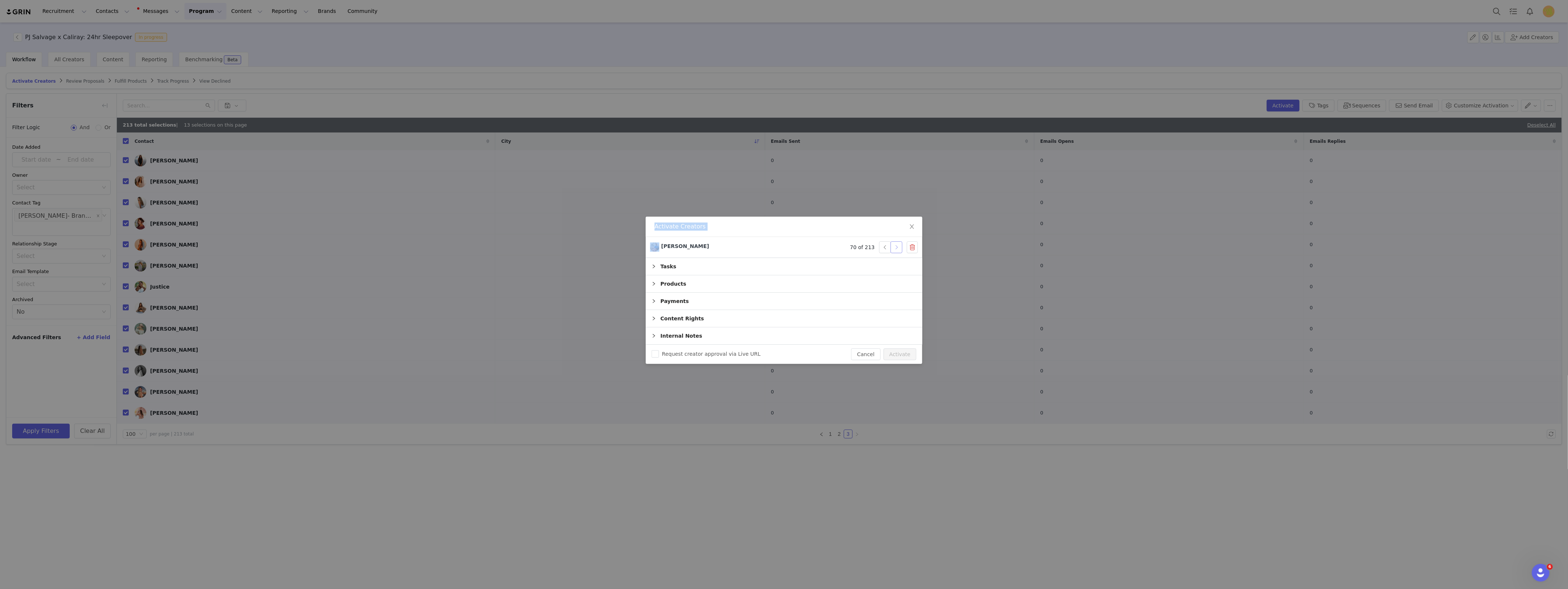
click at [900, 248] on button "button" at bounding box center [897, 247] width 12 height 12
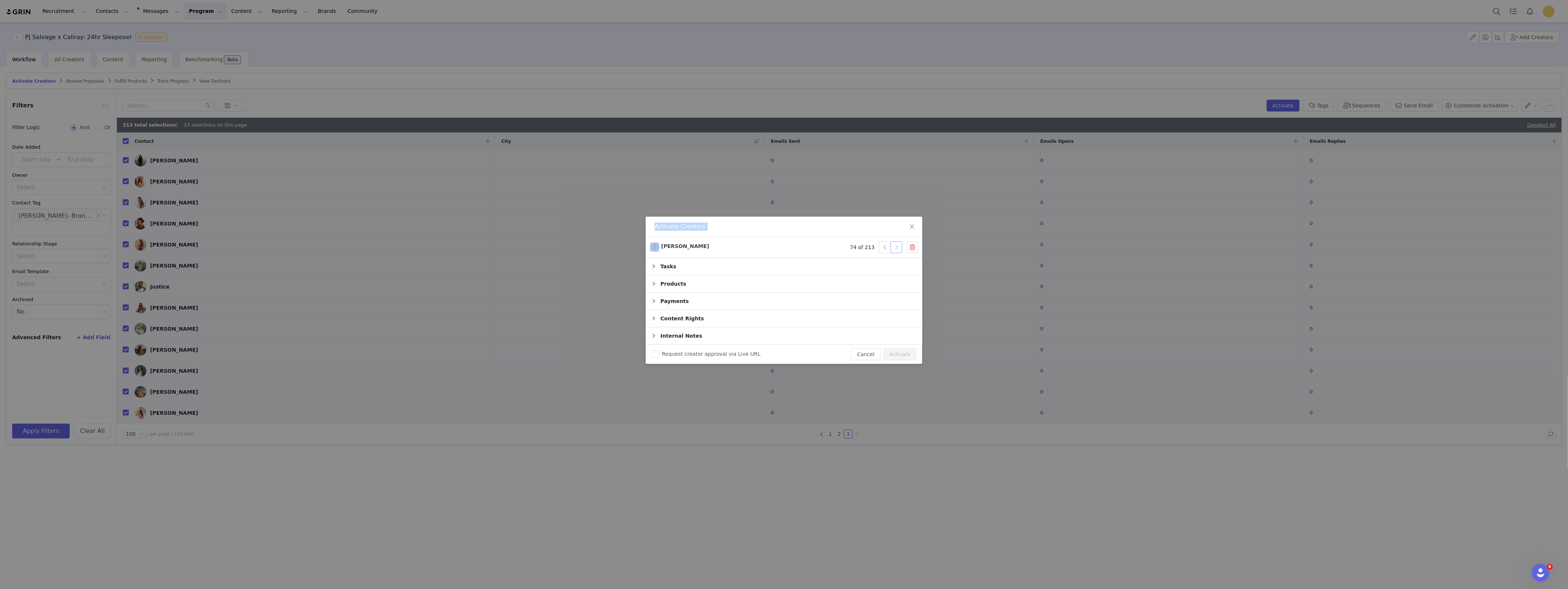
click at [900, 248] on button "button" at bounding box center [897, 247] width 12 height 12
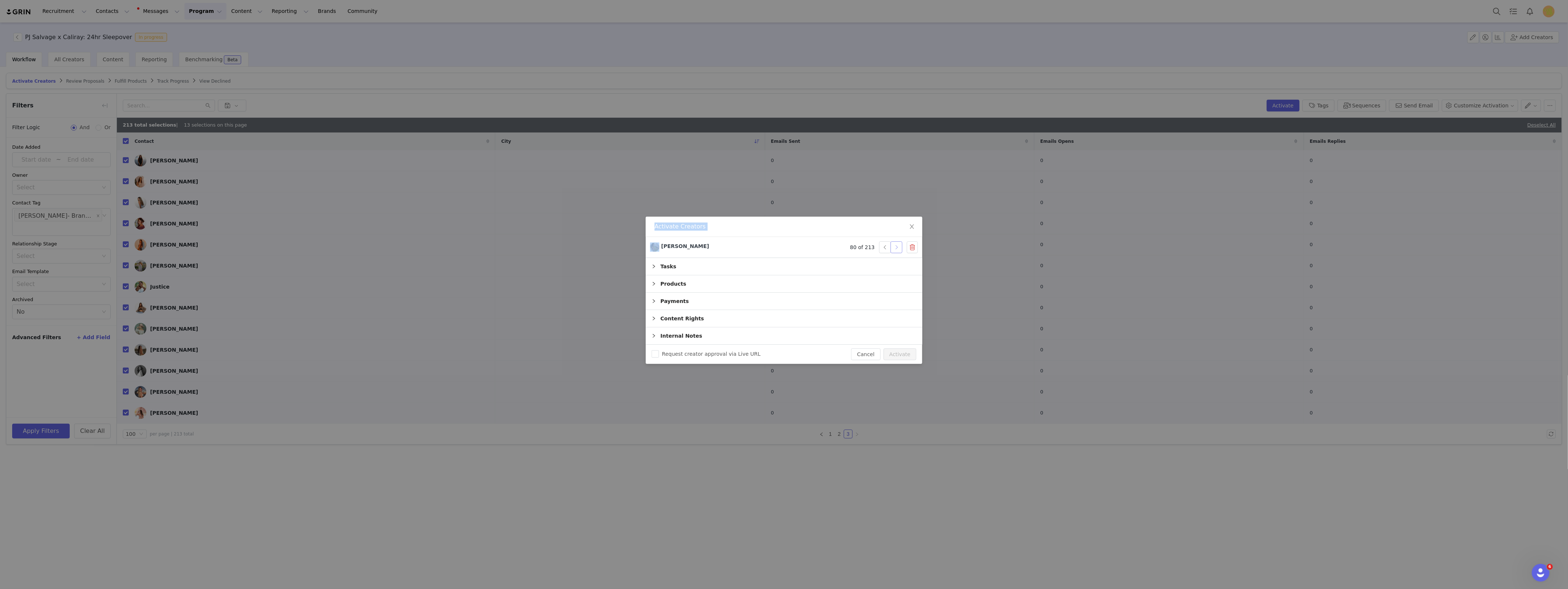
click at [900, 248] on button "button" at bounding box center [897, 247] width 12 height 12
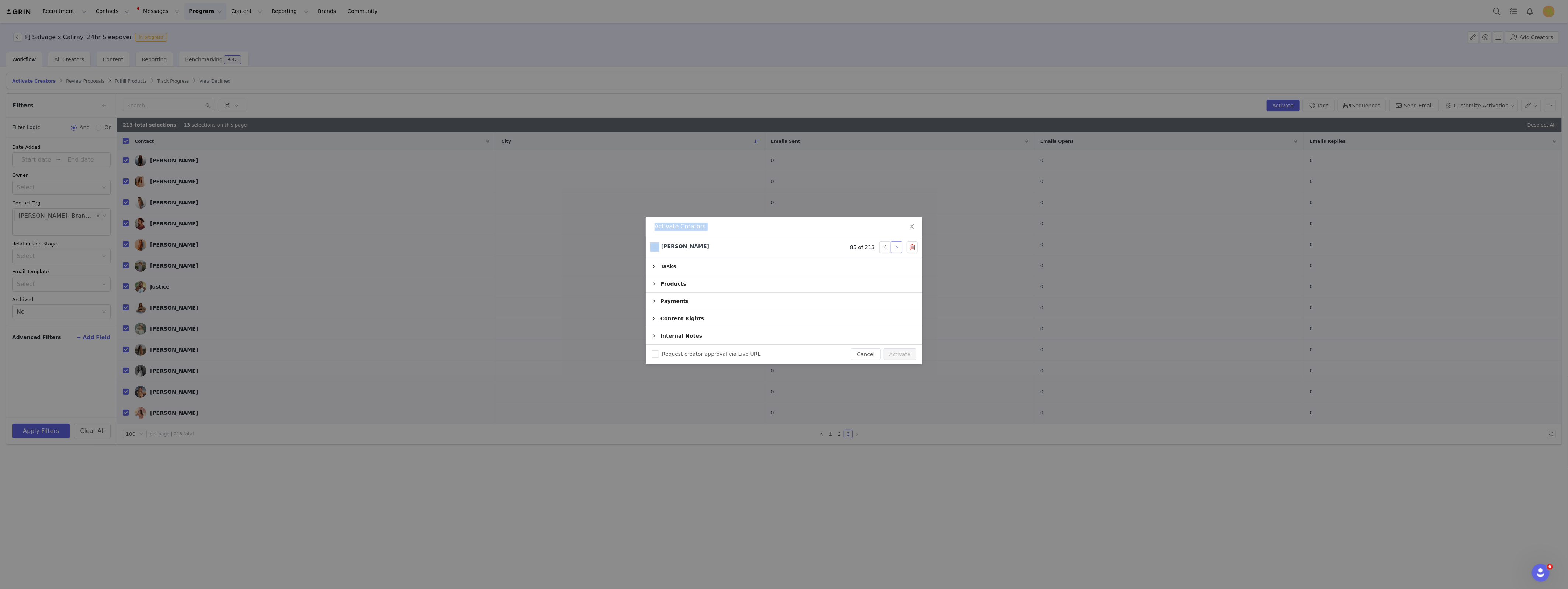
click at [900, 248] on button "button" at bounding box center [897, 247] width 12 height 12
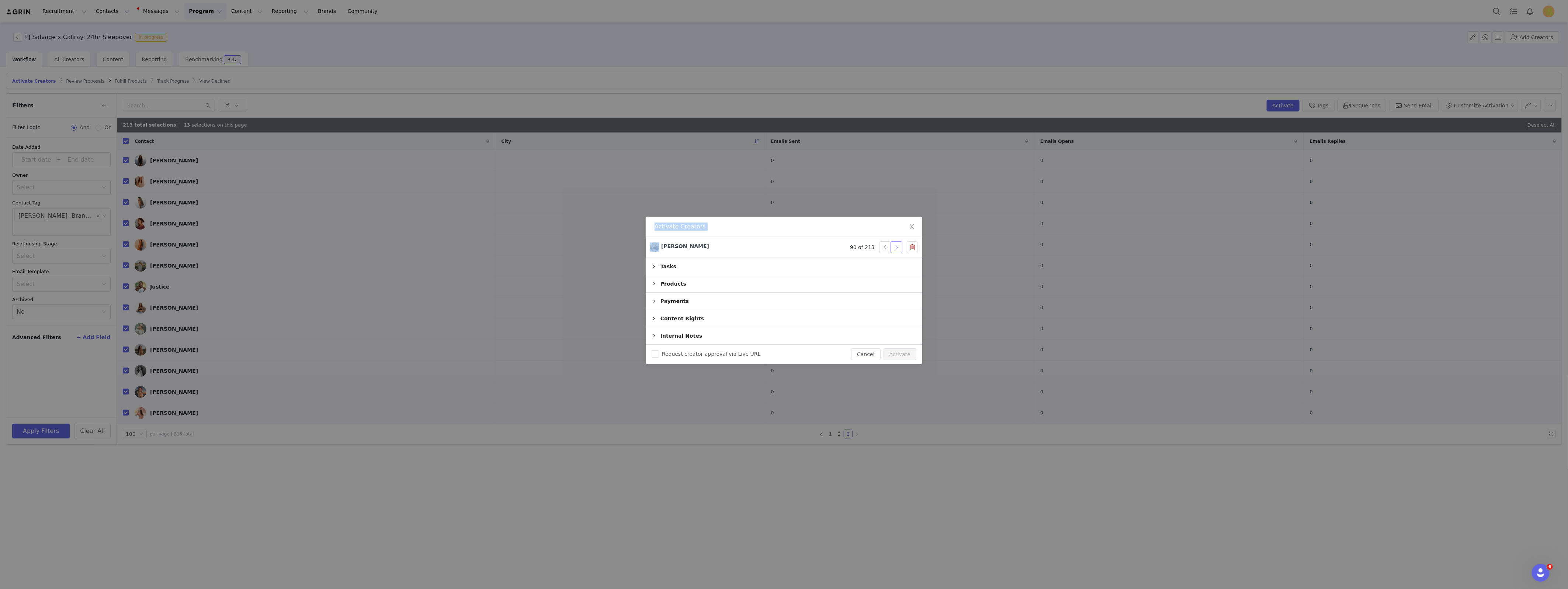
click at [900, 248] on button "button" at bounding box center [897, 247] width 12 height 12
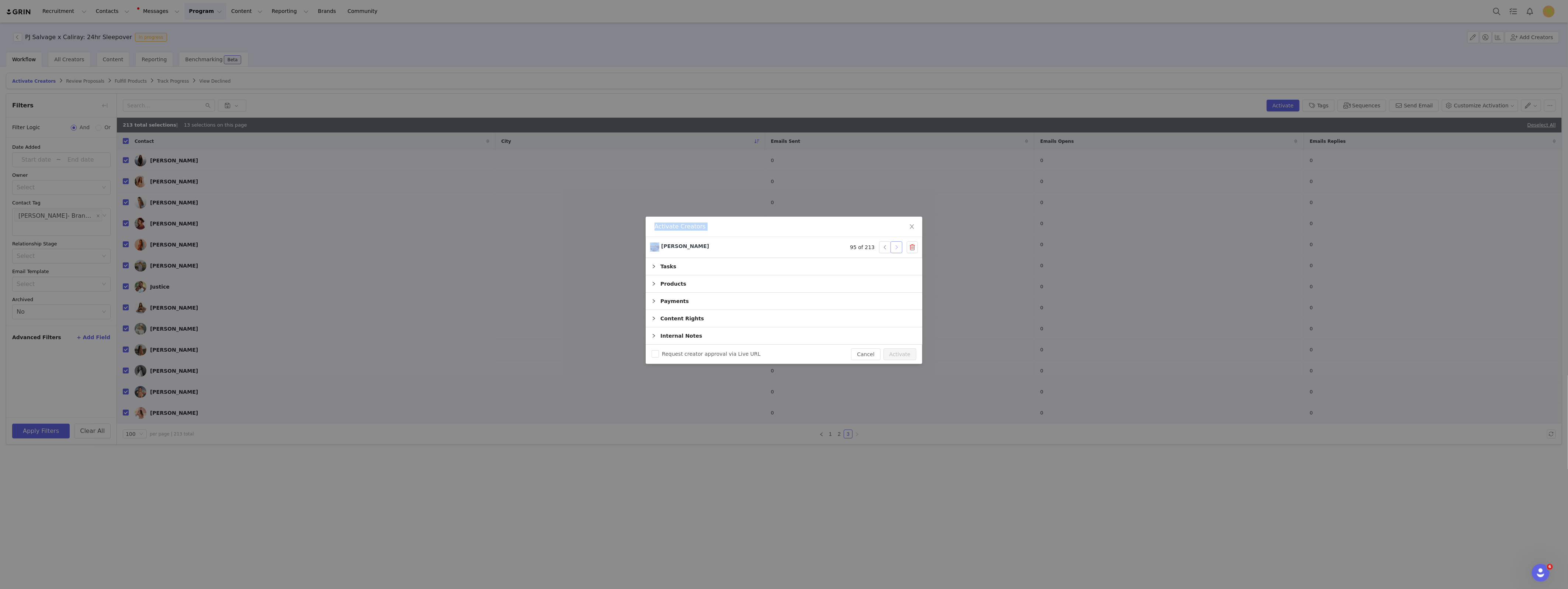
click at [900, 248] on button "button" at bounding box center [897, 247] width 12 height 12
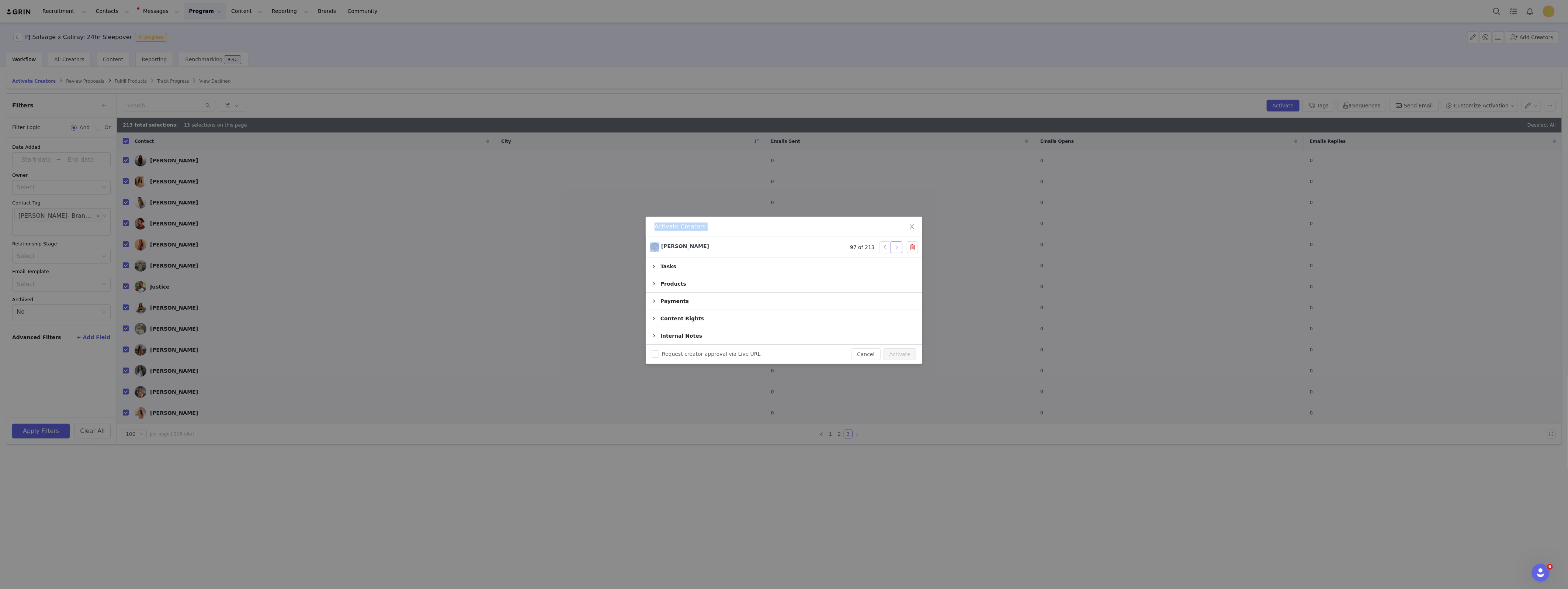
click at [900, 248] on button "button" at bounding box center [897, 247] width 12 height 12
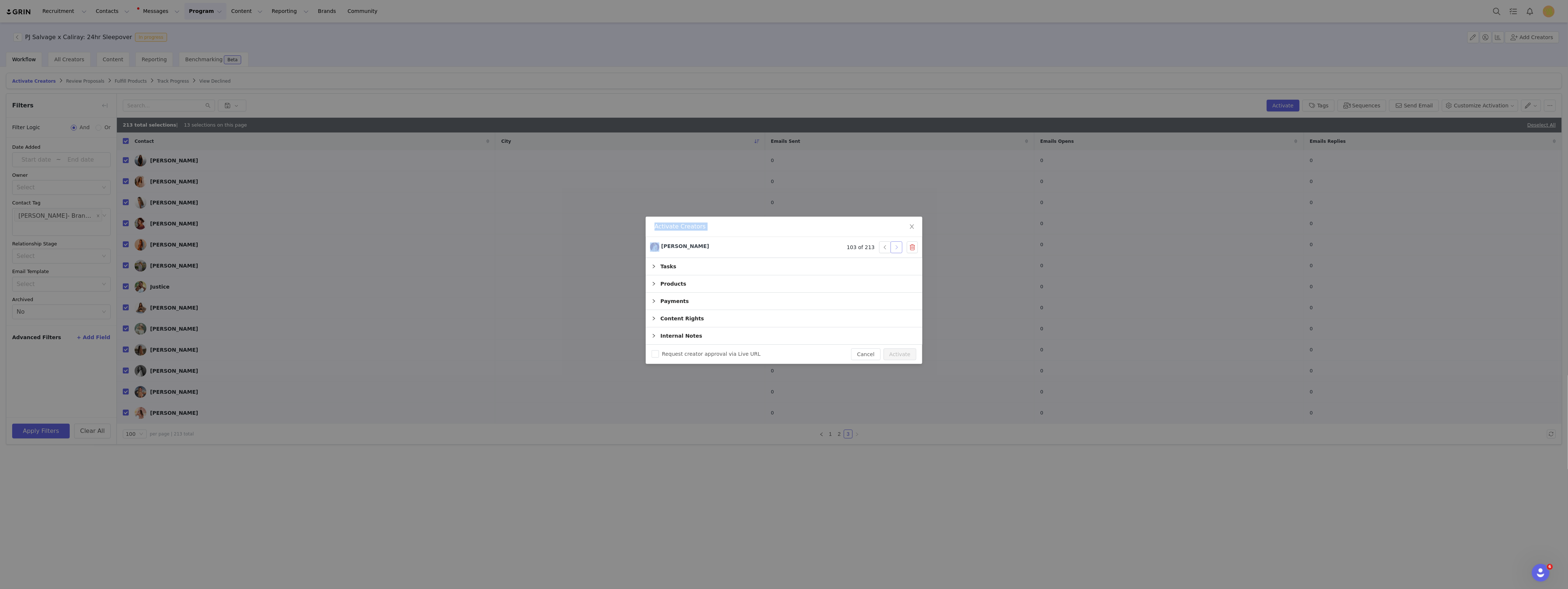
click at [900, 248] on button "button" at bounding box center [897, 247] width 12 height 12
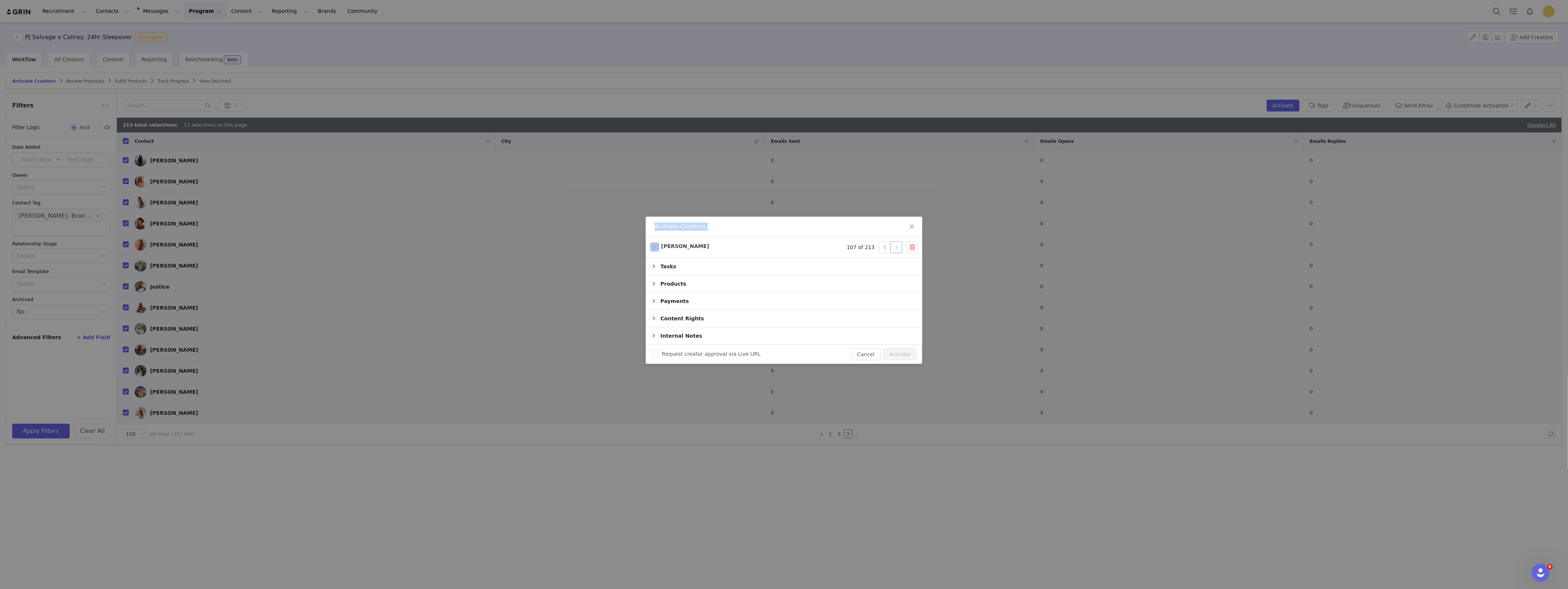
click at [900, 248] on button "button" at bounding box center [897, 247] width 12 height 12
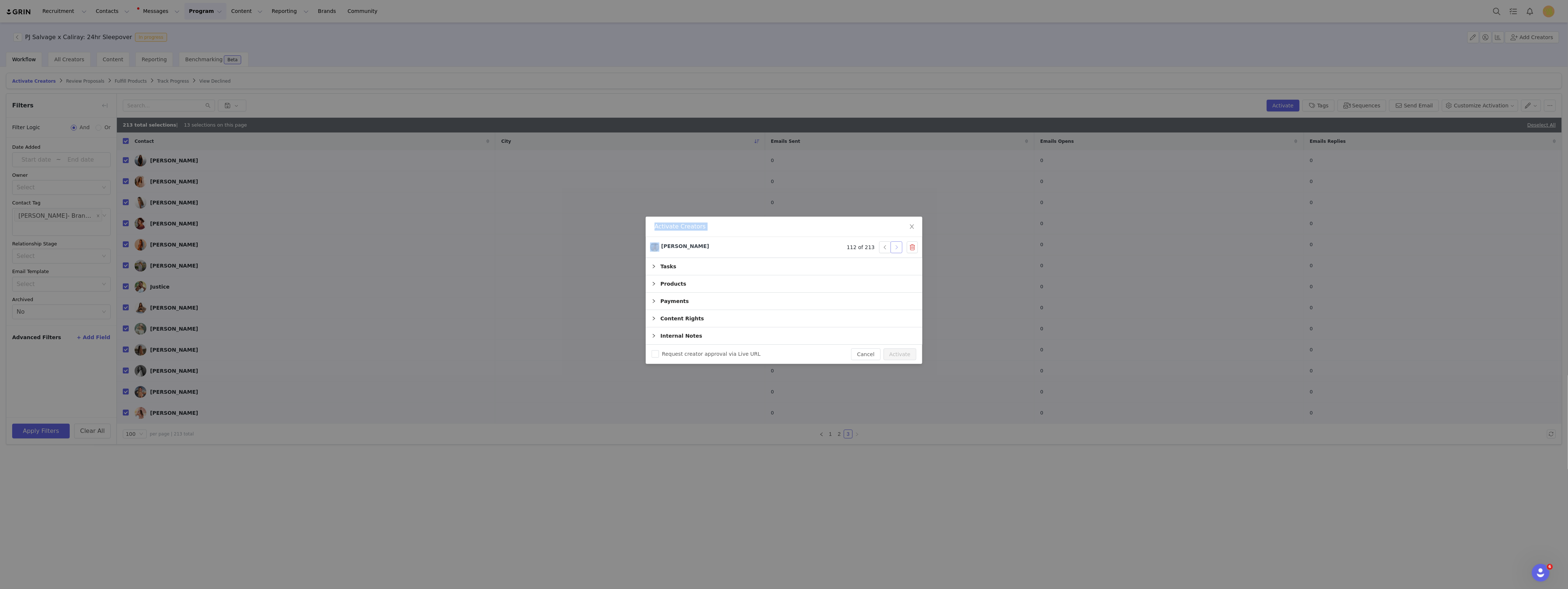
click at [900, 248] on button "button" at bounding box center [897, 247] width 12 height 12
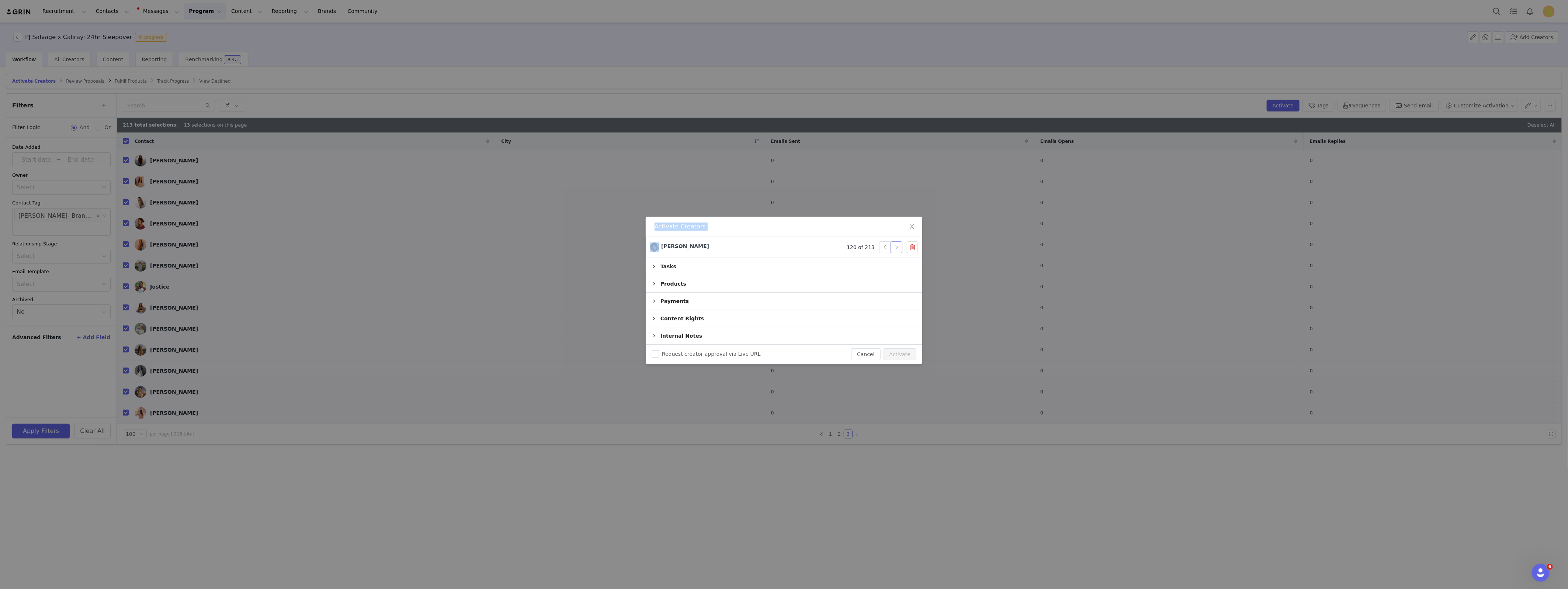
click at [900, 248] on button "button" at bounding box center [897, 247] width 12 height 12
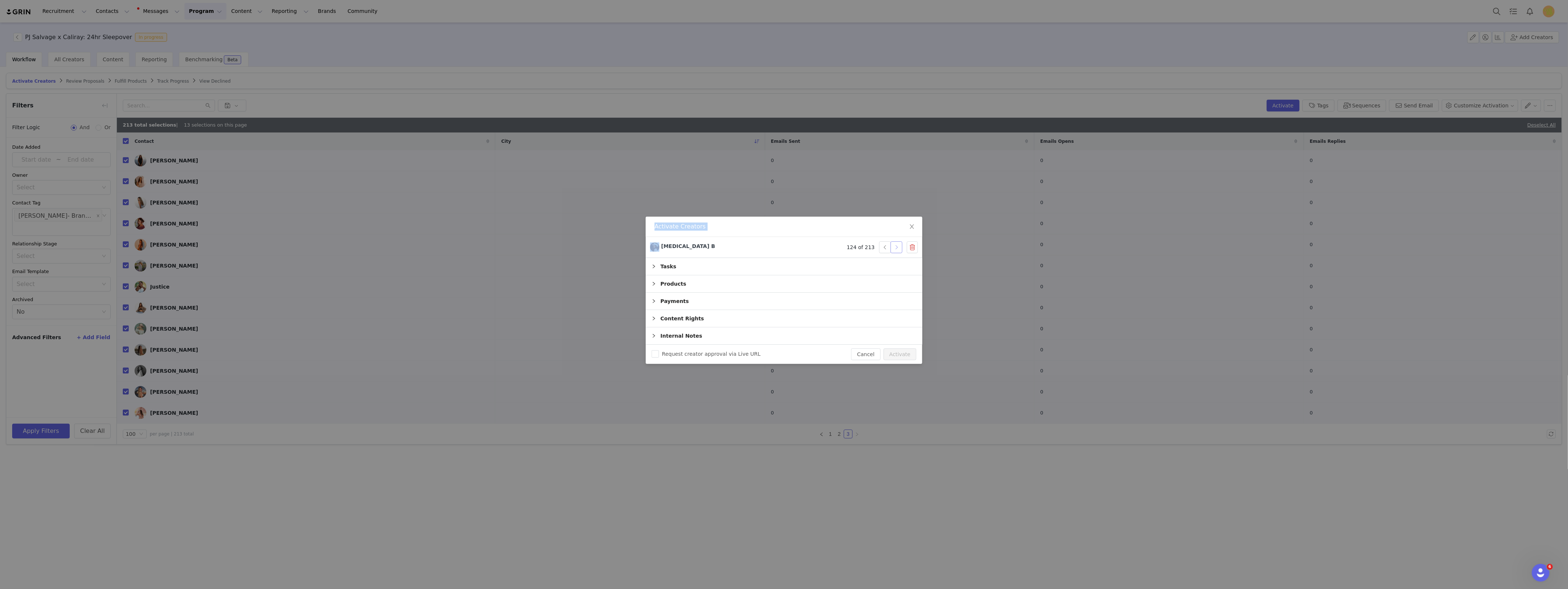
click at [900, 248] on button "button" at bounding box center [897, 247] width 12 height 12
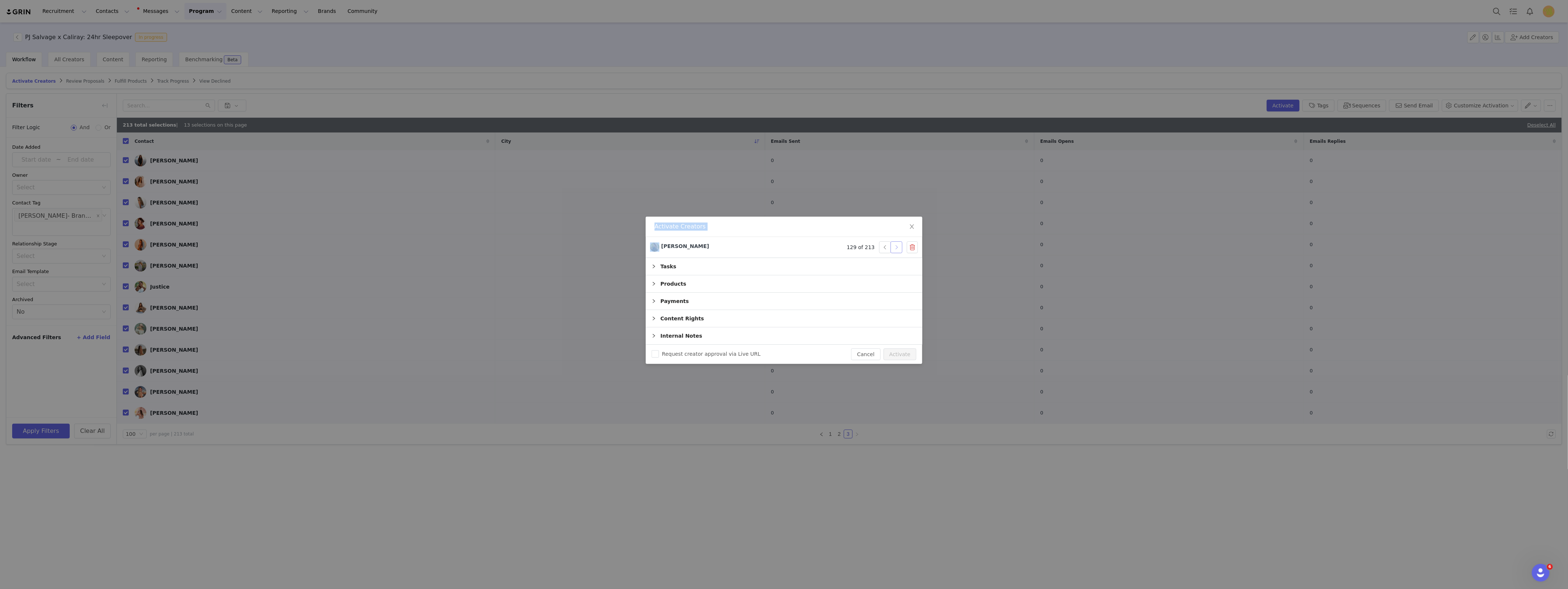
click at [900, 248] on button "button" at bounding box center [897, 247] width 12 height 12
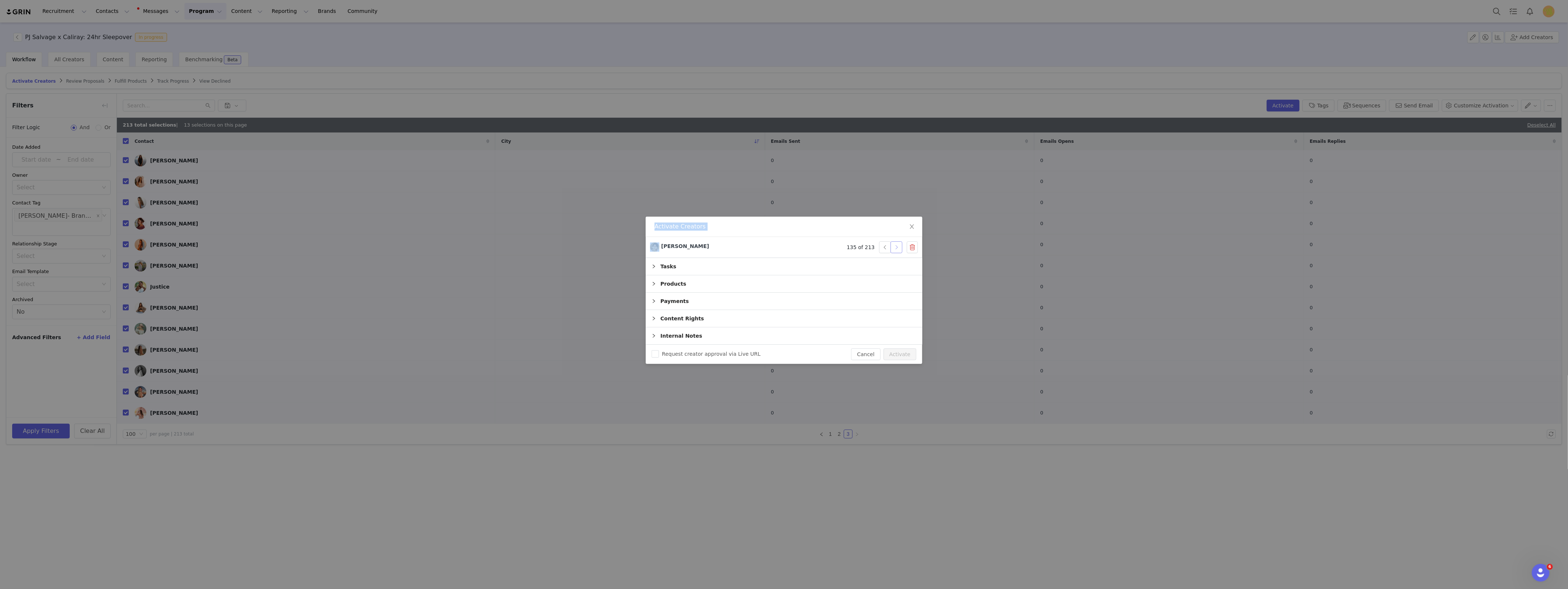
click at [900, 248] on button "button" at bounding box center [897, 247] width 12 height 12
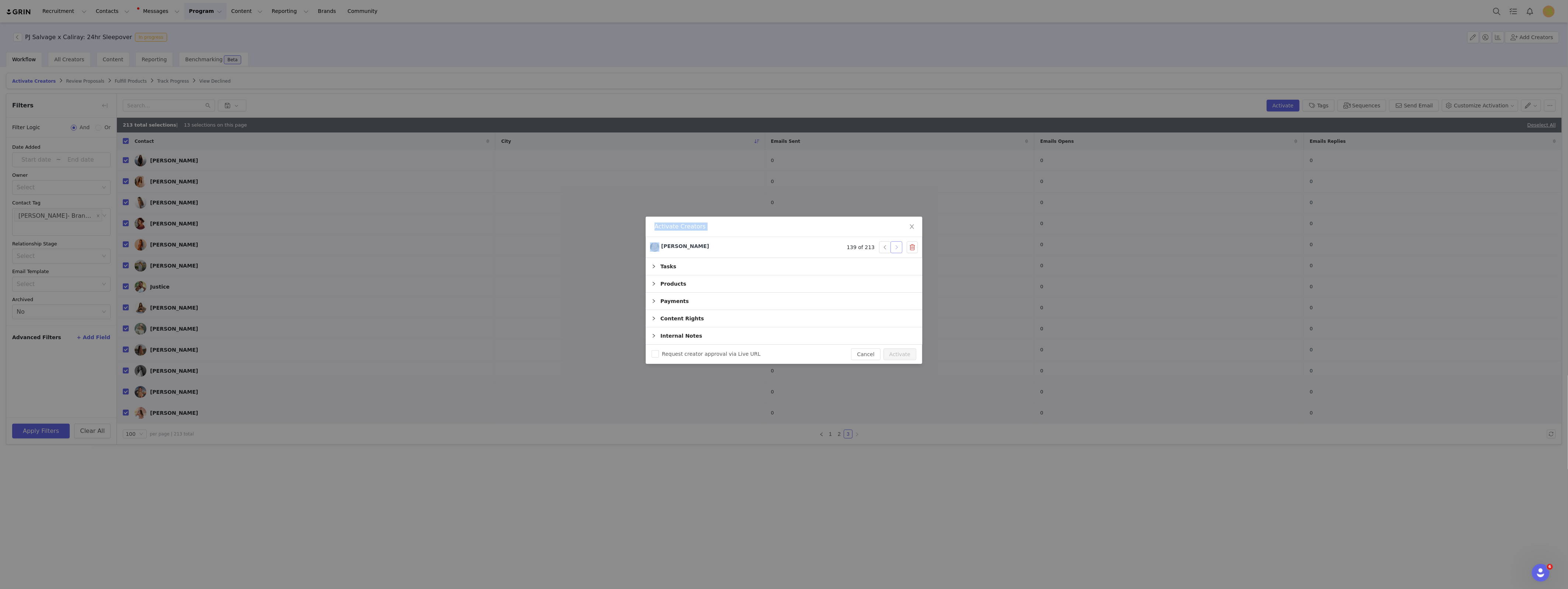
click at [900, 248] on button "button" at bounding box center [897, 247] width 12 height 12
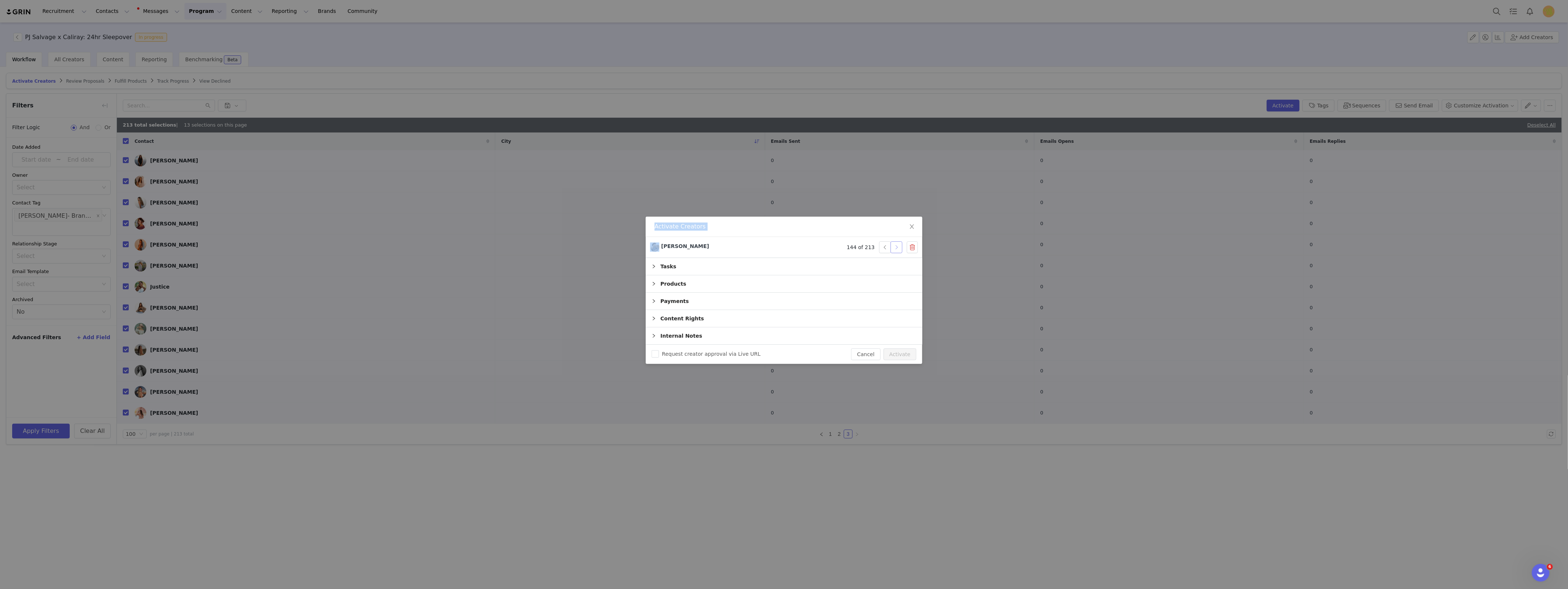
click at [900, 248] on button "button" at bounding box center [897, 247] width 12 height 12
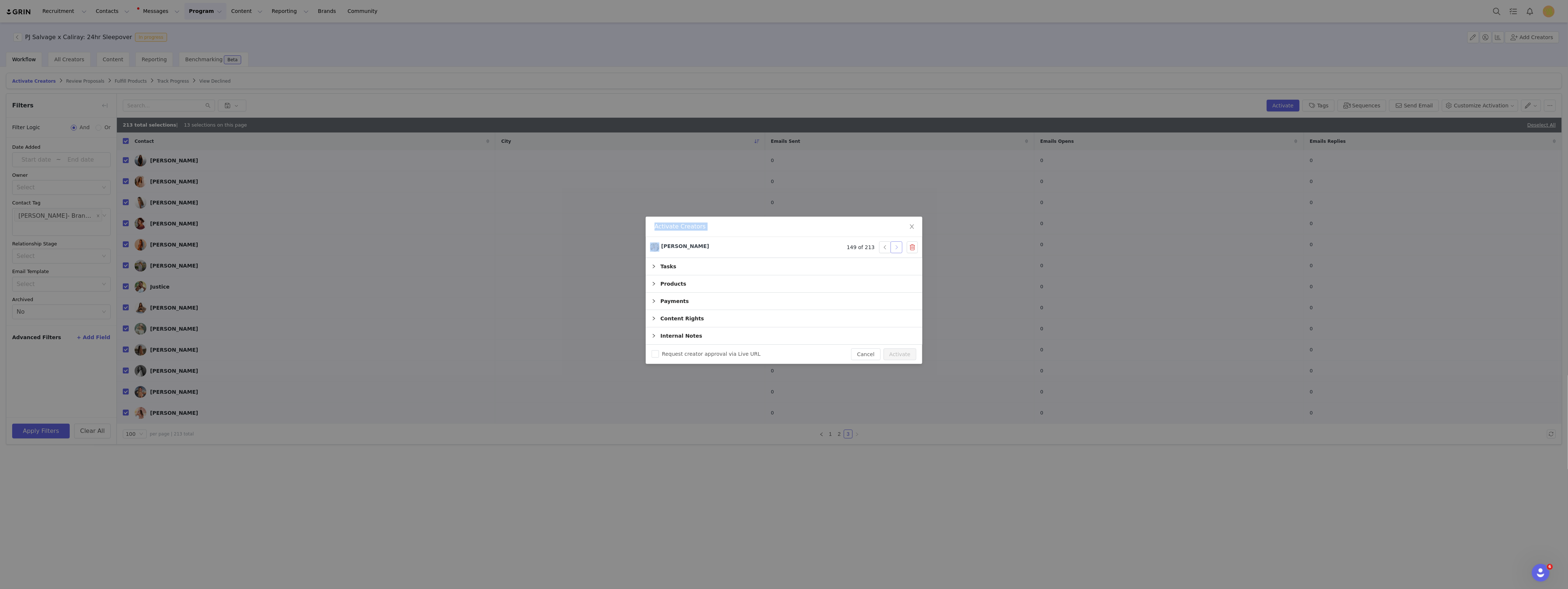
click at [900, 248] on button "button" at bounding box center [897, 247] width 12 height 12
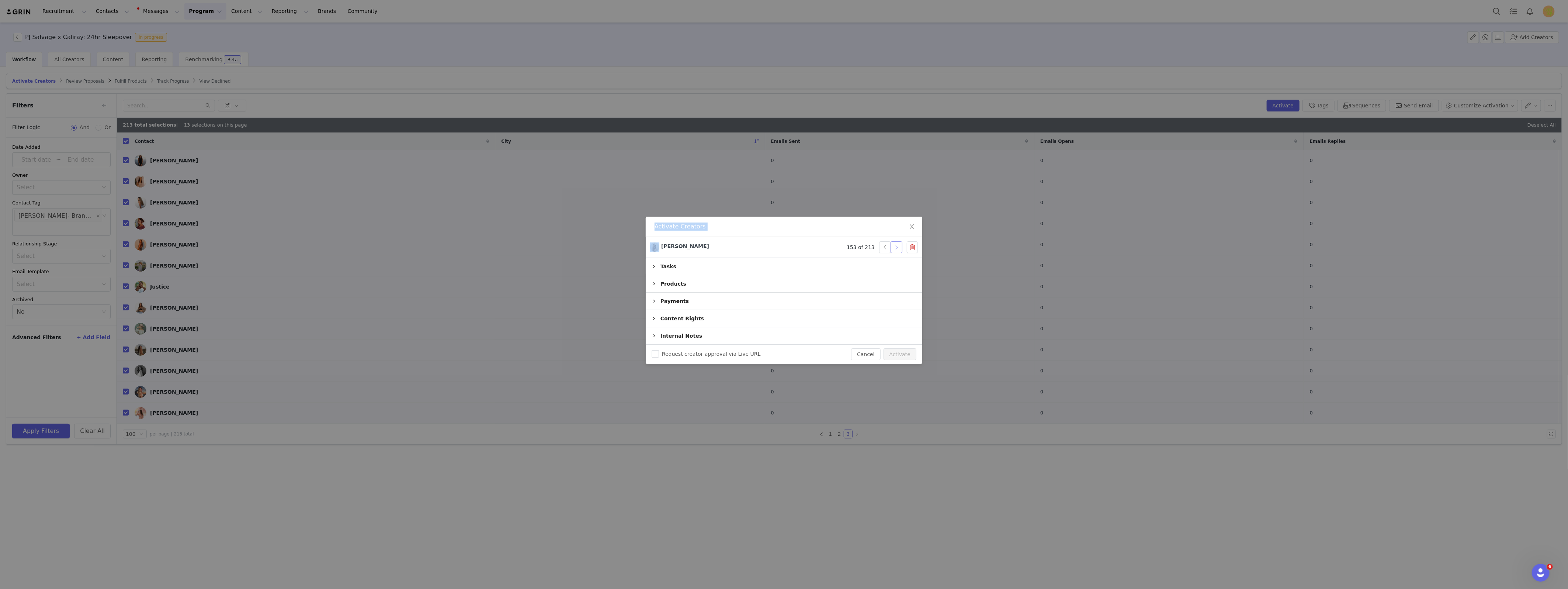
click at [900, 248] on button "button" at bounding box center [897, 247] width 12 height 12
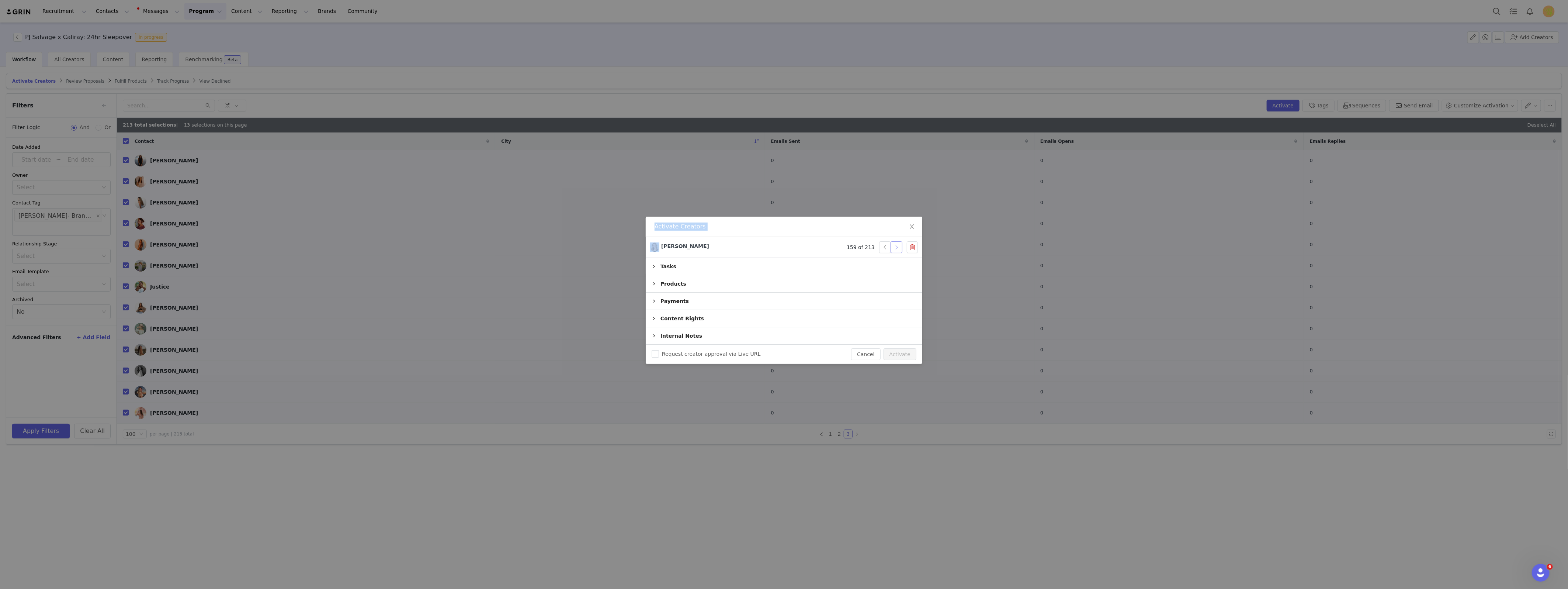
click at [900, 248] on button "button" at bounding box center [897, 247] width 12 height 12
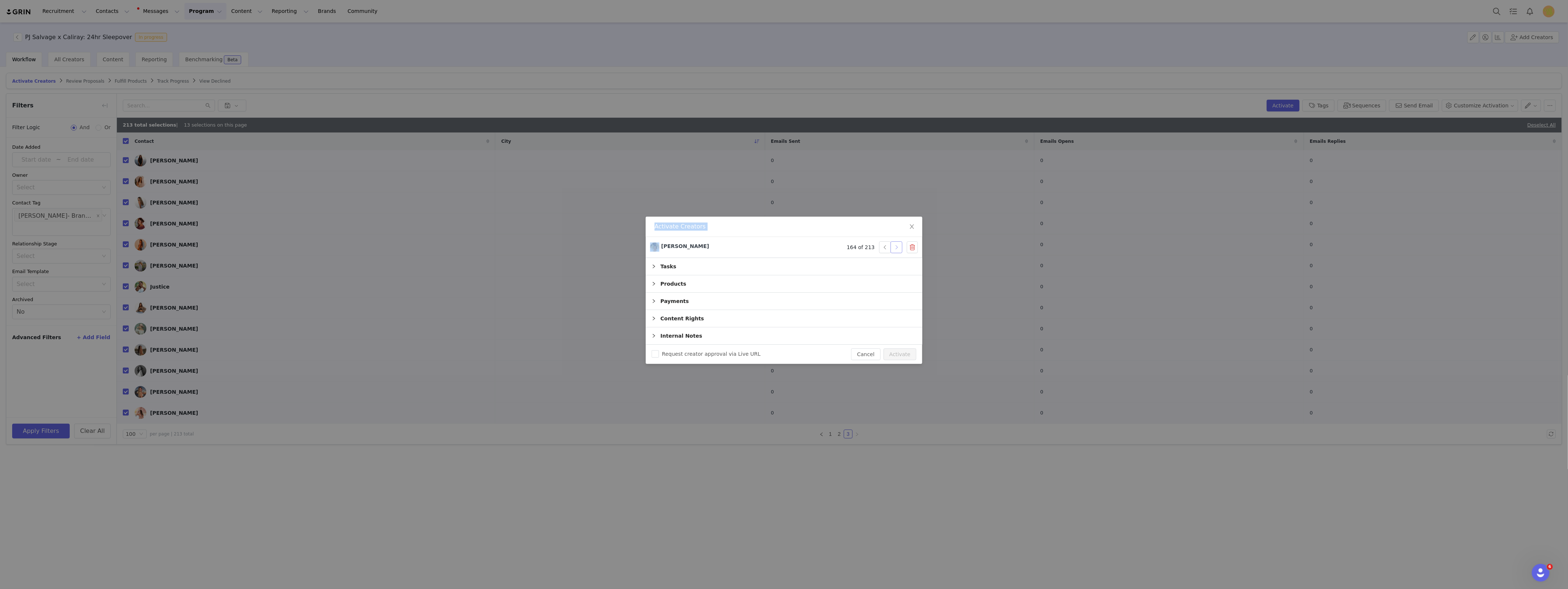
click at [900, 248] on button "button" at bounding box center [897, 247] width 12 height 12
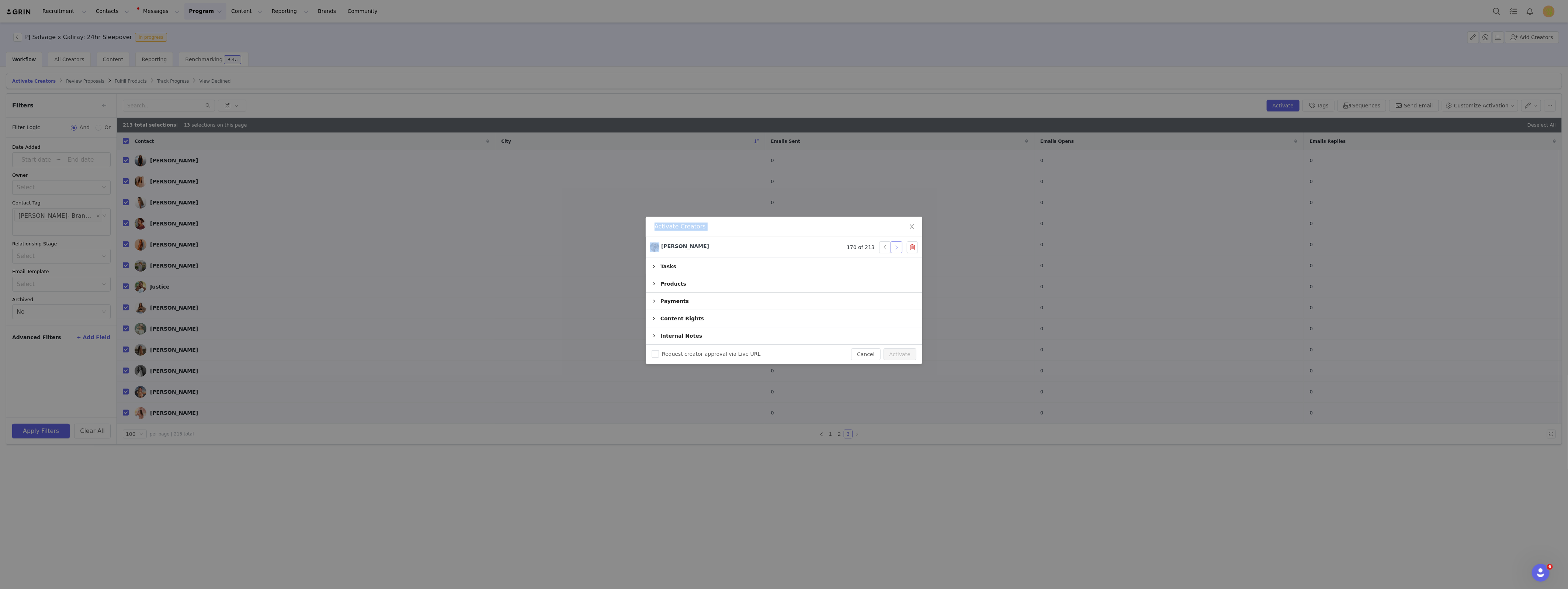
click at [900, 248] on button "button" at bounding box center [897, 247] width 12 height 12
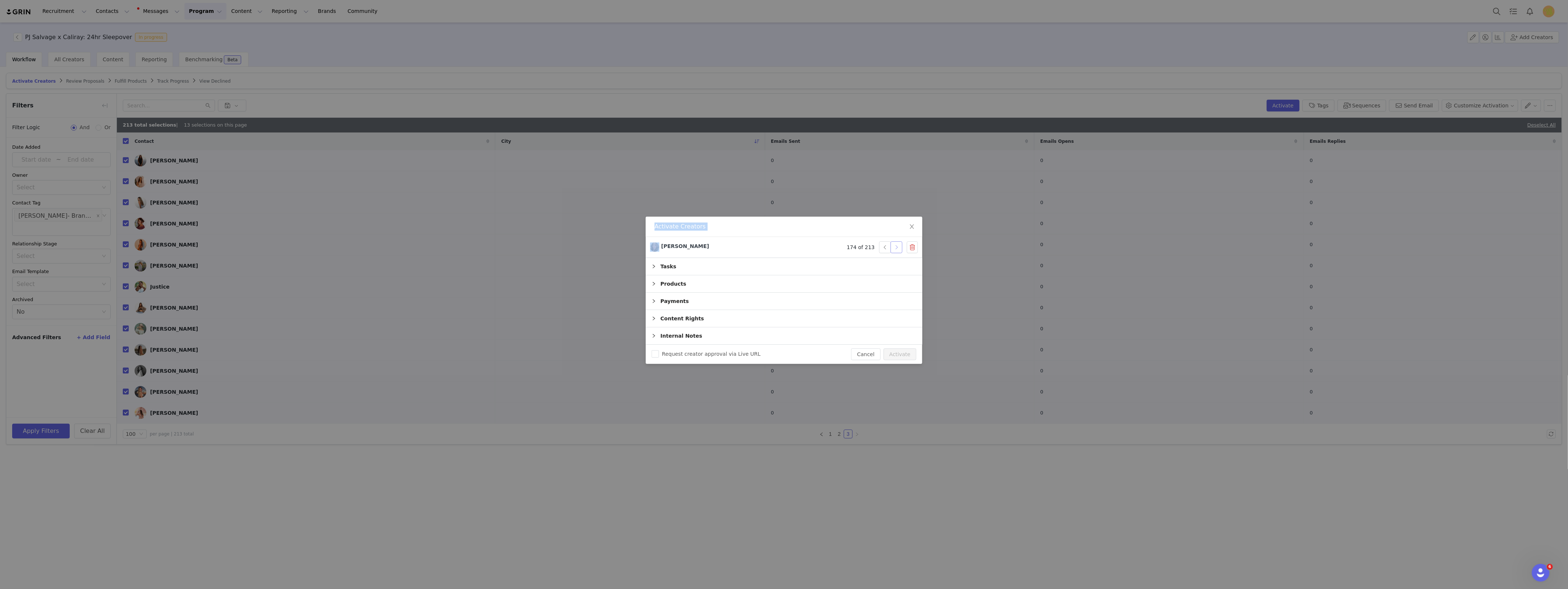
click at [900, 248] on button "button" at bounding box center [897, 247] width 12 height 12
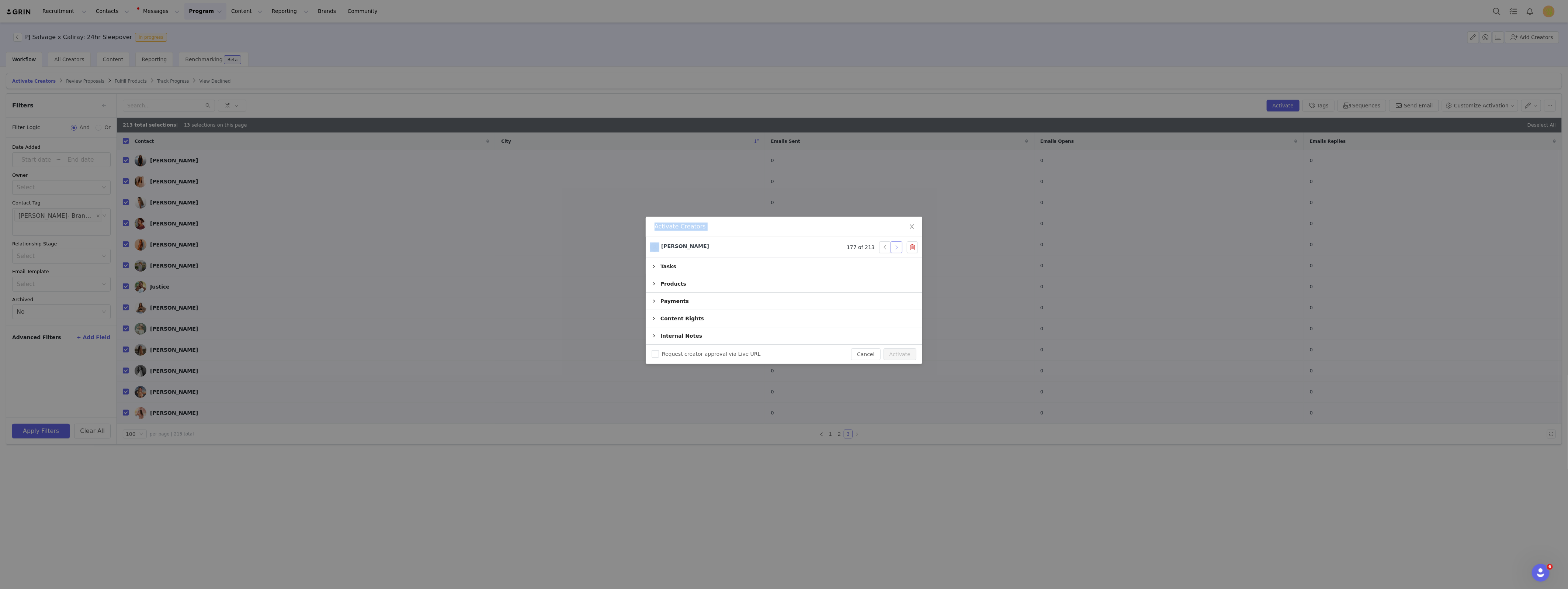
click at [900, 248] on button "button" at bounding box center [897, 247] width 12 height 12
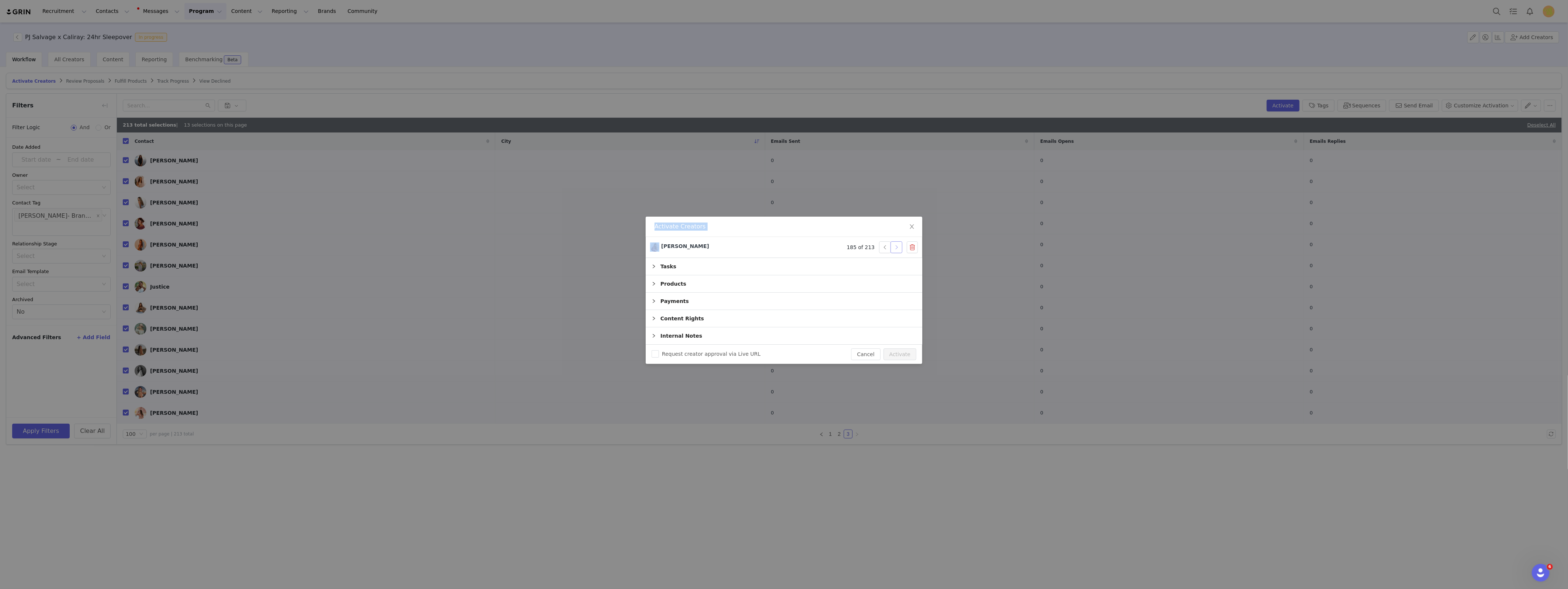
click at [900, 248] on button "button" at bounding box center [897, 247] width 12 height 12
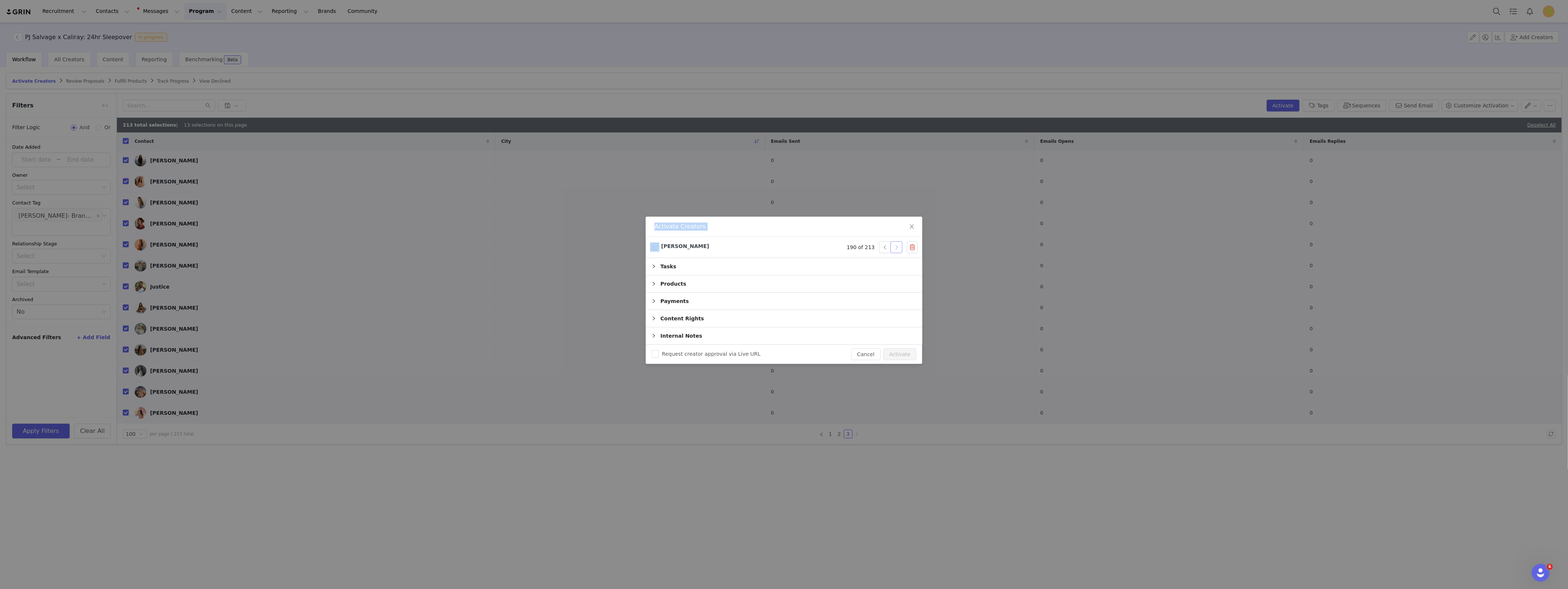
click at [900, 248] on button "button" at bounding box center [897, 247] width 12 height 12
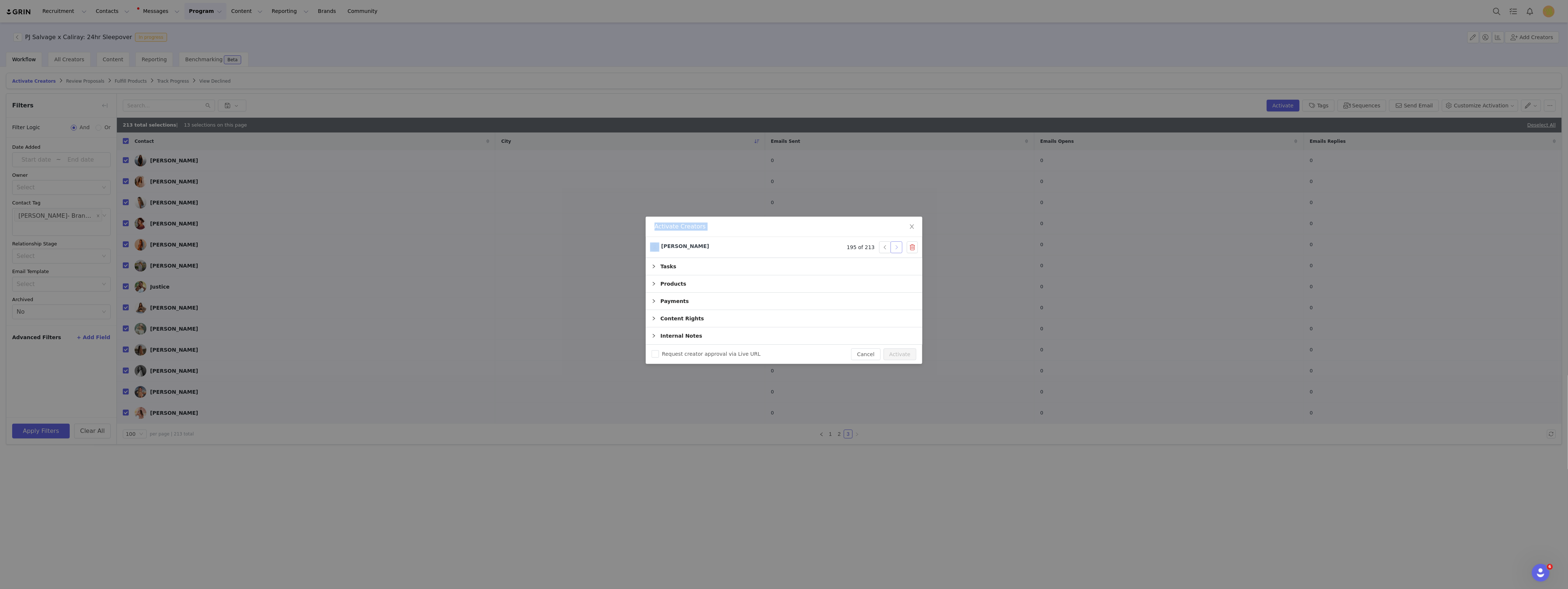
click at [900, 248] on button "button" at bounding box center [897, 247] width 12 height 12
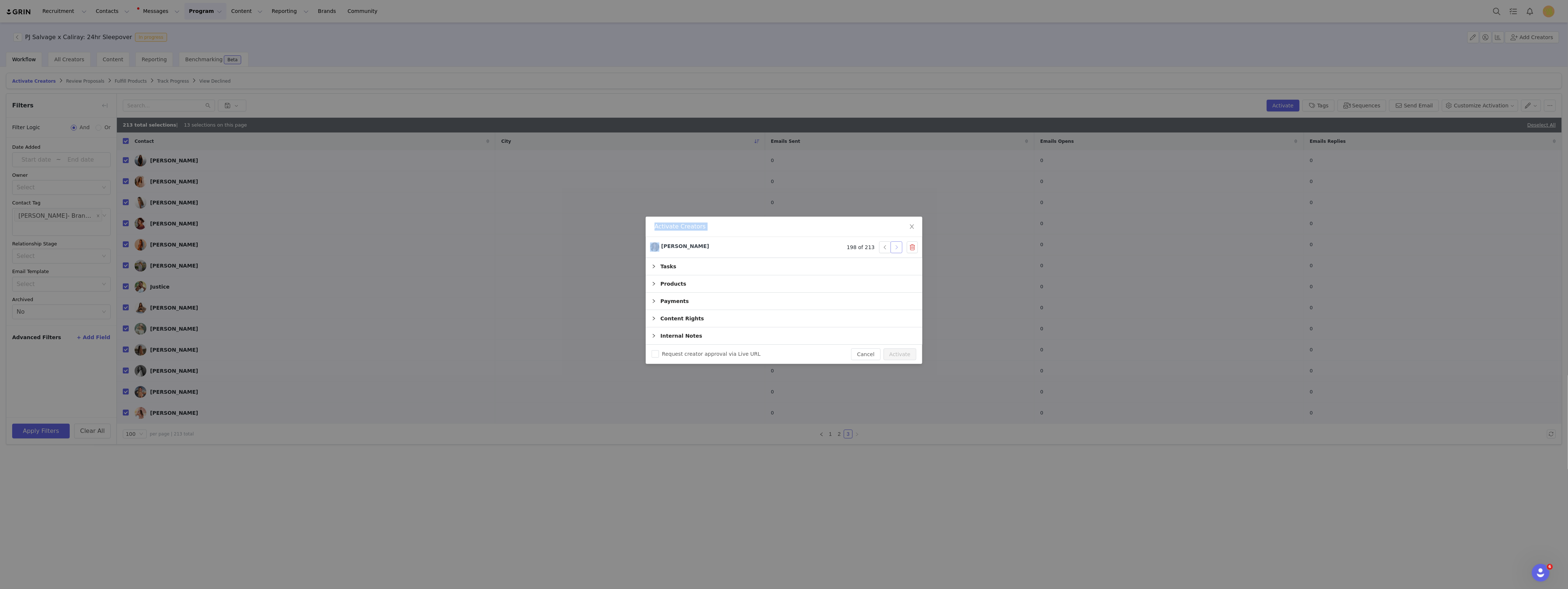
click at [900, 248] on button "button" at bounding box center [897, 247] width 12 height 12
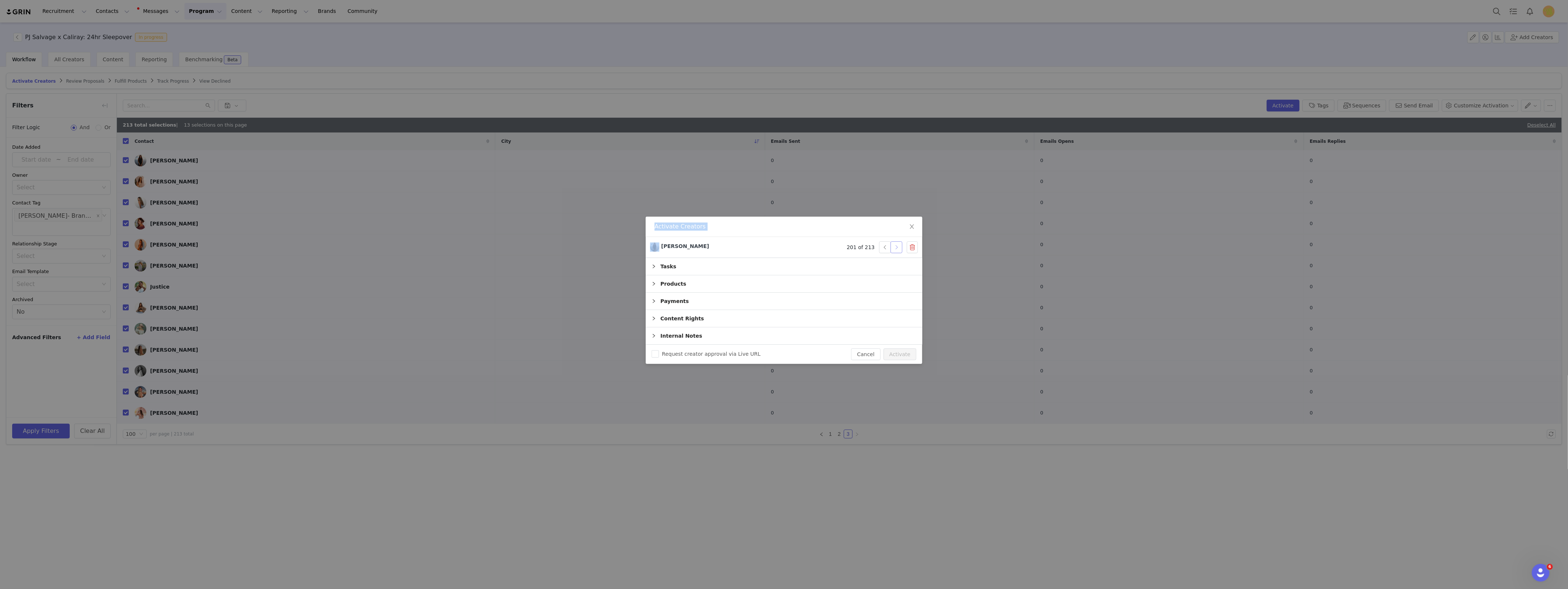
click at [900, 248] on button "button" at bounding box center [897, 247] width 12 height 12
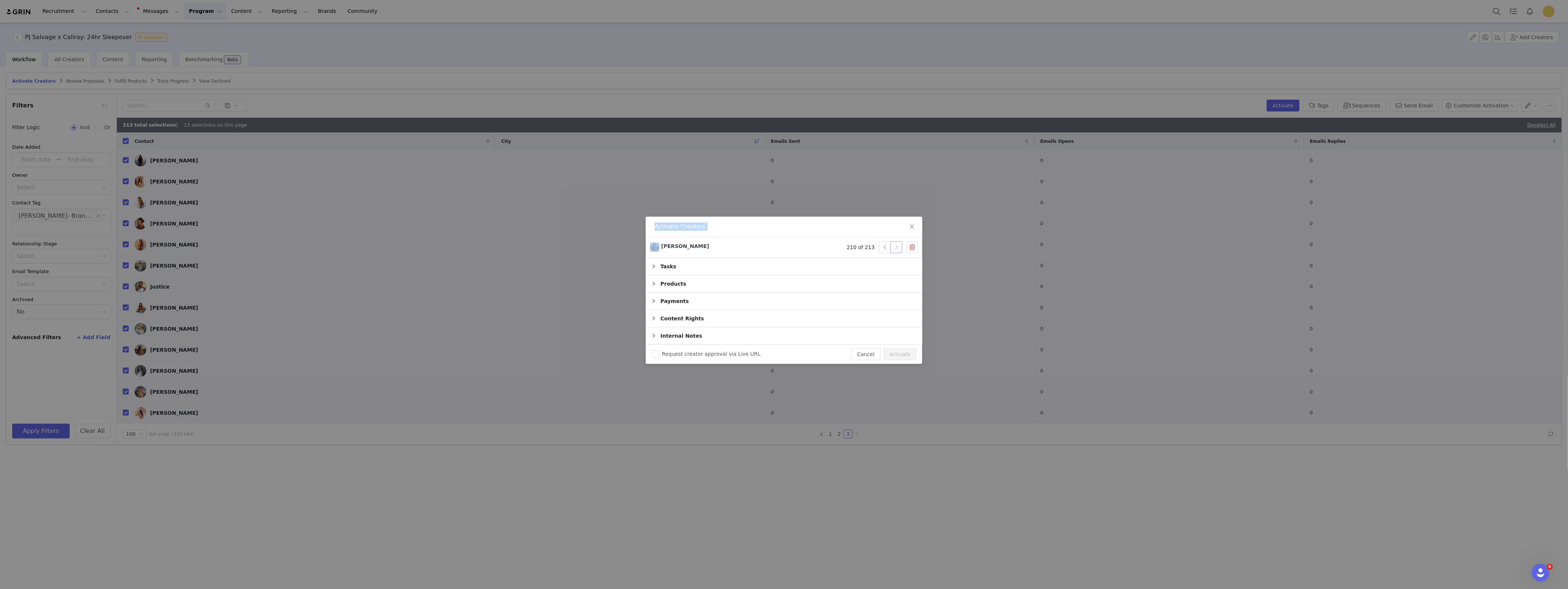
click at [900, 248] on button "button" at bounding box center [897, 247] width 12 height 12
click at [906, 357] on button "Activate" at bounding box center [900, 354] width 33 height 12
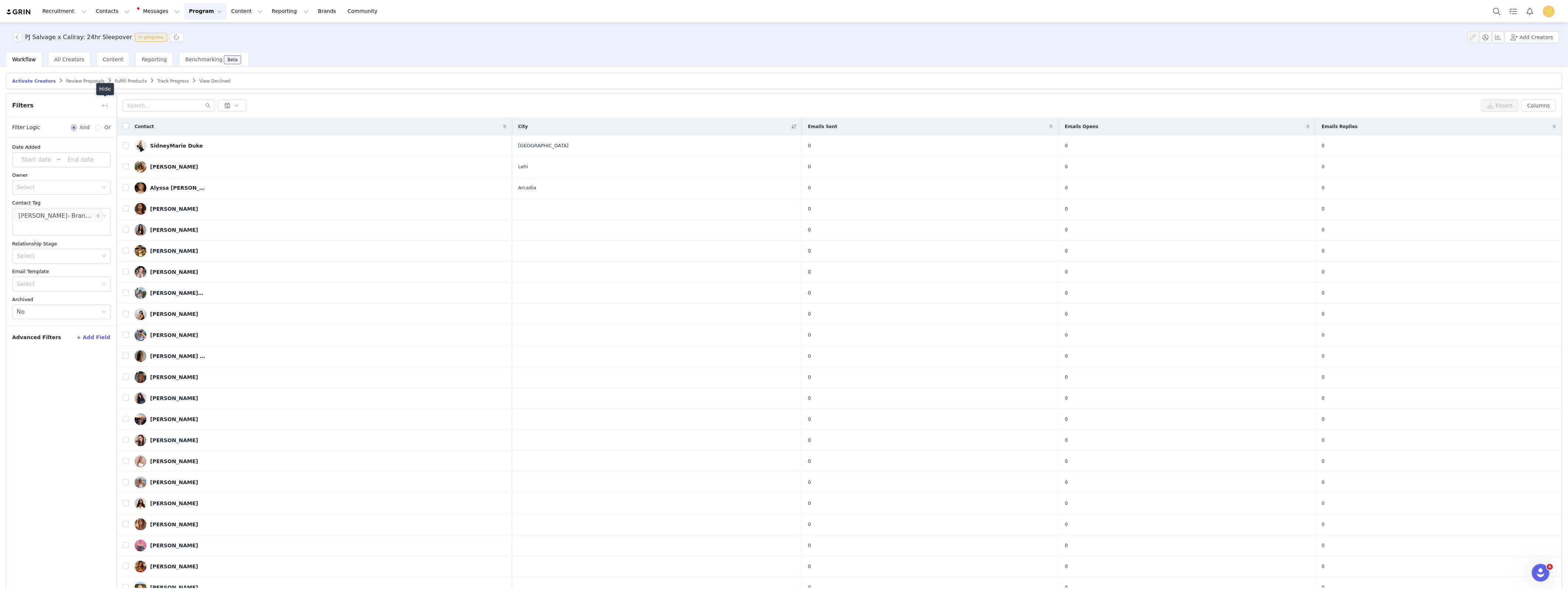
click at [106, 105] on button "button" at bounding box center [105, 105] width 12 height 12
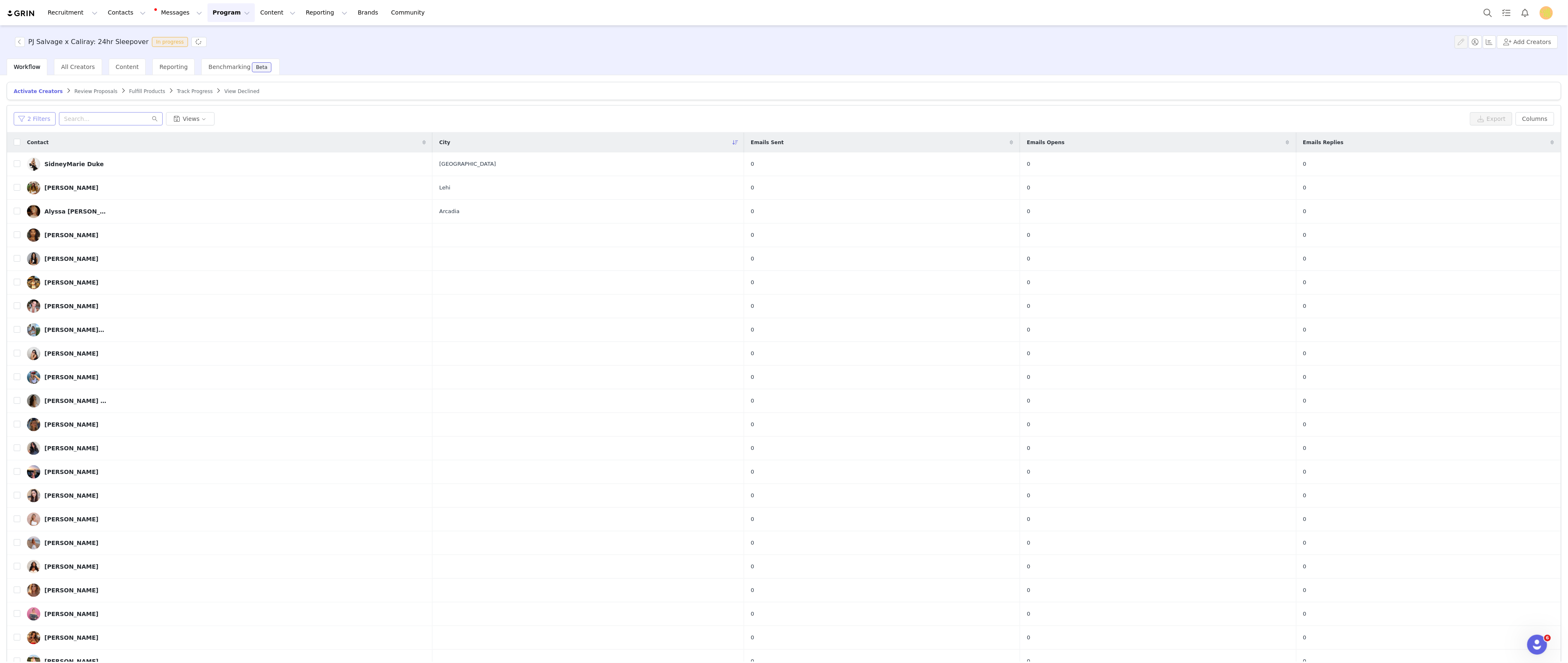
click at [29, 118] on button "2 Filters" at bounding box center [34, 119] width 42 height 14
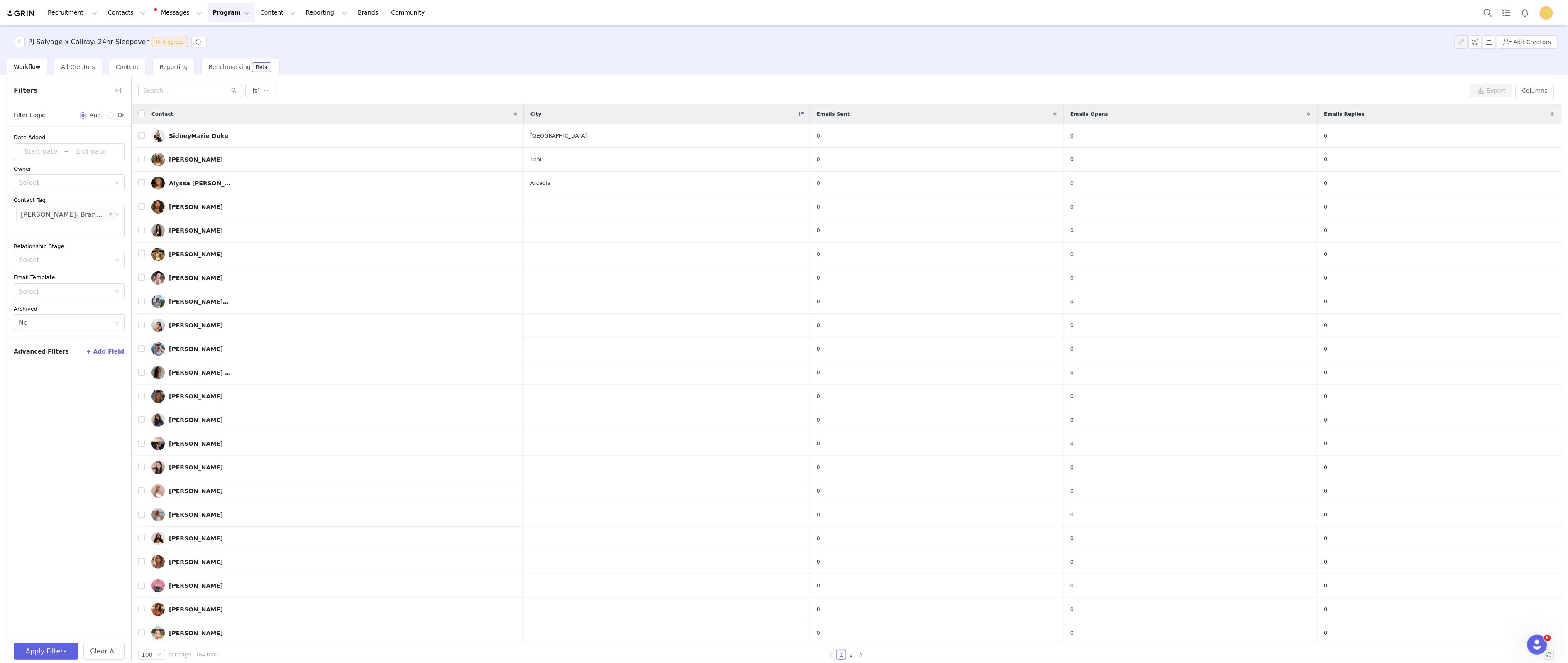
scroll to position [40, 0]
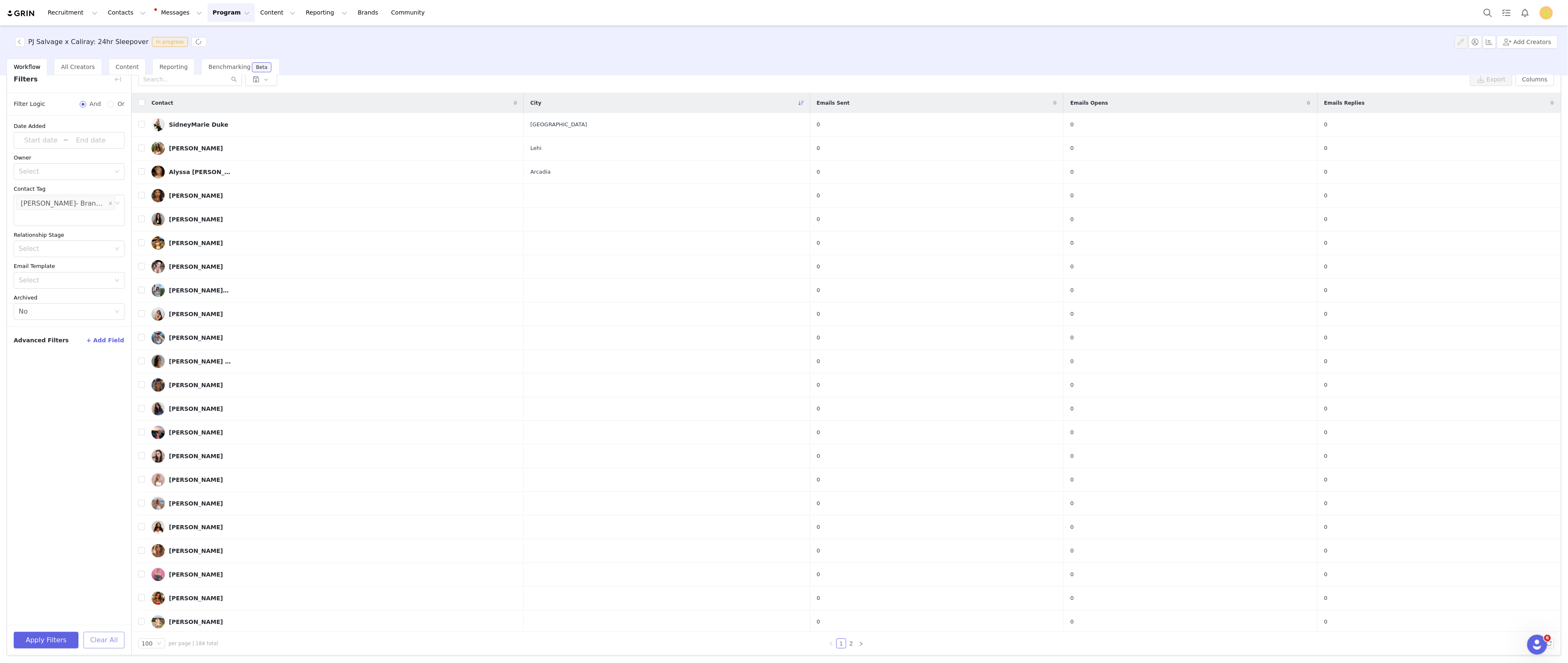
click at [102, 634] on button "Clear All" at bounding box center [104, 640] width 41 height 17
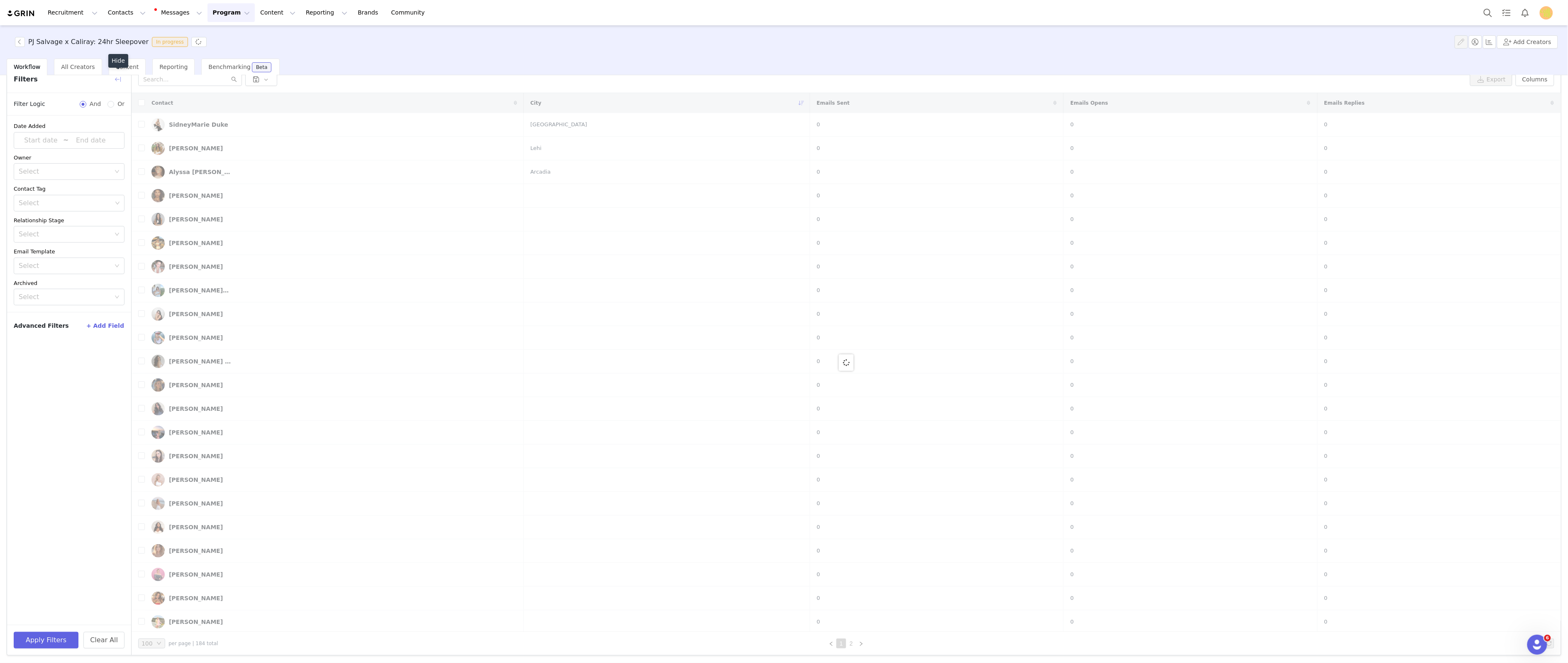
click at [116, 79] on button "button" at bounding box center [118, 79] width 14 height 14
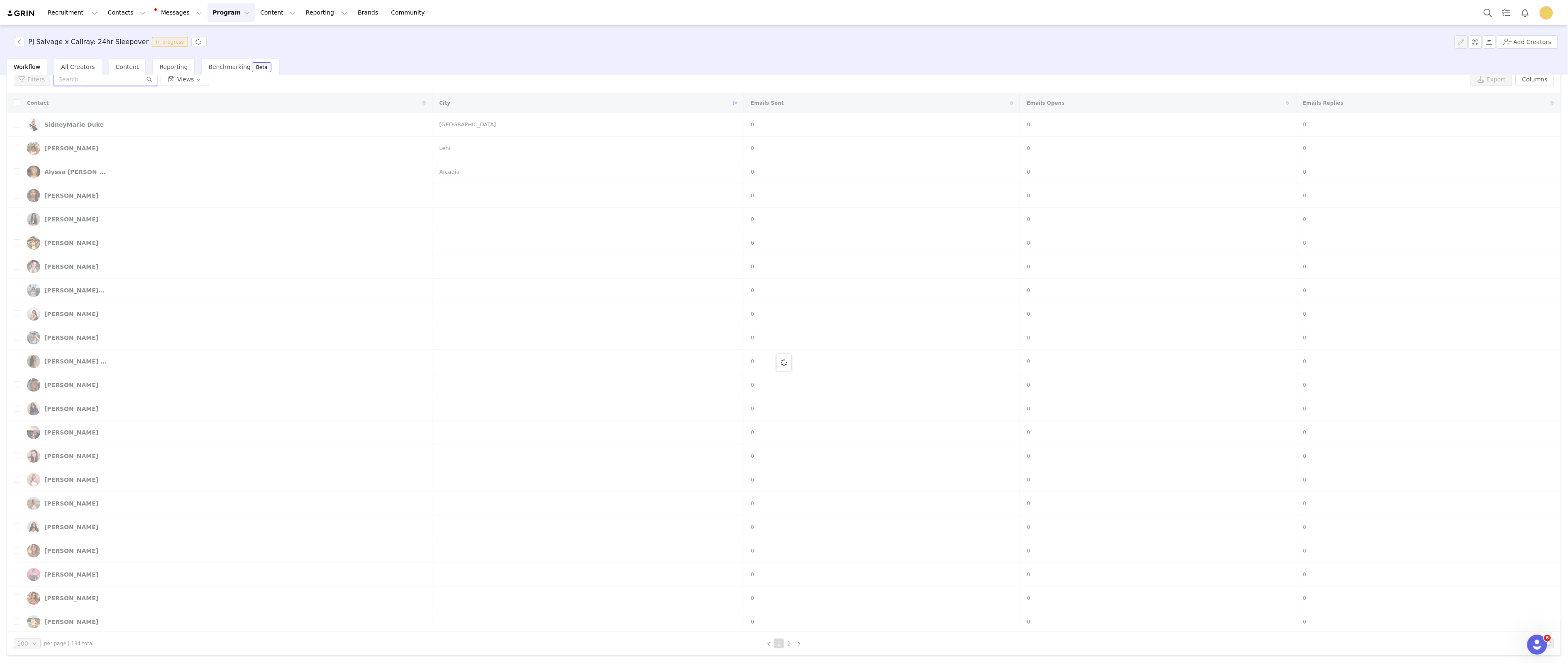
click at [100, 81] on input "text" at bounding box center [105, 79] width 104 height 14
click at [92, 123] on div "SidneyMarie Duke" at bounding box center [74, 124] width 60 height 6
click at [92, 86] on input "text" at bounding box center [105, 79] width 104 height 14
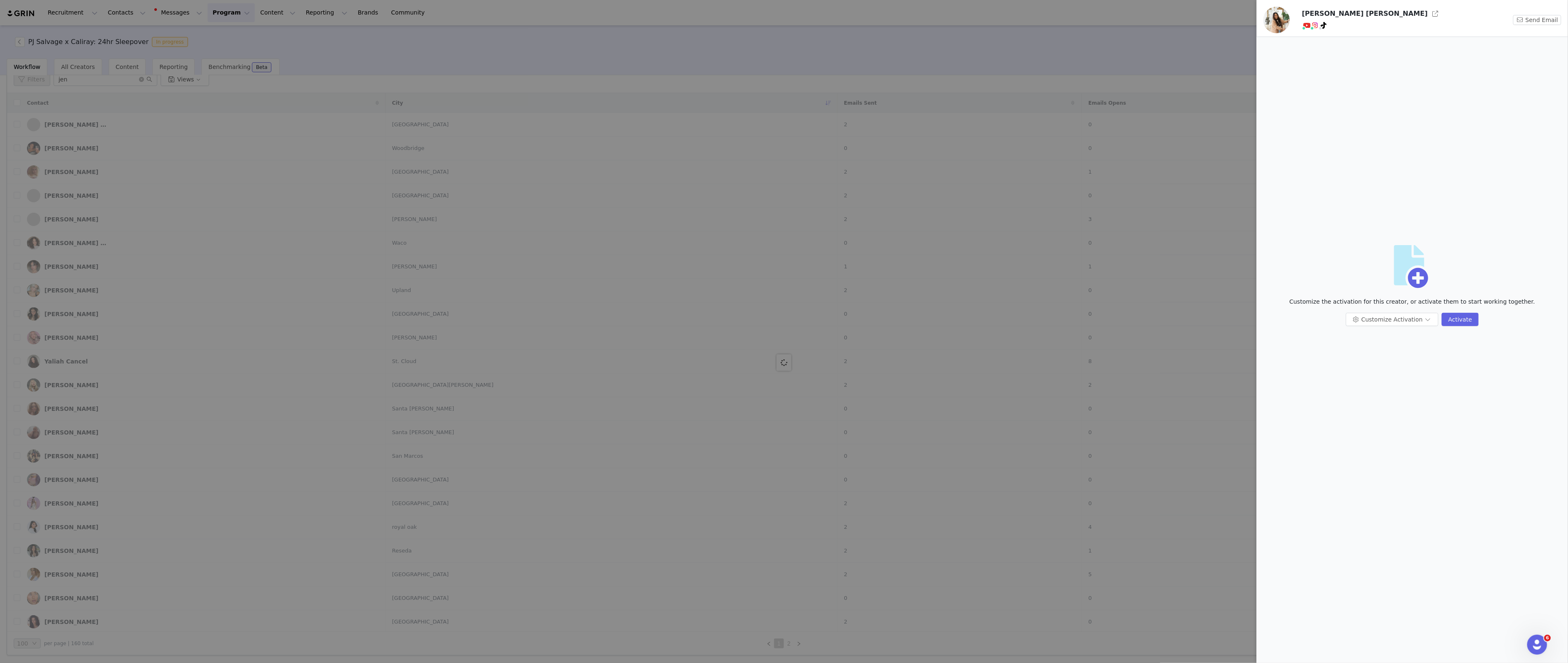
scroll to position [0, 0]
click at [1120, 16] on div at bounding box center [784, 332] width 1568 height 663
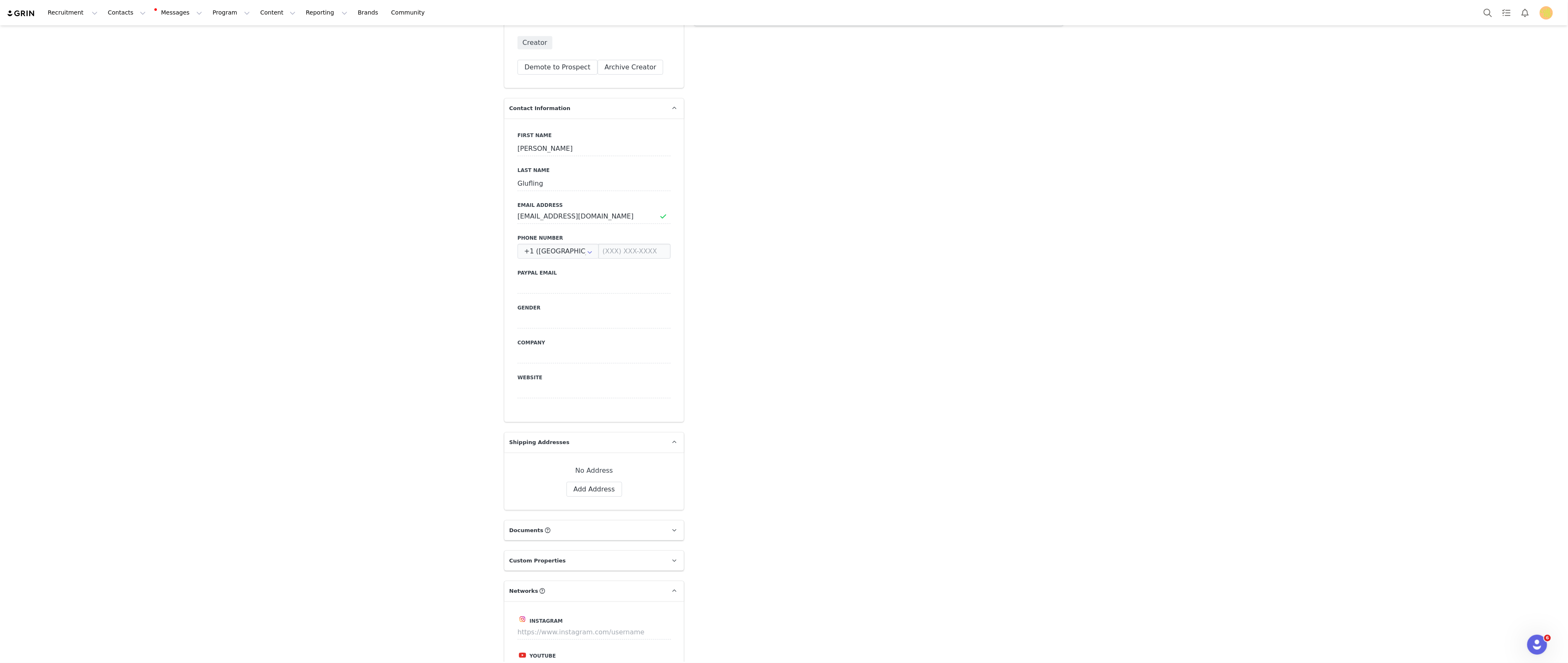
scroll to position [326, 0]
click at [586, 487] on button "Add Address" at bounding box center [594, 484] width 56 height 15
select select
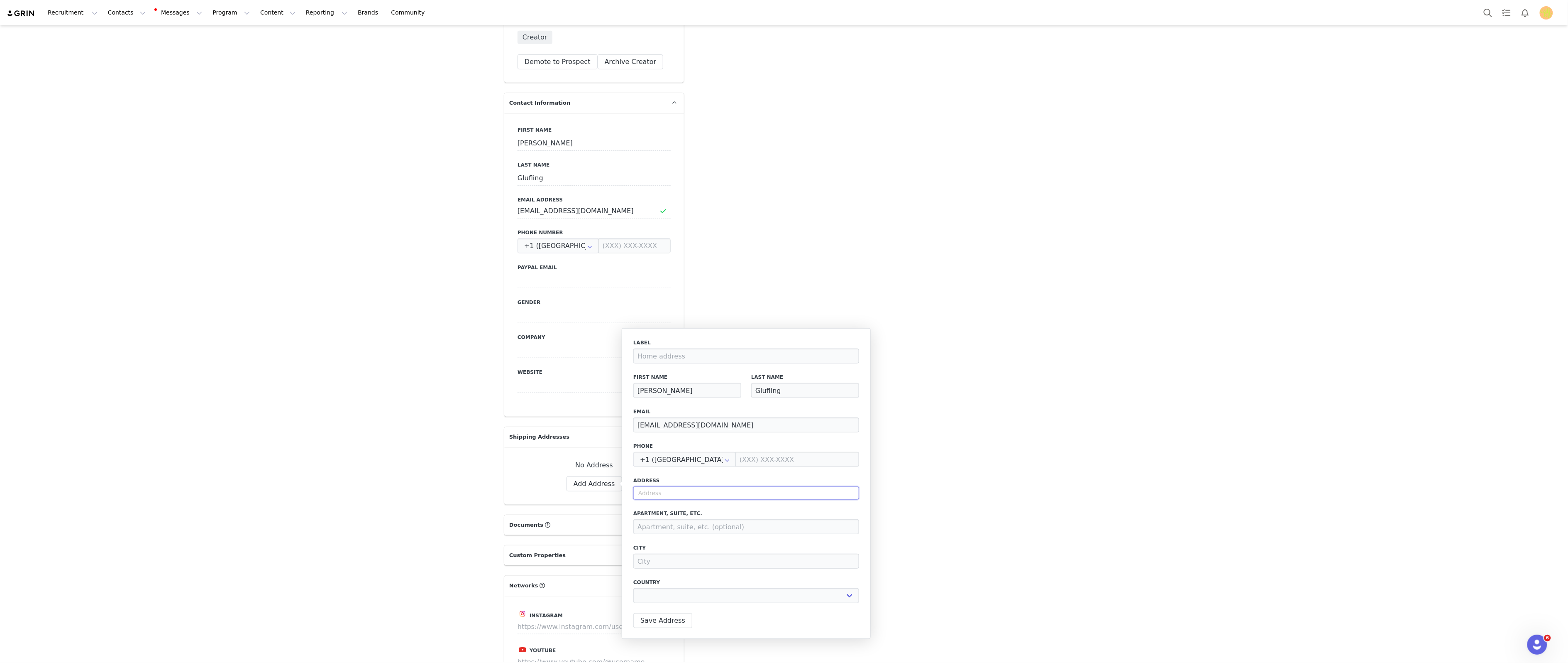
click at [640, 489] on input "text" at bounding box center [745, 492] width 225 height 14
paste input "985 Crystal Water Way Myrtle Beach, SC 29579"
type input "985 Crystal Water Way Myrtle Beach, SC 29579"
select select
type input "985 Crystal Water Way"
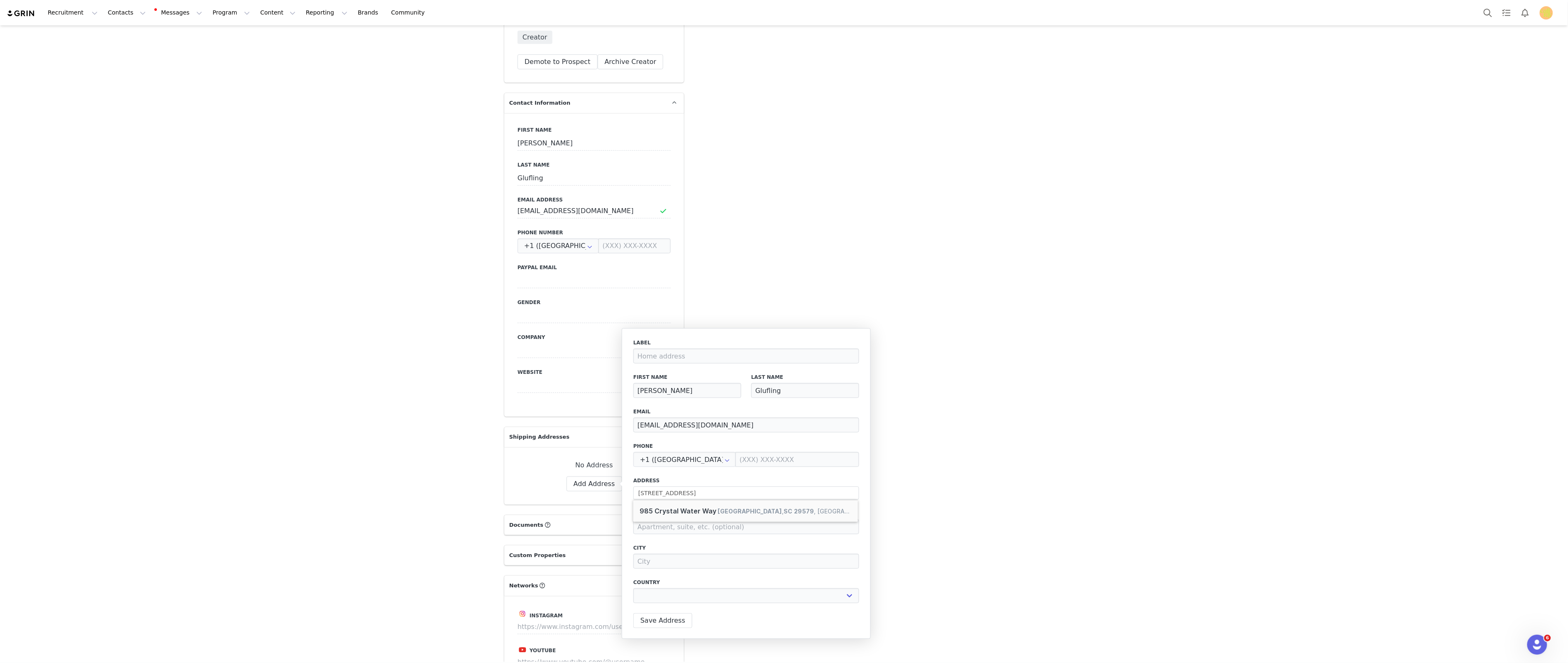
type input "Myrtle Beach"
select select "[object Object]"
click at [663, 627] on button "Save Address" at bounding box center [663, 620] width 59 height 15
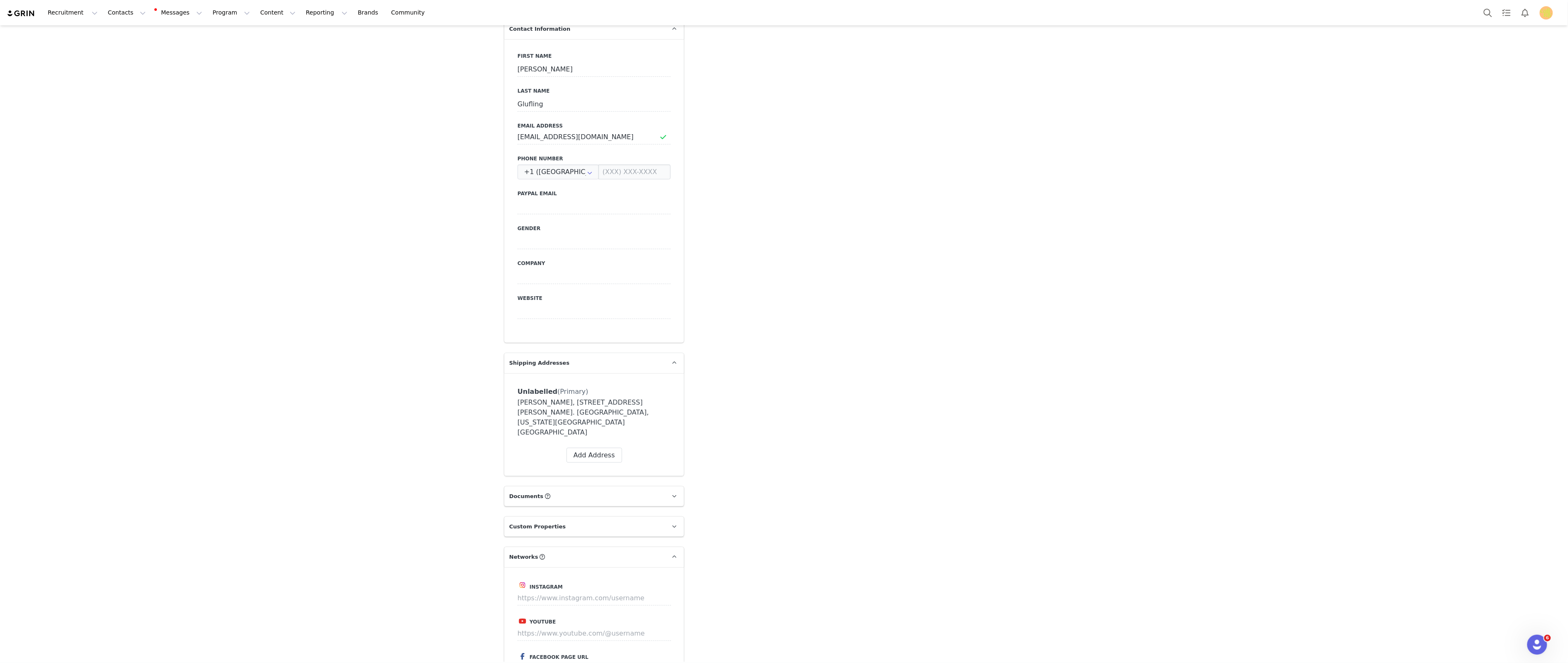
scroll to position [673, 0]
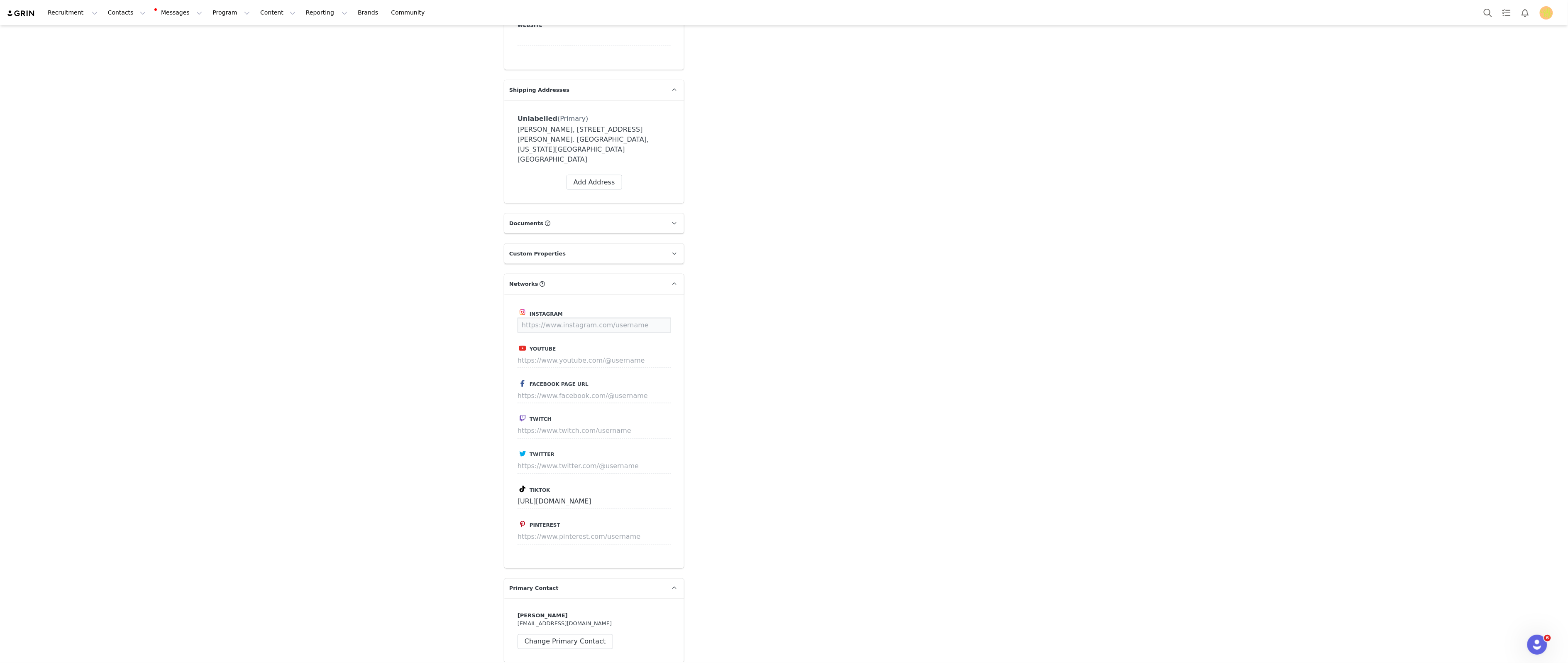
click at [541, 318] on input at bounding box center [594, 325] width 154 height 15
paste input "https://www.instagram.com/jenglufling/"
click at [659, 318] on button "Save" at bounding box center [655, 325] width 30 height 15
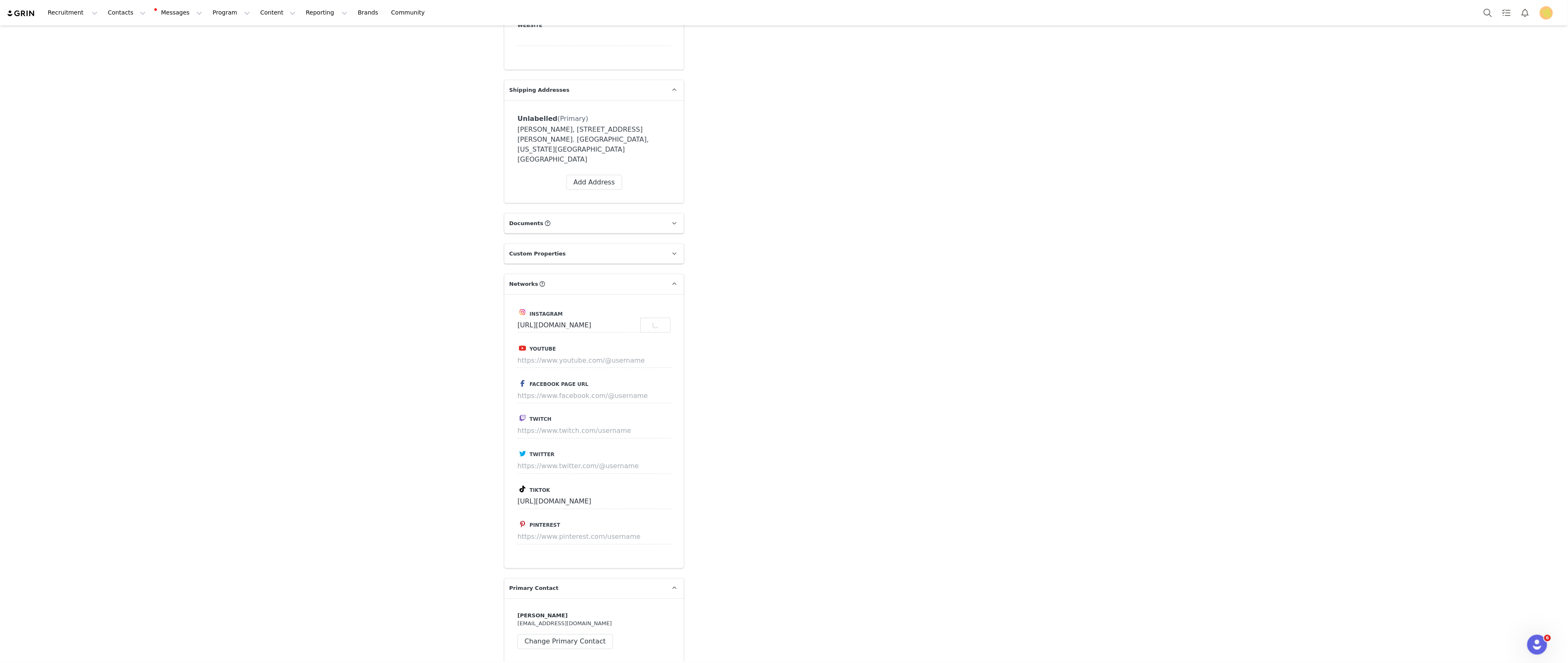
type input "https://www.instagram.com/jenglufling"
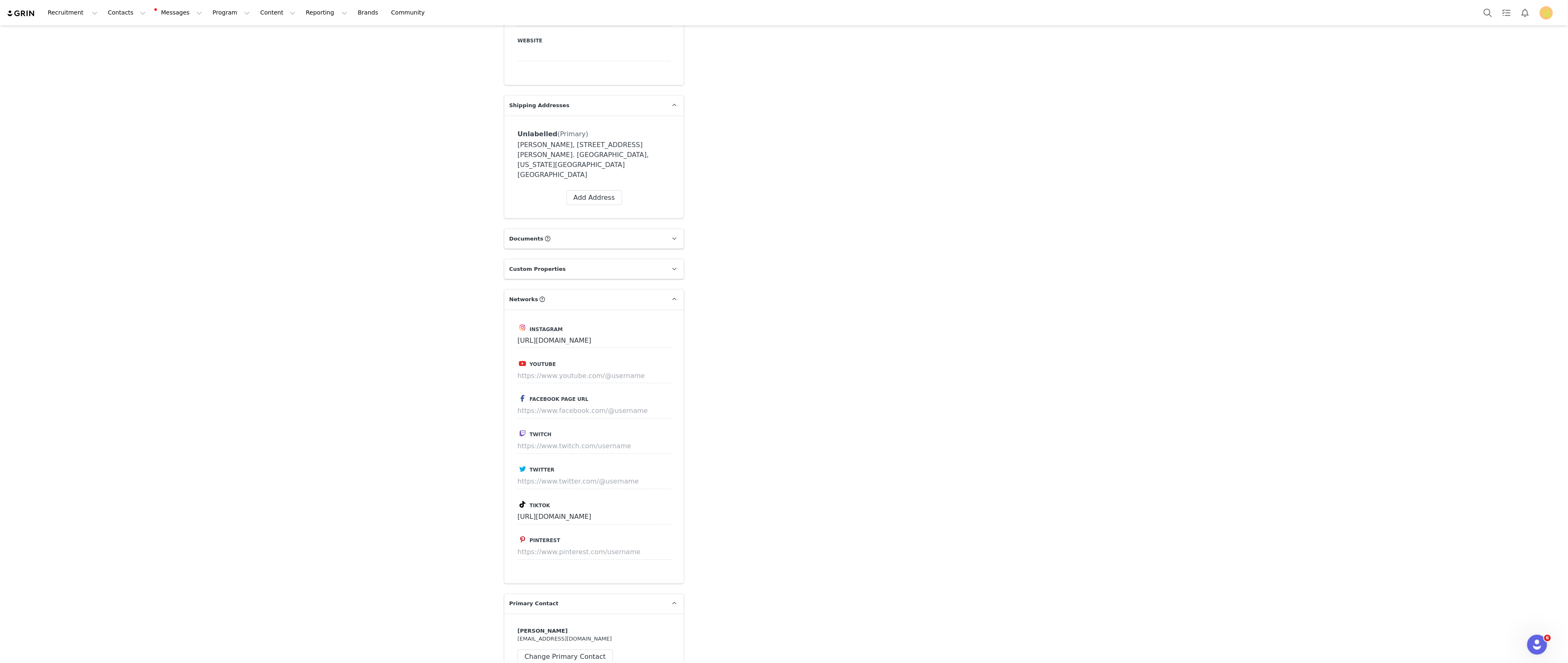
scroll to position [688, 0]
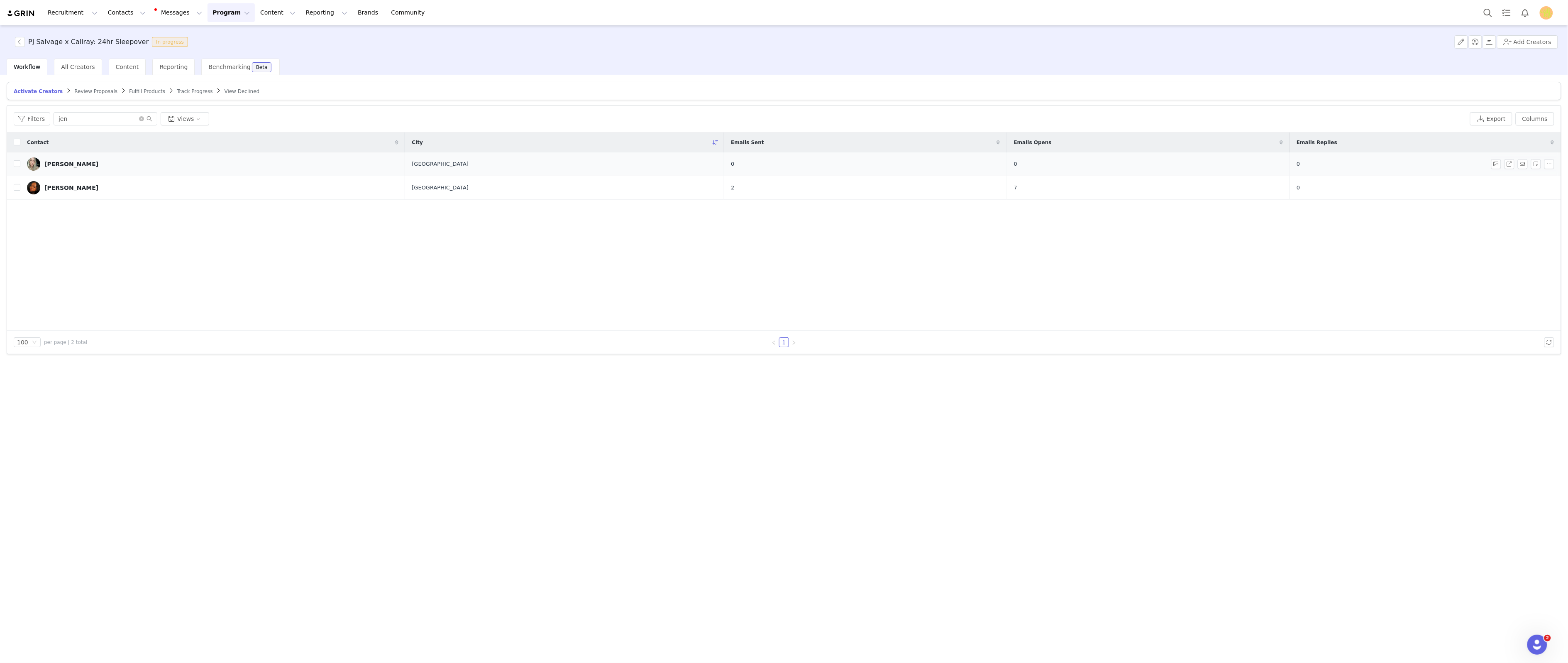
click at [65, 163] on div "Jen Glufling" at bounding box center [72, 164] width 54 height 6
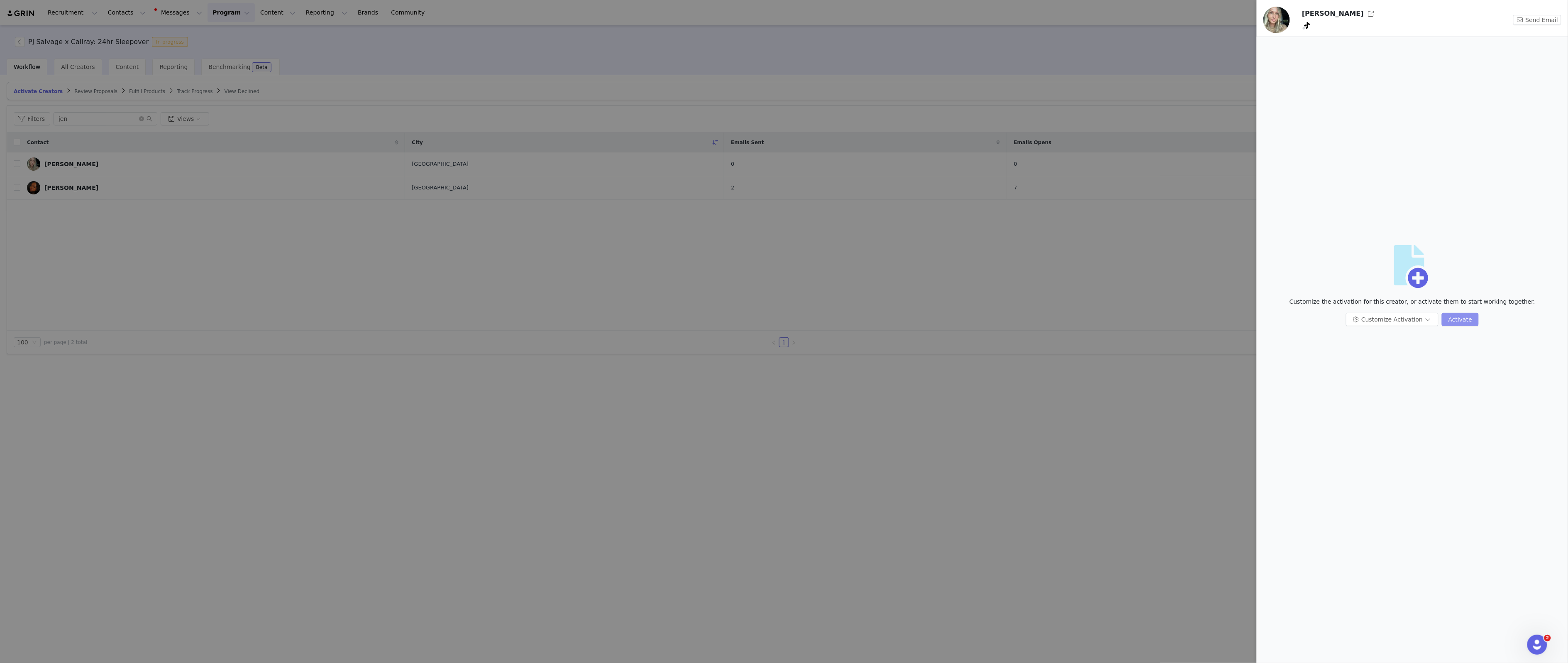
click at [1458, 316] on button "Activate" at bounding box center [1460, 319] width 37 height 14
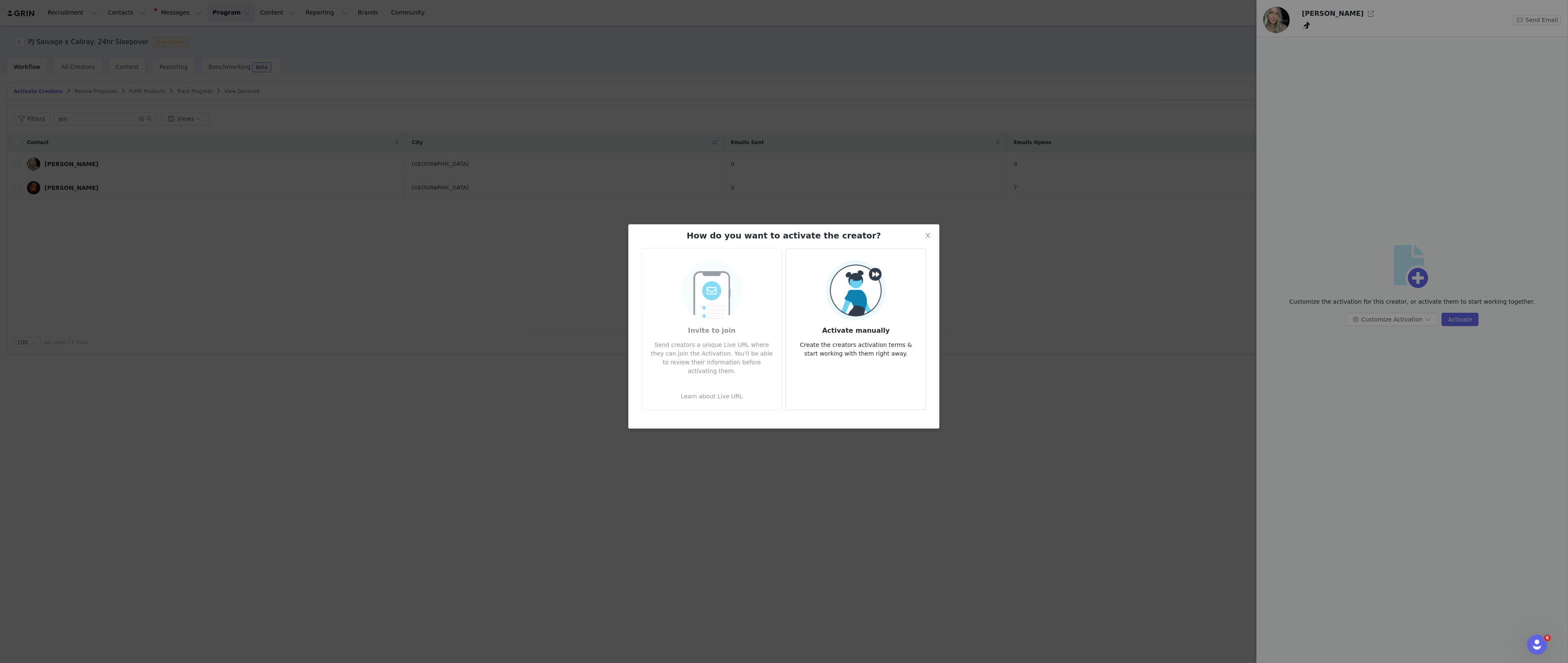
click at [823, 320] on h3 "Activate manually" at bounding box center [855, 328] width 127 height 15
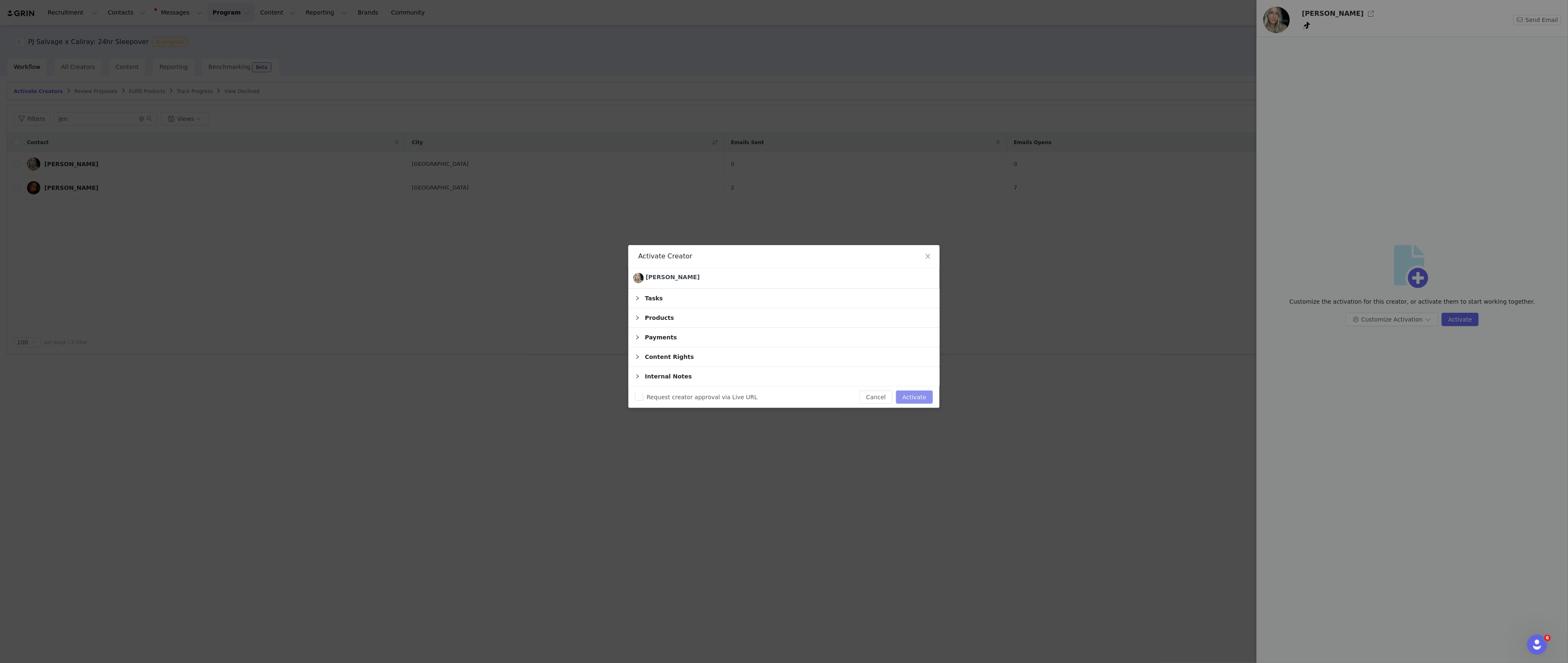
click at [917, 392] on button "Activate" at bounding box center [914, 397] width 37 height 14
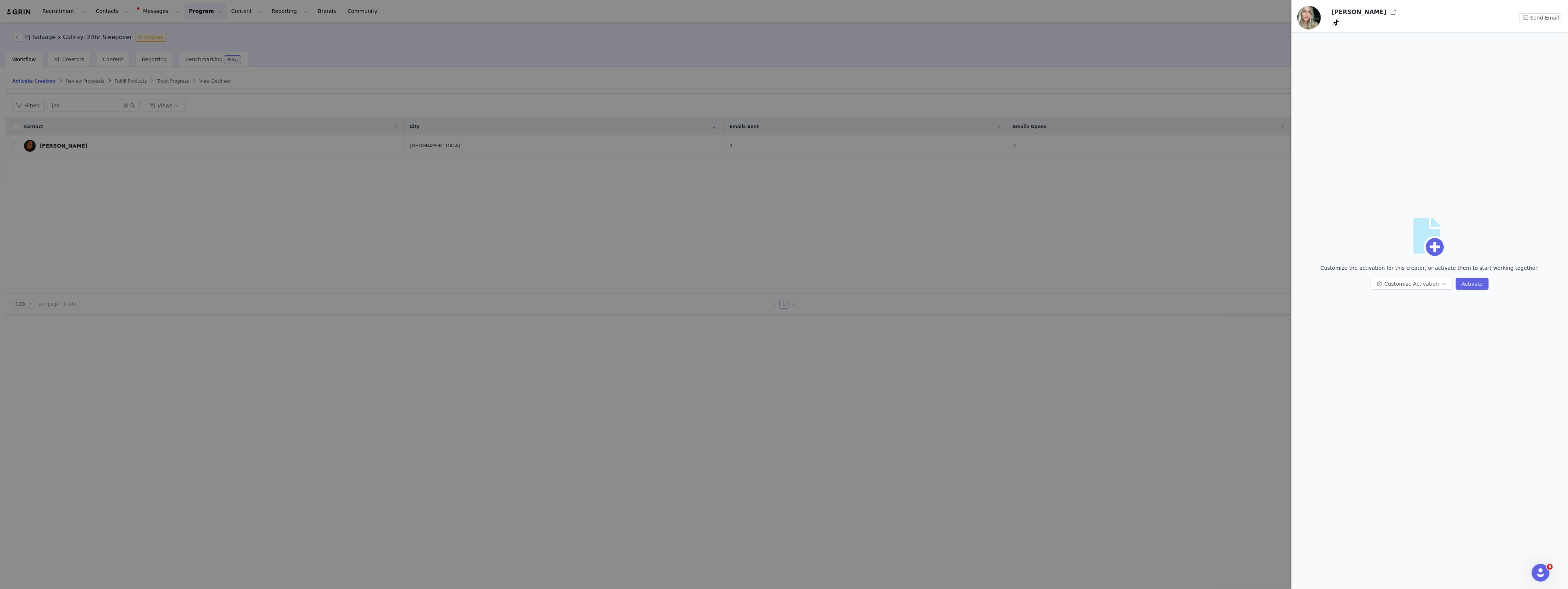
click at [193, 181] on div at bounding box center [784, 294] width 1568 height 589
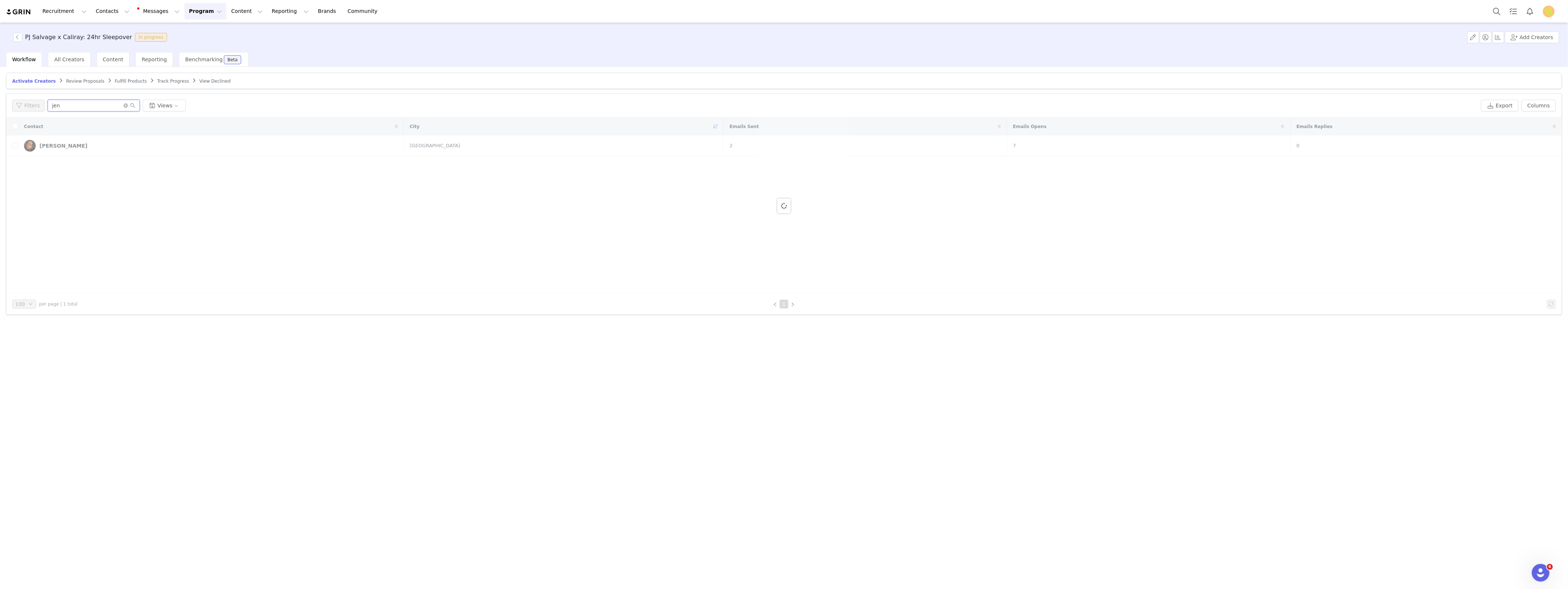
click at [74, 105] on input "jen" at bounding box center [93, 105] width 92 height 12
type input "kellie"
click at [110, 149] on link "[PERSON_NAME]" at bounding box center [215, 146] width 383 height 12
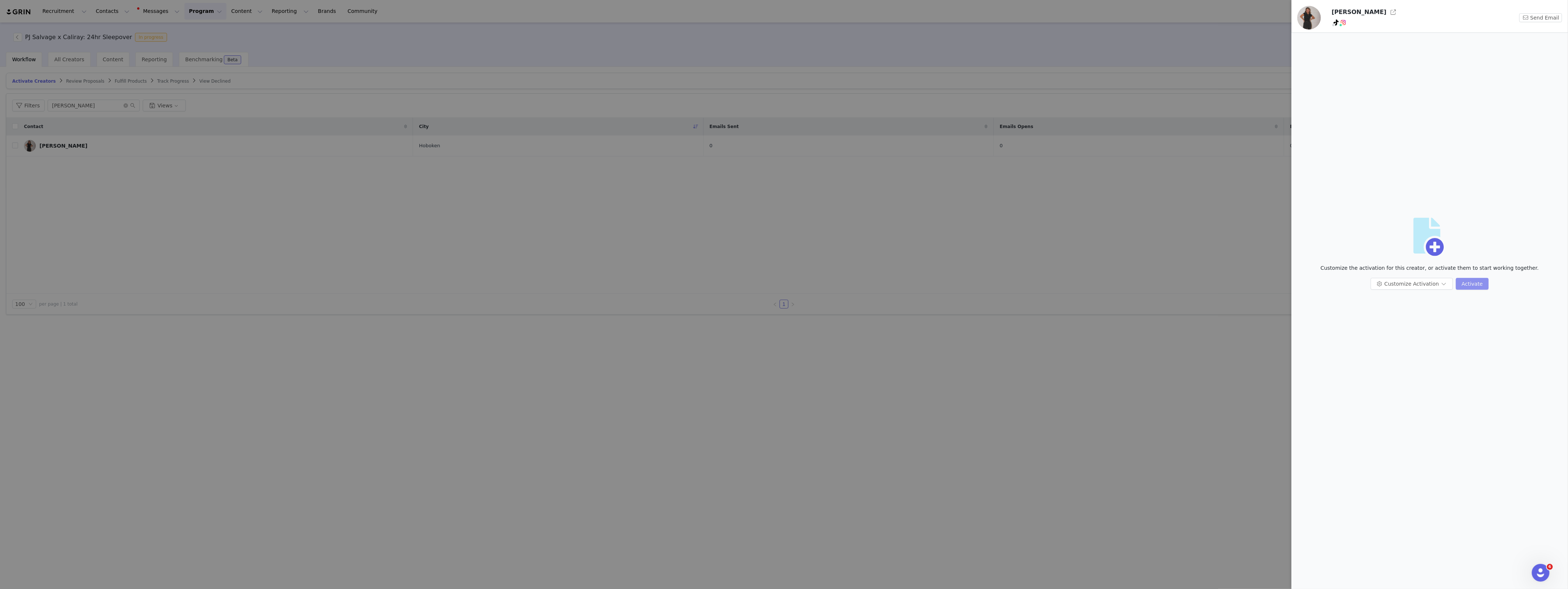
click at [1393, 283] on button "Activate" at bounding box center [1472, 283] width 33 height 12
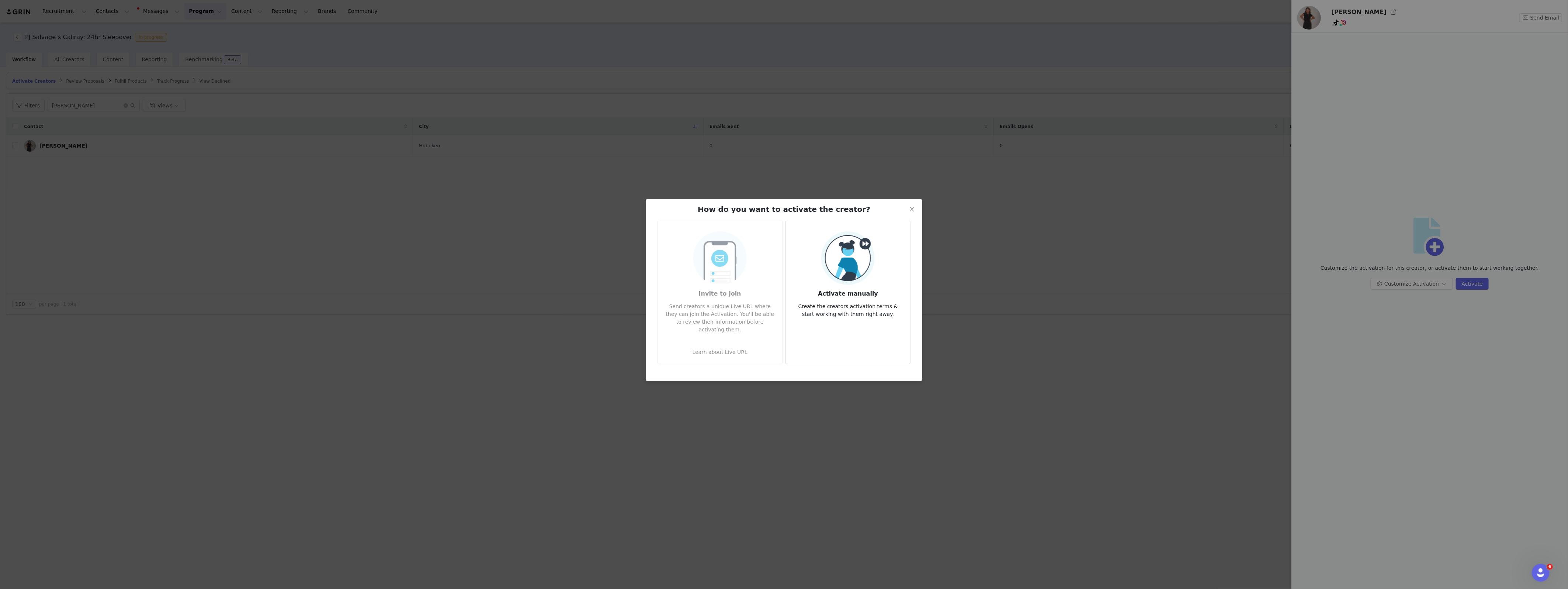
click at [856, 318] on article "Activate manually Create the creators activation terms & start working with the…" at bounding box center [848, 292] width 125 height 144
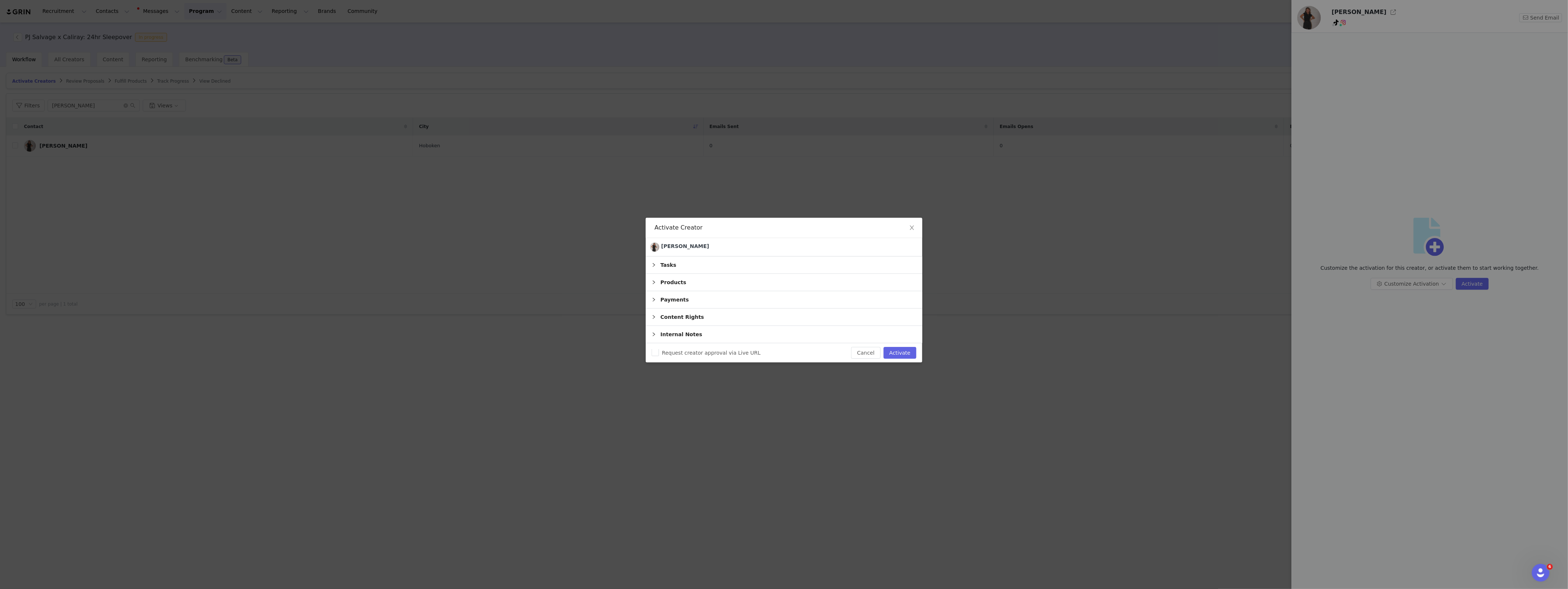
click at [683, 282] on div "Products" at bounding box center [784, 282] width 277 height 17
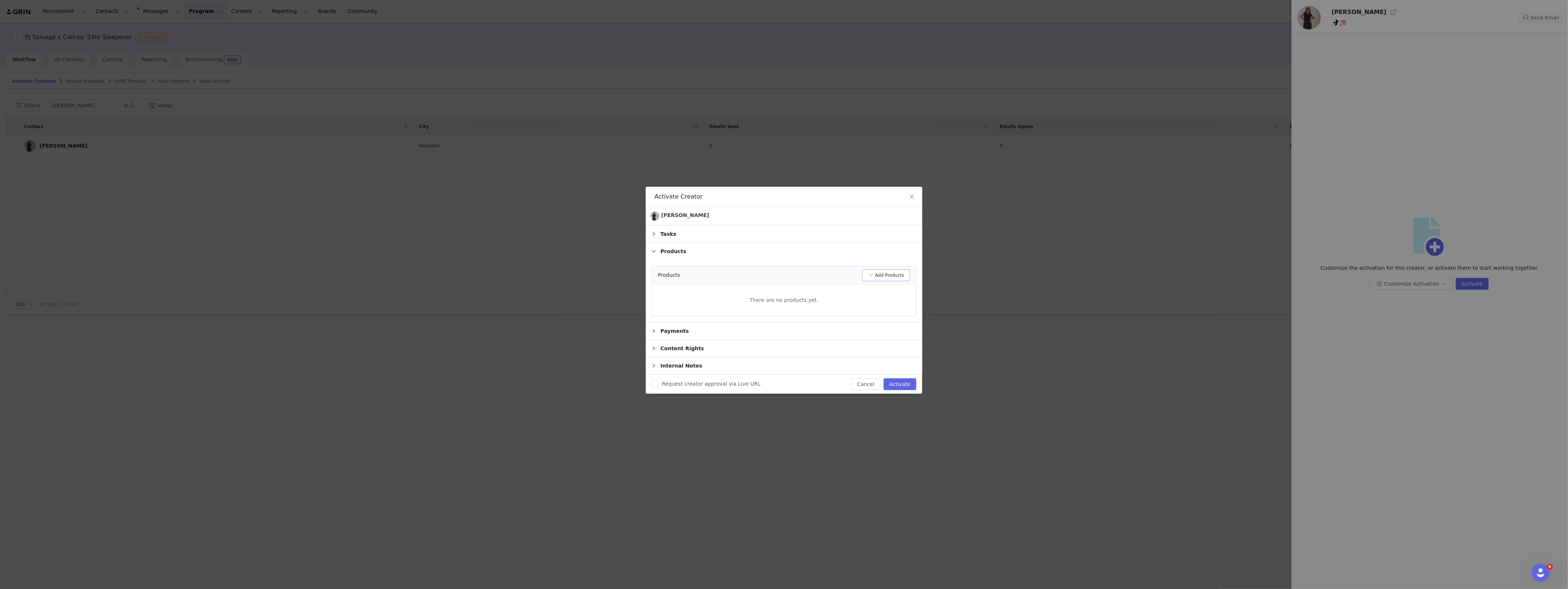
click at [889, 276] on button "Add Products" at bounding box center [886, 275] width 48 height 12
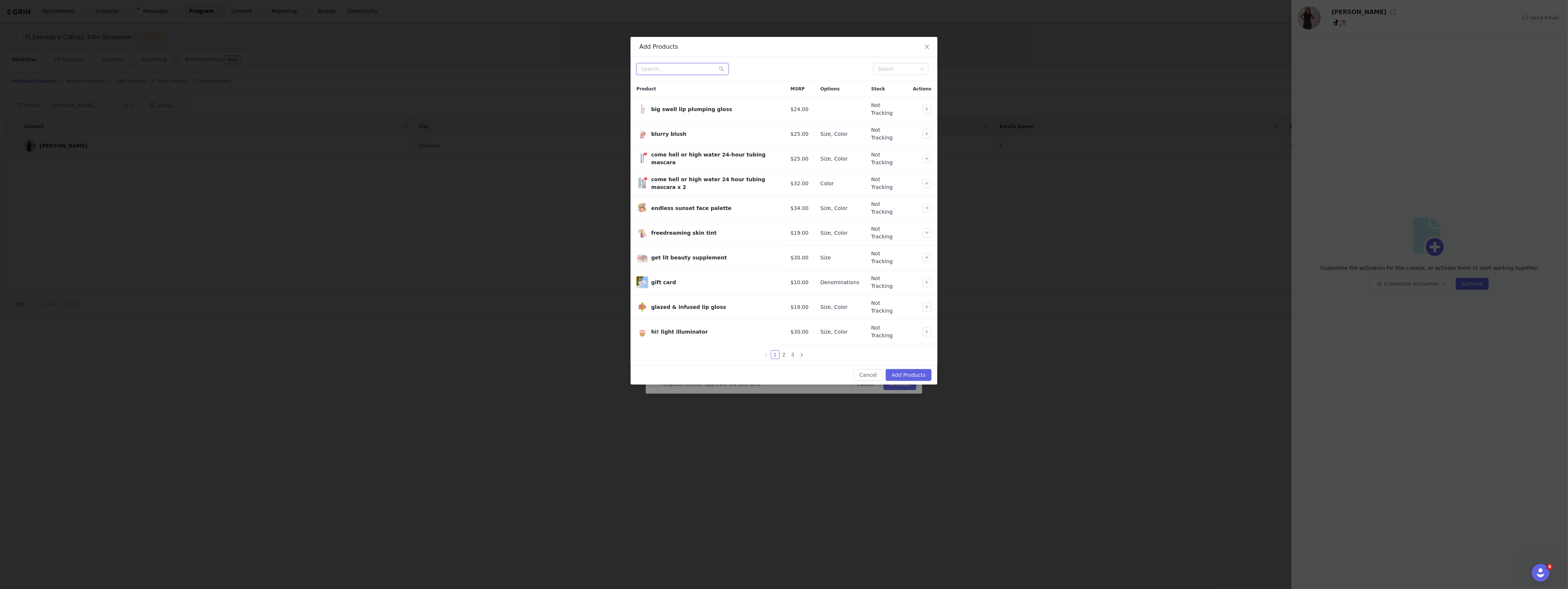
click at [671, 67] on input "text" at bounding box center [682, 69] width 92 height 12
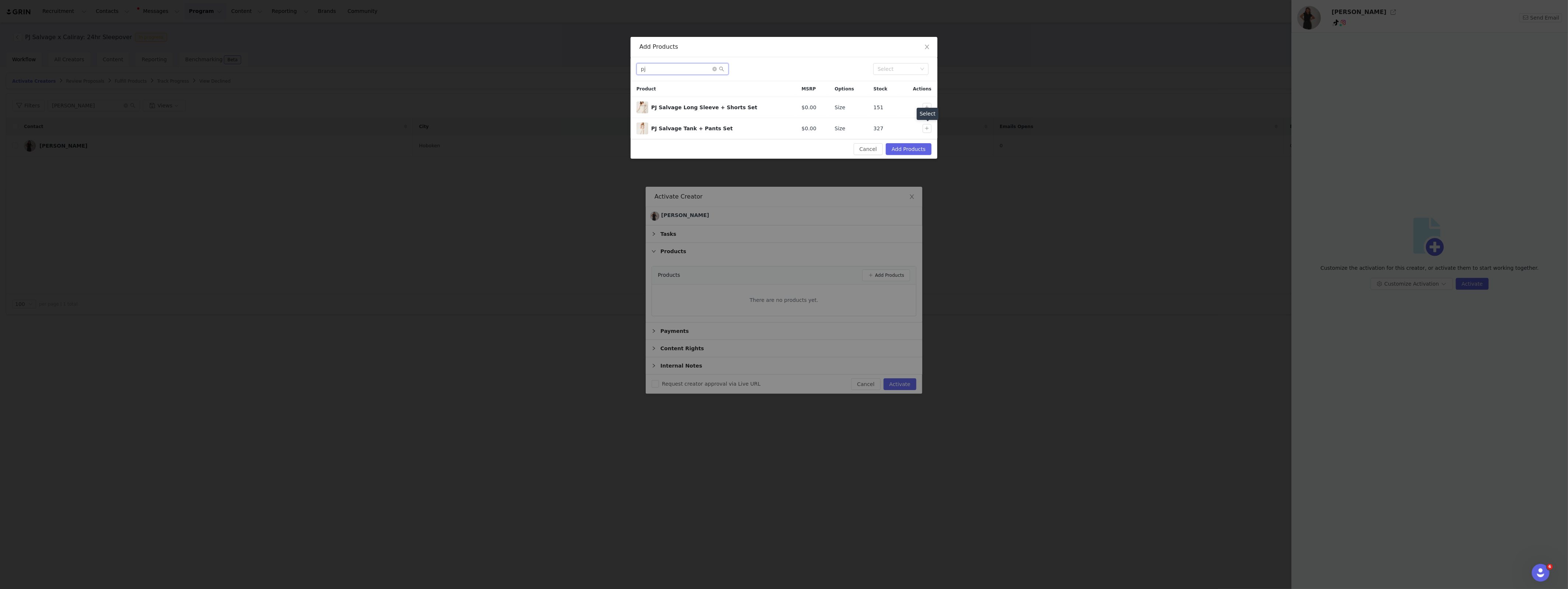
type input "pj"
click at [927, 110] on div "Select" at bounding box center [928, 113] width 22 height 12
click at [928, 107] on button "button" at bounding box center [927, 107] width 9 height 9
click at [916, 151] on button "Add Products" at bounding box center [909, 149] width 46 height 12
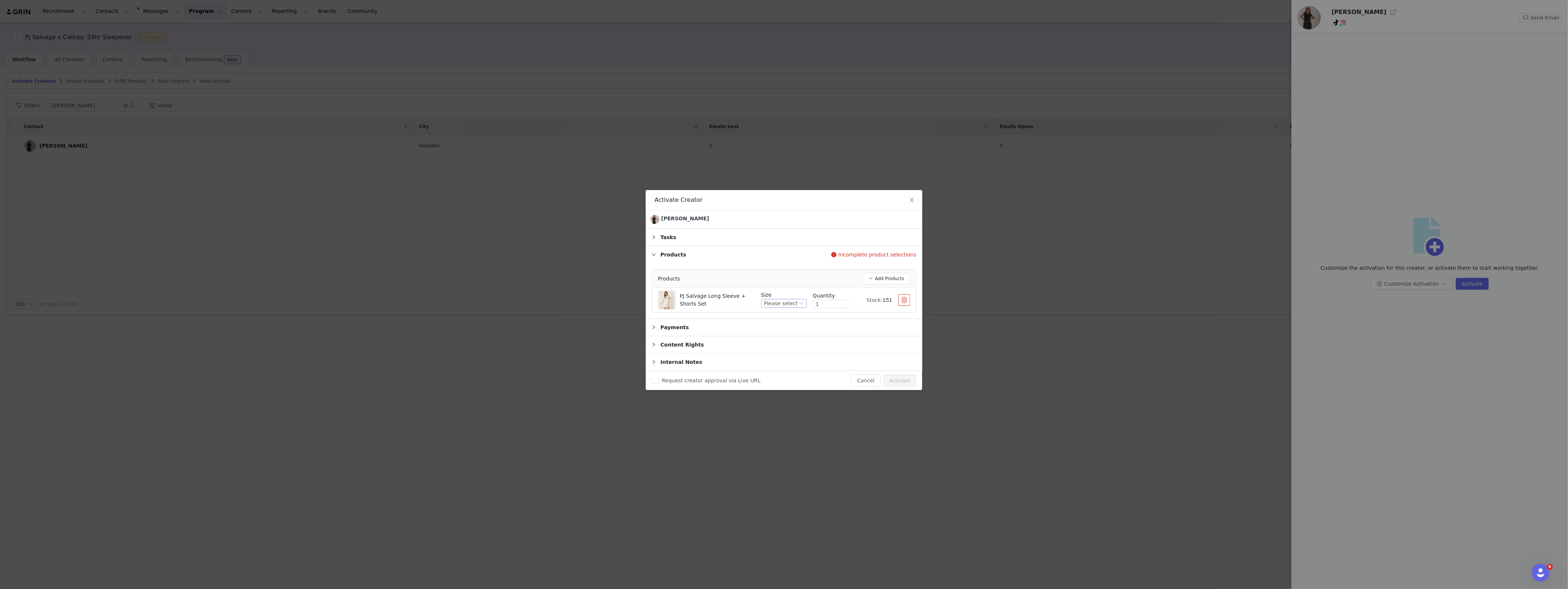
click at [792, 299] on div "Please select" at bounding box center [780, 303] width 33 height 8
click at [784, 328] on li "X-Small" at bounding box center [785, 328] width 44 height 12
click at [900, 381] on button "Activate" at bounding box center [900, 380] width 33 height 12
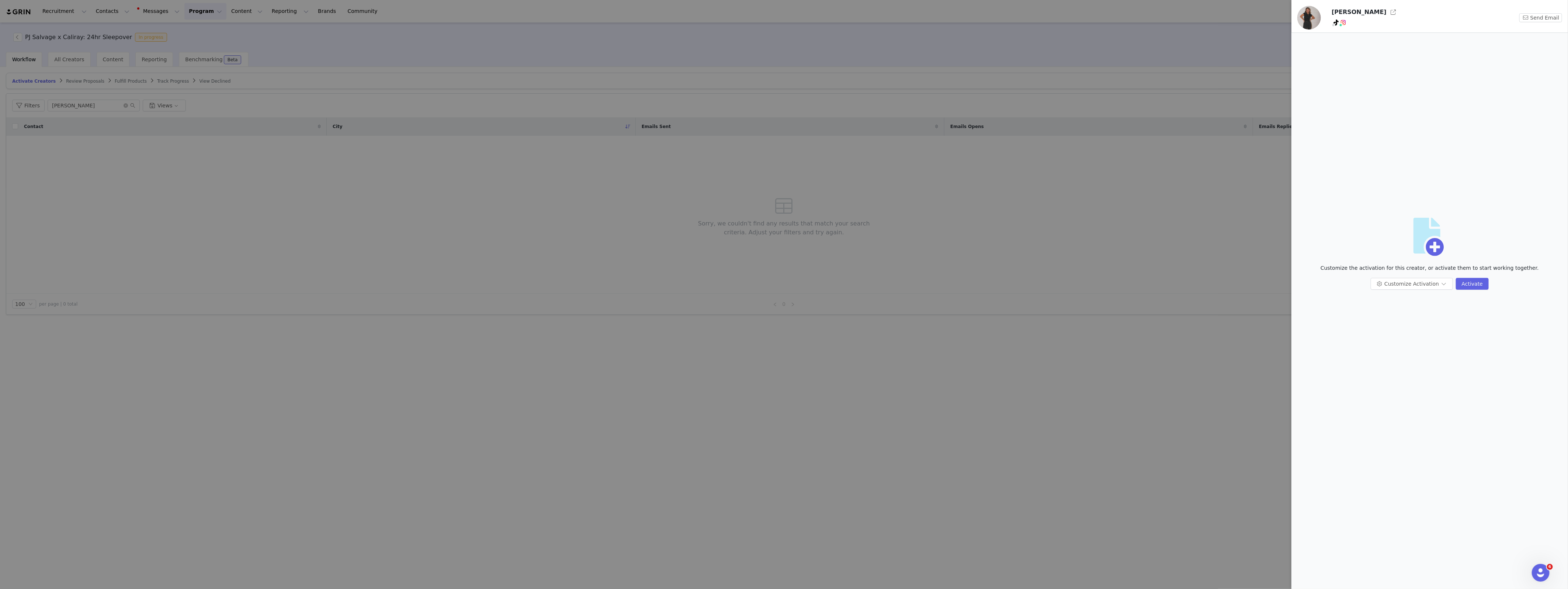
click at [228, 173] on div at bounding box center [784, 294] width 1568 height 589
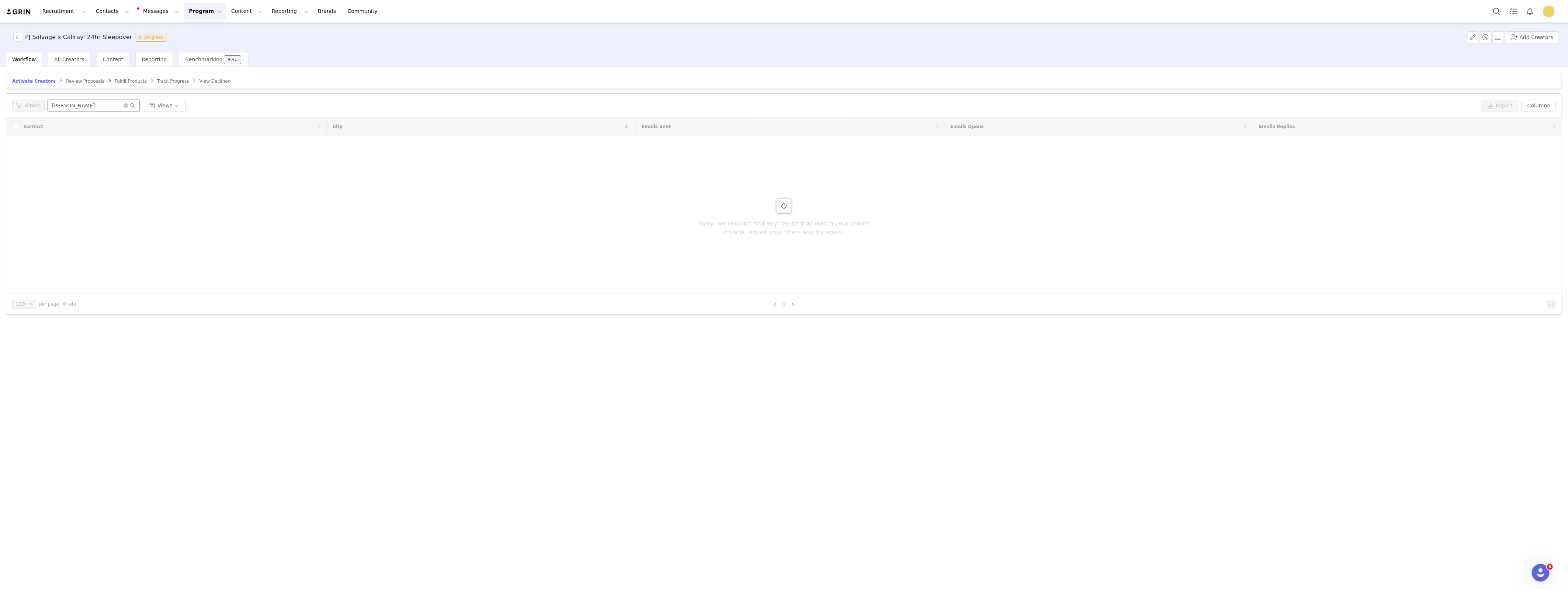
click at [81, 108] on input "kellie" at bounding box center [93, 105] width 92 height 12
click at [67, 105] on input "julissa" at bounding box center [93, 105] width 92 height 12
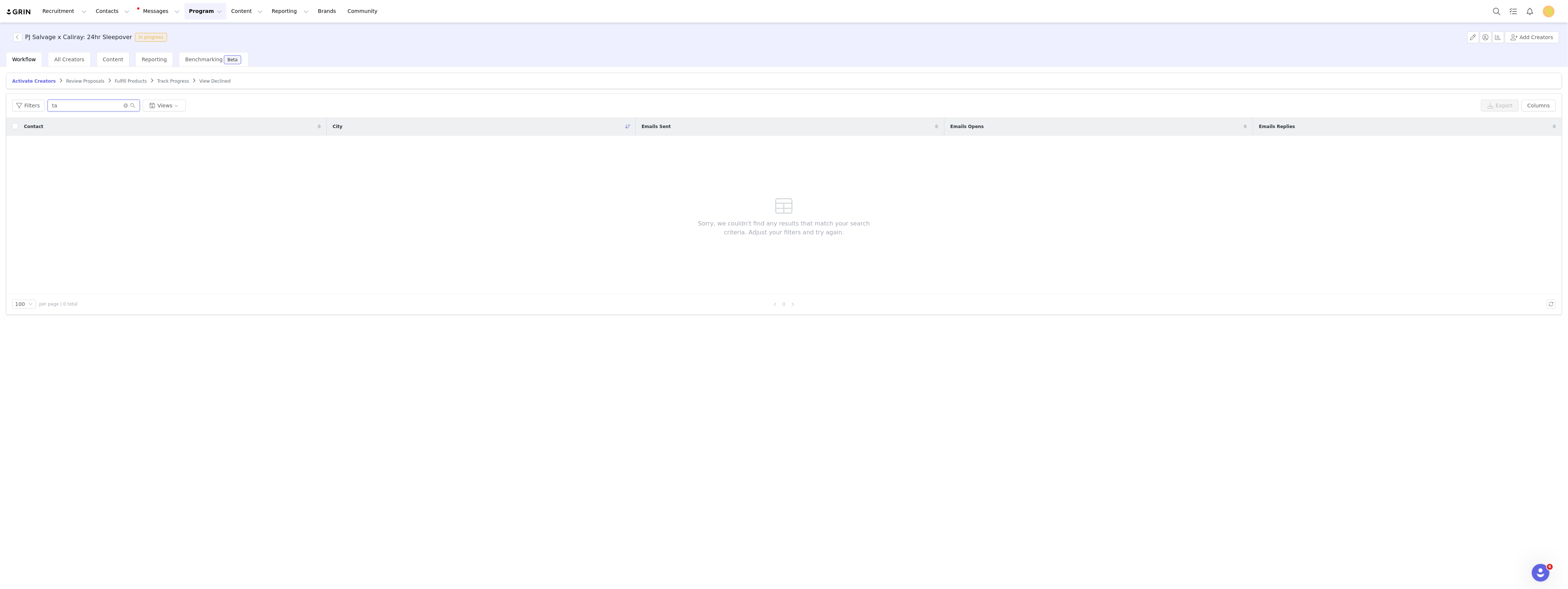
type input "t"
type input "august"
click at [64, 145] on div "[PERSON_NAME]" at bounding box center [64, 146] width 48 height 6
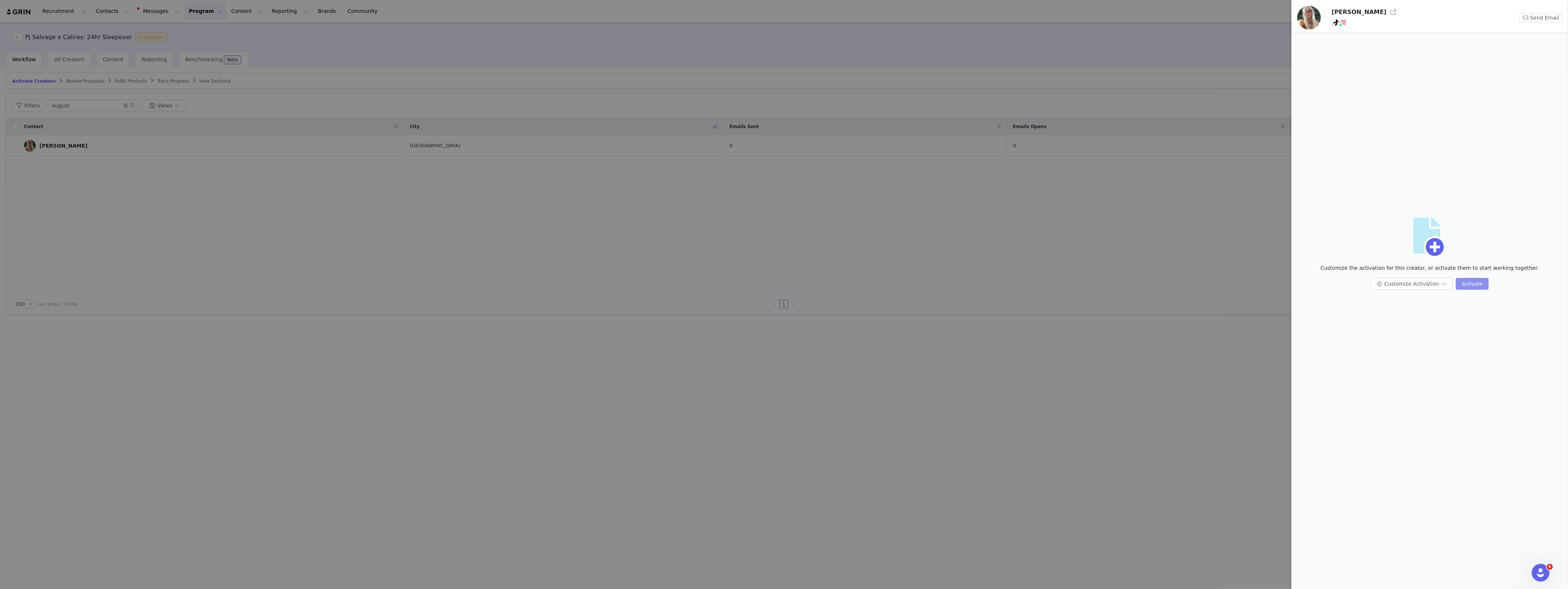
click at [1393, 282] on button "Activate" at bounding box center [1472, 283] width 33 height 12
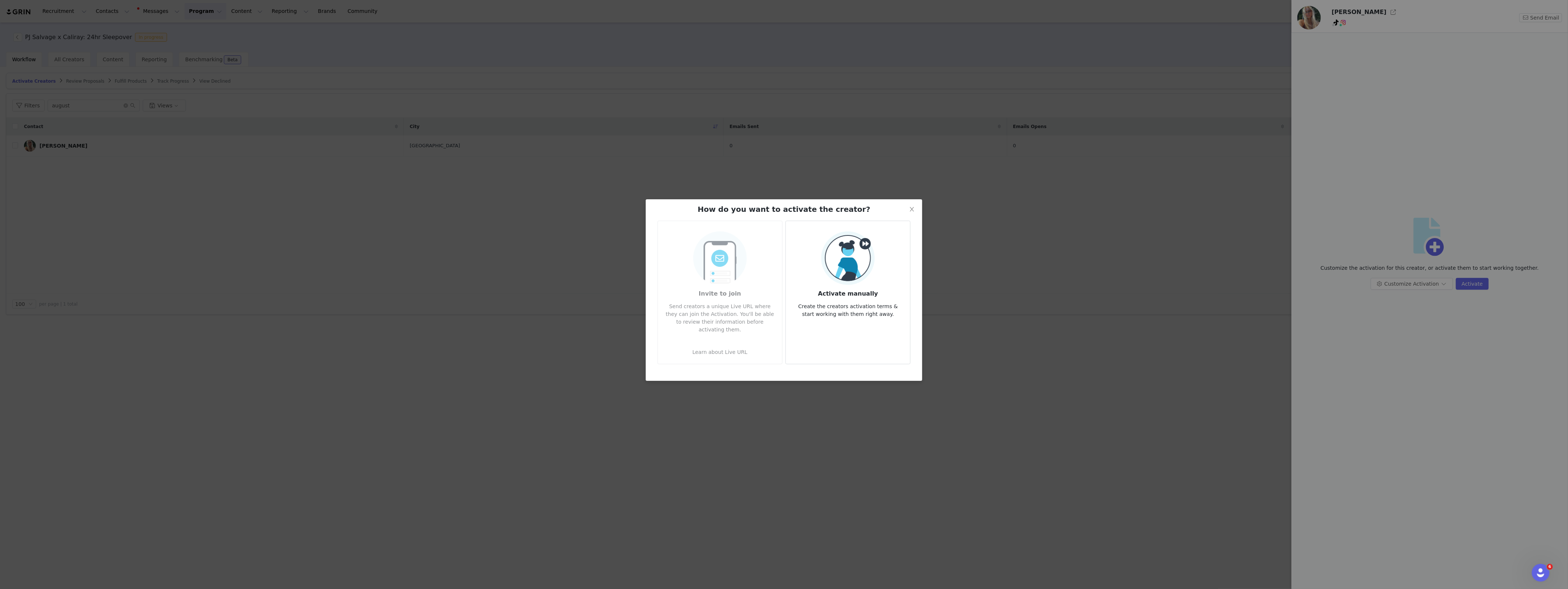
click at [836, 275] on img at bounding box center [848, 258] width 54 height 54
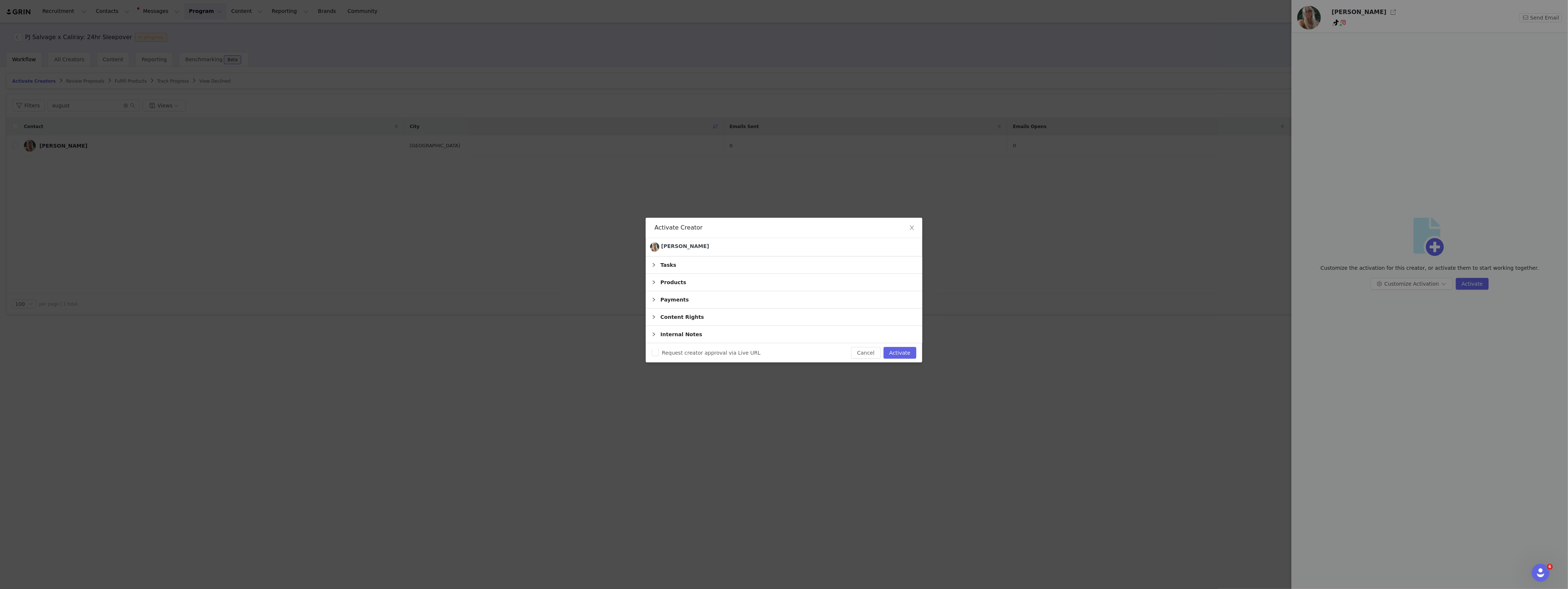
click at [684, 286] on div "Products" at bounding box center [784, 282] width 277 height 17
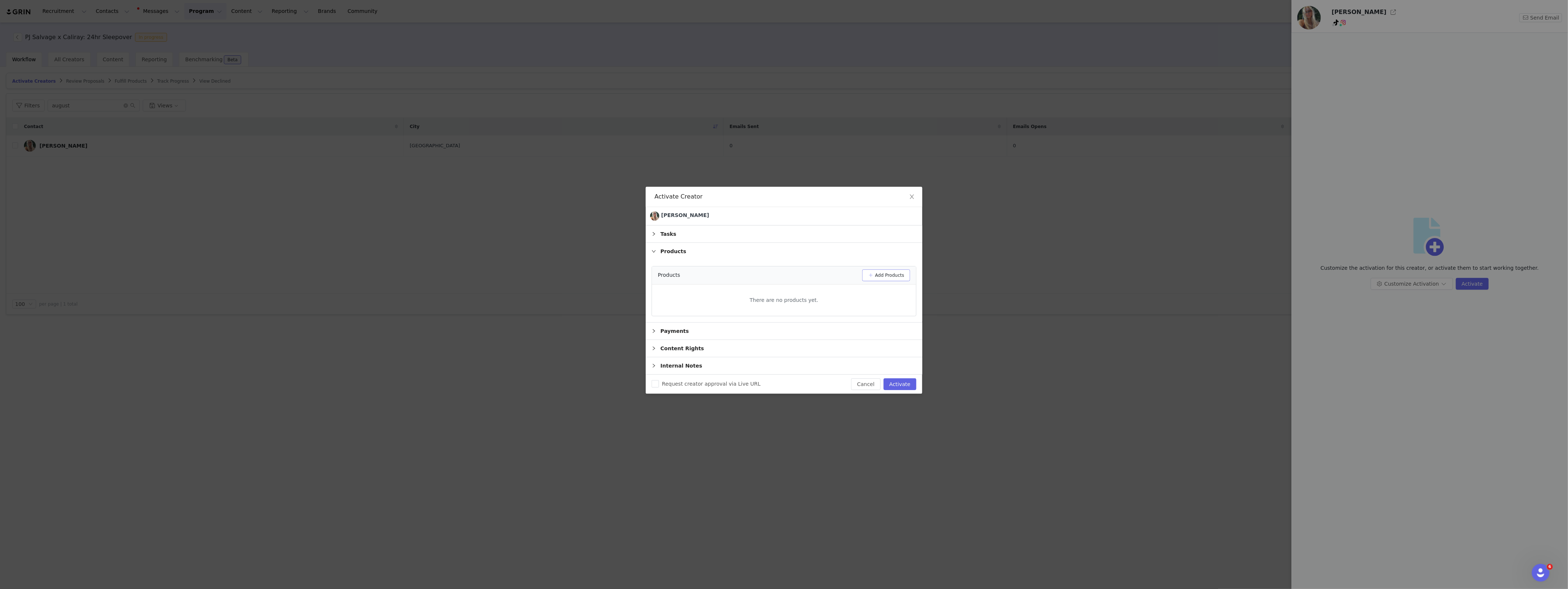
click at [884, 276] on button "Add Products" at bounding box center [886, 275] width 48 height 12
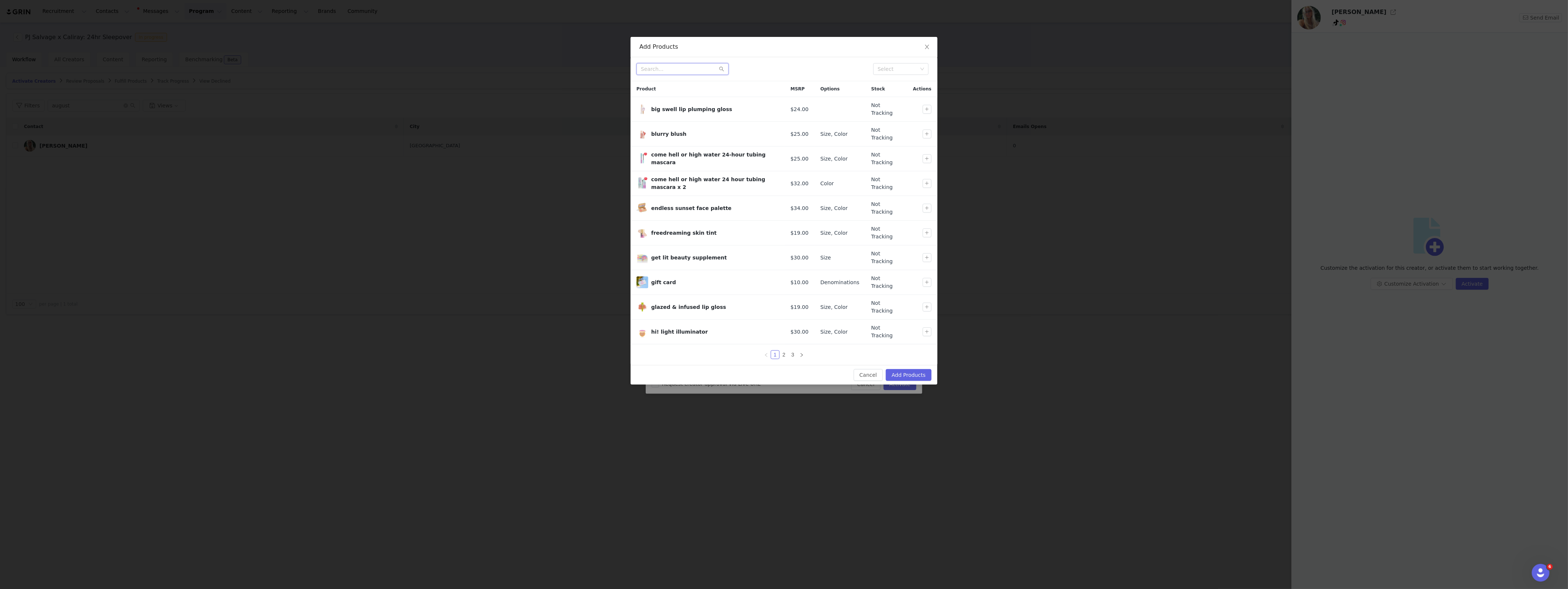
click at [684, 69] on input "text" at bounding box center [682, 69] width 92 height 12
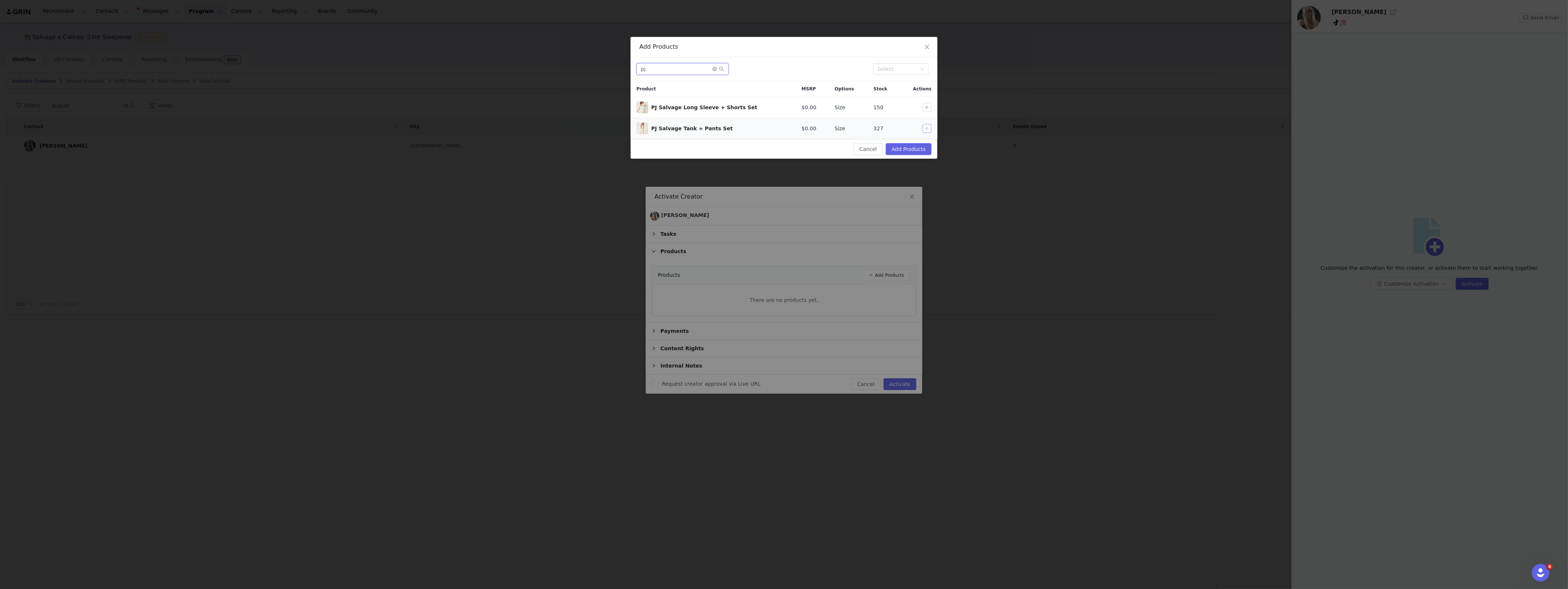
type input "pj"
click at [929, 127] on button "button" at bounding box center [927, 128] width 9 height 9
click at [909, 147] on button "Add Products" at bounding box center [909, 149] width 46 height 12
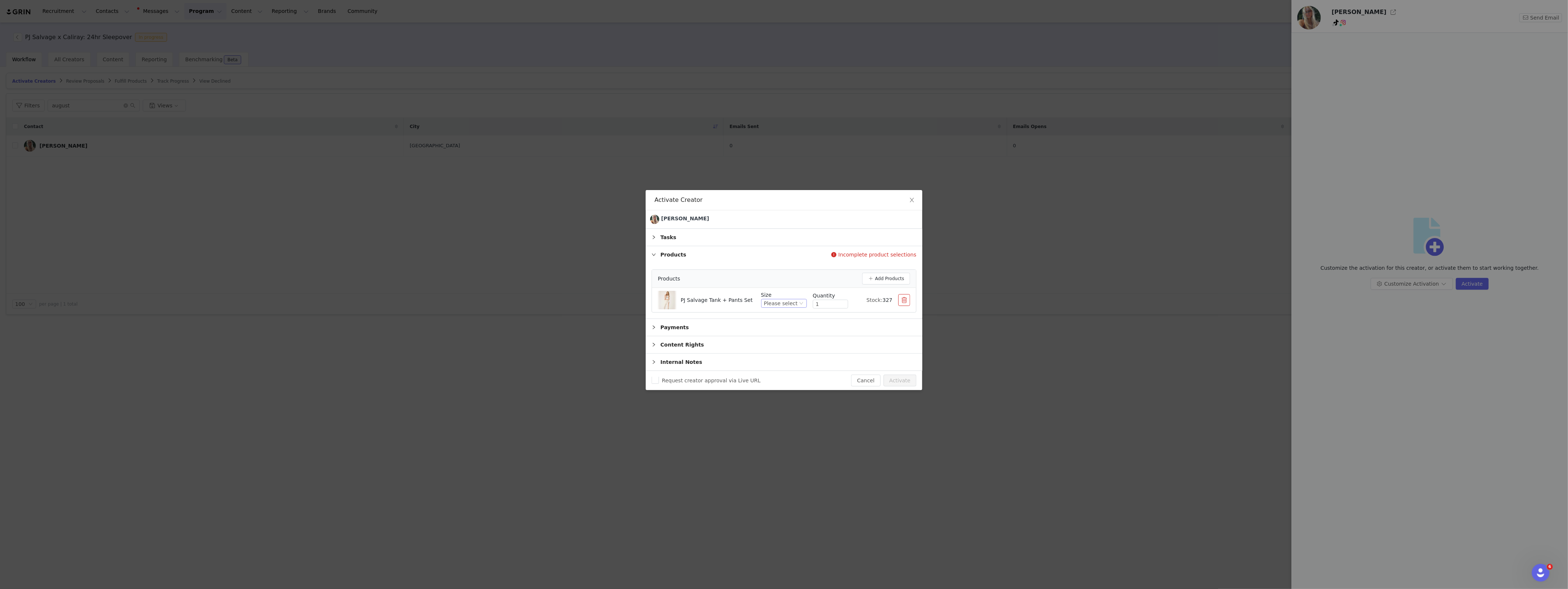
click at [787, 304] on div "Please select" at bounding box center [780, 303] width 33 height 8
click at [783, 341] on li "Small" at bounding box center [785, 340] width 44 height 12
click at [900, 381] on button "Activate" at bounding box center [900, 380] width 33 height 12
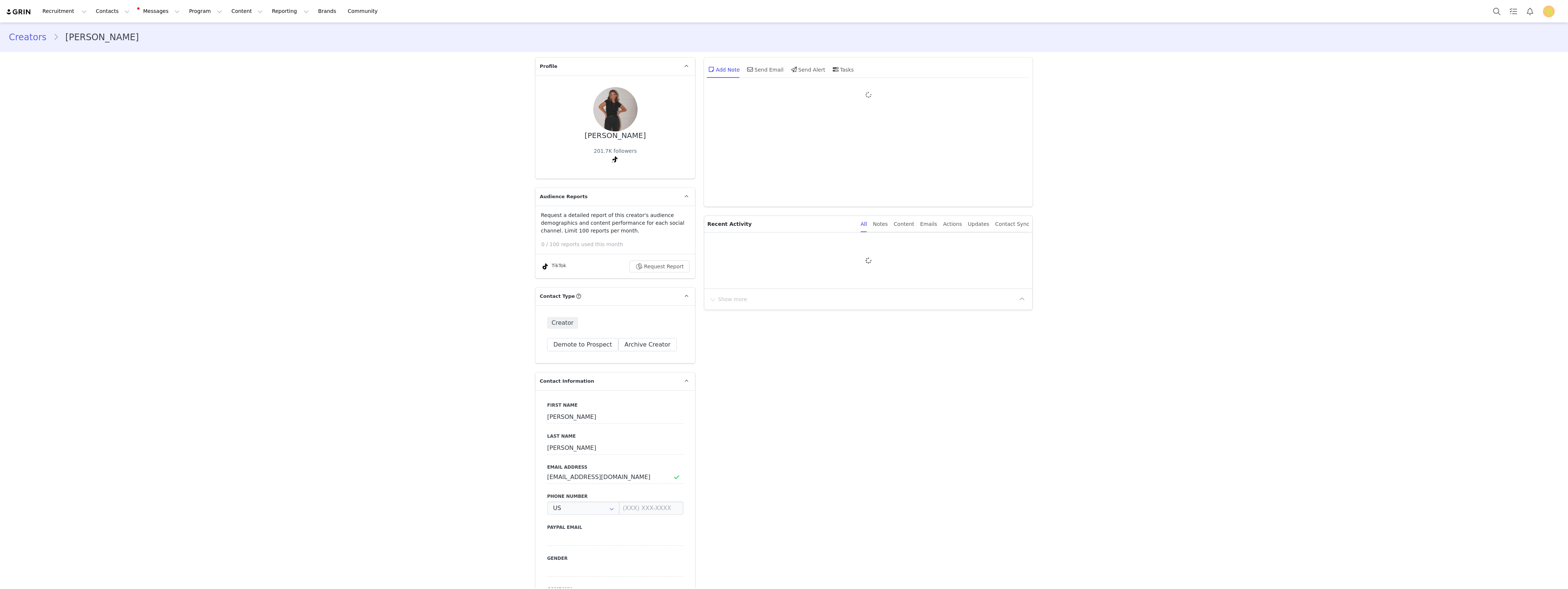
type input "[PERSON_NAME]"
type input "[EMAIL_ADDRESS][DOMAIN_NAME]"
type input "US"
select select
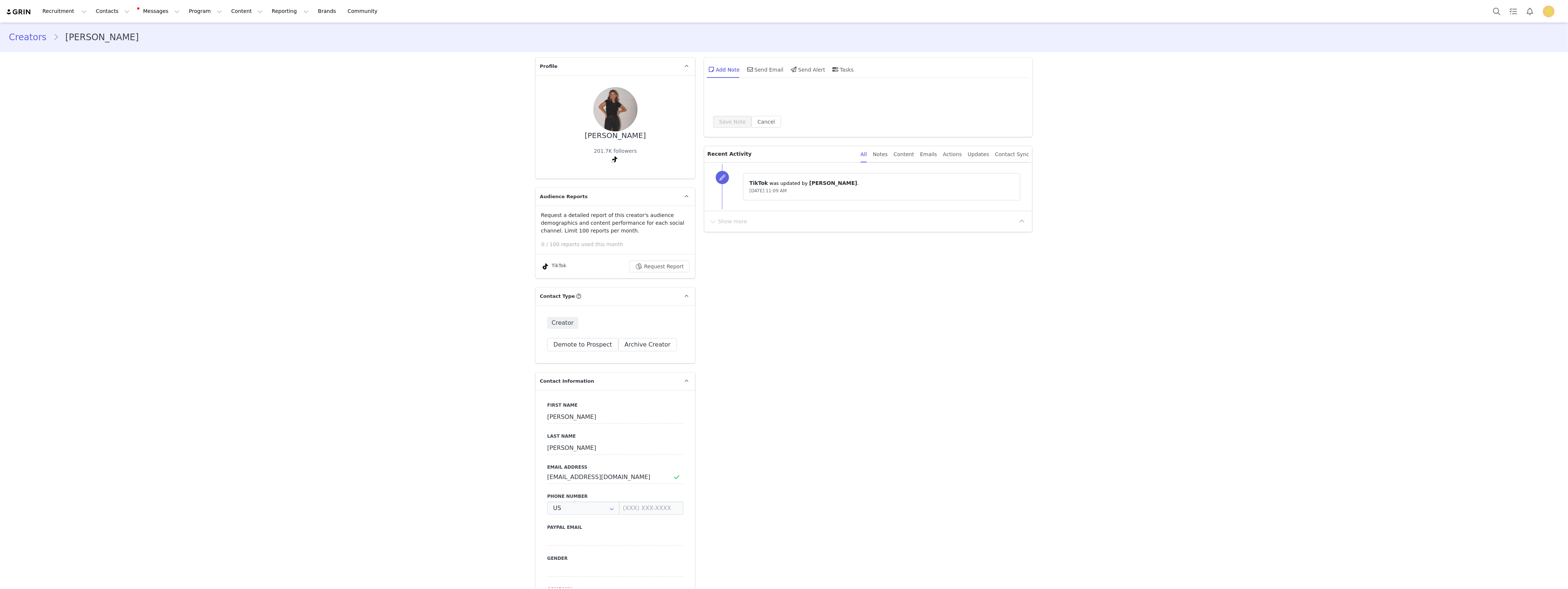
type input "+1 ([GEOGRAPHIC_DATA])"
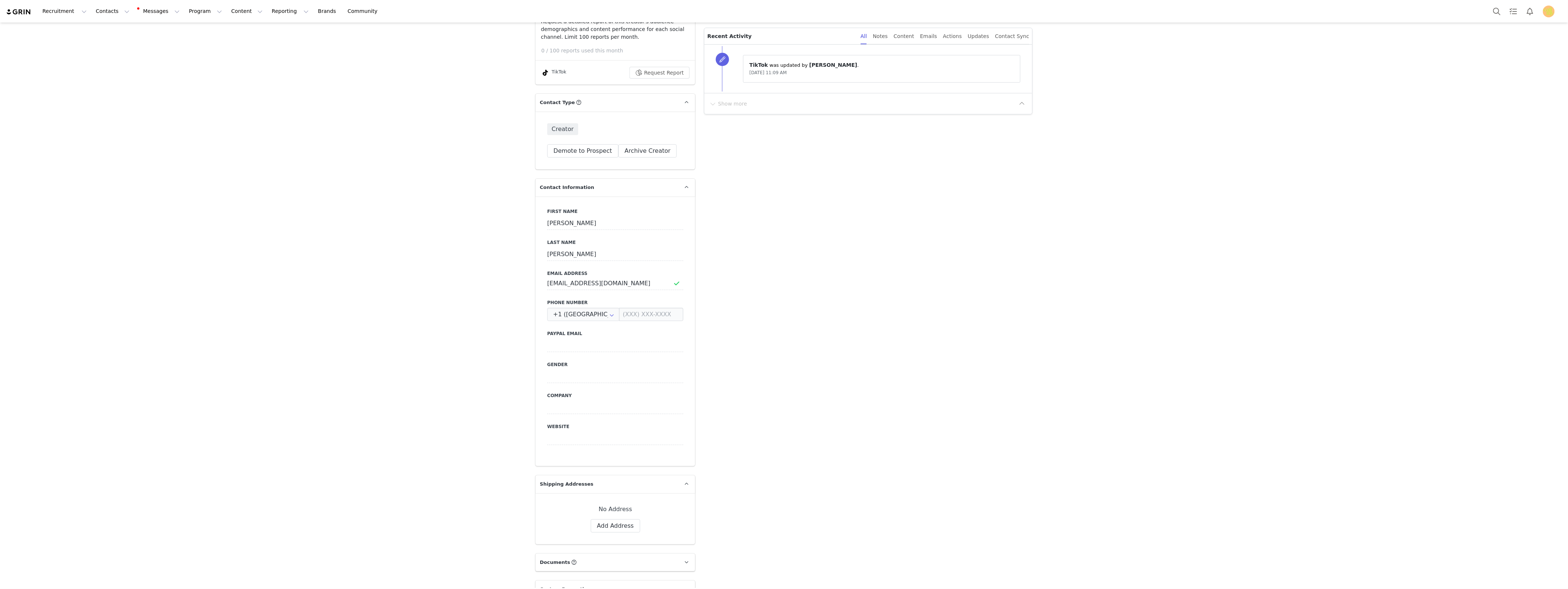
scroll to position [285, 0]
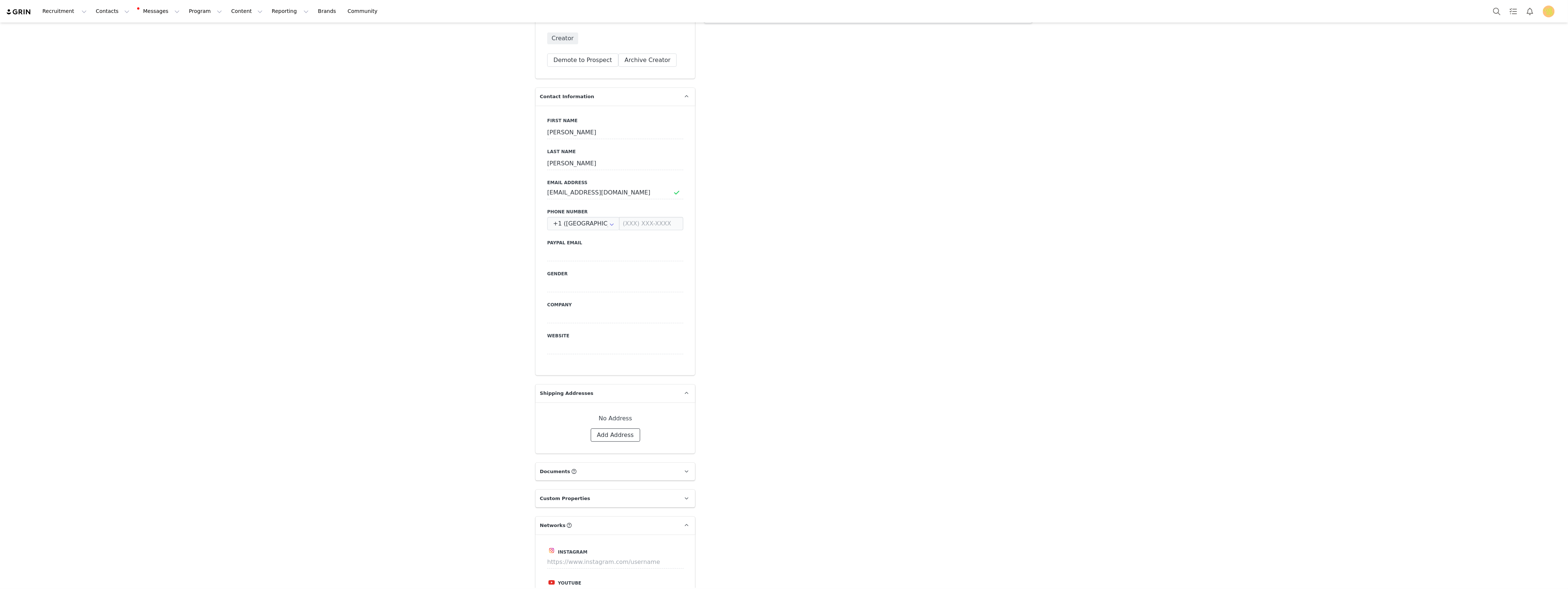
click at [611, 436] on button "Add Address" at bounding box center [616, 435] width 50 height 13
select select
click at [659, 441] on input "text" at bounding box center [750, 442] width 200 height 12
paste input "[STREET_ADDRESS]"
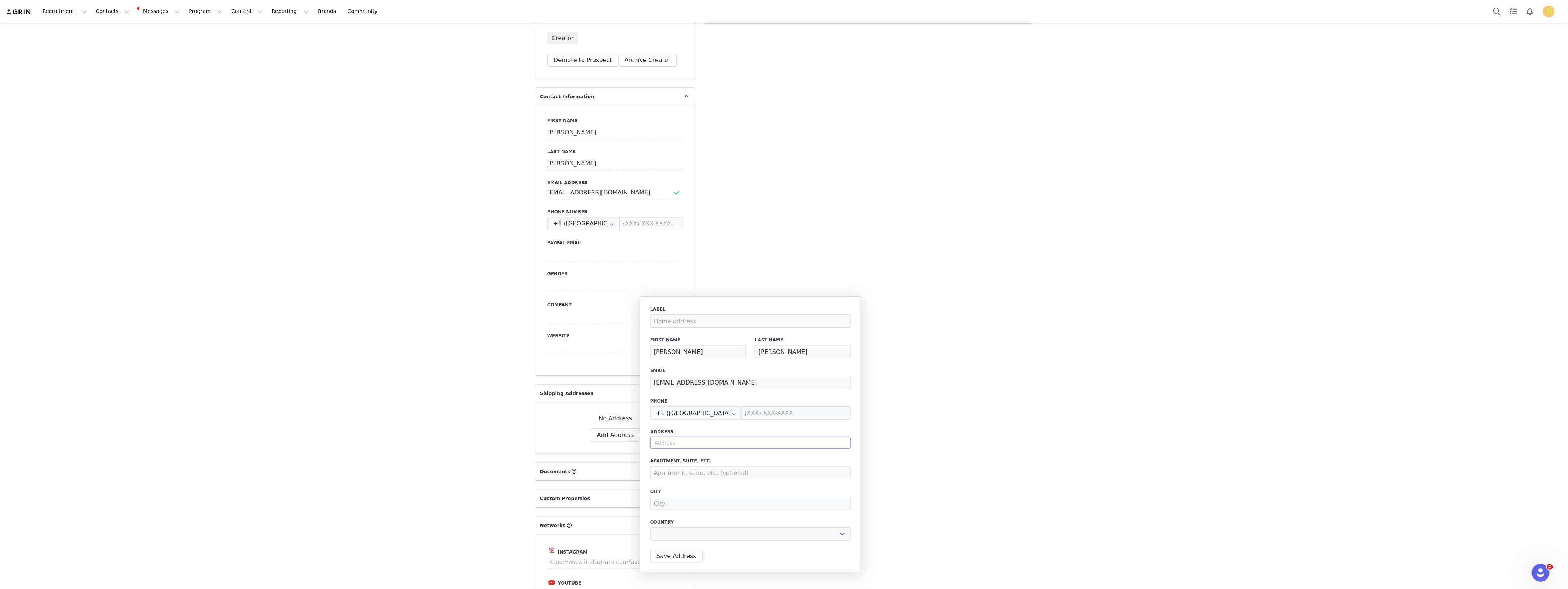
type input "[STREET_ADDRESS]"
select select
type input "[STREET_ADDRESS]"
type input "Hoboken"
select select "[object Object]"
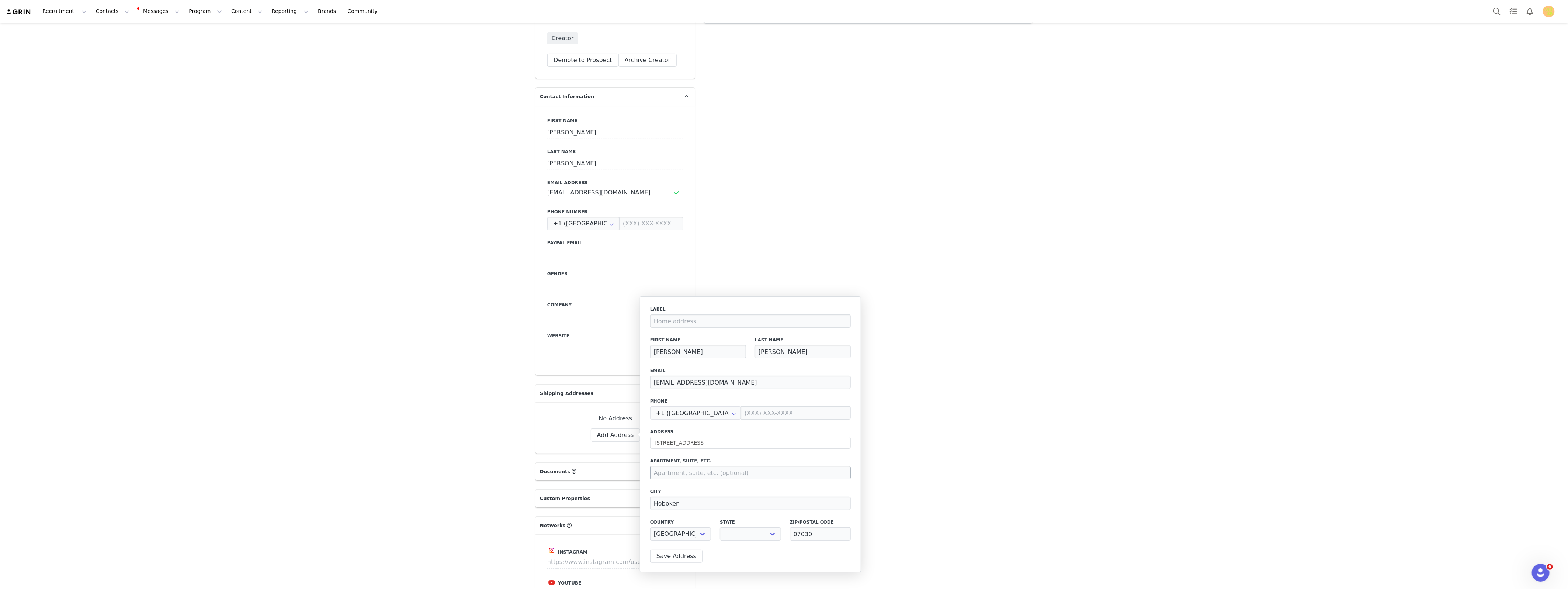
select select "[object Object]"
click at [666, 475] on input at bounding box center [750, 472] width 200 height 13
type input "apt 1001"
click at [674, 558] on button "Save Address" at bounding box center [676, 556] width 52 height 13
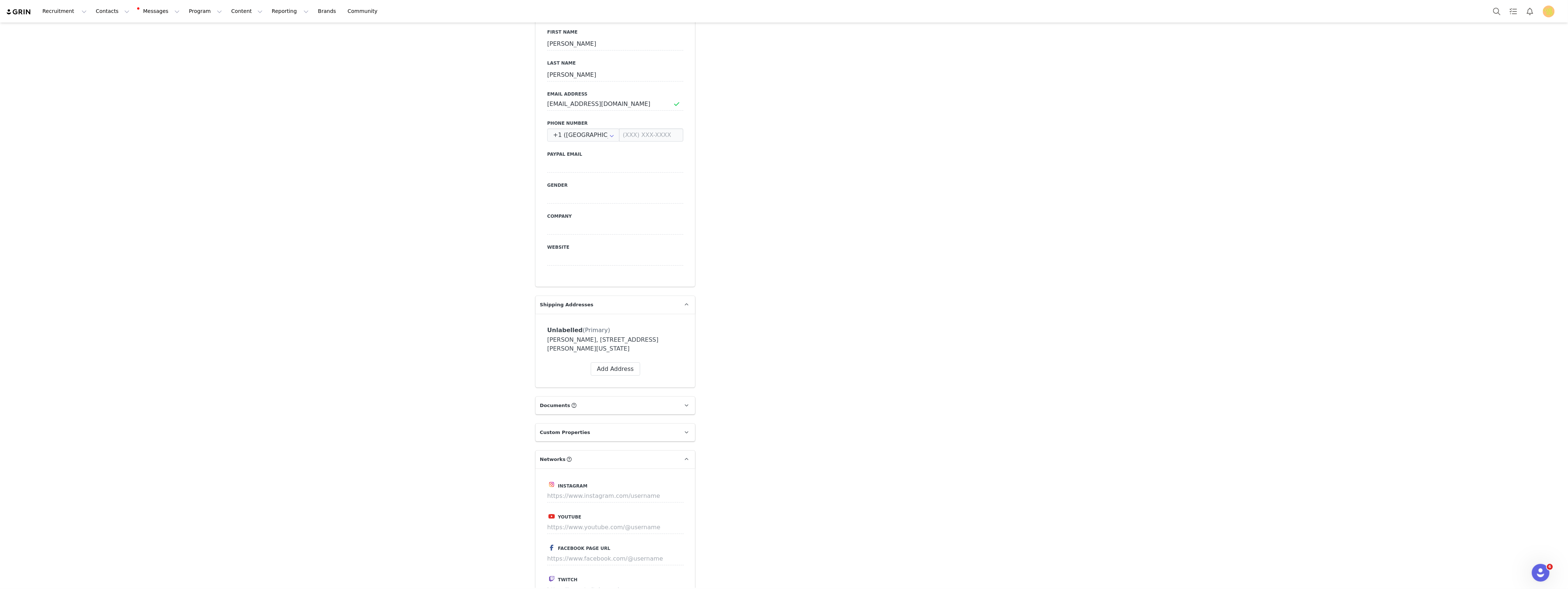
scroll to position [571, 0]
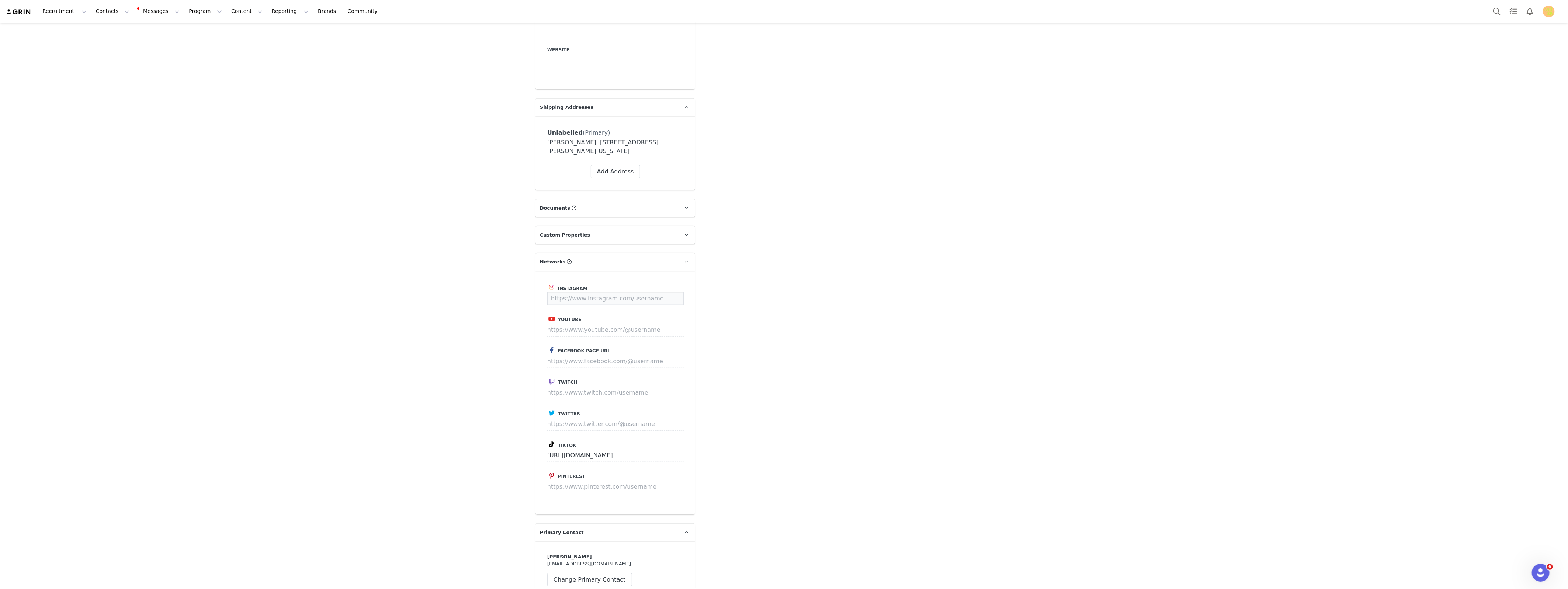
click at [567, 299] on input at bounding box center [615, 298] width 137 height 13
paste input "[URL][DOMAIN_NAME]"
click at [669, 301] on button "Save" at bounding box center [670, 298] width 27 height 13
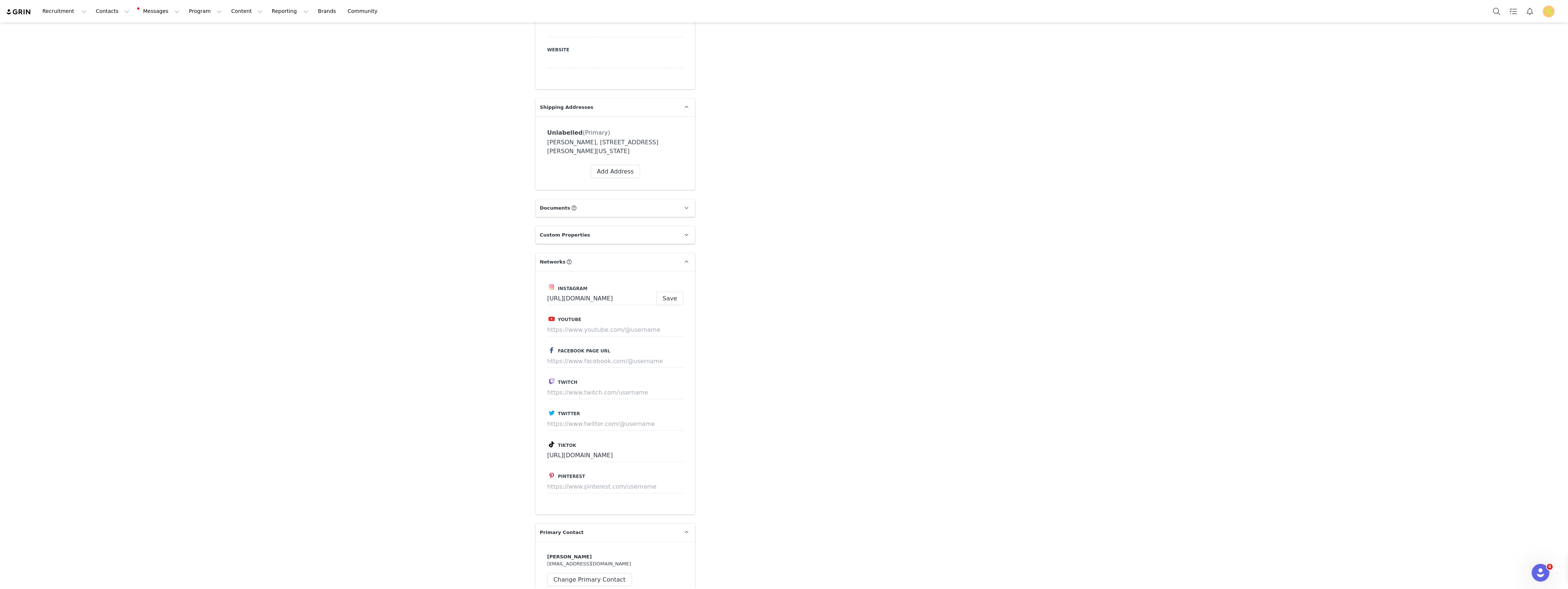
type input "[URL][DOMAIN_NAME]"
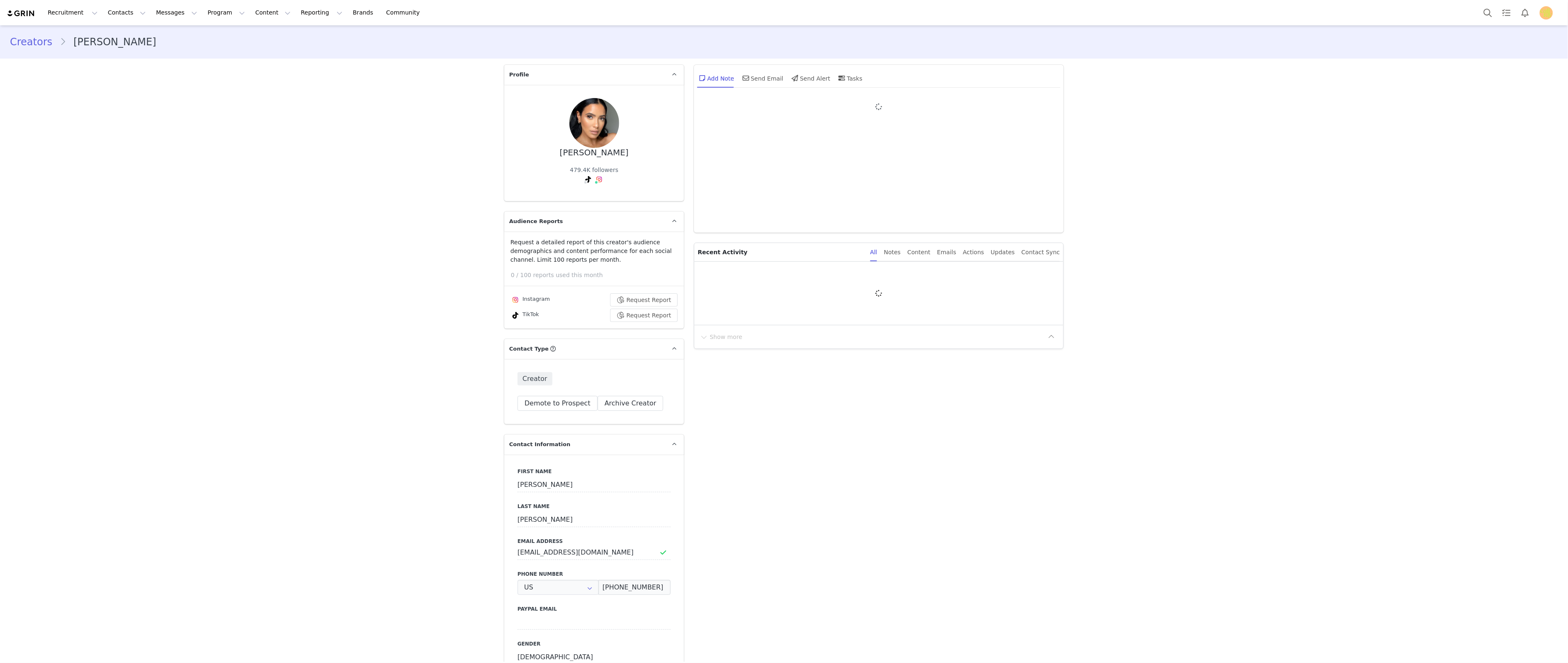
type input "+1 ([GEOGRAPHIC_DATA])"
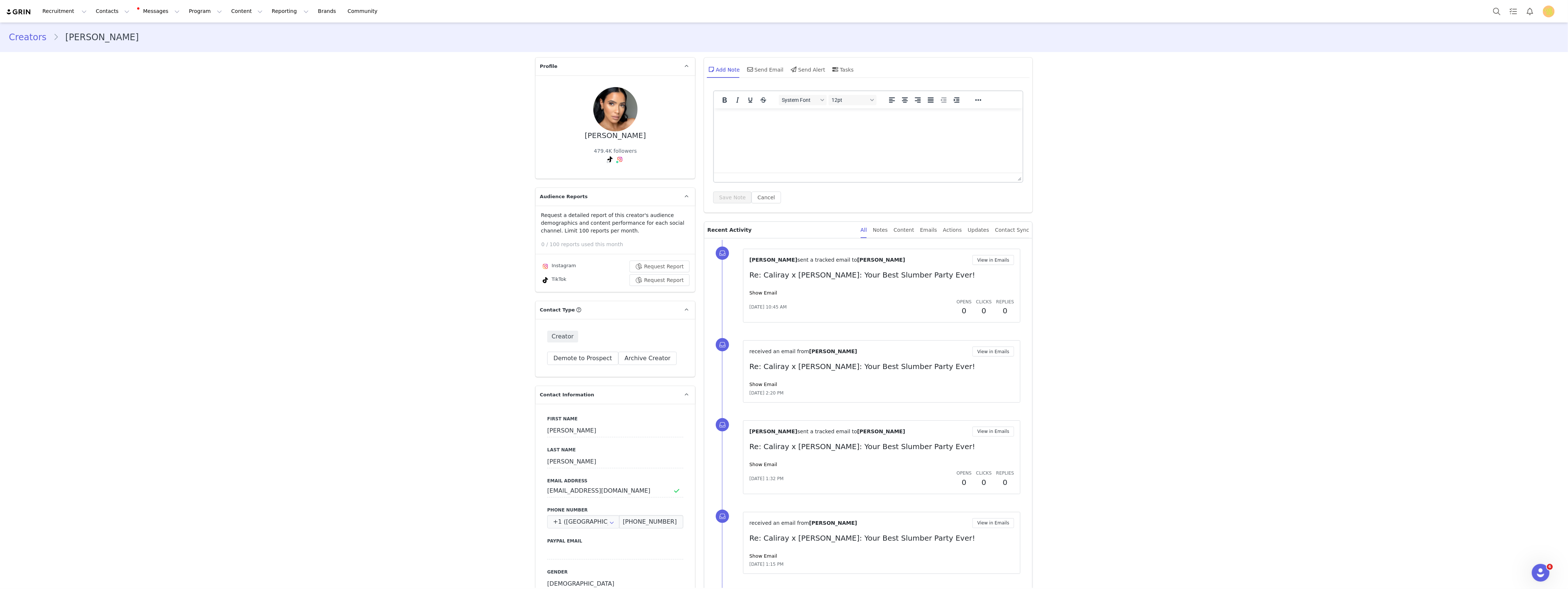
click at [25, 34] on link "Creators" at bounding box center [31, 37] width 45 height 13
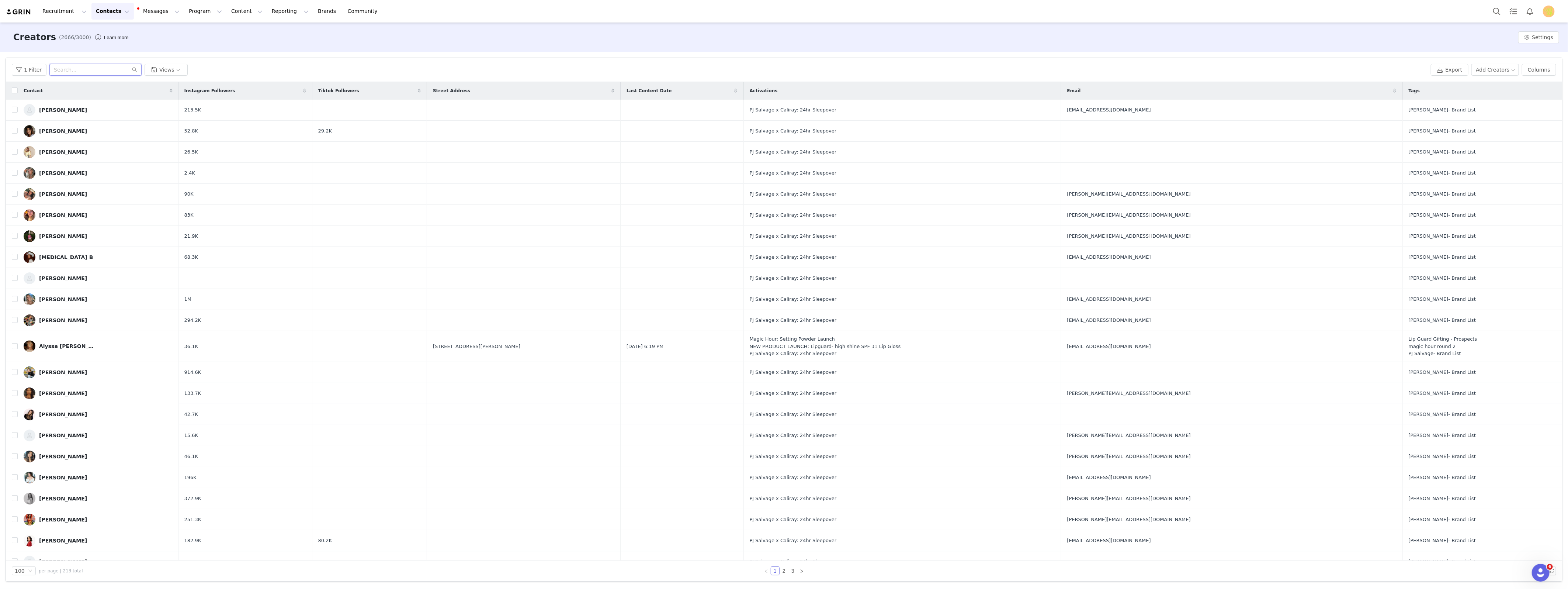
click at [88, 69] on input "text" at bounding box center [96, 69] width 92 height 12
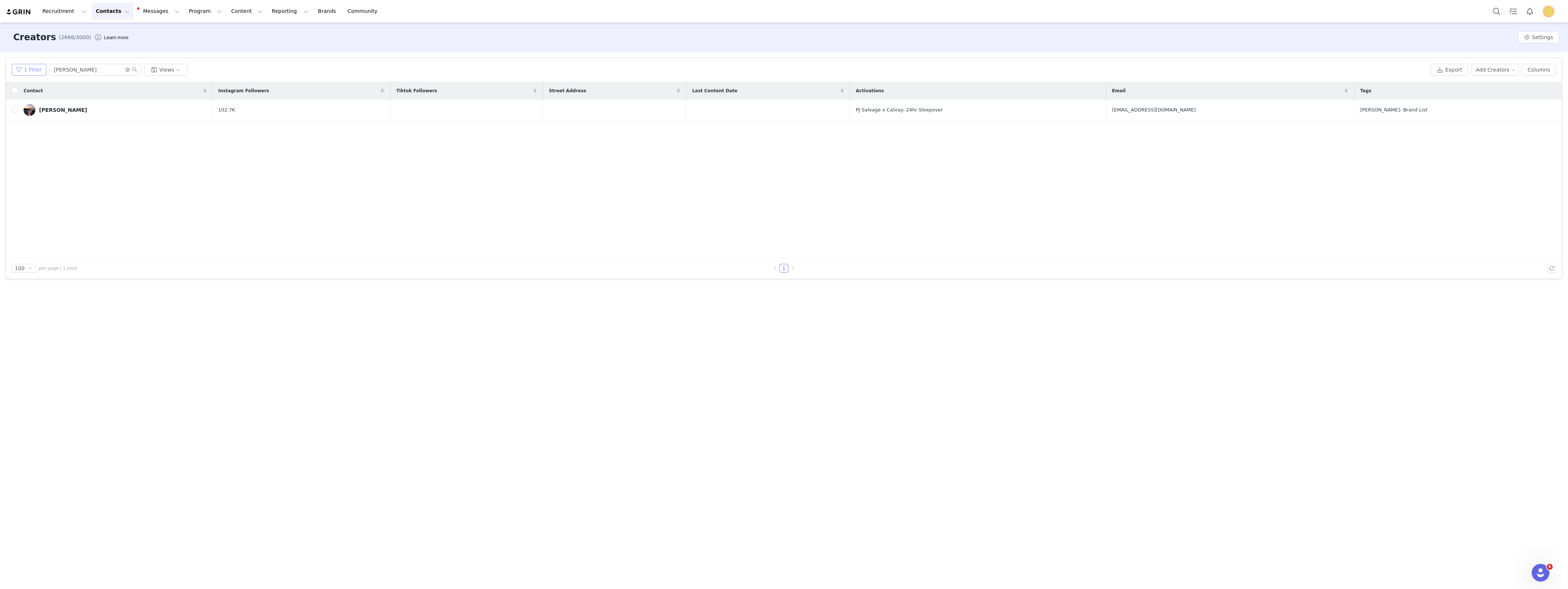
click at [25, 69] on button "1 Filter" at bounding box center [29, 69] width 35 height 12
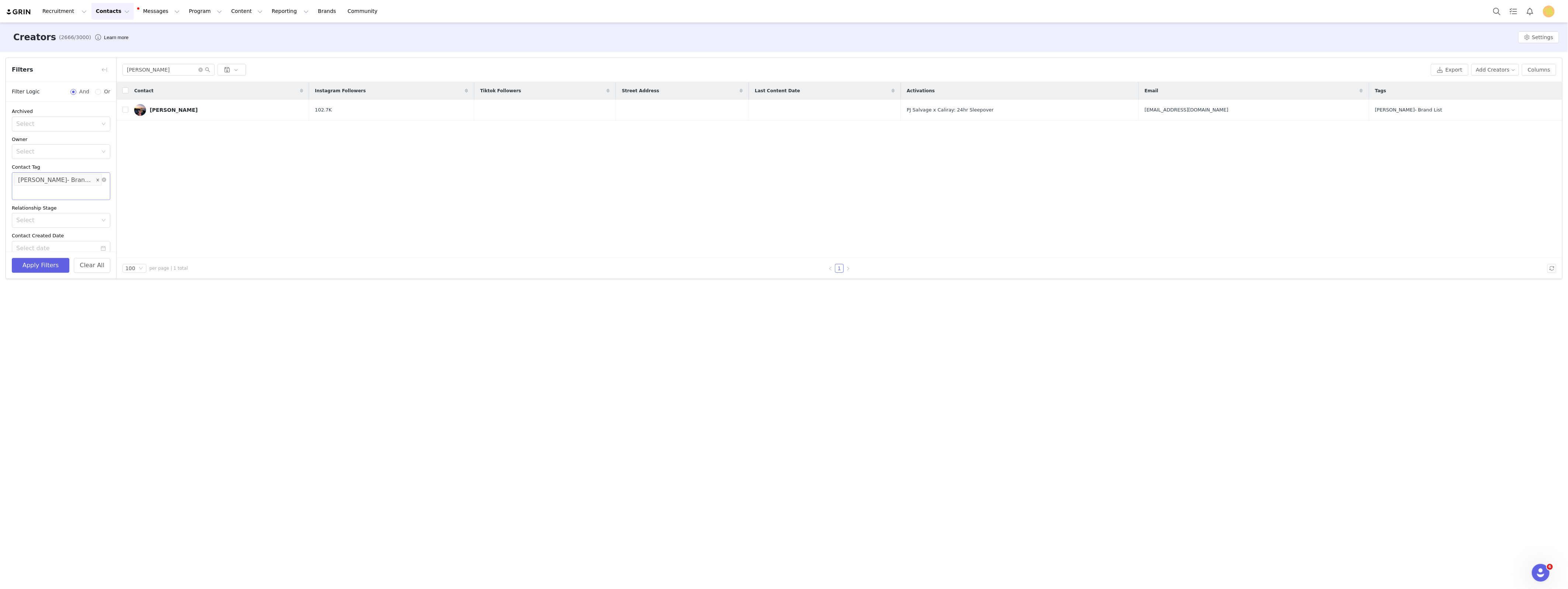
click at [96, 178] on icon "icon: close" at bounding box center [97, 179] width 4 height 4
click at [92, 263] on button "Clear All" at bounding box center [92, 265] width 37 height 15
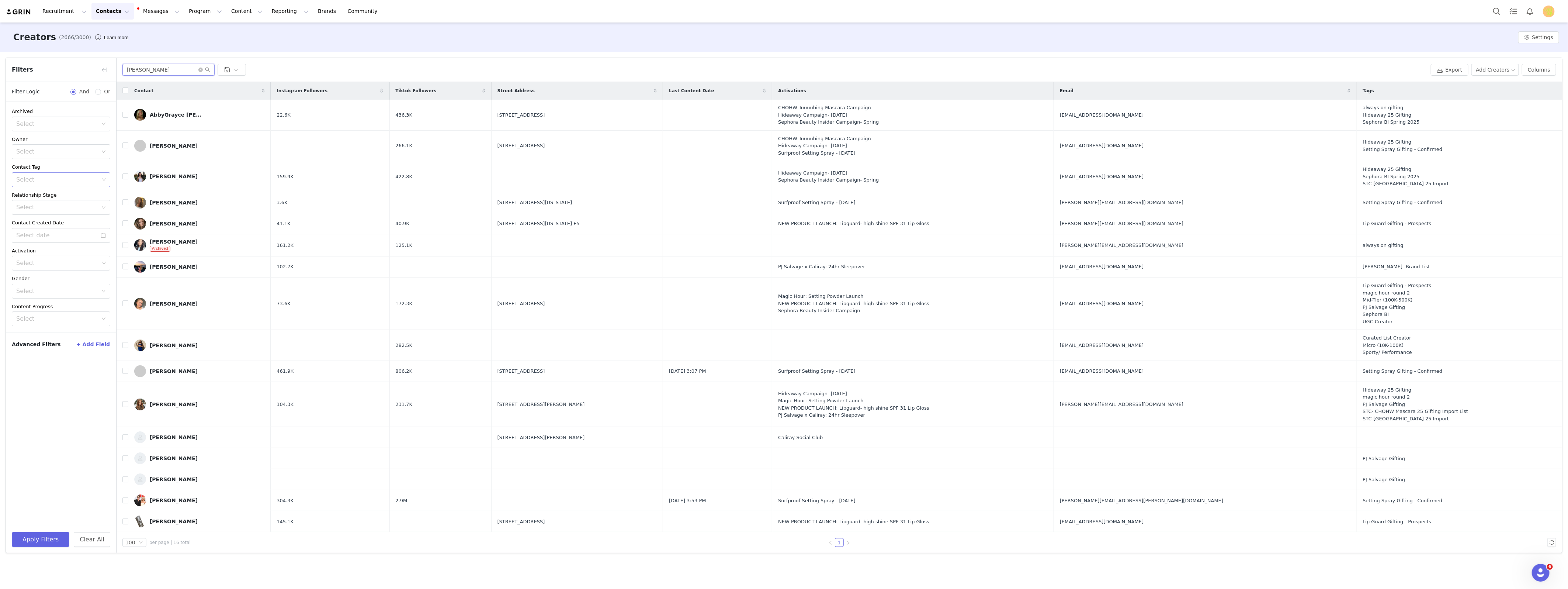
click at [158, 69] on input "[PERSON_NAME]" at bounding box center [168, 69] width 92 height 12
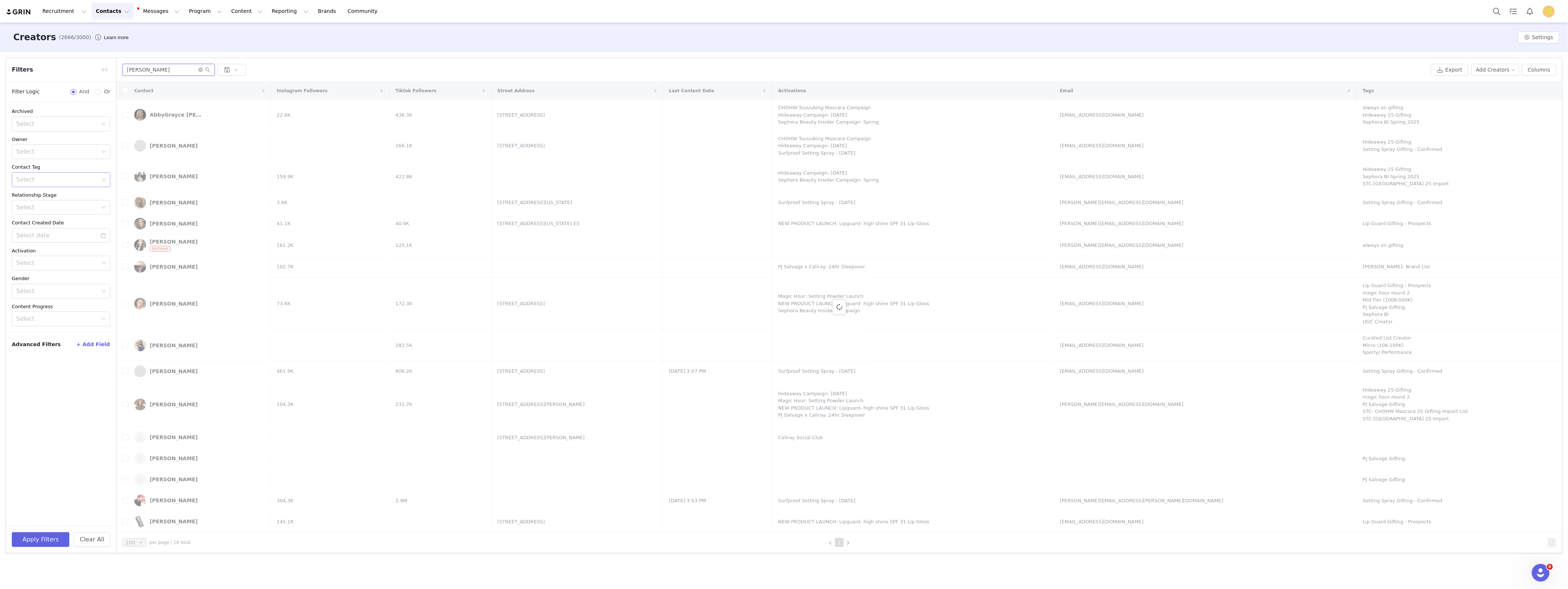
type input "[PERSON_NAME]"
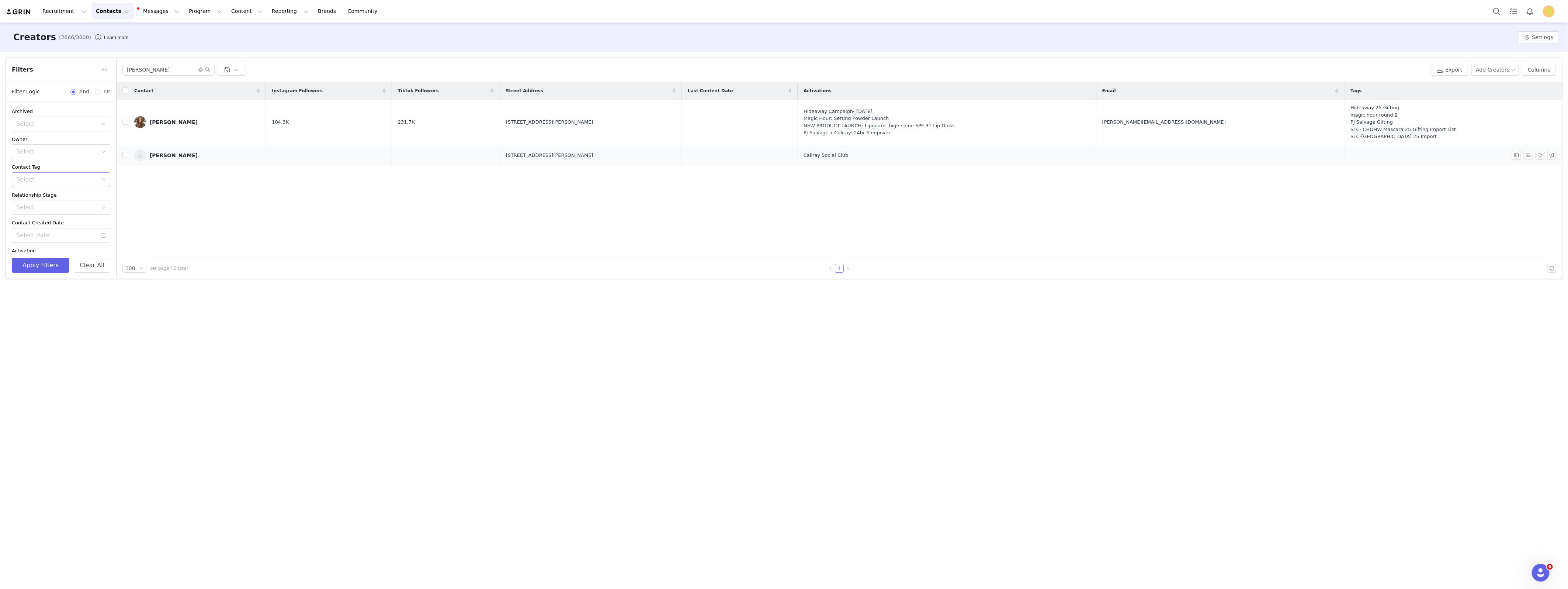
click at [164, 156] on div "[PERSON_NAME]" at bounding box center [174, 155] width 48 height 6
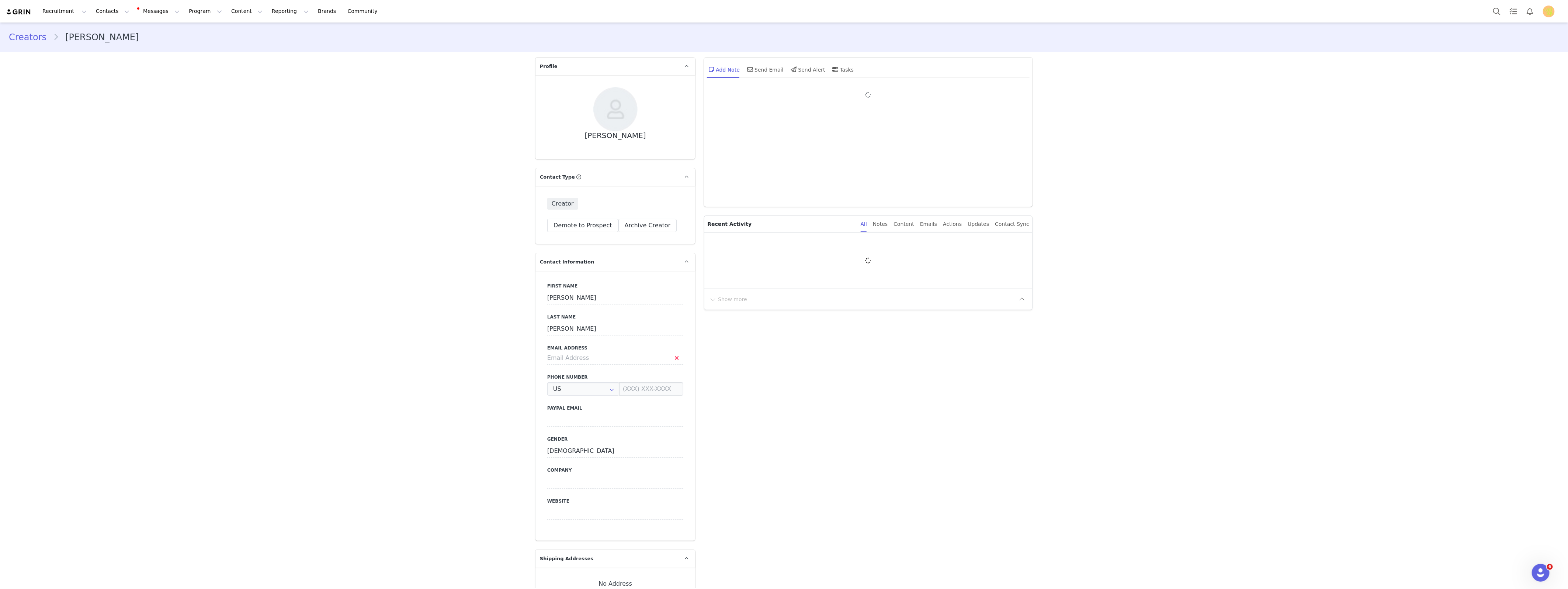
type input "+1 ([GEOGRAPHIC_DATA])"
click at [642, 222] on button "Archive Creator" at bounding box center [647, 225] width 59 height 13
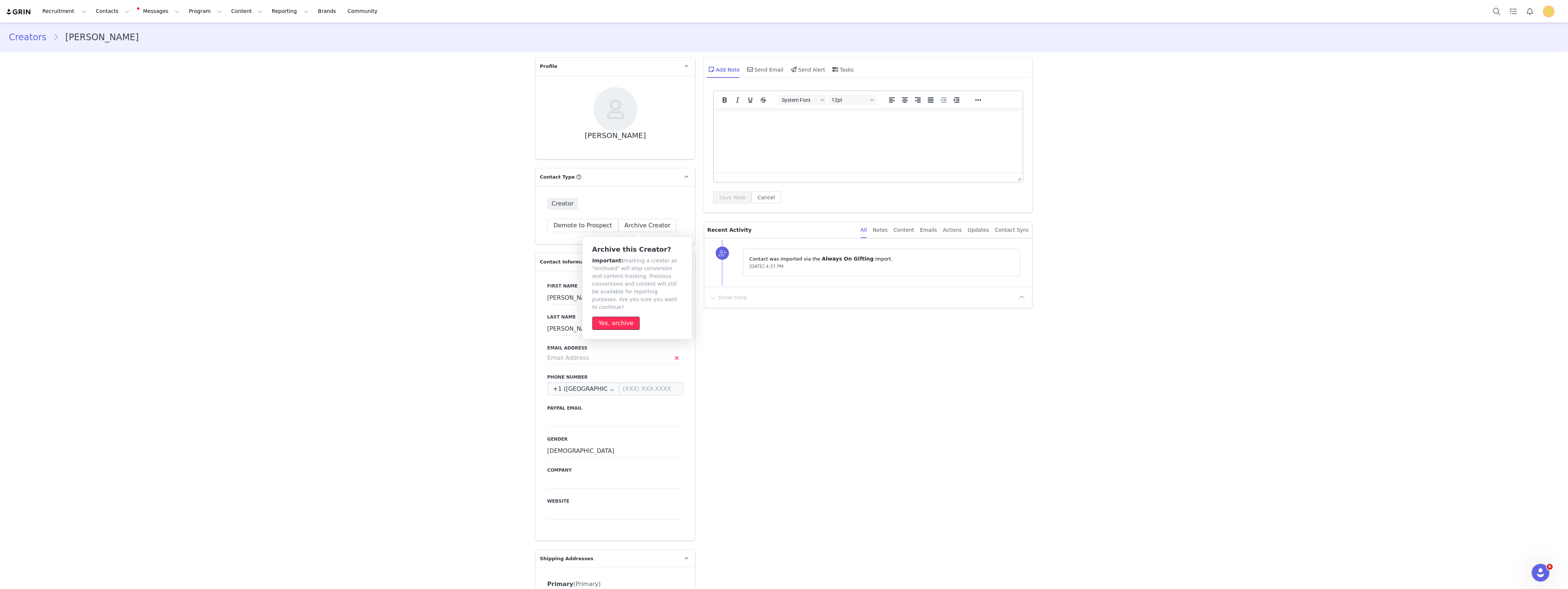
click at [617, 316] on button "Yes, archive" at bounding box center [616, 323] width 47 height 13
click at [25, 35] on link "Creators" at bounding box center [31, 37] width 45 height 13
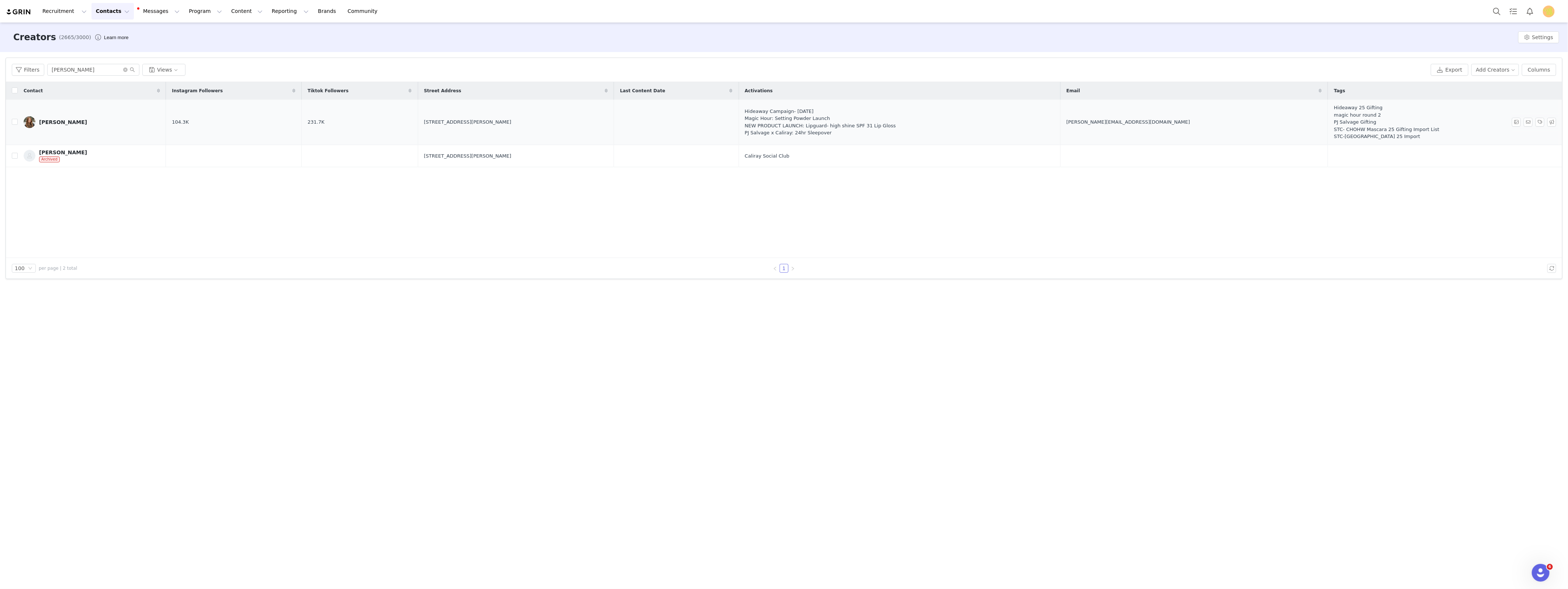
click at [62, 121] on div "[PERSON_NAME]" at bounding box center [63, 122] width 48 height 6
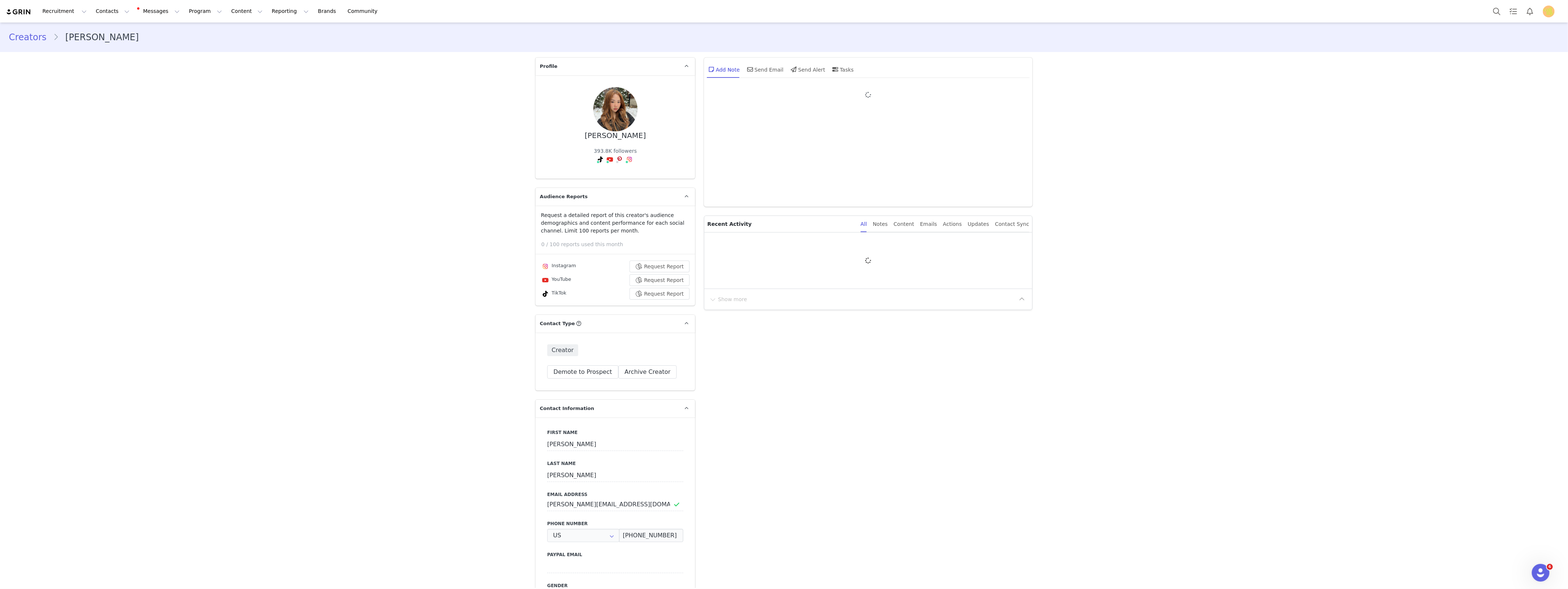
type input "+1 ([GEOGRAPHIC_DATA])"
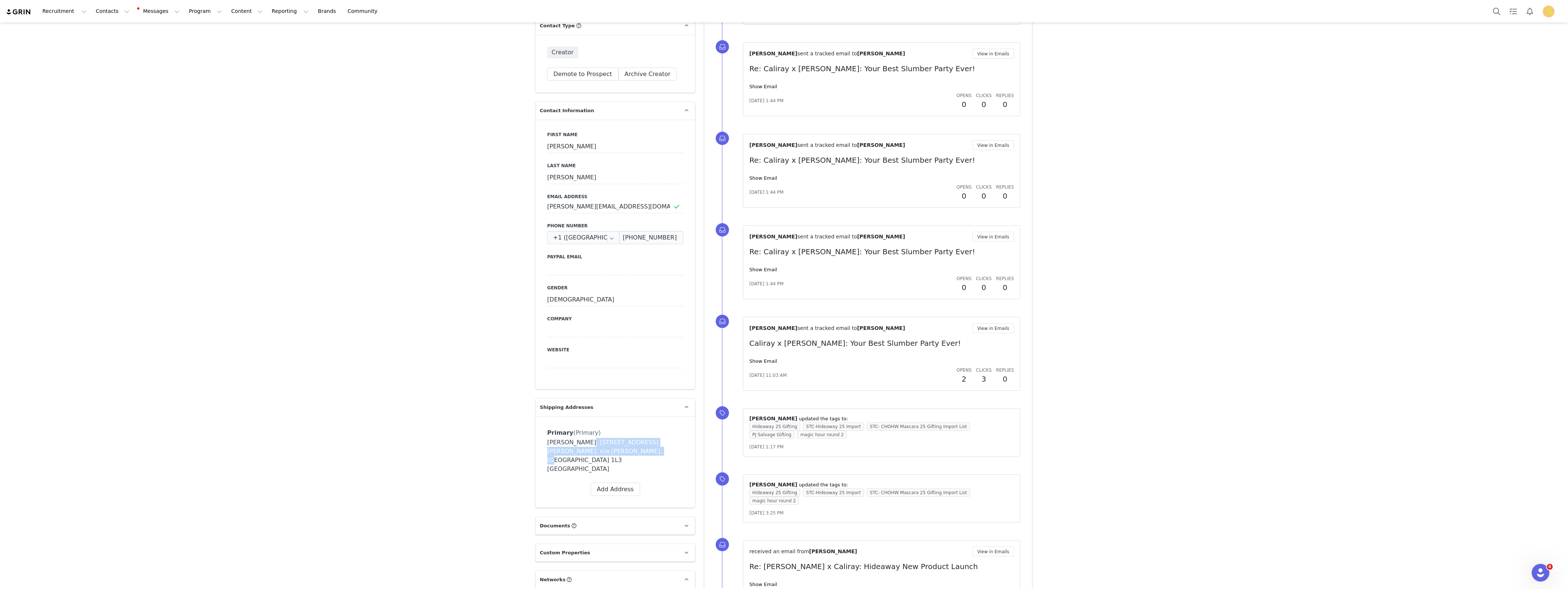
drag, startPoint x: 613, startPoint y: 450, endPoint x: 573, endPoint y: 445, distance: 40.3
click at [573, 445] on div "[PERSON_NAME], [STREET_ADDRESS][PERSON_NAME]. n/a [PERSON_NAME], [GEOGRAPHIC_DA…" at bounding box center [615, 456] width 136 height 35
click at [664, 430] on icon at bounding box center [666, 433] width 4 height 4
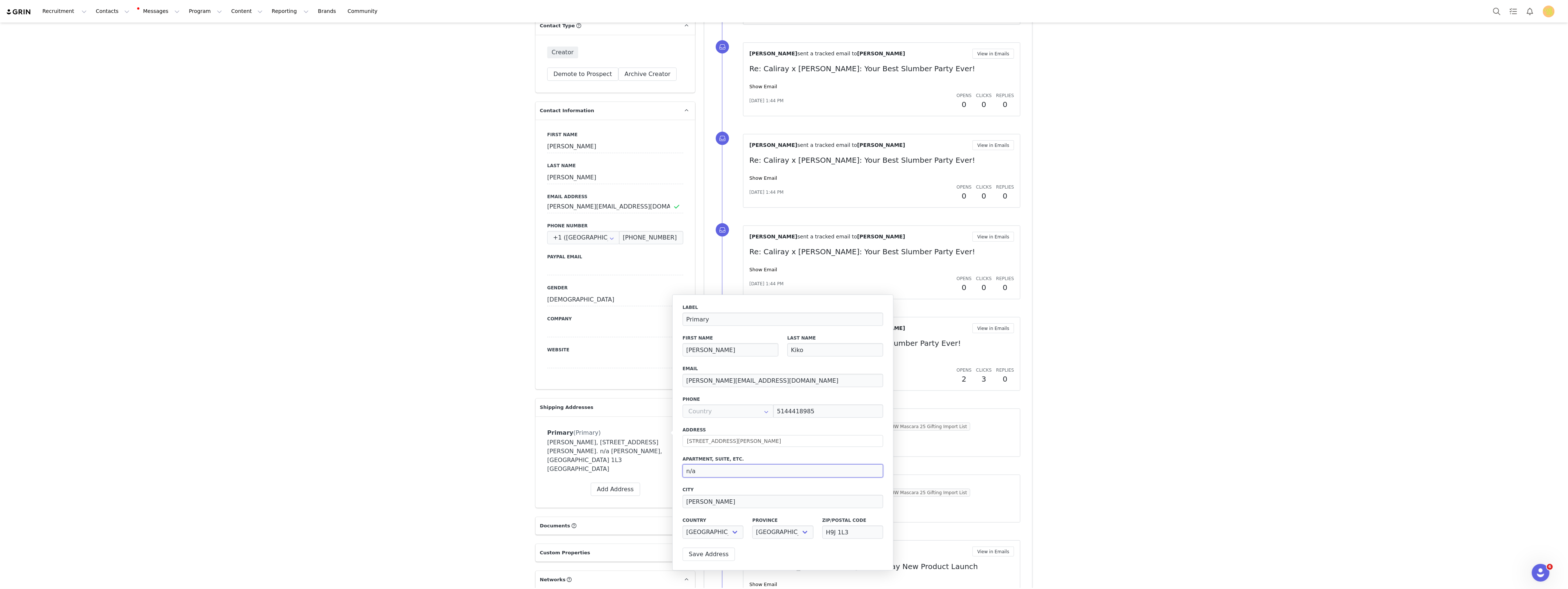
click at [701, 470] on input "n/a" at bounding box center [783, 471] width 200 height 13
click at [710, 555] on button "Save Address" at bounding box center [709, 554] width 52 height 13
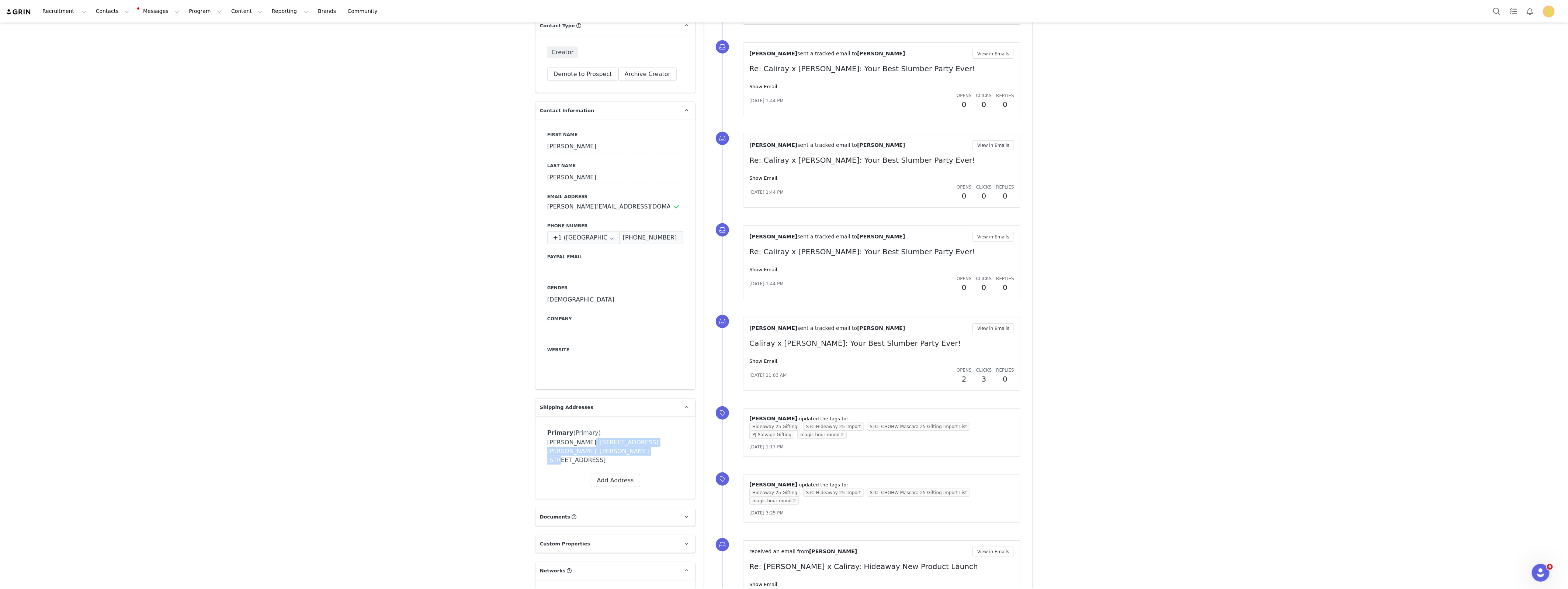
drag, startPoint x: 567, startPoint y: 448, endPoint x: 573, endPoint y: 445, distance: 6.7
click at [573, 445] on div "[PERSON_NAME], [STREET_ADDRESS][PERSON_NAME]. [PERSON_NAME][STREET_ADDRESS]" at bounding box center [615, 452] width 136 height 27
copy div "[STREET_ADDRESS][PERSON_NAME]. [PERSON_NAME][STREET_ADDRESS]"
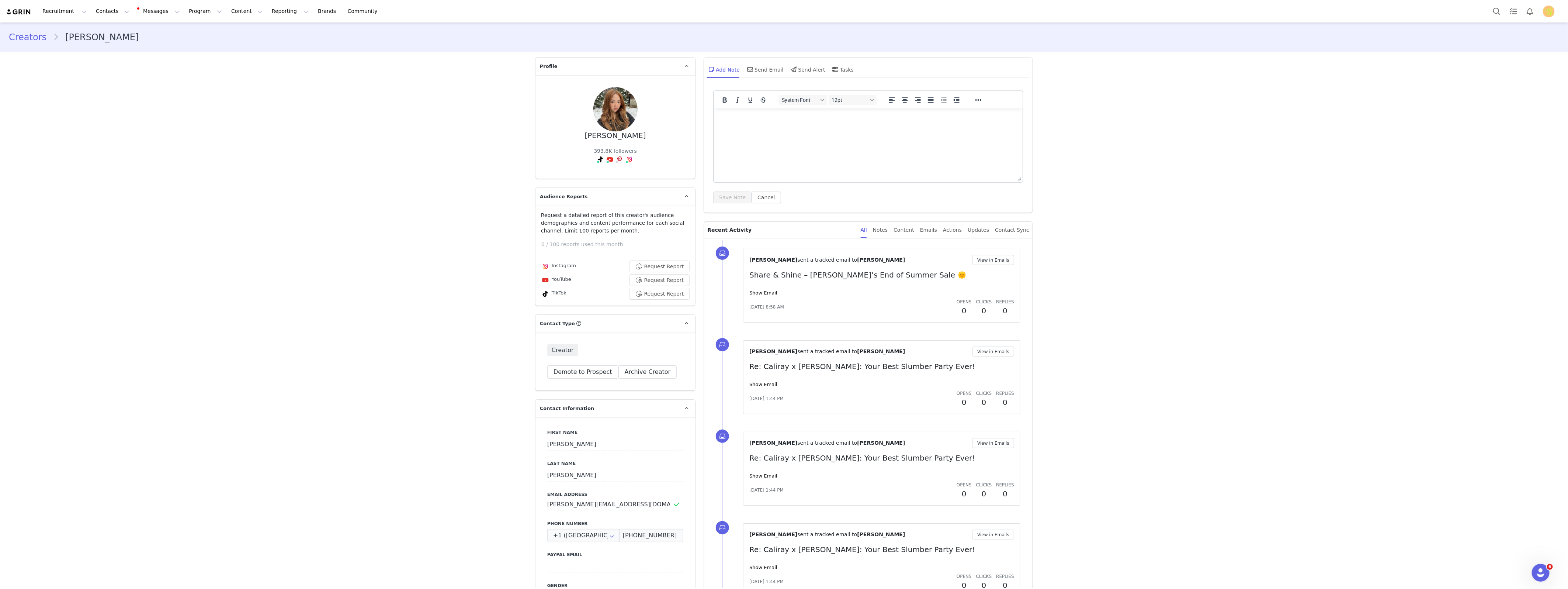
scroll to position [438, 0]
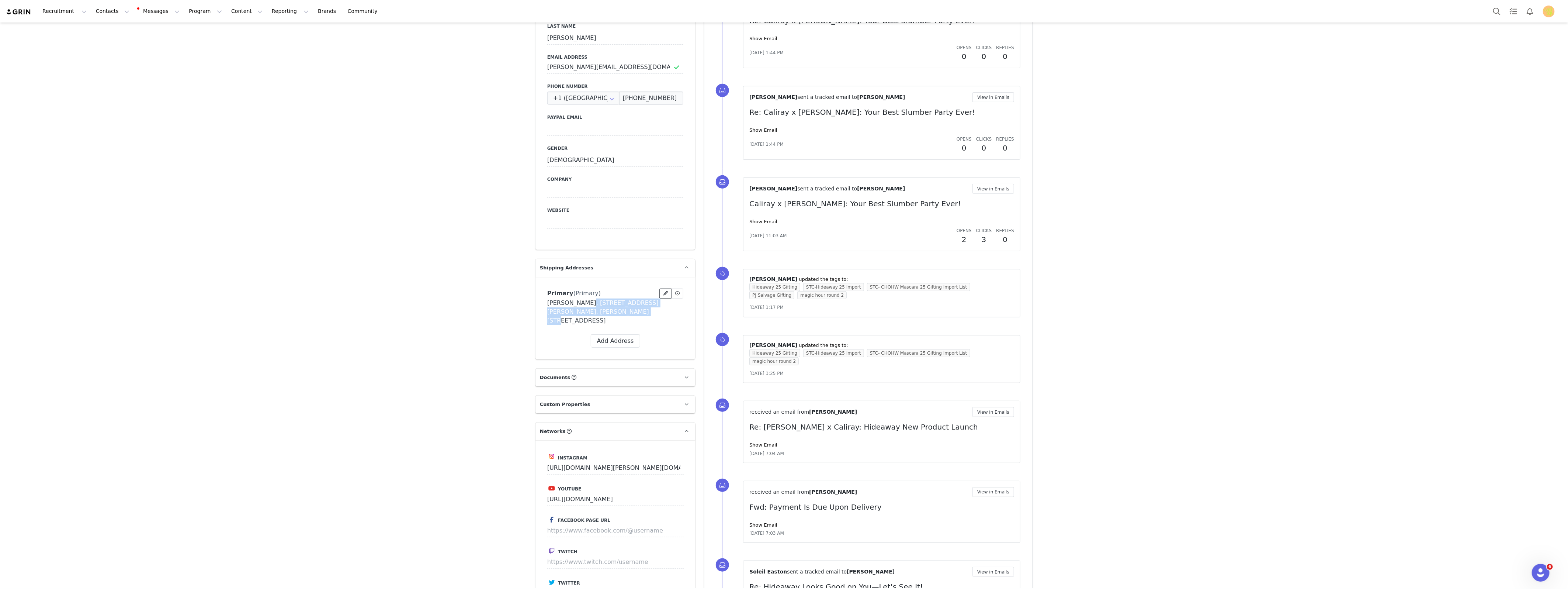
click at [664, 294] on icon at bounding box center [666, 293] width 4 height 4
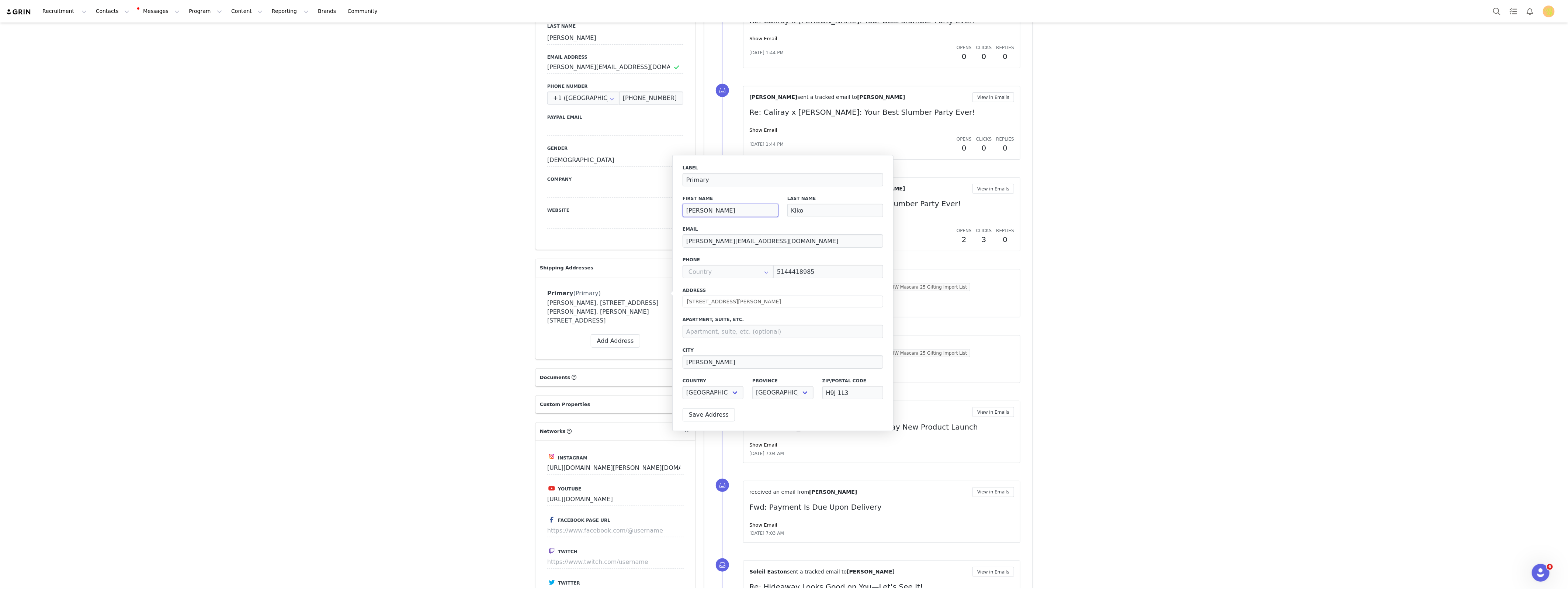
click at [693, 208] on input "[PERSON_NAME]" at bounding box center [730, 210] width 96 height 13
click at [806, 210] on input "Kiko" at bounding box center [835, 210] width 96 height 13
type input "[PERSON_NAME]"
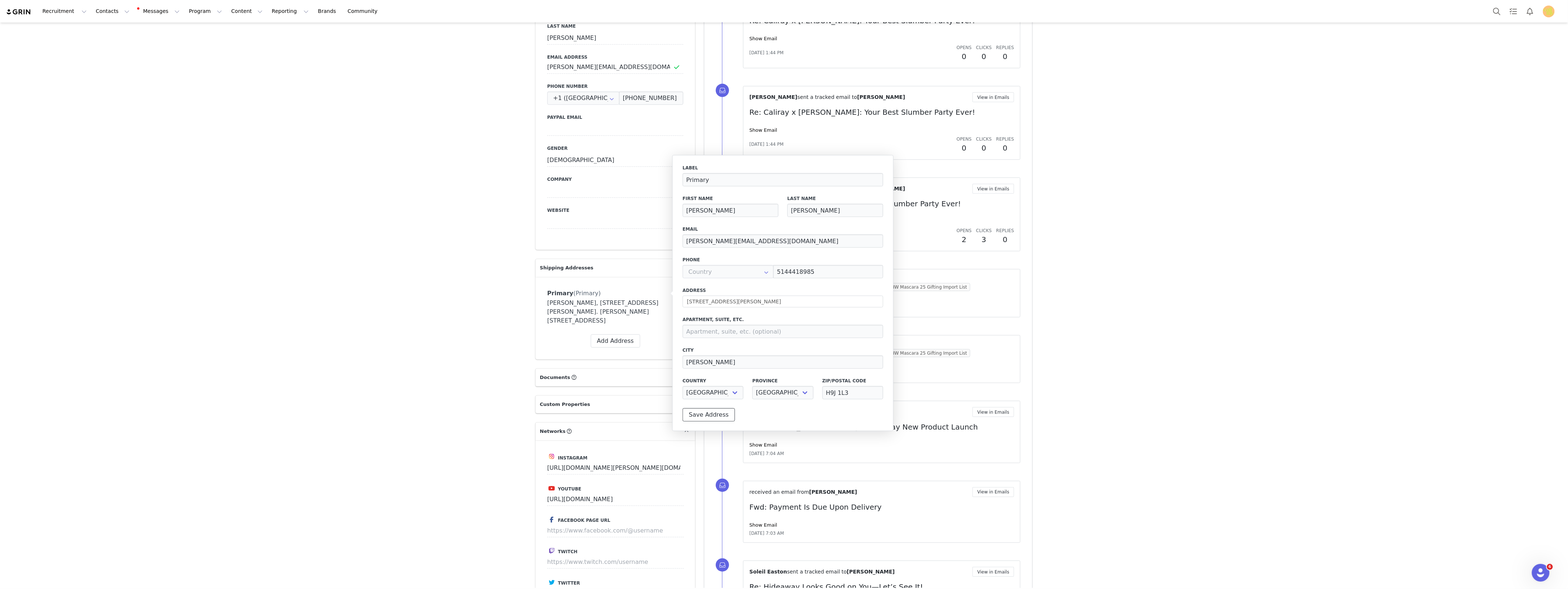
click at [706, 415] on button "Save Address" at bounding box center [709, 414] width 52 height 13
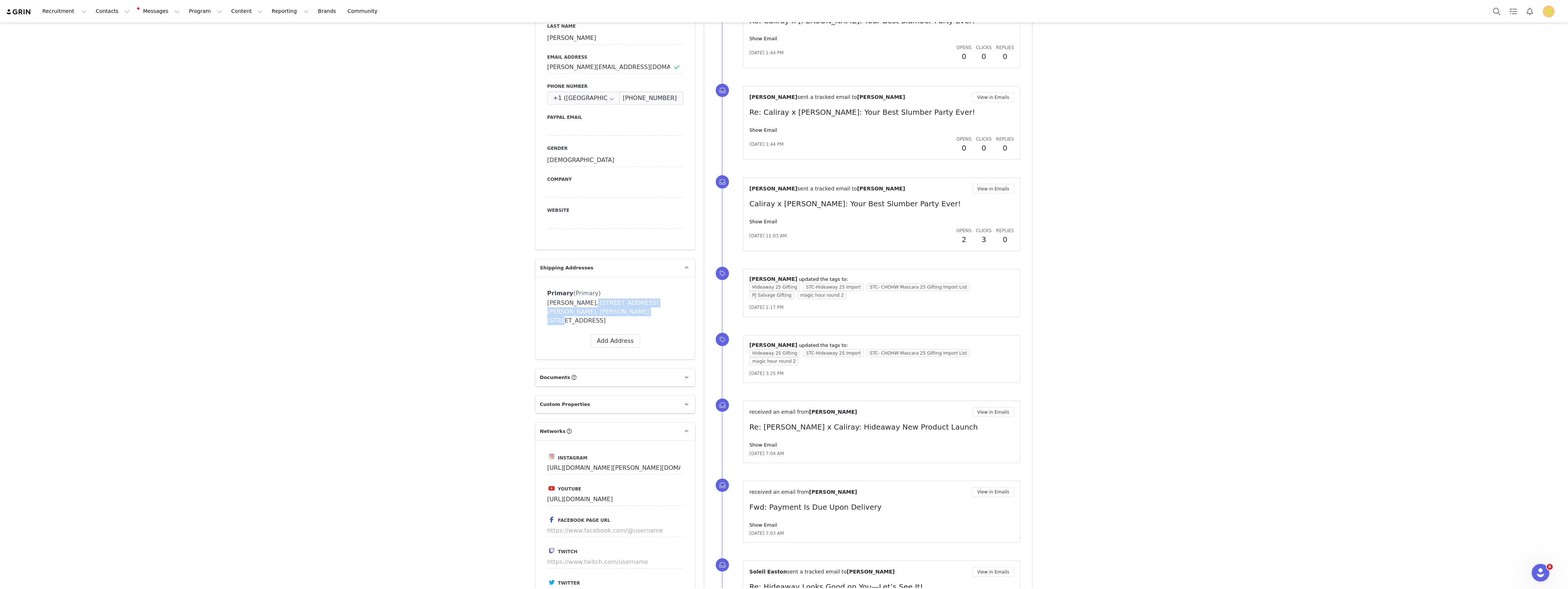
drag, startPoint x: 592, startPoint y: 311, endPoint x: 580, endPoint y: 303, distance: 14.4
click at [580, 303] on div "[PERSON_NAME], [STREET_ADDRESS][PERSON_NAME]. [PERSON_NAME][STREET_ADDRESS]" at bounding box center [615, 312] width 136 height 27
copy div "[STREET_ADDRESS][PERSON_NAME]. [PERSON_NAME][STREET_ADDRESS]"
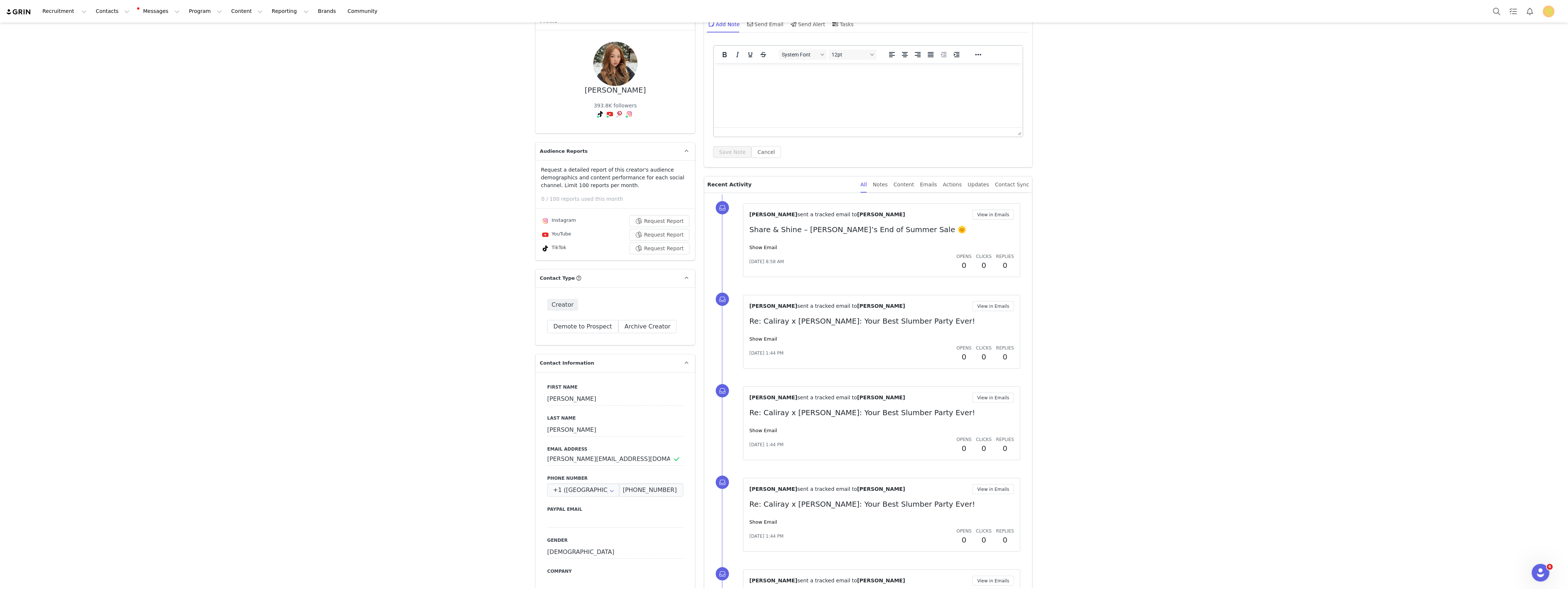
scroll to position [0, 0]
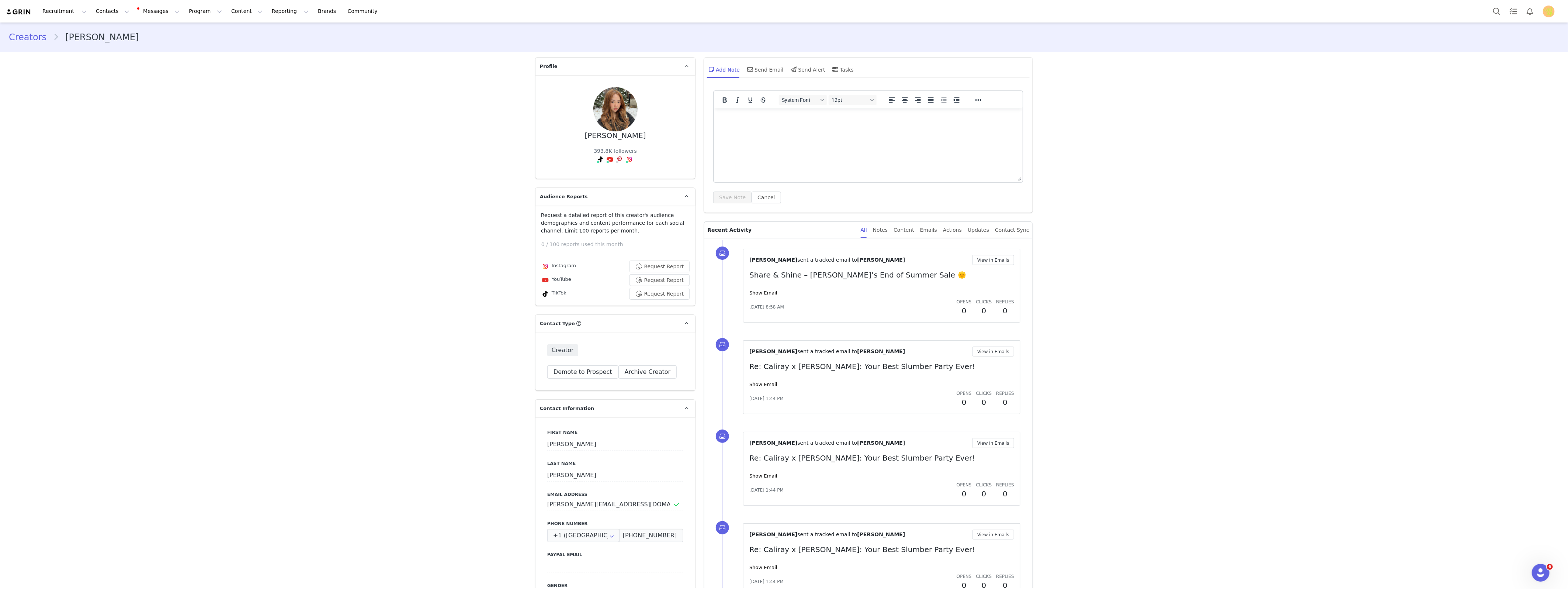
click at [15, 34] on link "Creators" at bounding box center [31, 37] width 45 height 13
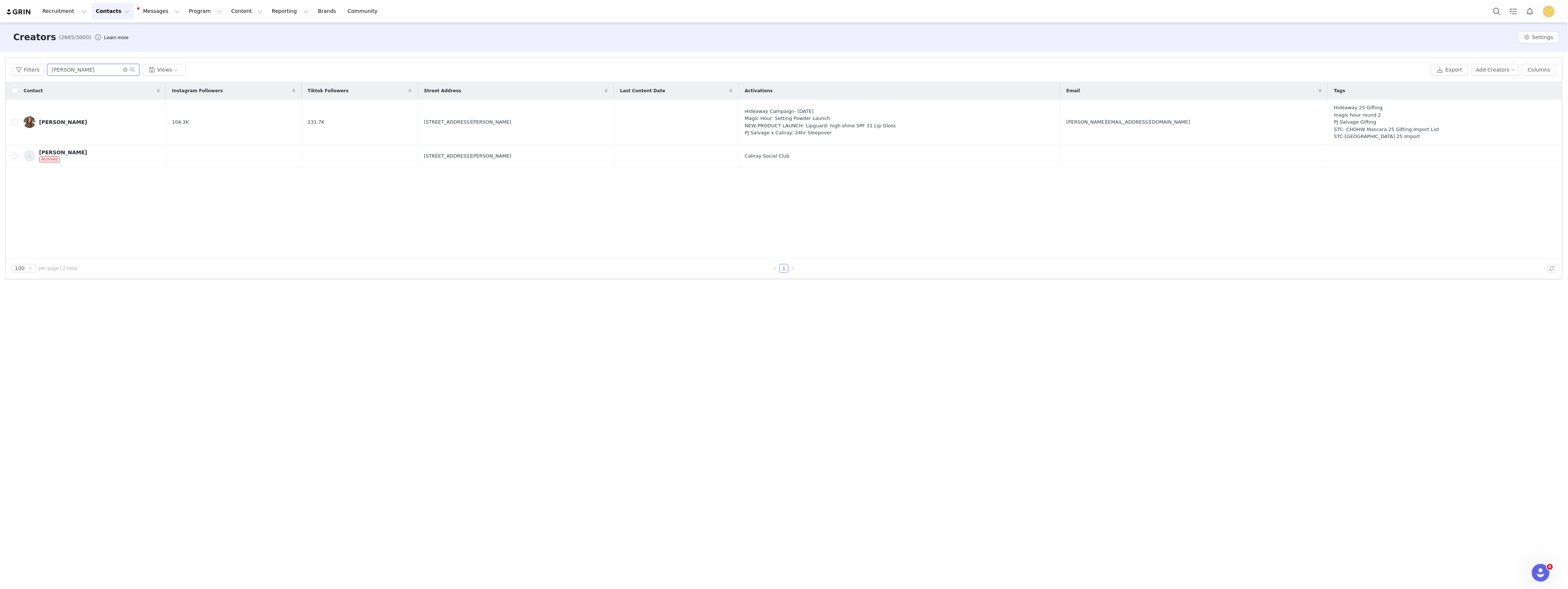
click at [65, 74] on input "[PERSON_NAME]" at bounding box center [93, 69] width 92 height 12
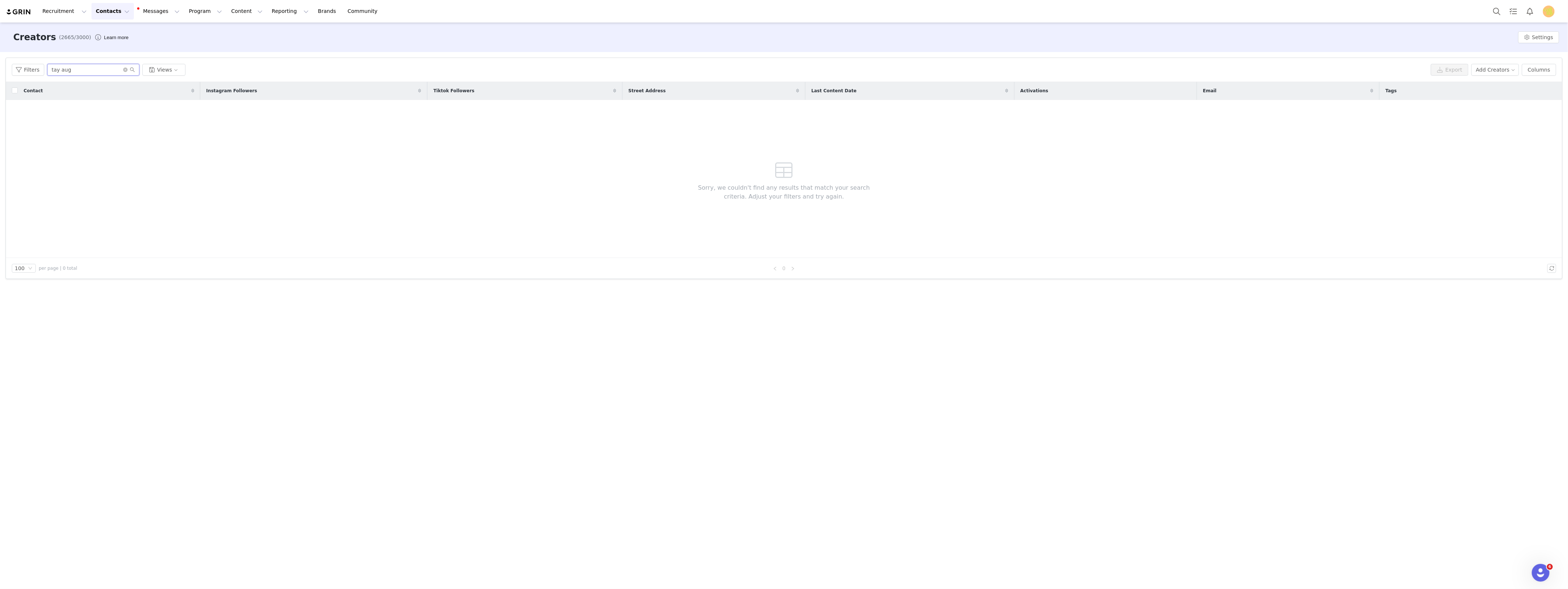
click at [54, 69] on input "tay aug" at bounding box center [93, 69] width 92 height 12
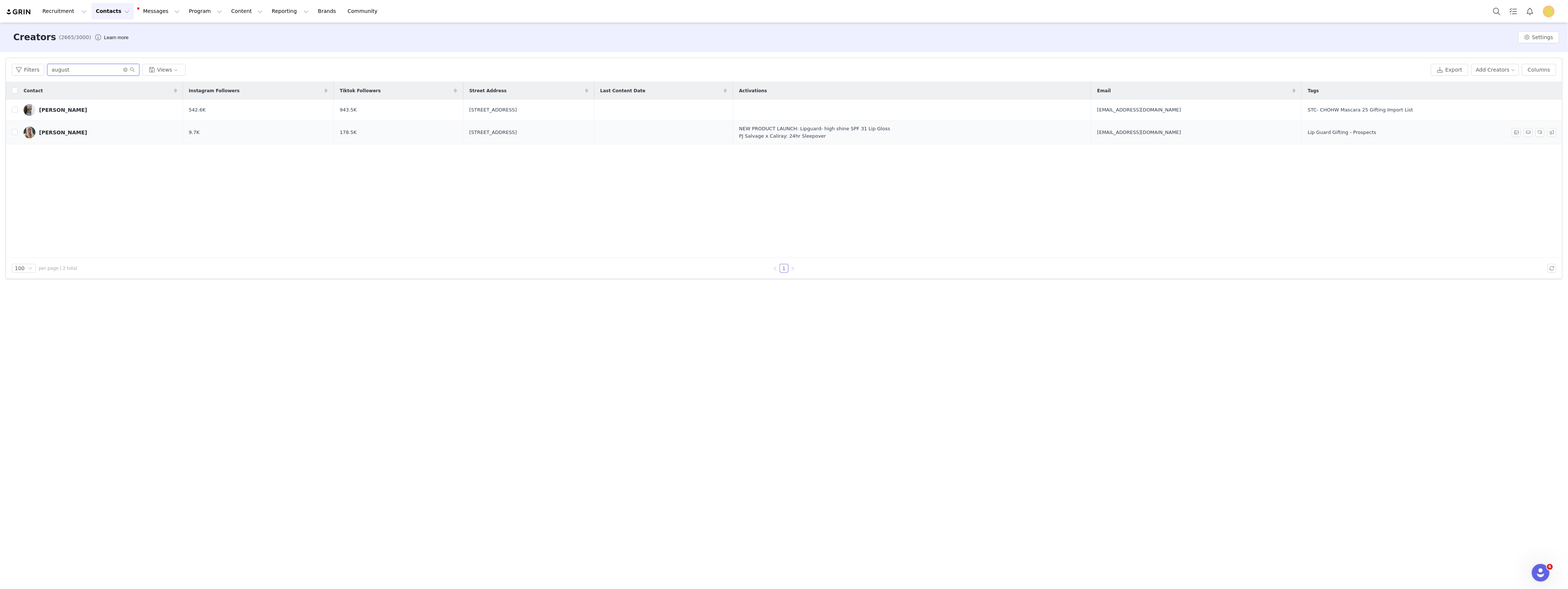
type input "august"
click at [64, 132] on div "[PERSON_NAME]" at bounding box center [63, 132] width 48 height 6
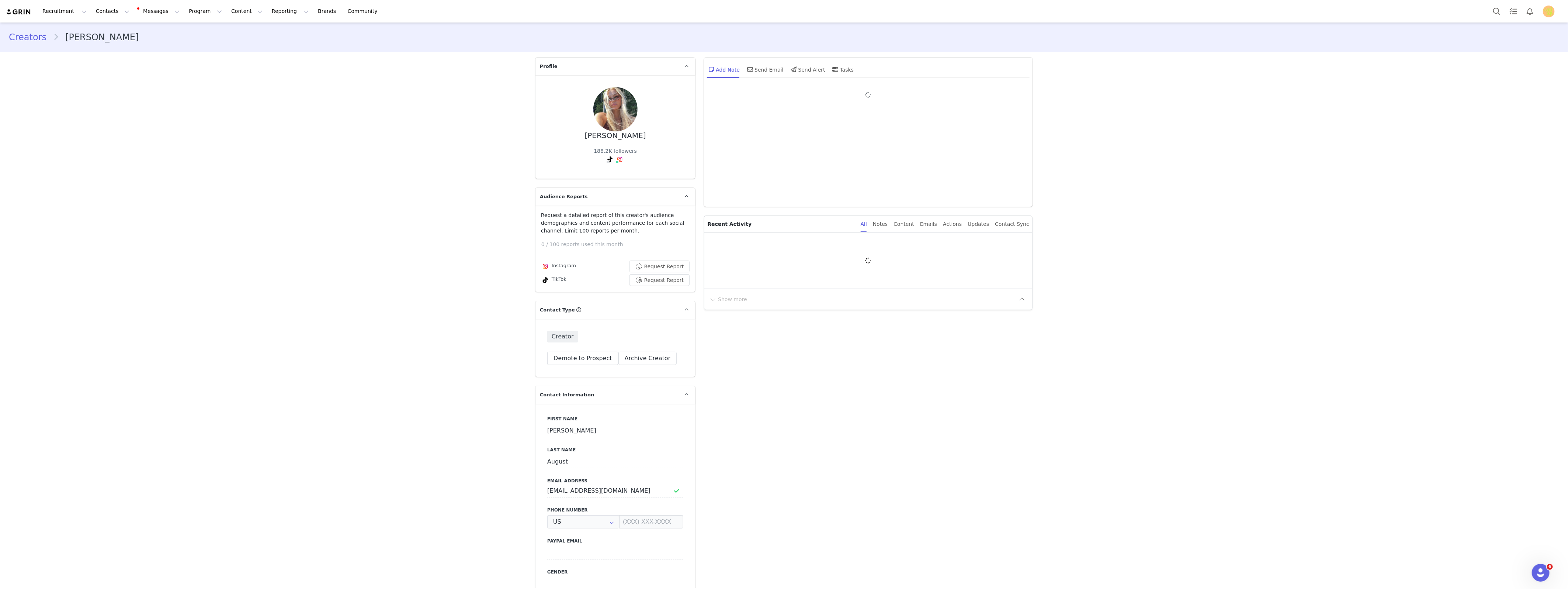
type input "+1 ([GEOGRAPHIC_DATA])"
